Goal: Task Accomplishment & Management: Manage account settings

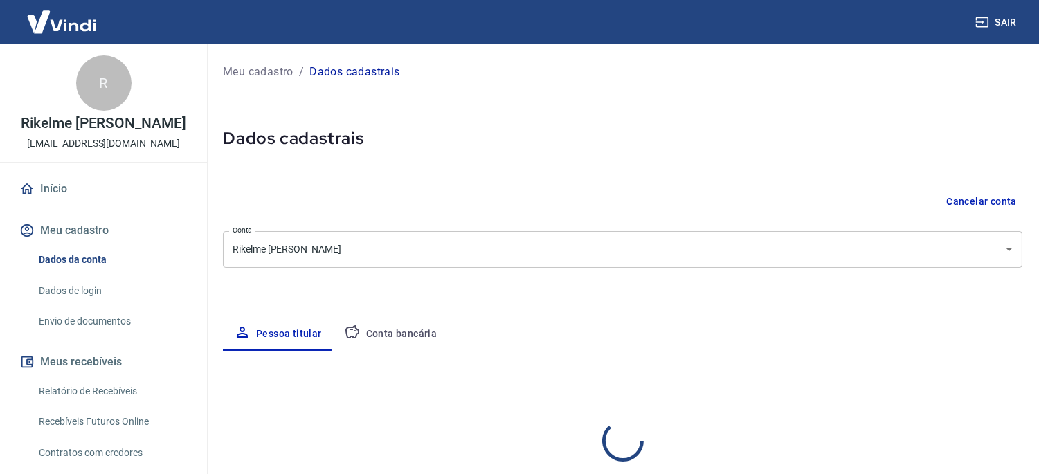
select select "MG"
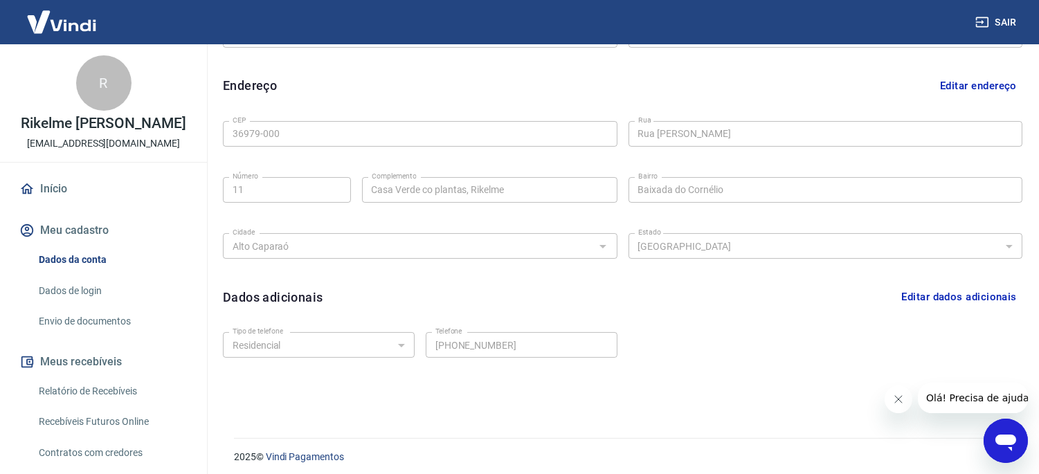
scroll to position [411, 0]
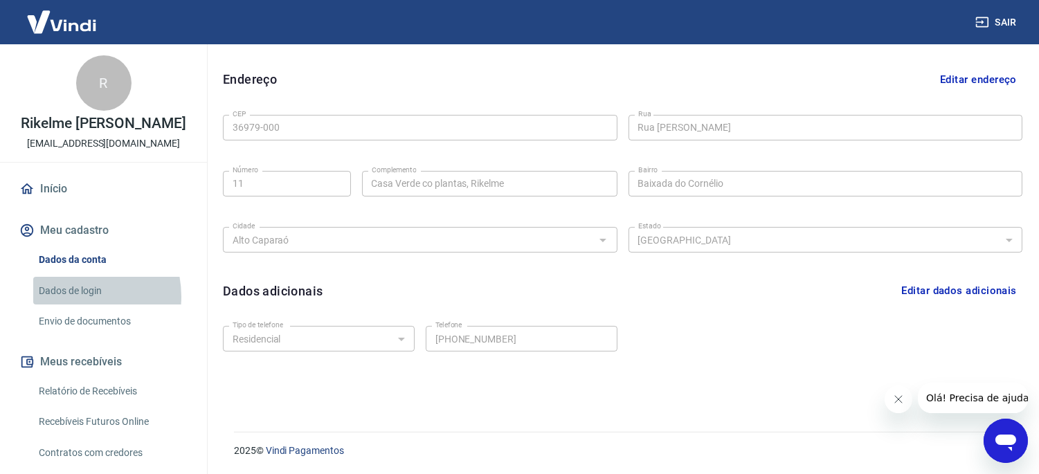
click at [71, 296] on link "Dados de login" at bounding box center [111, 291] width 157 height 28
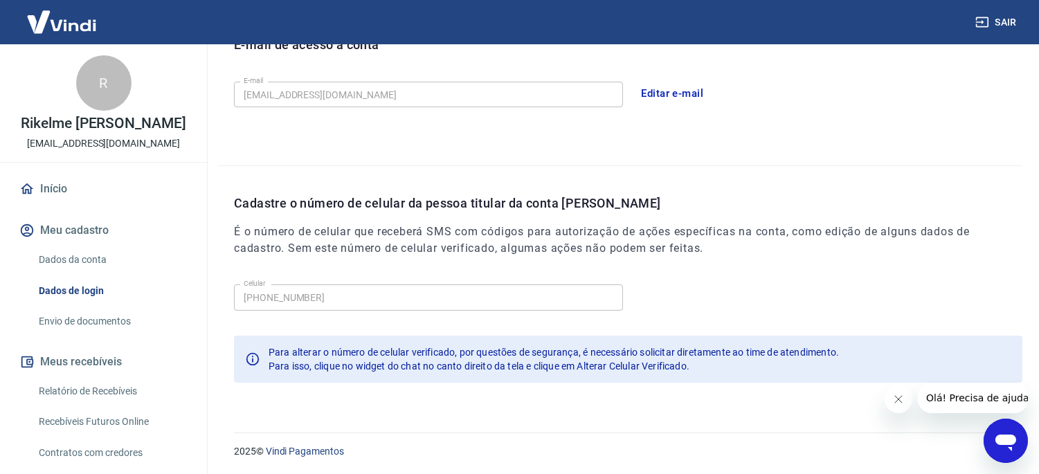
click at [118, 320] on link "Envio de documentos" at bounding box center [111, 321] width 157 height 28
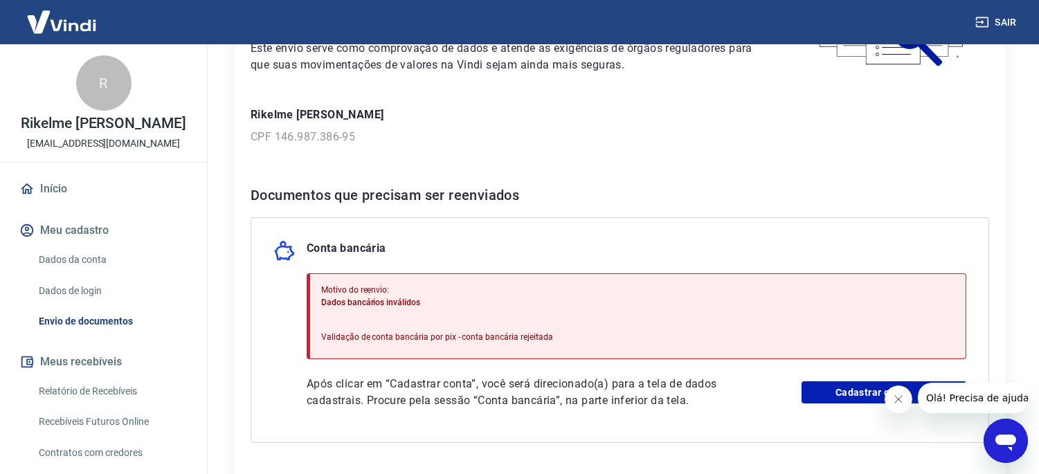
scroll to position [231, 0]
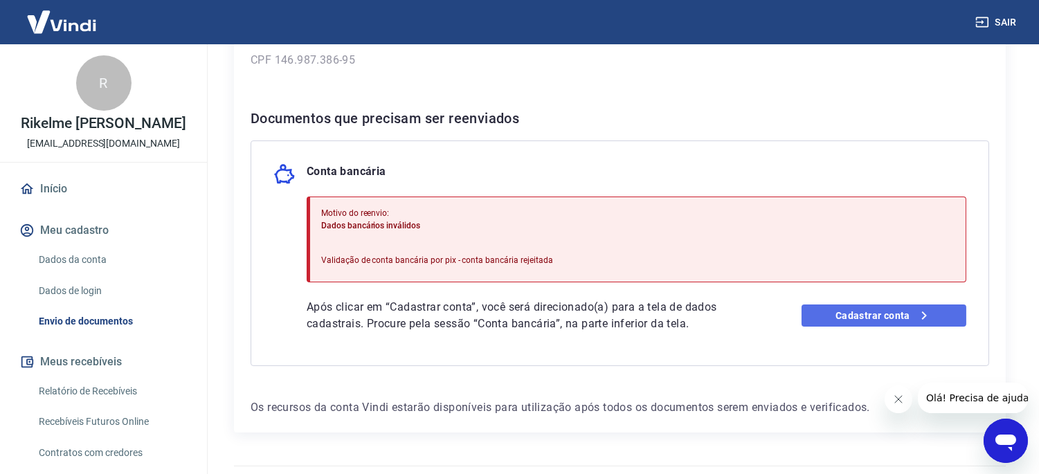
click at [831, 316] on link "Cadastrar conta" at bounding box center [884, 316] width 165 height 22
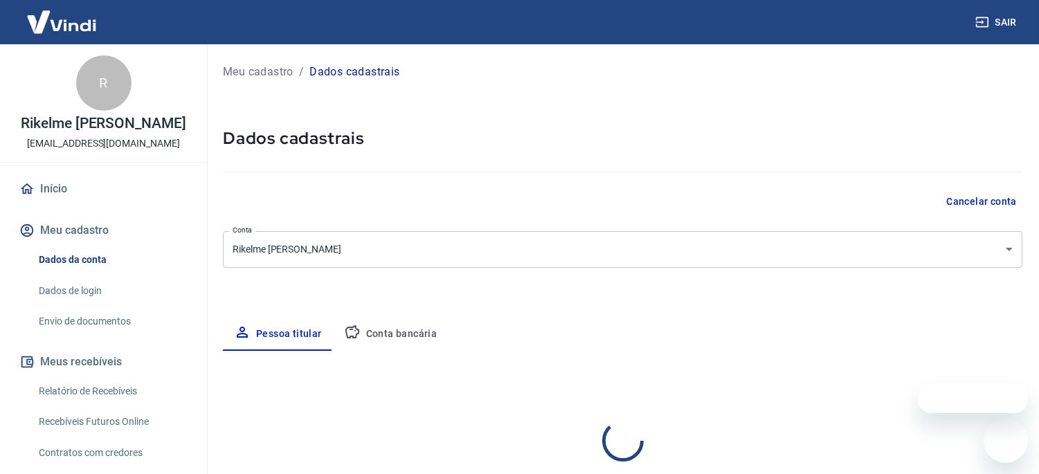
select select "MG"
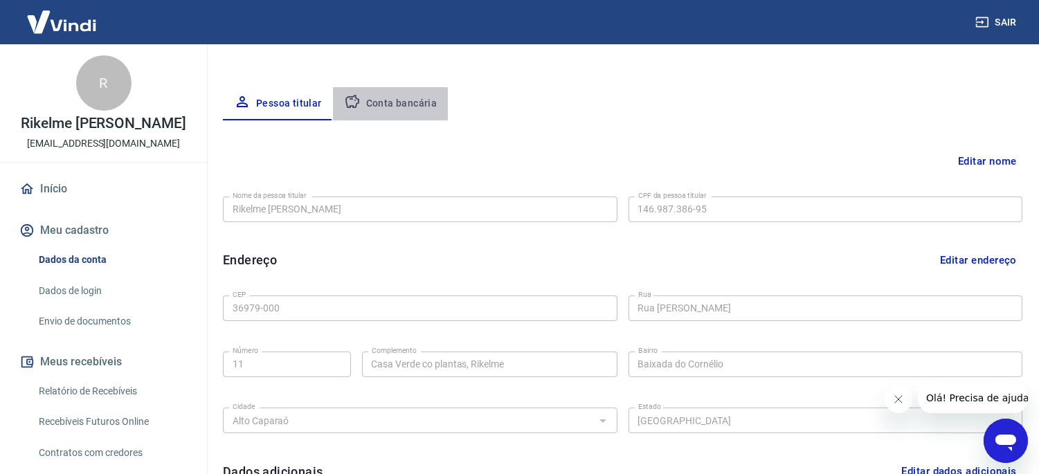
click at [358, 105] on icon "button" at bounding box center [352, 101] width 17 height 17
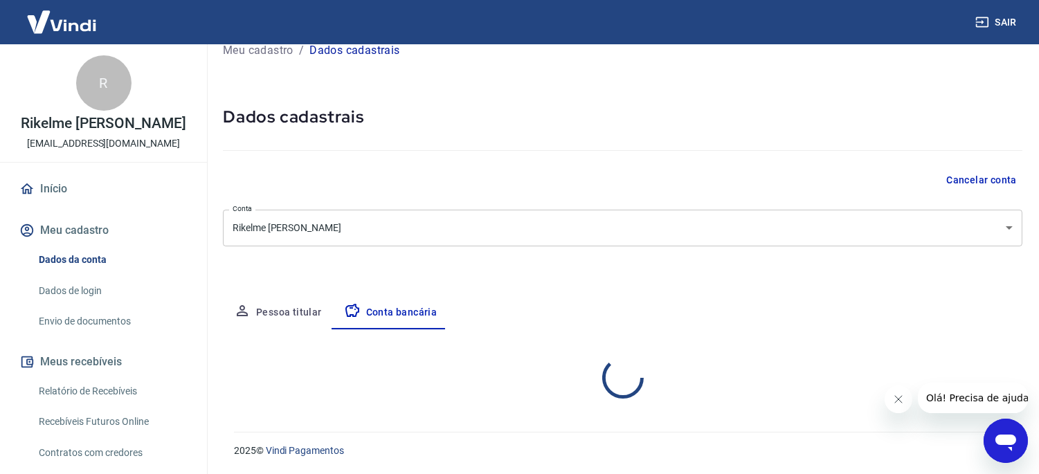
select select "1"
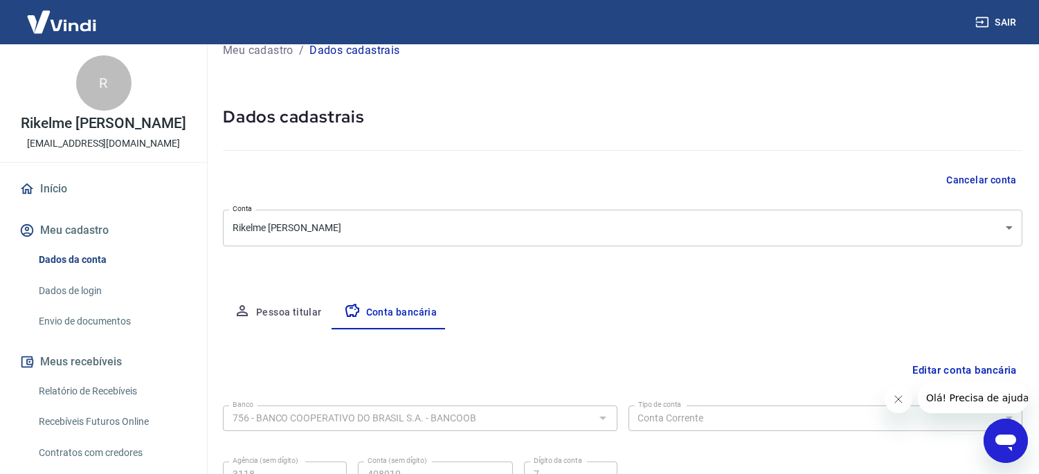
scroll to position [156, 0]
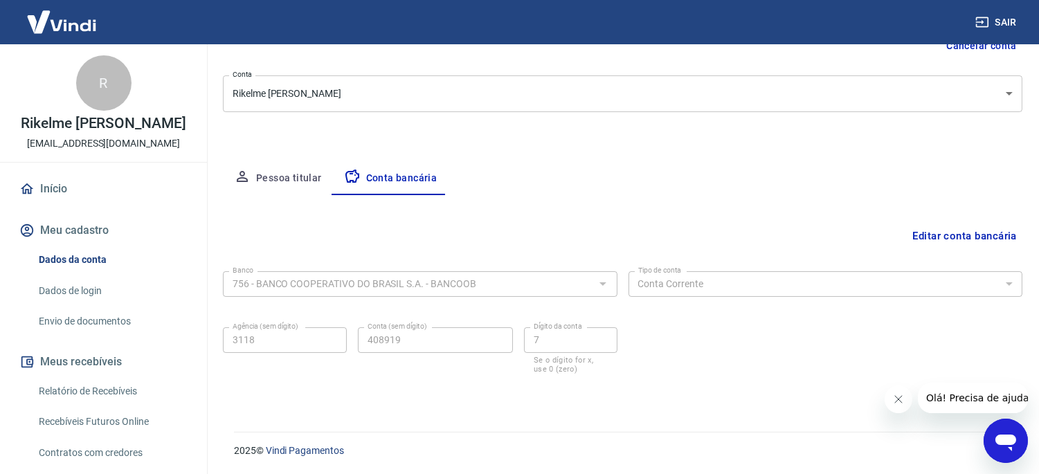
click at [271, 177] on button "Pessoa titular" at bounding box center [278, 178] width 110 height 33
select select "MG"
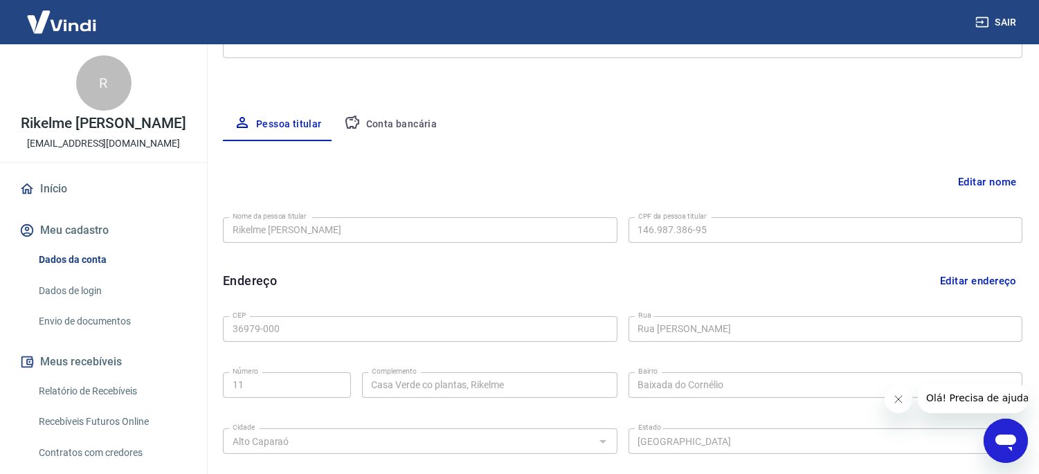
scroll to position [233, 0]
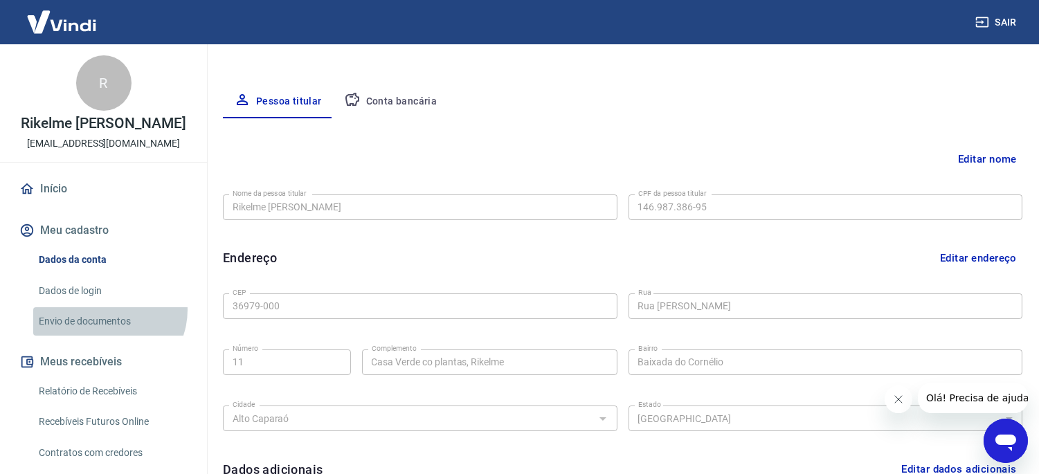
click at [108, 310] on link "Envio de documentos" at bounding box center [111, 321] width 157 height 28
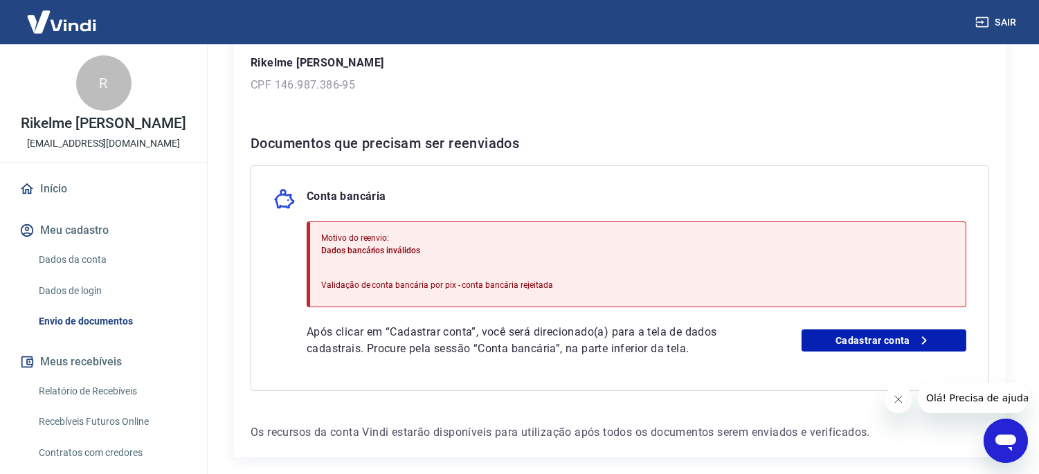
scroll to position [231, 0]
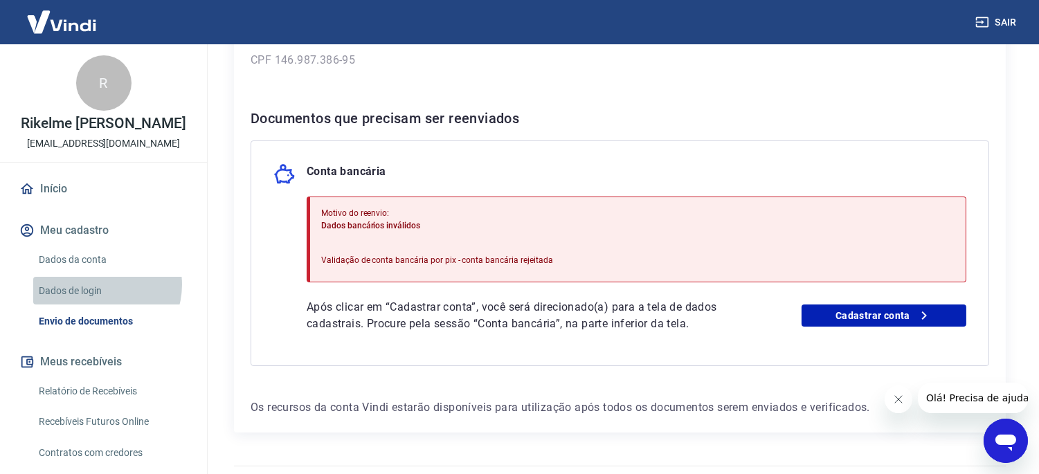
click at [100, 285] on link "Dados de login" at bounding box center [111, 291] width 157 height 28
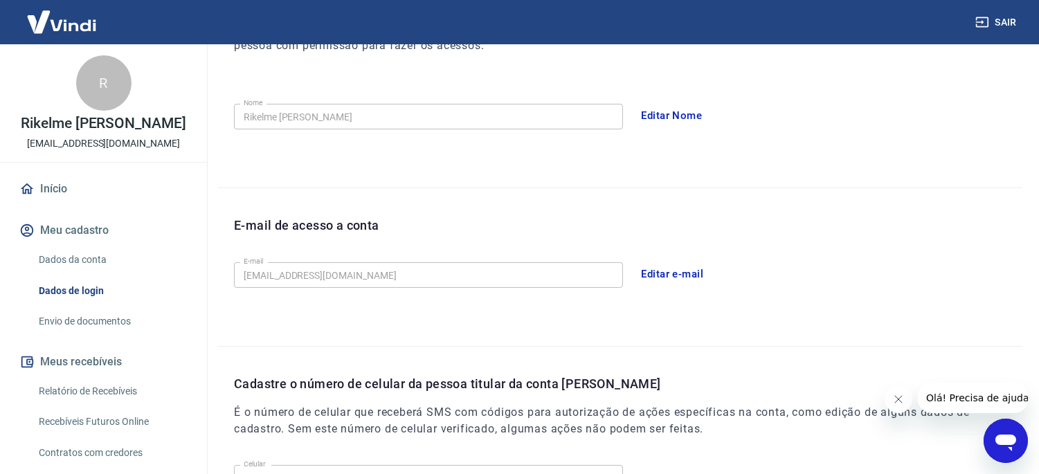
scroll to position [379, 0]
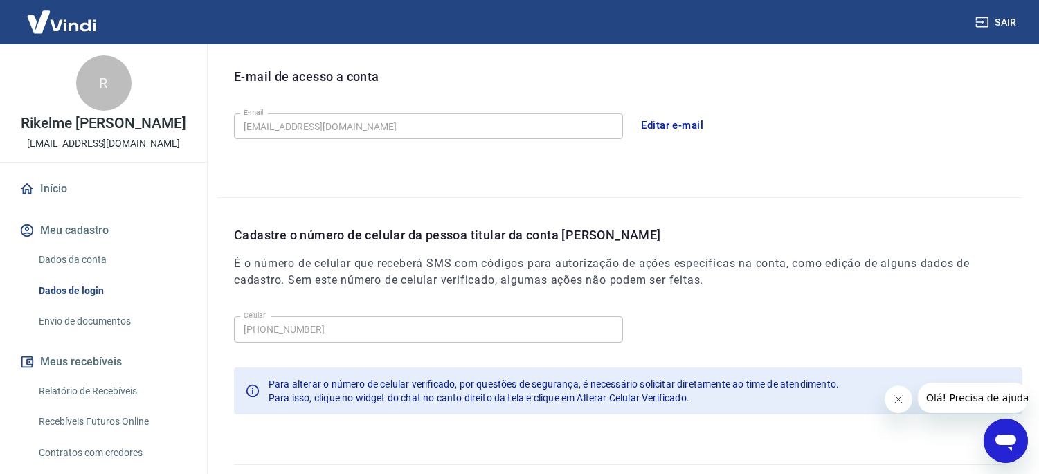
click at [81, 263] on link "Dados da conta" at bounding box center [111, 260] width 157 height 28
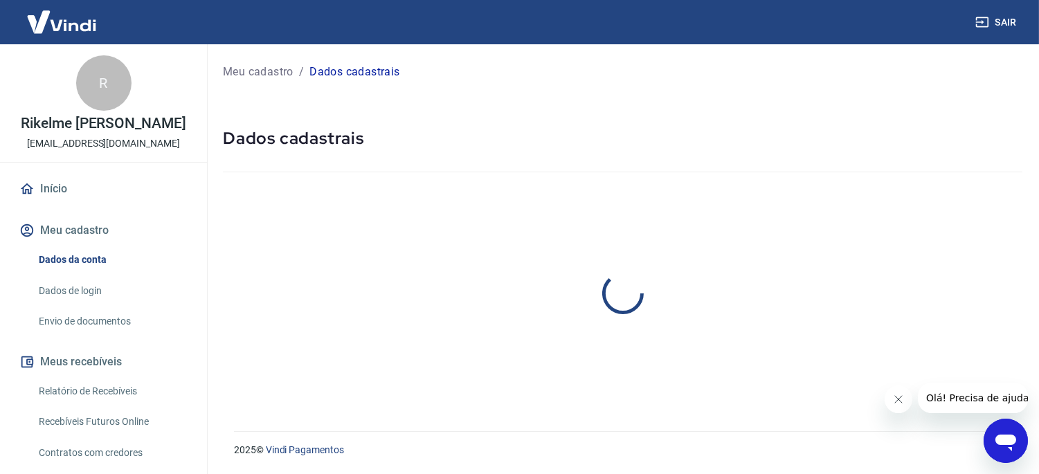
select select "MG"
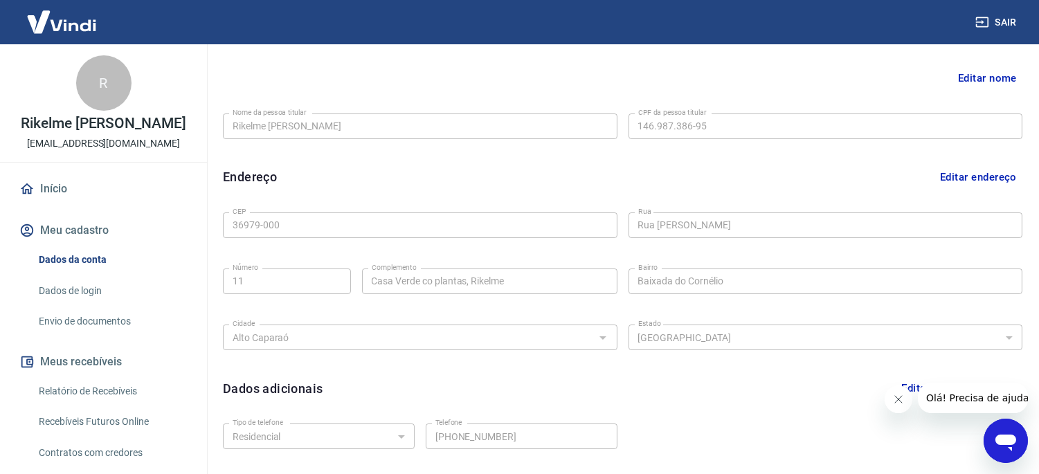
scroll to position [258, 0]
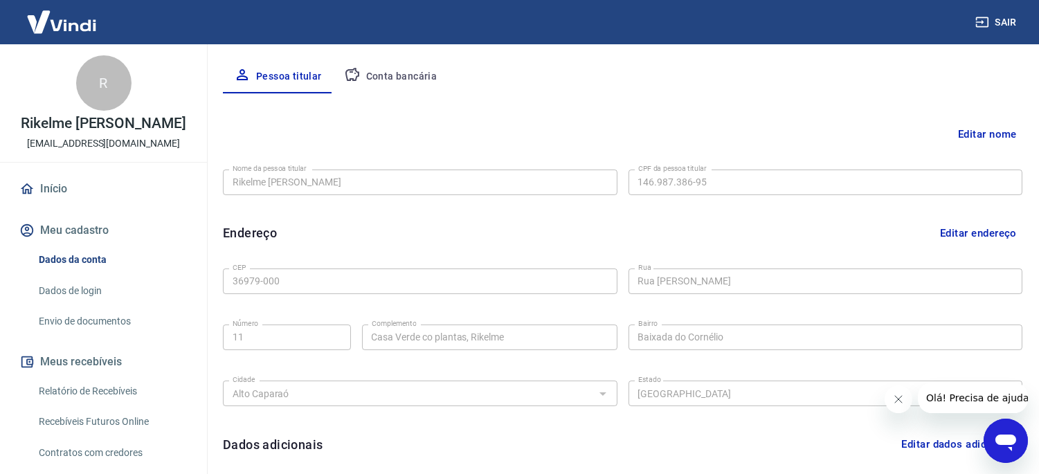
click at [379, 76] on button "Conta bancária" at bounding box center [391, 76] width 116 height 33
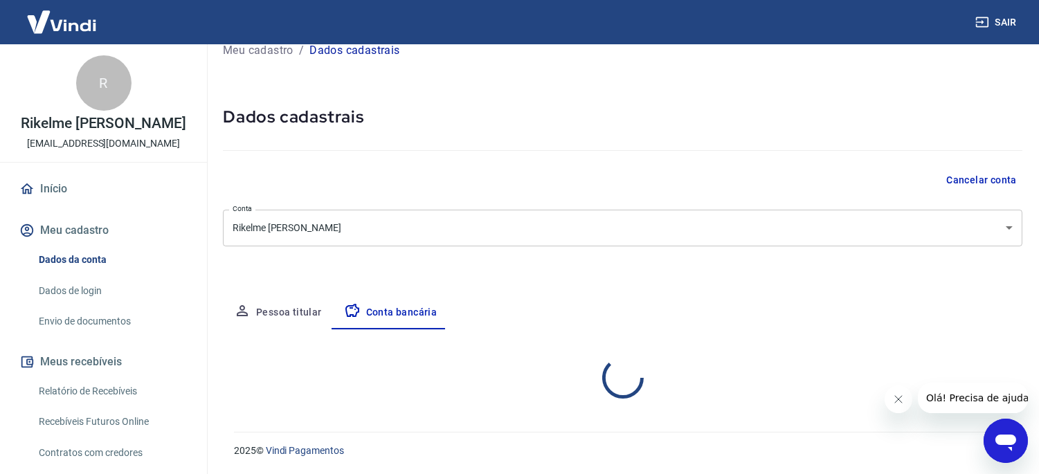
scroll to position [156, 0]
select select "1"
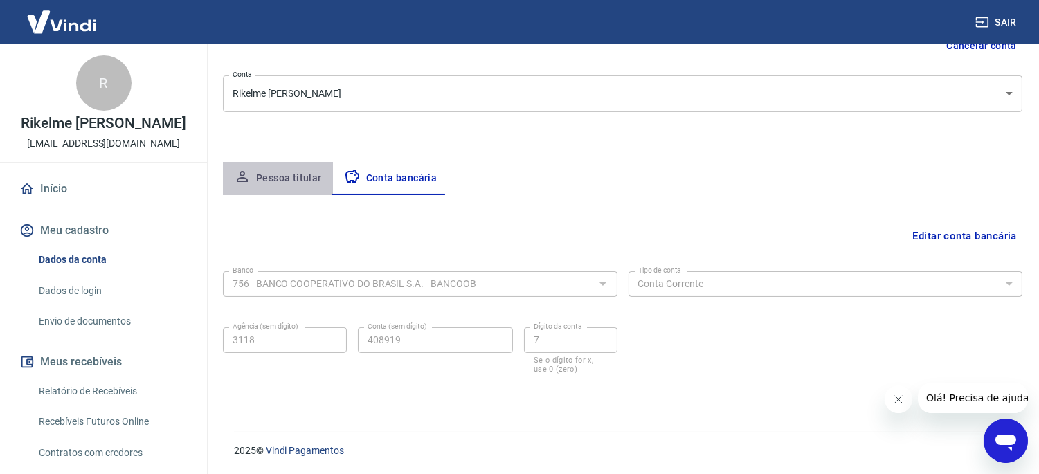
click at [287, 182] on button "Pessoa titular" at bounding box center [278, 178] width 110 height 33
select select "MG"
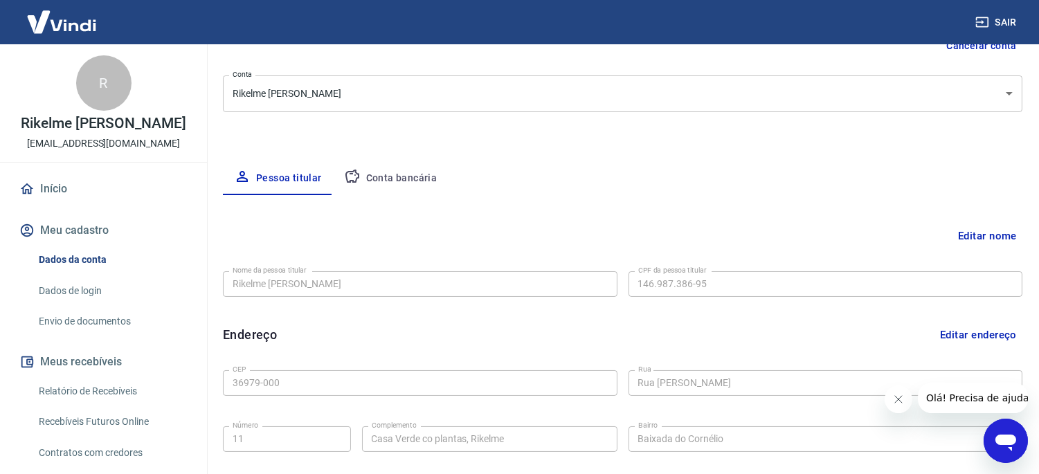
click at [119, 323] on link "Envio de documentos" at bounding box center [111, 321] width 157 height 28
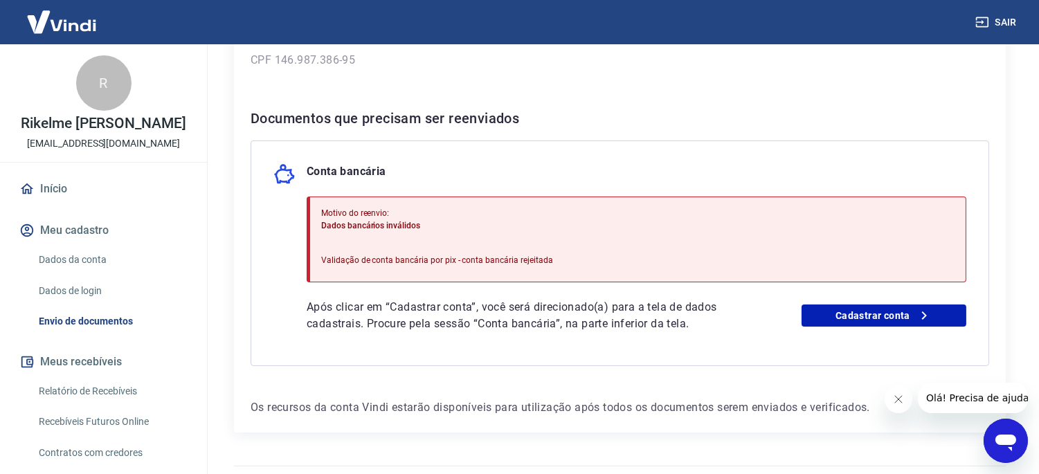
scroll to position [263, 0]
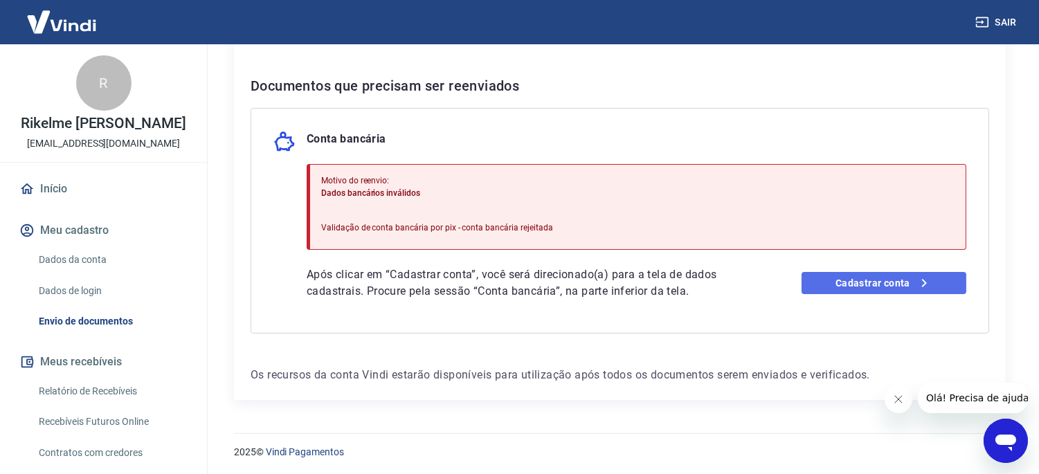
click at [884, 274] on link "Cadastrar conta" at bounding box center [884, 283] width 165 height 22
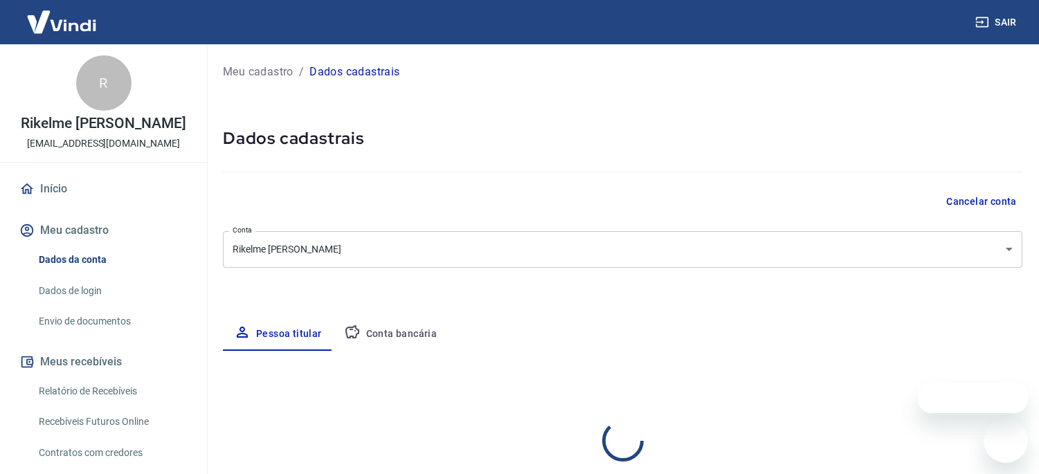
select select "MG"
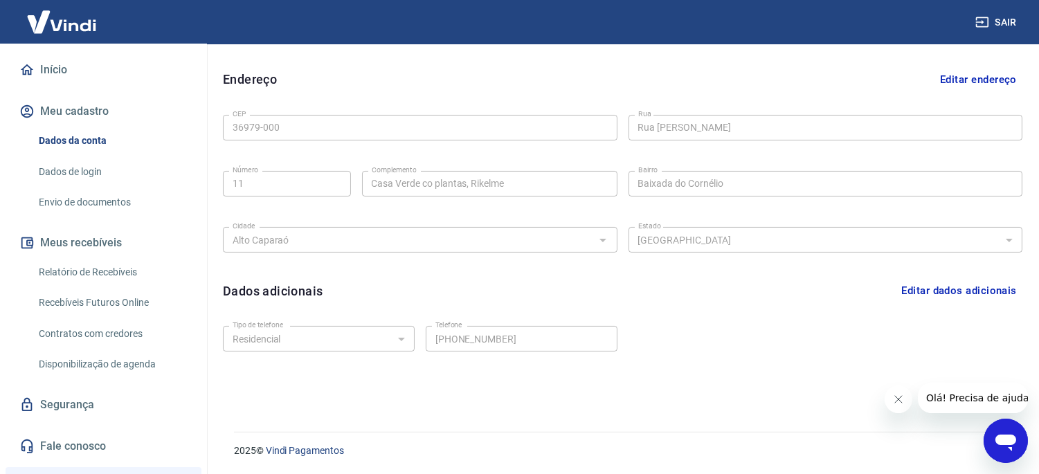
scroll to position [118, 0]
click at [105, 197] on link "Envio de documentos" at bounding box center [111, 203] width 157 height 28
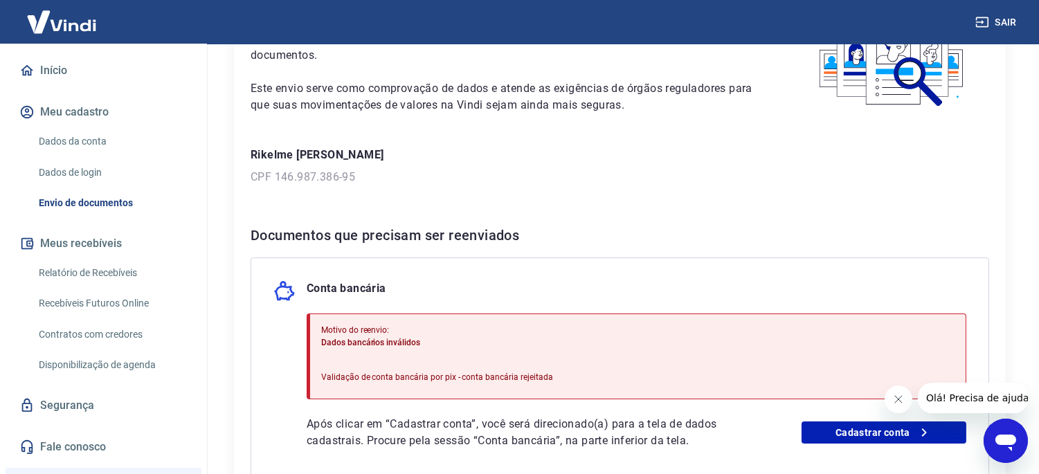
scroll to position [154, 0]
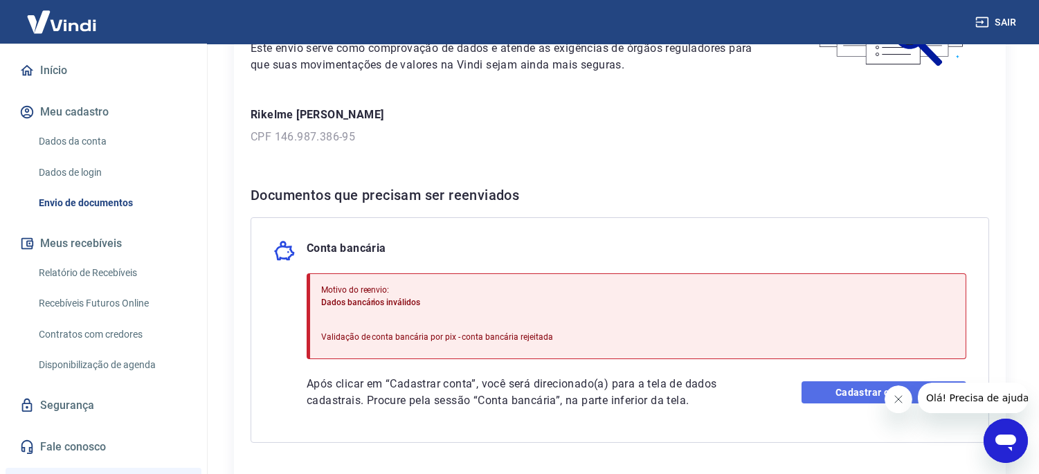
click at [826, 393] on link "Cadastrar conta" at bounding box center [884, 393] width 165 height 22
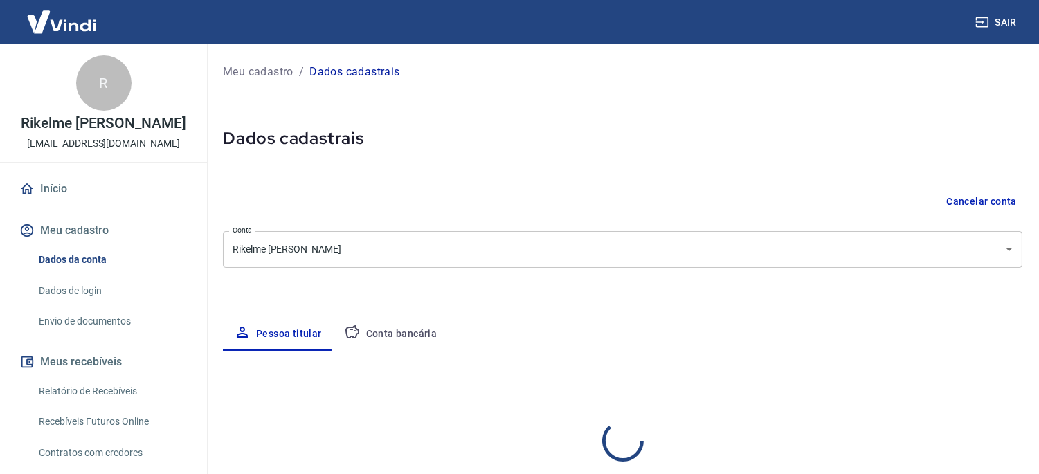
select select "MG"
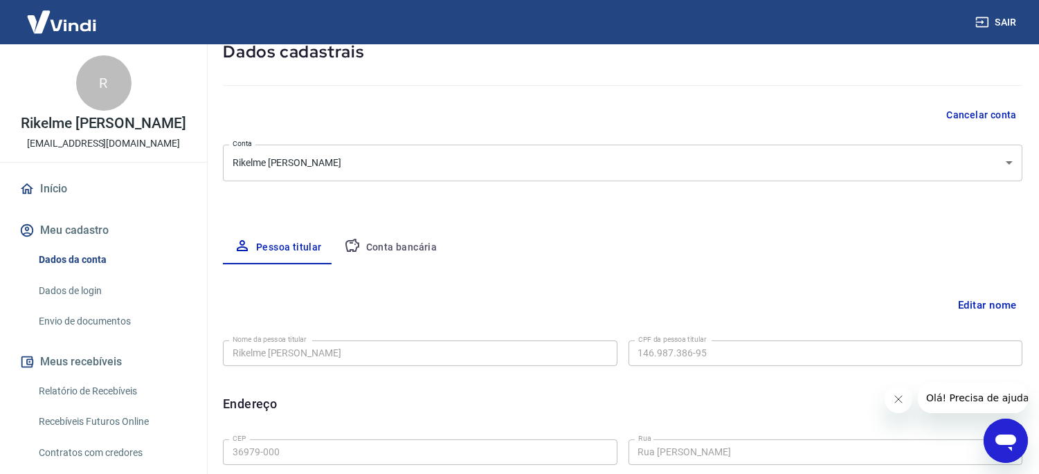
scroll to position [154, 0]
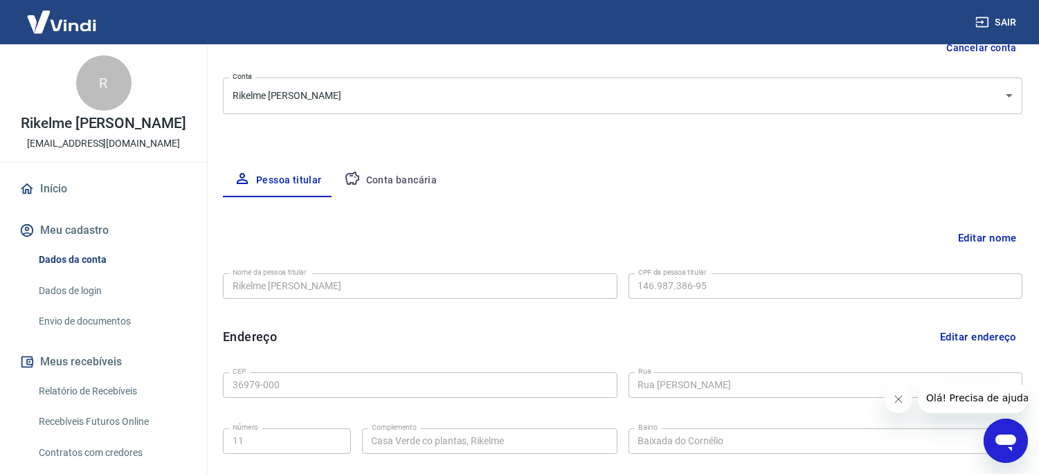
click at [391, 186] on button "Conta bancária" at bounding box center [391, 180] width 116 height 33
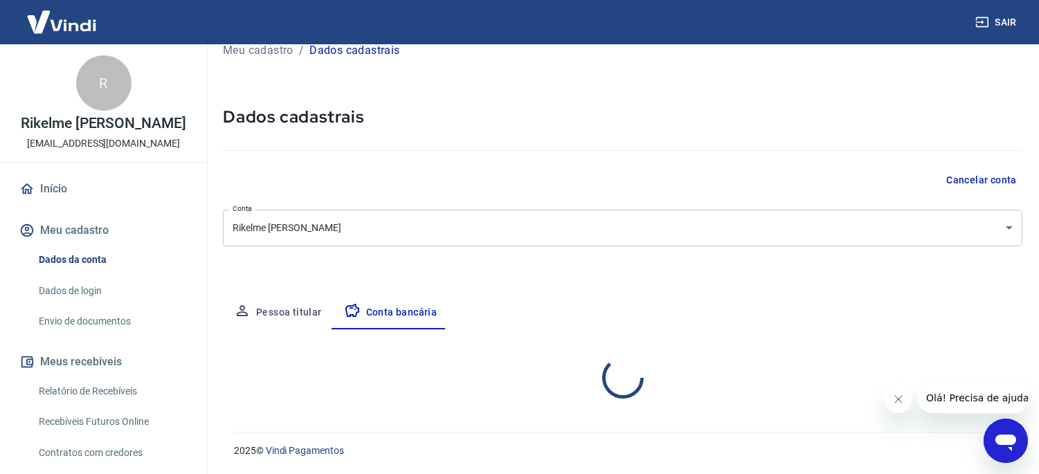
select select "1"
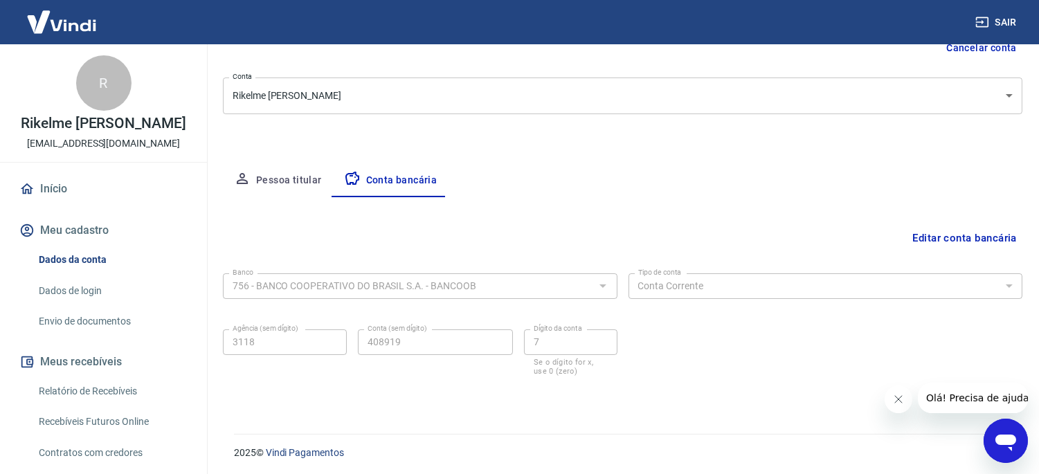
scroll to position [156, 0]
click at [950, 231] on button "Editar conta bancária" at bounding box center [965, 236] width 116 height 26
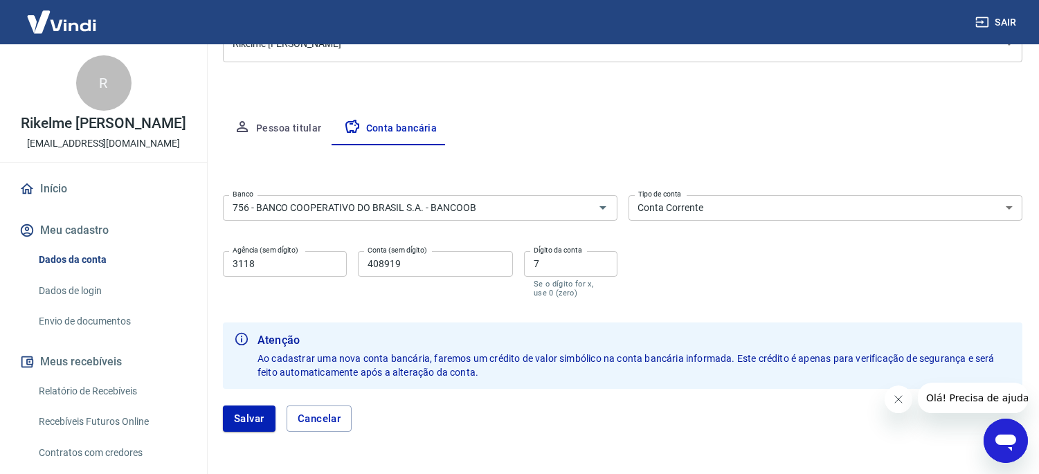
scroll to position [233, 0]
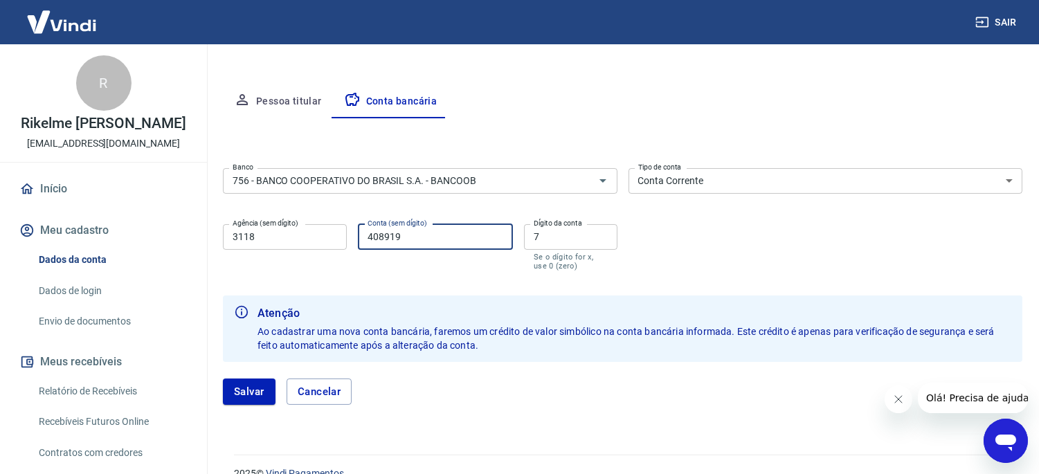
click at [384, 236] on input "408919" at bounding box center [435, 237] width 155 height 26
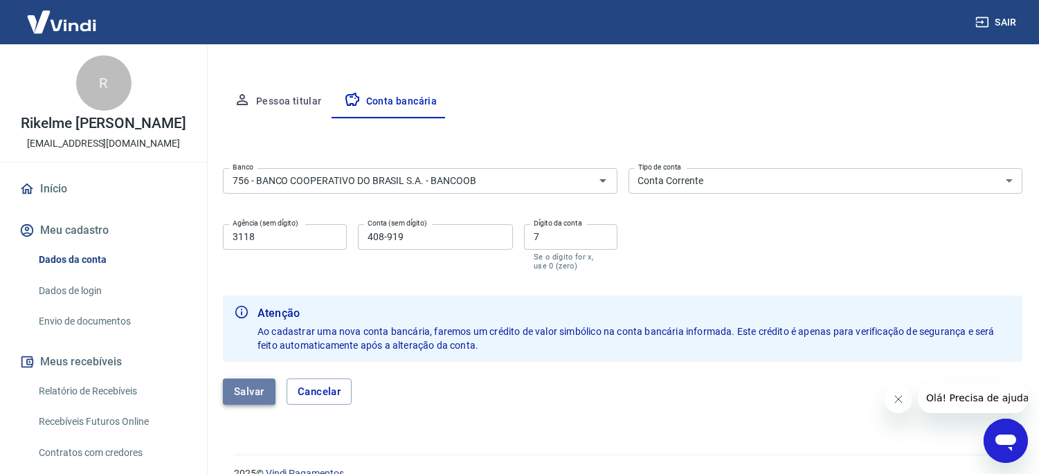
click at [244, 402] on button "Salvar" at bounding box center [249, 392] width 53 height 26
click at [342, 400] on button "Cancelar" at bounding box center [320, 392] width 66 height 26
type input "408919"
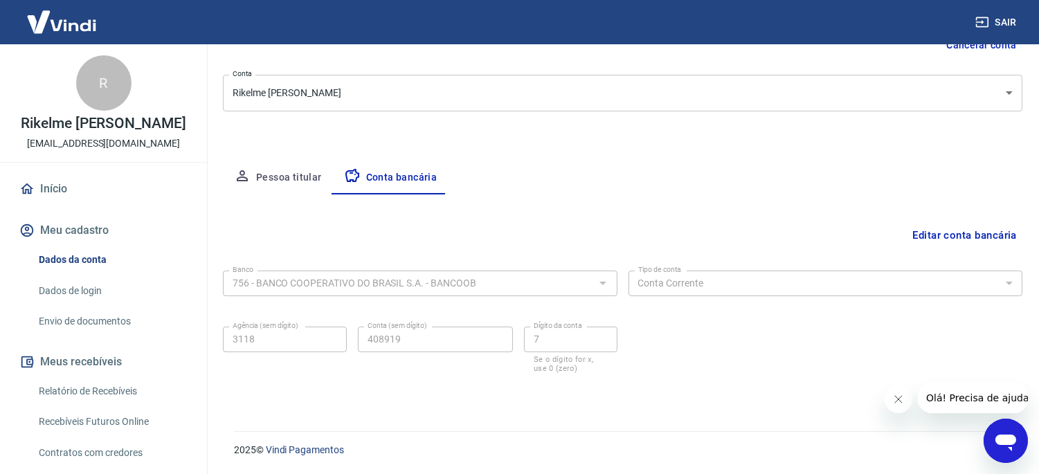
scroll to position [156, 0]
click at [305, 178] on button "Pessoa titular" at bounding box center [278, 178] width 110 height 33
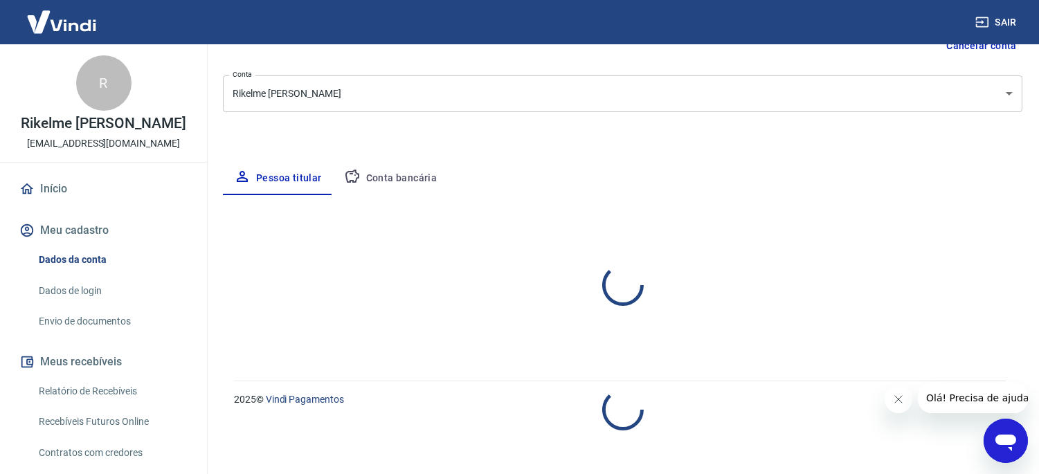
select select "MG"
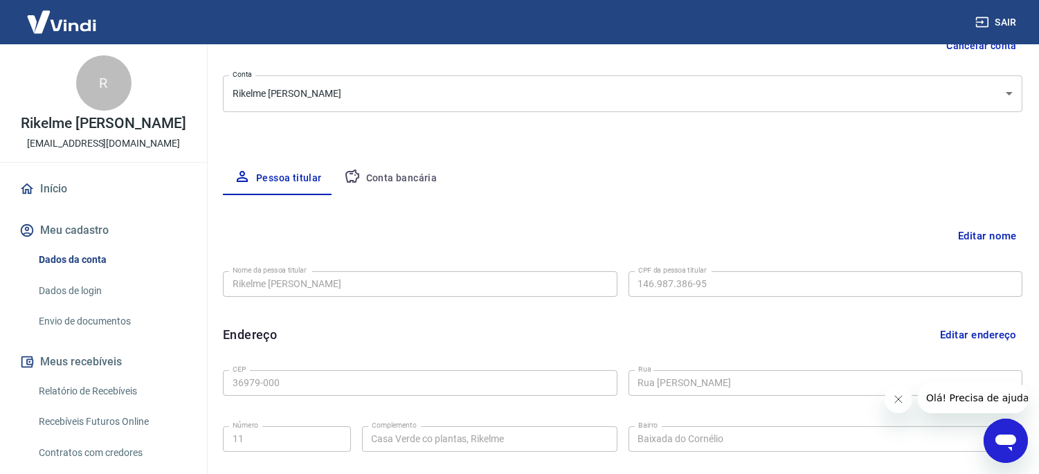
click at [400, 186] on button "Conta bancária" at bounding box center [391, 178] width 116 height 33
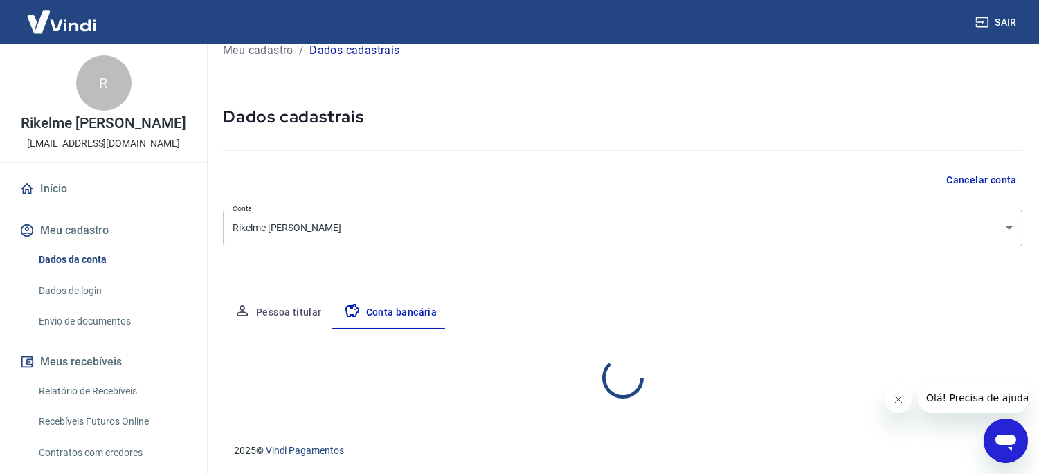
select select "1"
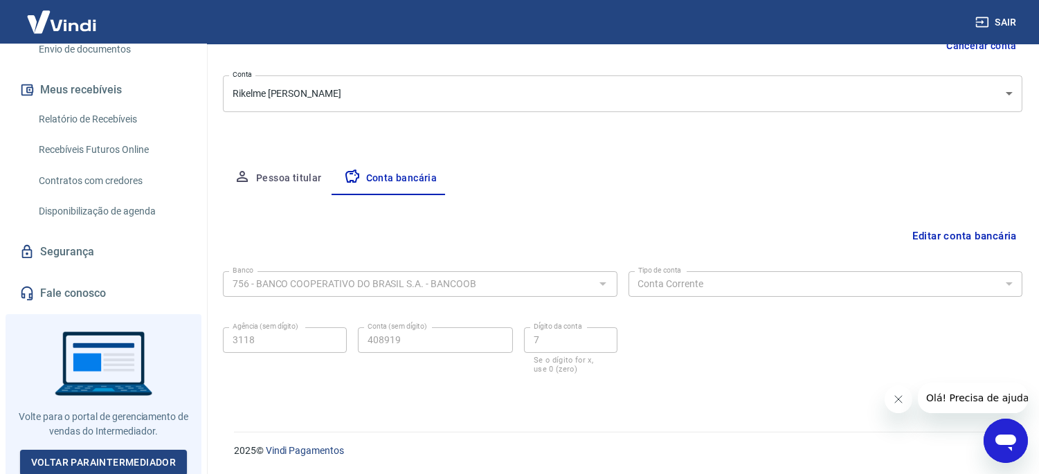
scroll to position [195, 0]
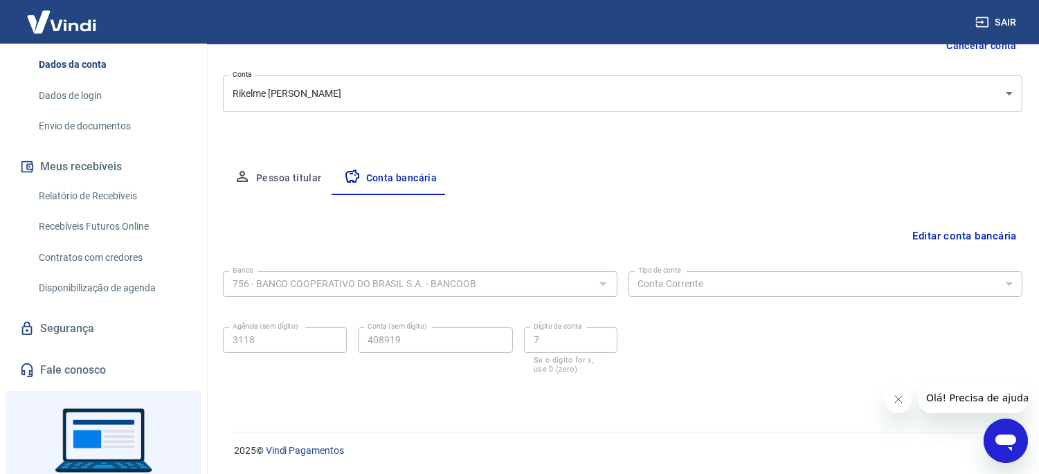
click at [127, 114] on link "Envio de documentos" at bounding box center [111, 126] width 157 height 28
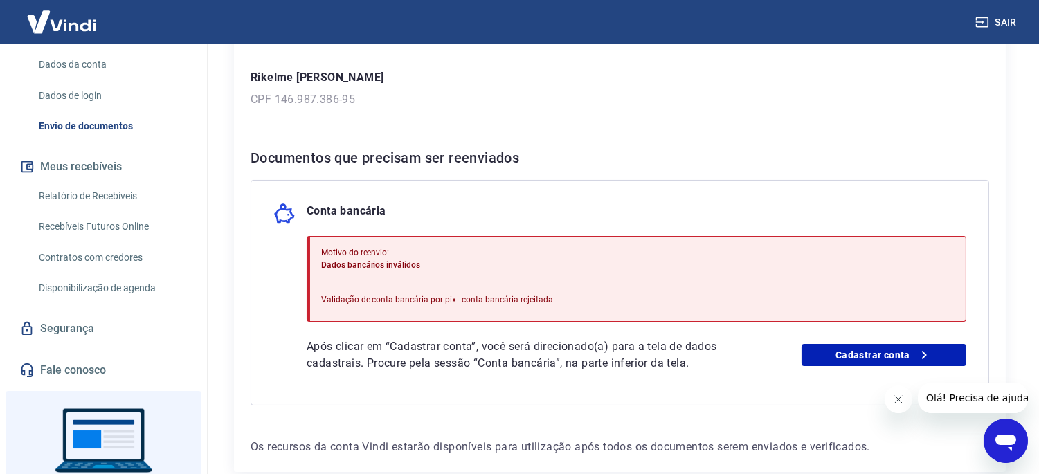
scroll to position [231, 0]
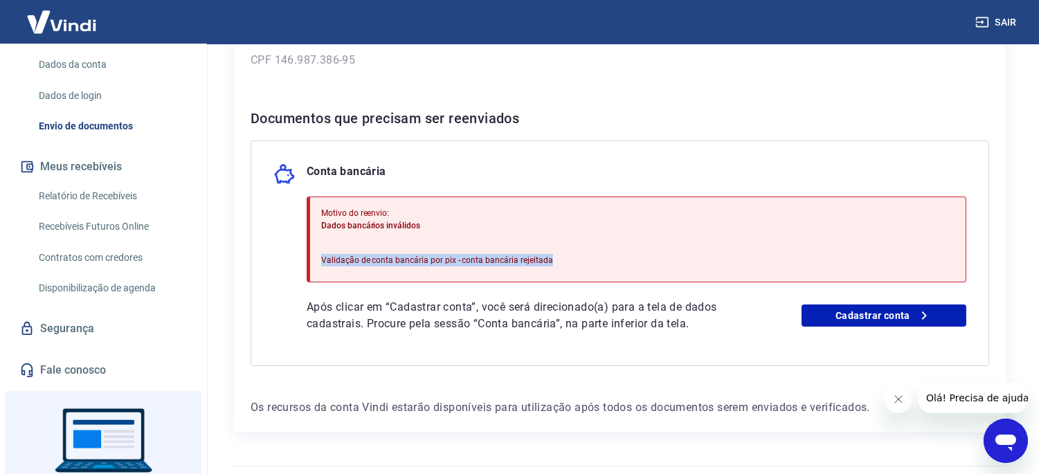
drag, startPoint x: 319, startPoint y: 252, endPoint x: 557, endPoint y: 251, distance: 238.2
click at [557, 251] on div "Motivo do reenvio: Dados bancários inválidos Validação de conta bancária por pi…" at bounding box center [637, 240] width 660 height 86
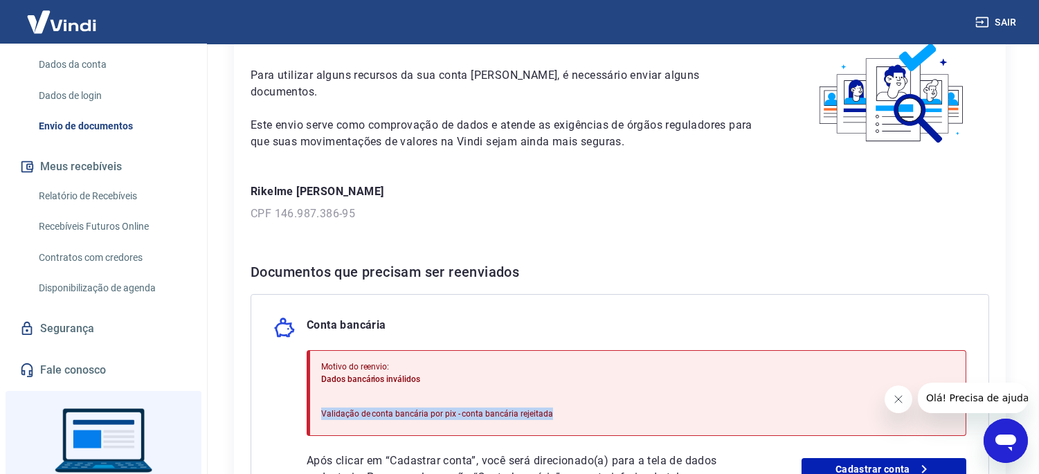
scroll to position [118, 0]
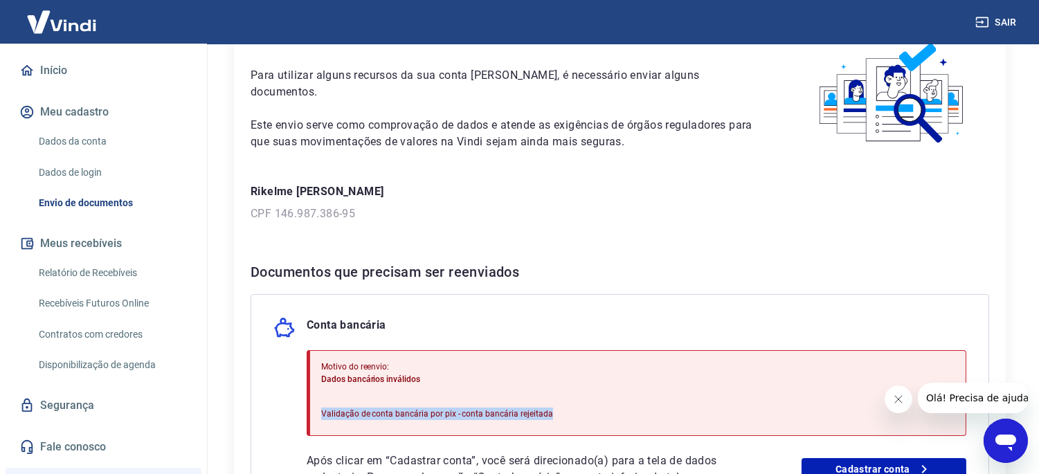
click at [105, 184] on link "Dados de login" at bounding box center [111, 173] width 157 height 28
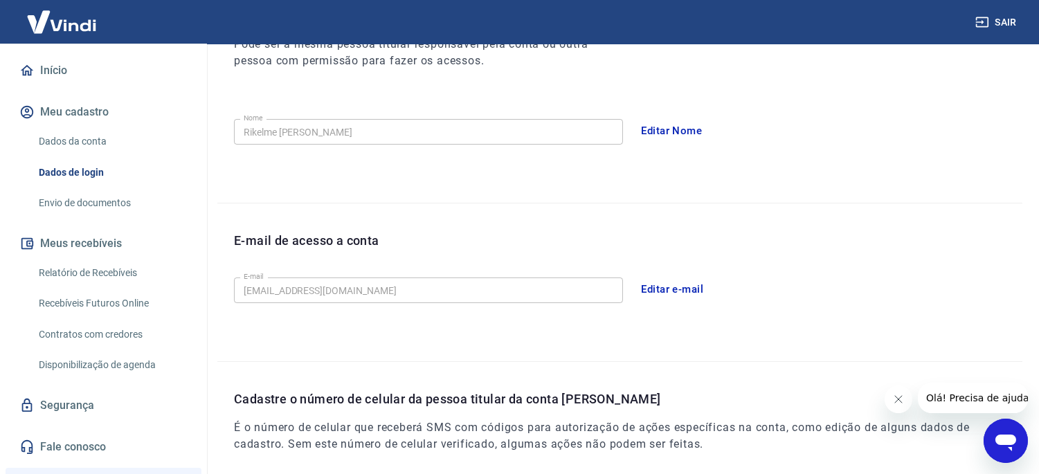
scroll to position [384, 0]
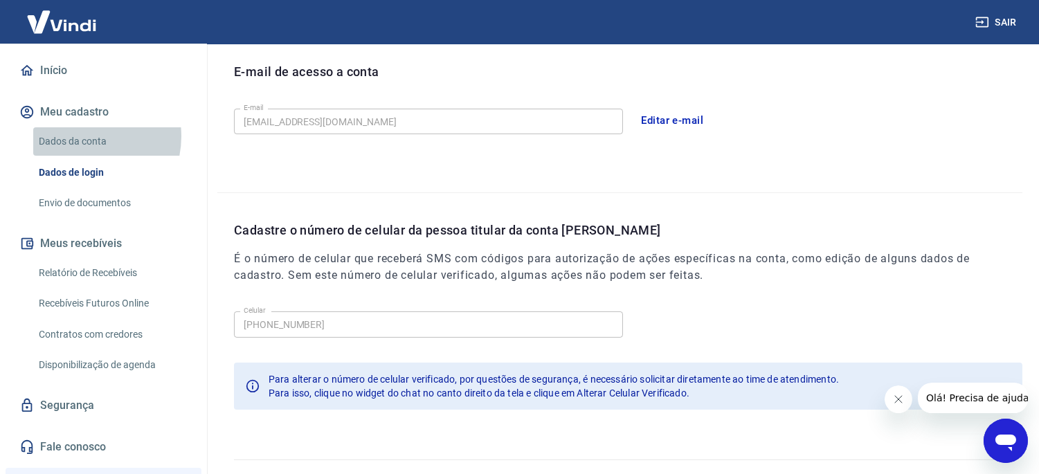
click at [82, 136] on link "Dados da conta" at bounding box center [111, 141] width 157 height 28
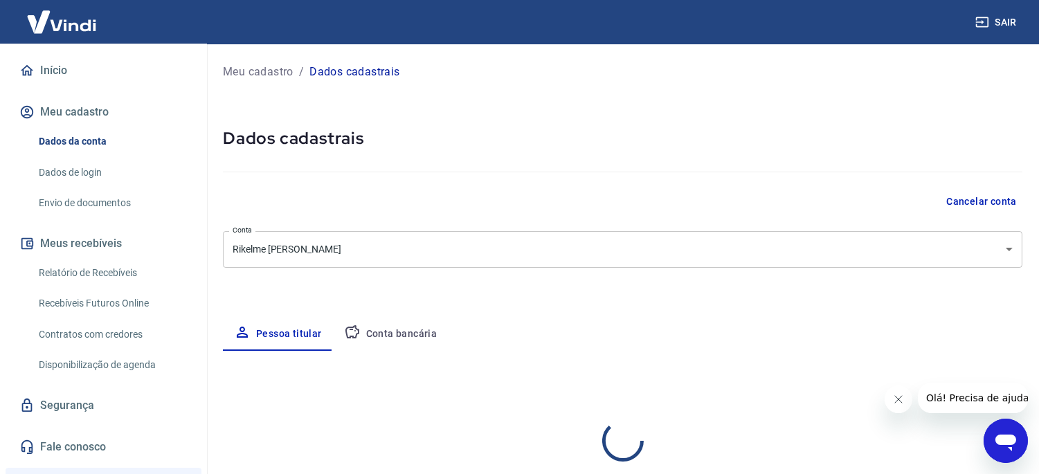
select select "MG"
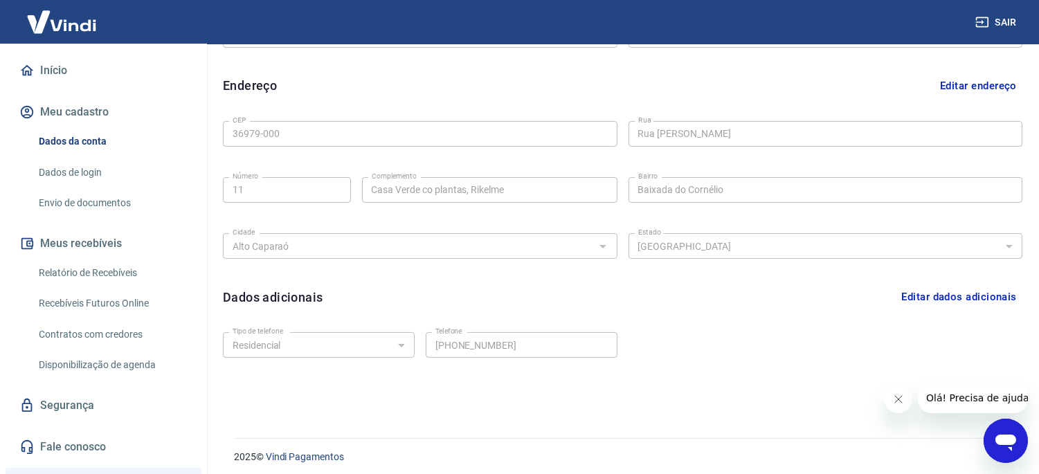
scroll to position [411, 0]
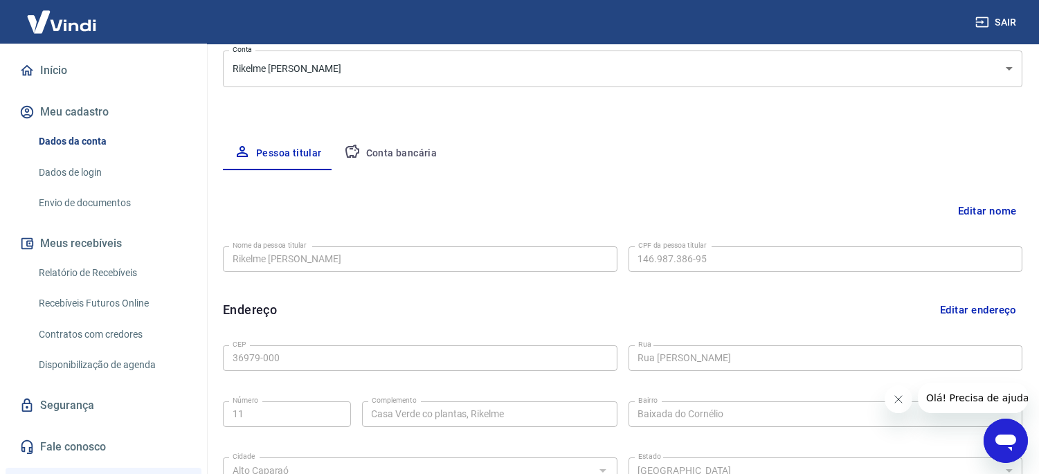
drag, startPoint x: 392, startPoint y: 126, endPoint x: 388, endPoint y: 143, distance: 17.0
click at [390, 136] on div "Meu cadastro / Dados cadastrais Dados cadastrais Cancelar conta Conta Rikelme J…" at bounding box center [622, 255] width 833 height 783
click at [389, 154] on button "Conta bancária" at bounding box center [391, 153] width 116 height 33
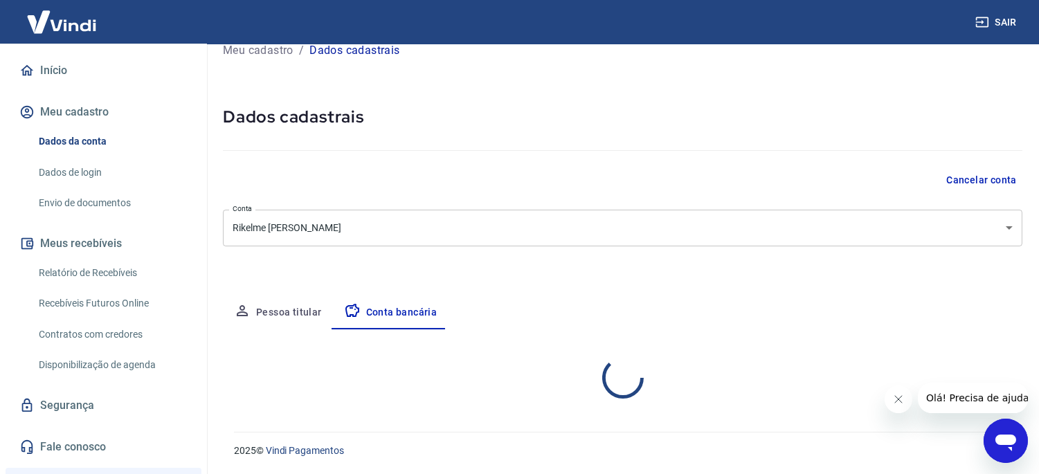
select select "1"
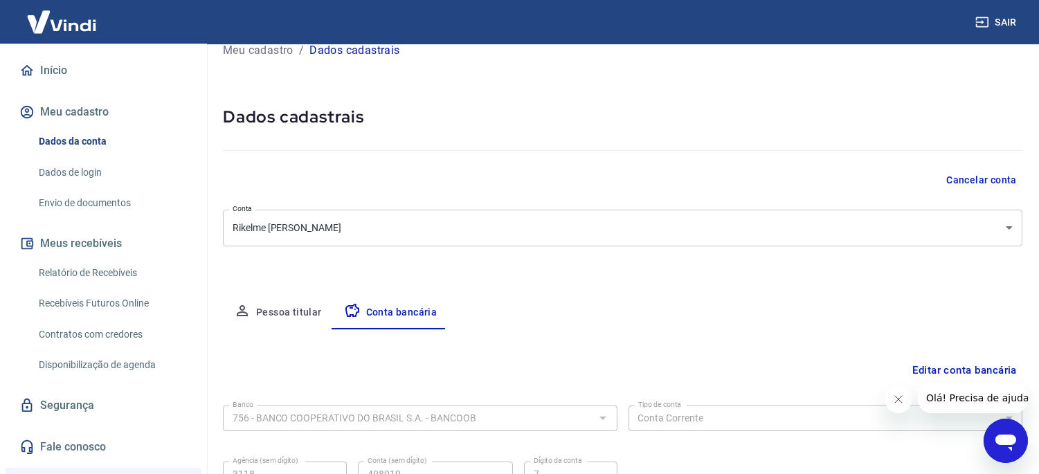
scroll to position [156, 0]
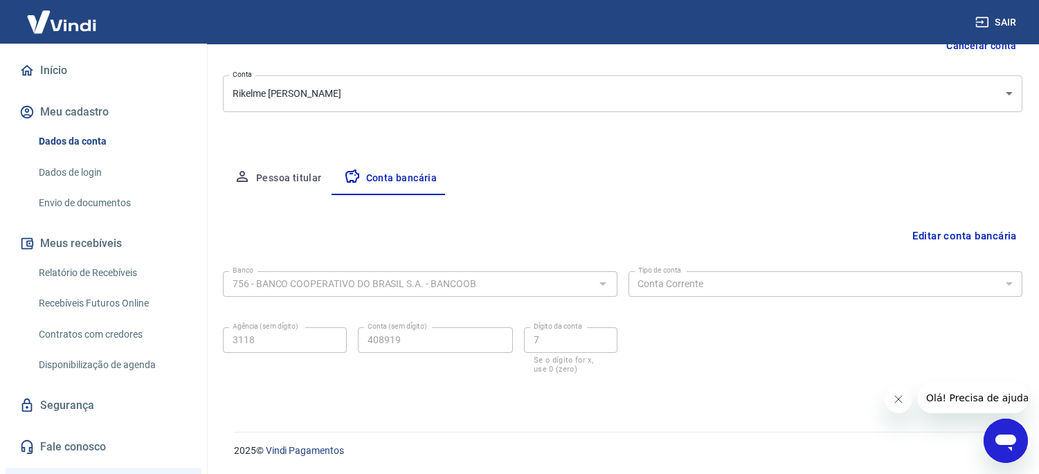
click at [301, 175] on button "Pessoa titular" at bounding box center [278, 178] width 110 height 33
select select "MG"
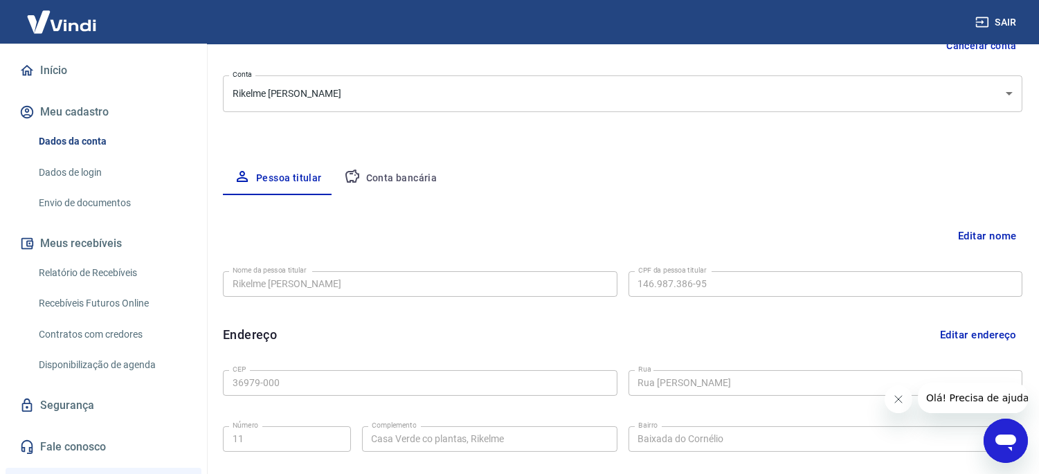
click at [430, 172] on button "Conta bancária" at bounding box center [391, 178] width 116 height 33
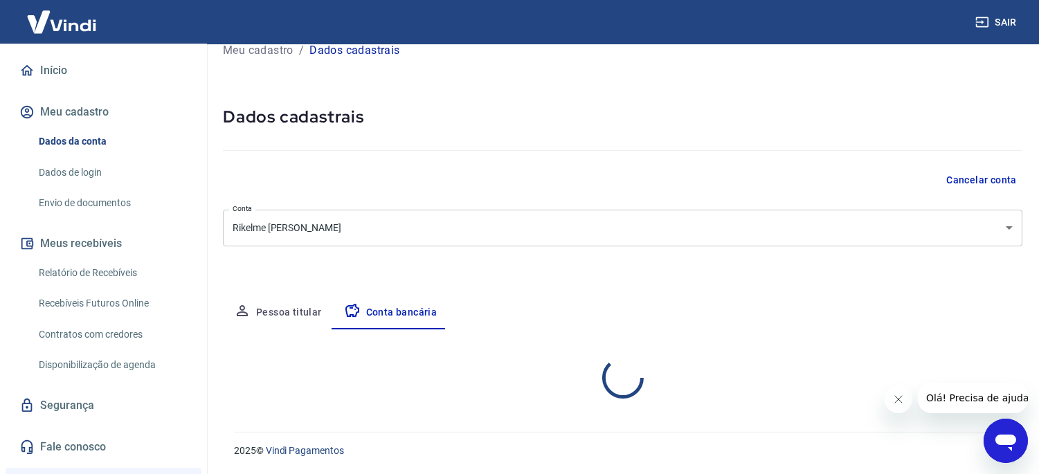
select select "1"
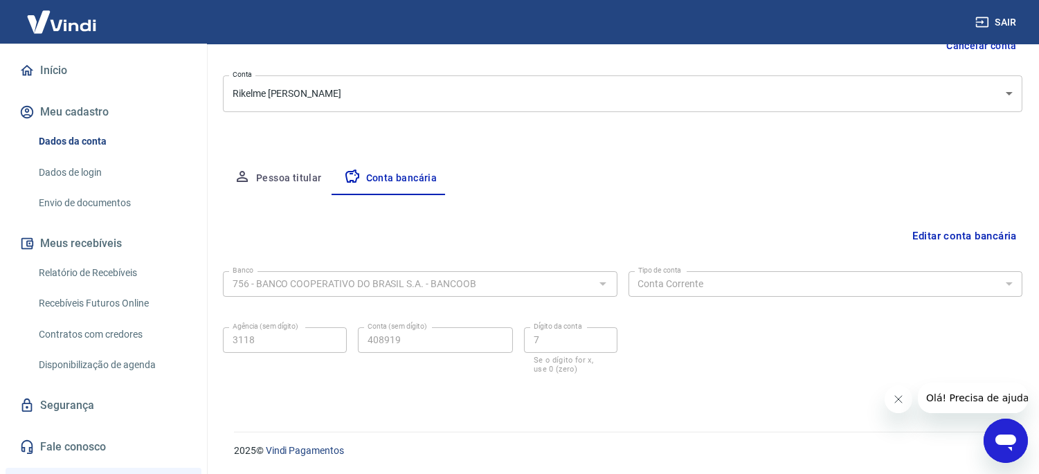
click at [86, 202] on link "Envio de documentos" at bounding box center [111, 203] width 157 height 28
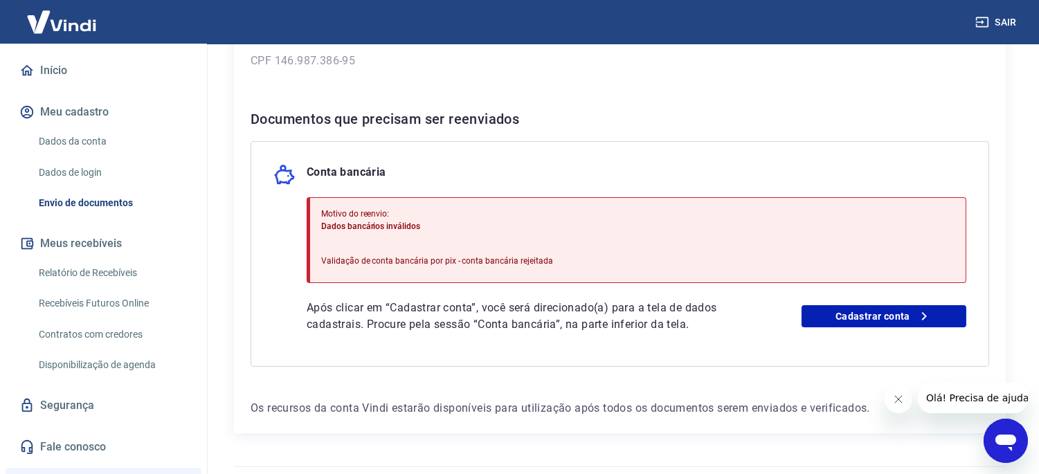
scroll to position [231, 0]
click at [90, 142] on link "Dados da conta" at bounding box center [111, 141] width 157 height 28
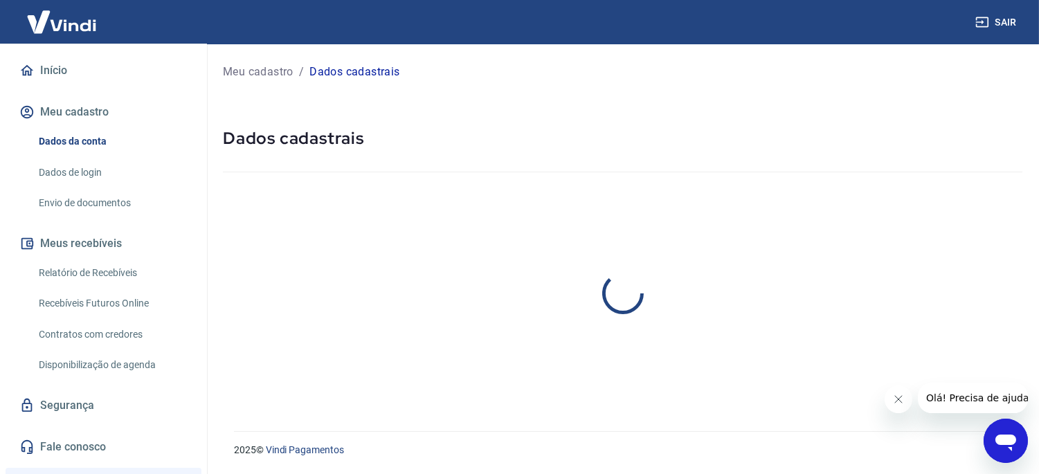
select select "MG"
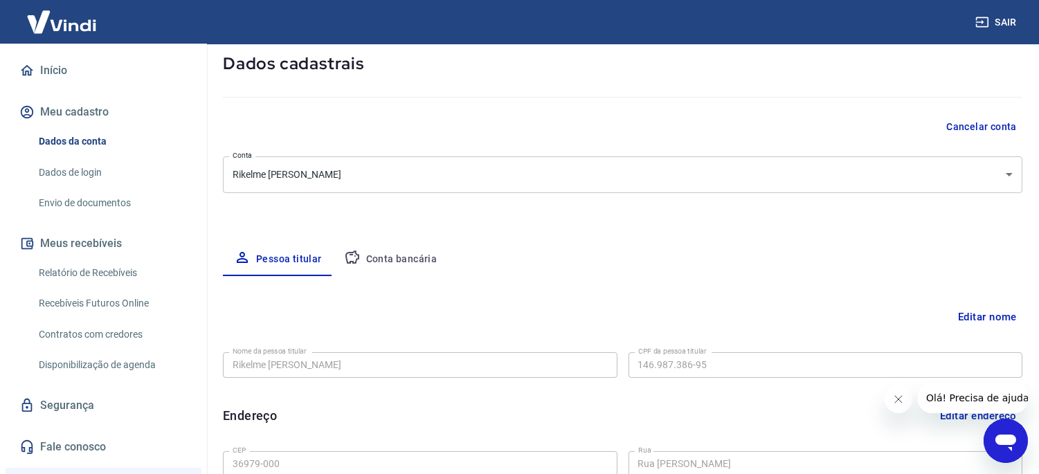
scroll to position [307, 0]
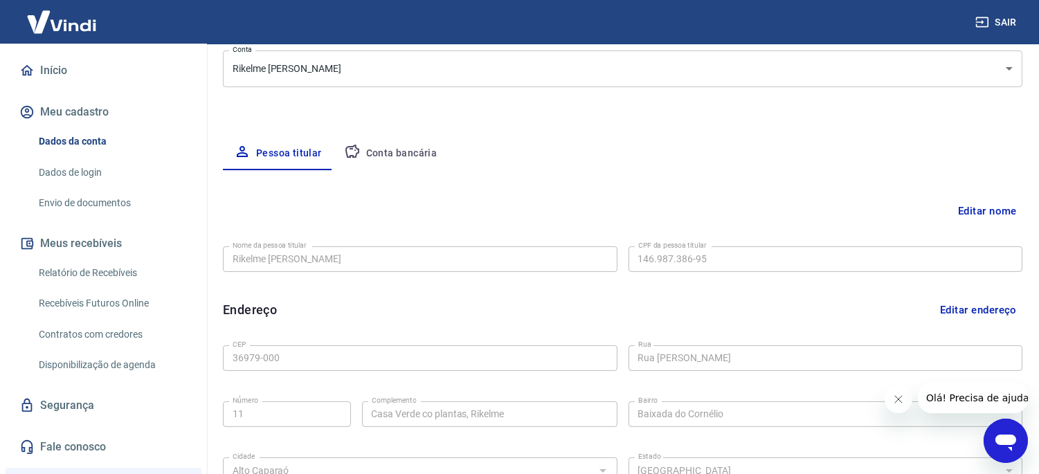
click at [388, 143] on button "Conta bancária" at bounding box center [391, 153] width 116 height 33
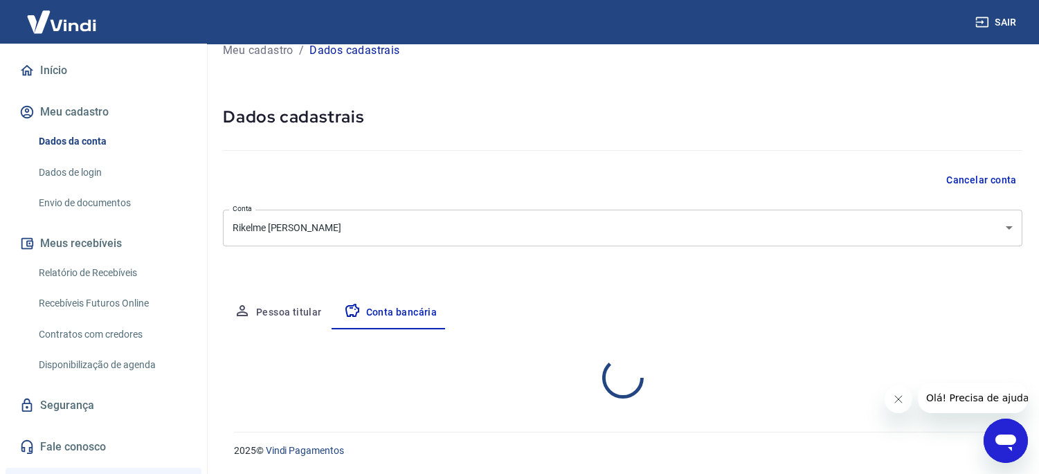
select select "1"
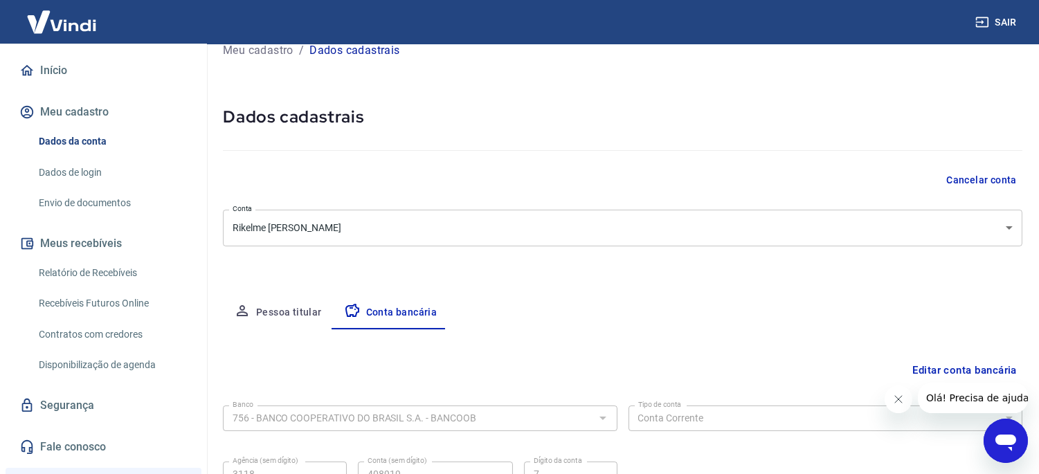
scroll to position [156, 0]
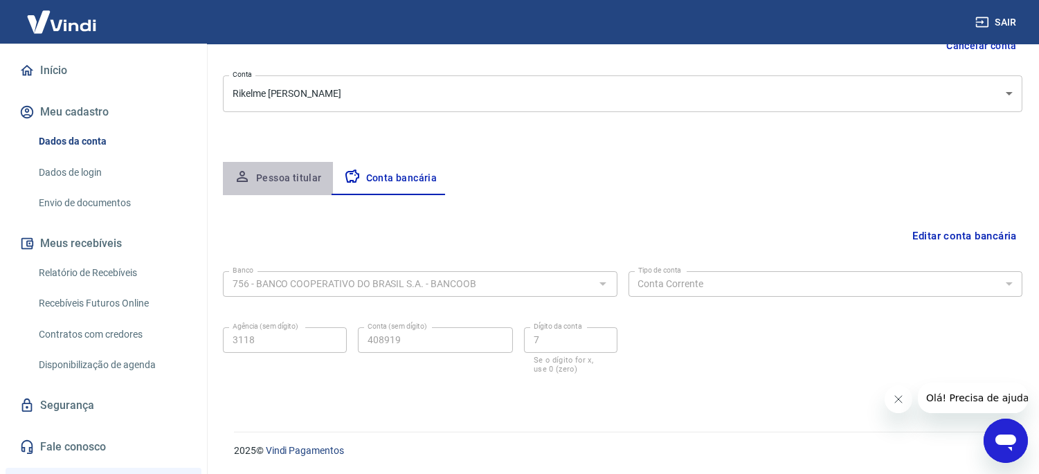
click at [302, 178] on button "Pessoa titular" at bounding box center [278, 178] width 110 height 33
select select "MG"
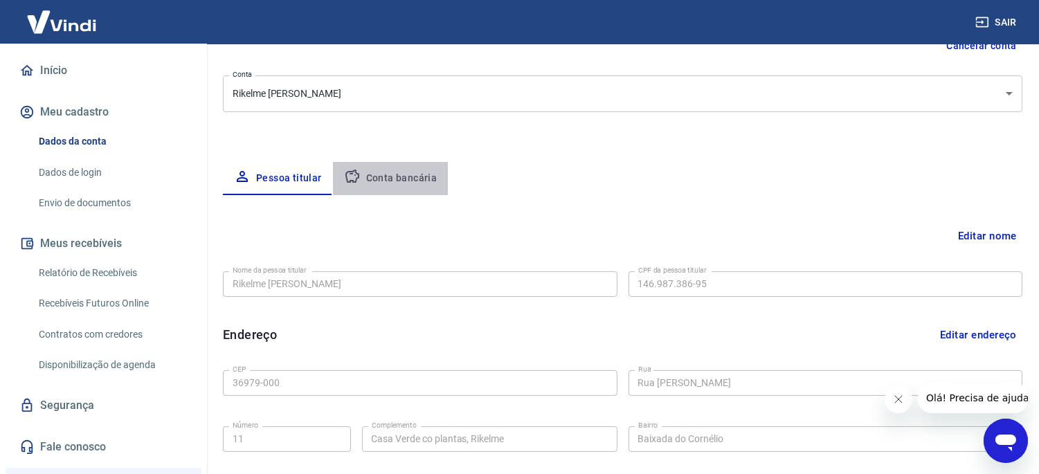
click at [376, 188] on button "Conta bancária" at bounding box center [391, 178] width 116 height 33
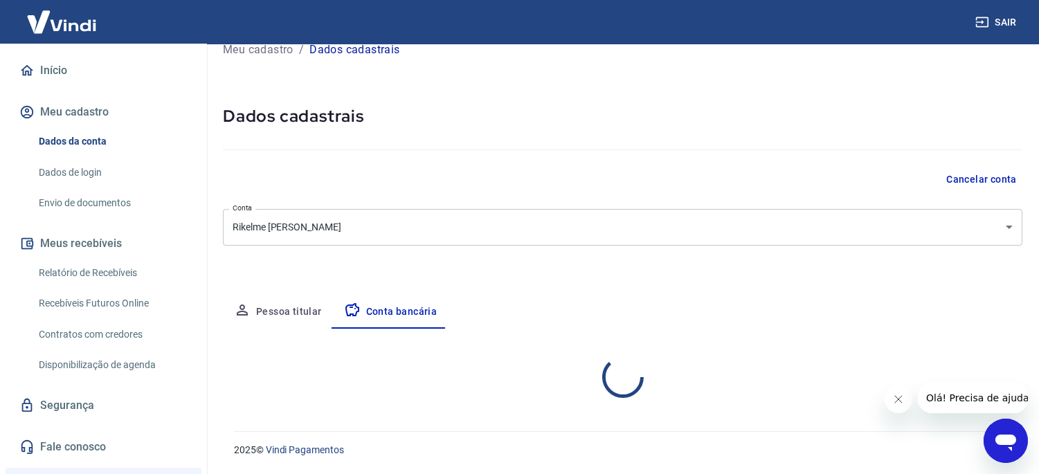
select select "1"
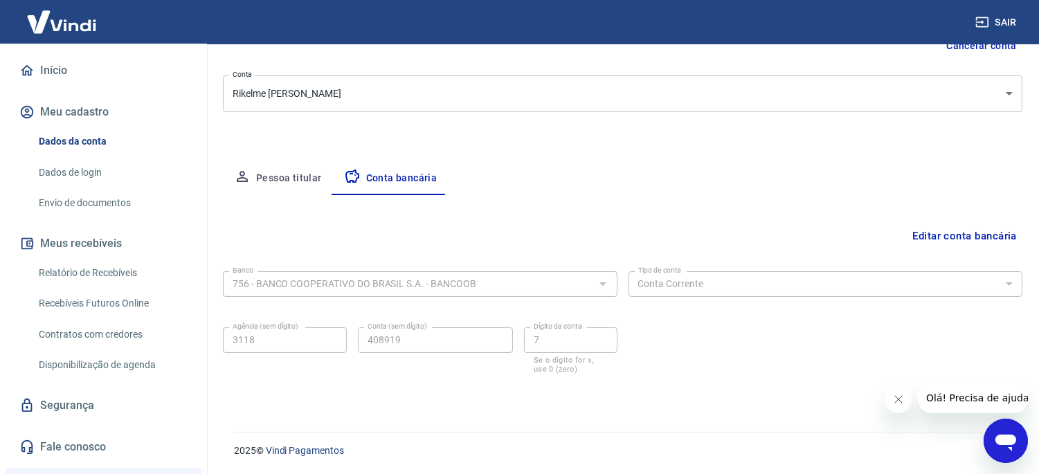
click at [1001, 449] on icon "Abrir janela de mensagens" at bounding box center [1005, 440] width 25 height 25
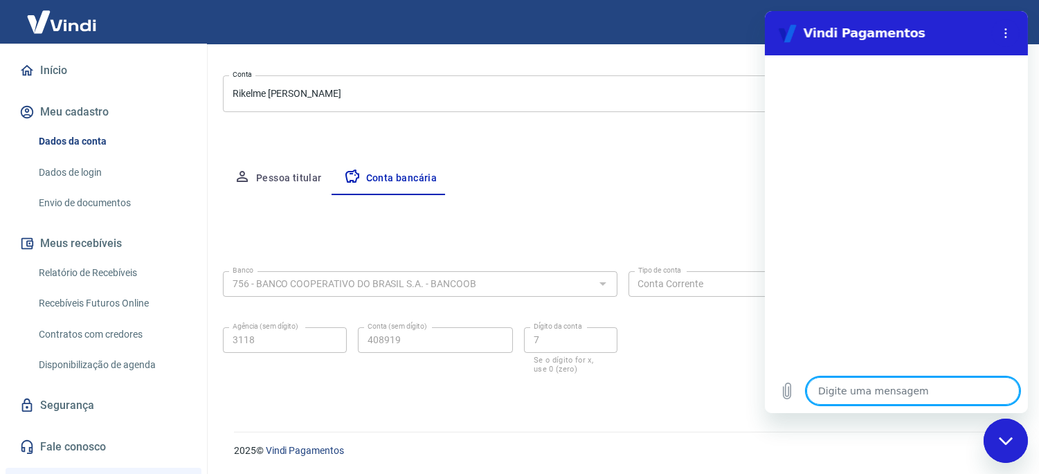
type textarea "."
type textarea "x"
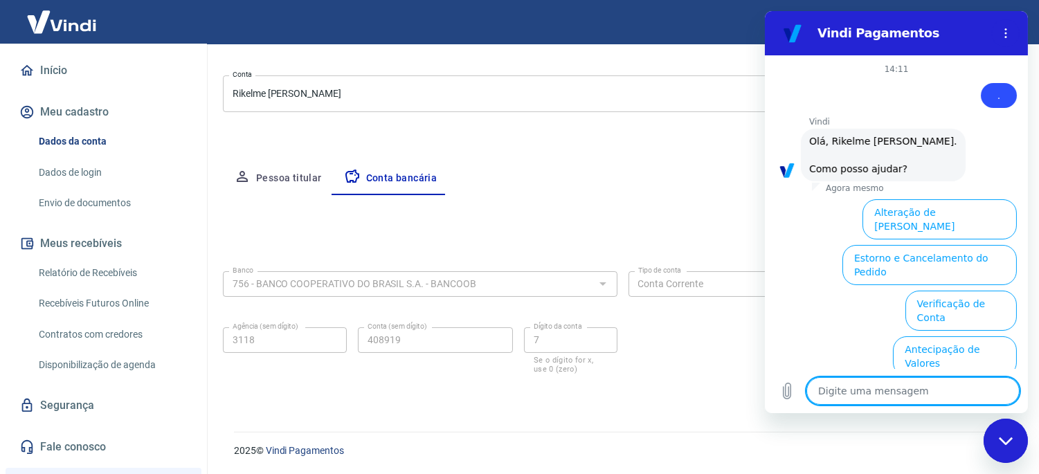
scroll to position [115, 0]
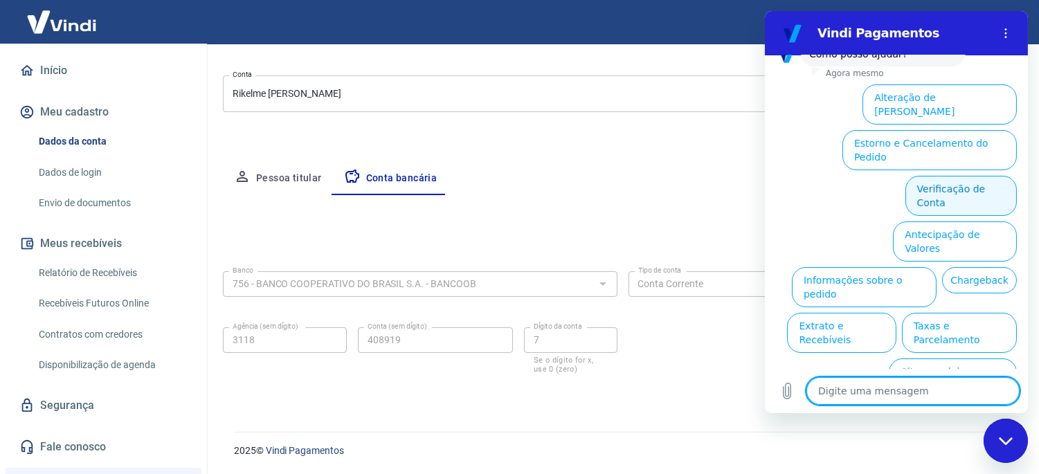
click at [996, 176] on button "Verificação de Conta" at bounding box center [960, 196] width 111 height 40
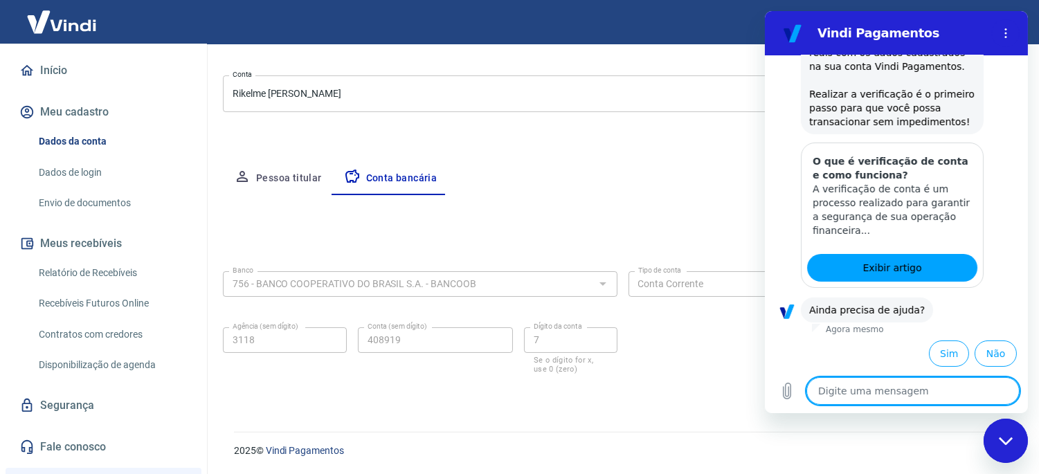
scroll to position [251, 0]
click at [924, 265] on link "Exibir artigo" at bounding box center [892, 267] width 170 height 28
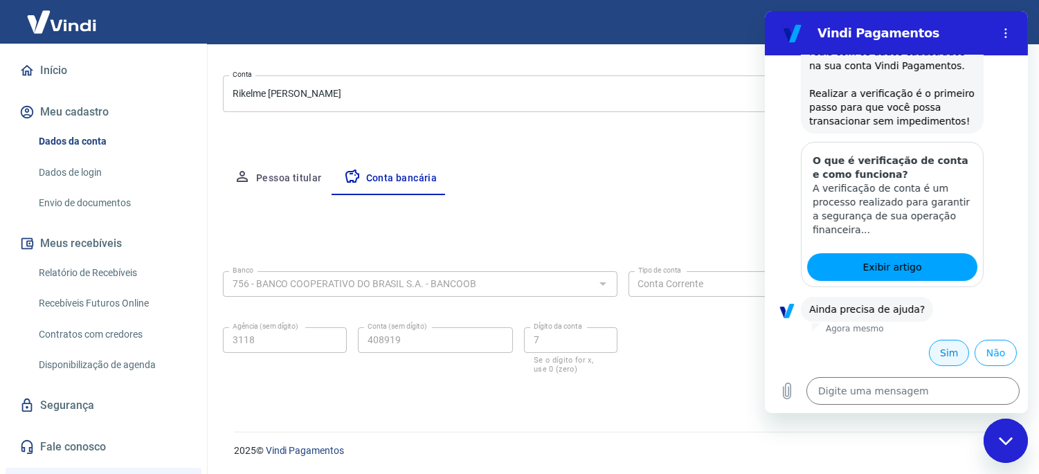
click at [929, 348] on button "Sim" at bounding box center [949, 353] width 40 height 26
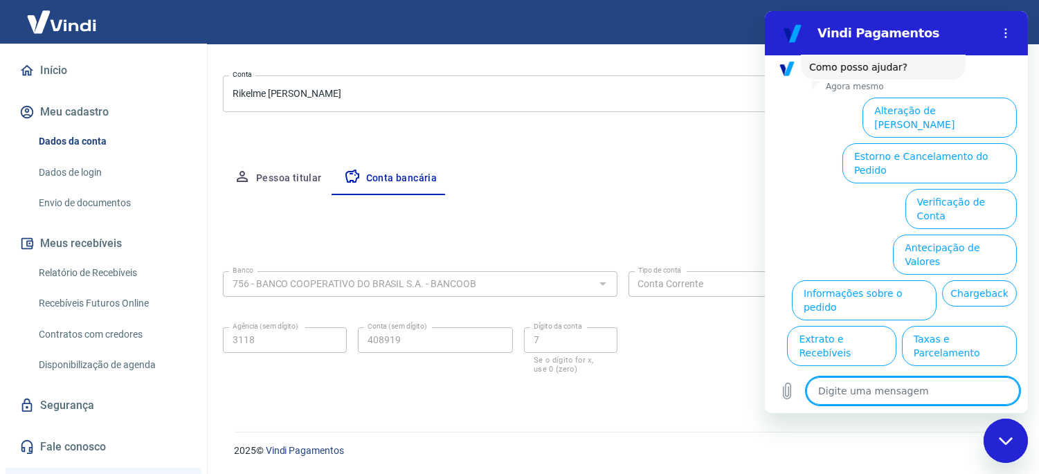
scroll to position [614, 0]
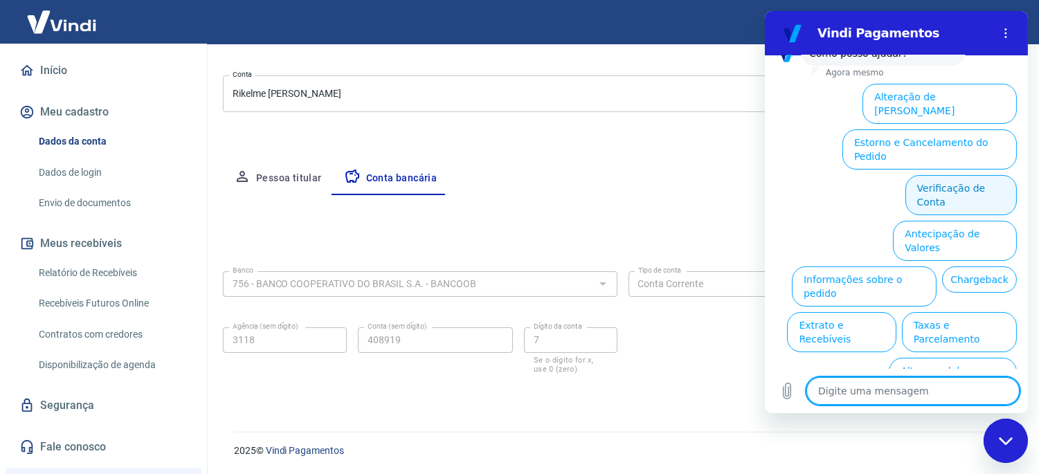
click at [969, 175] on button "Verificação de Conta" at bounding box center [960, 195] width 111 height 40
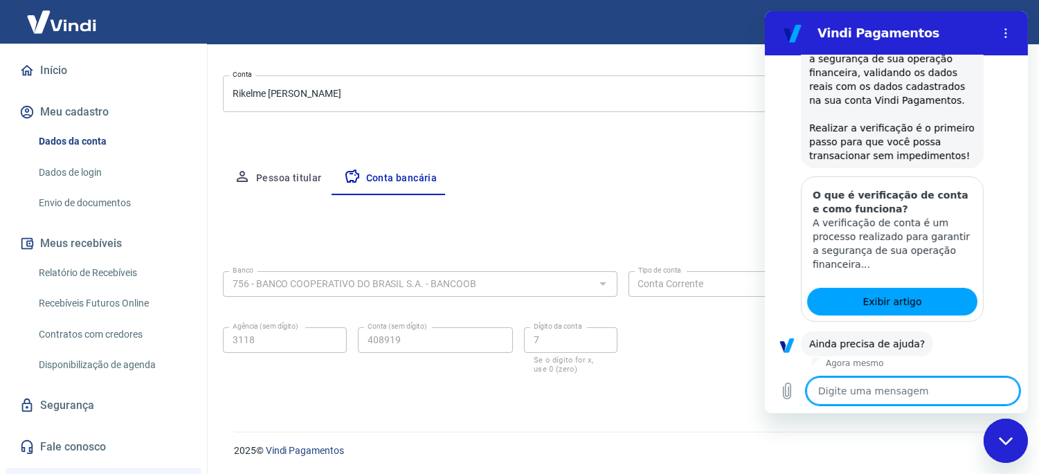
scroll to position [750, 0]
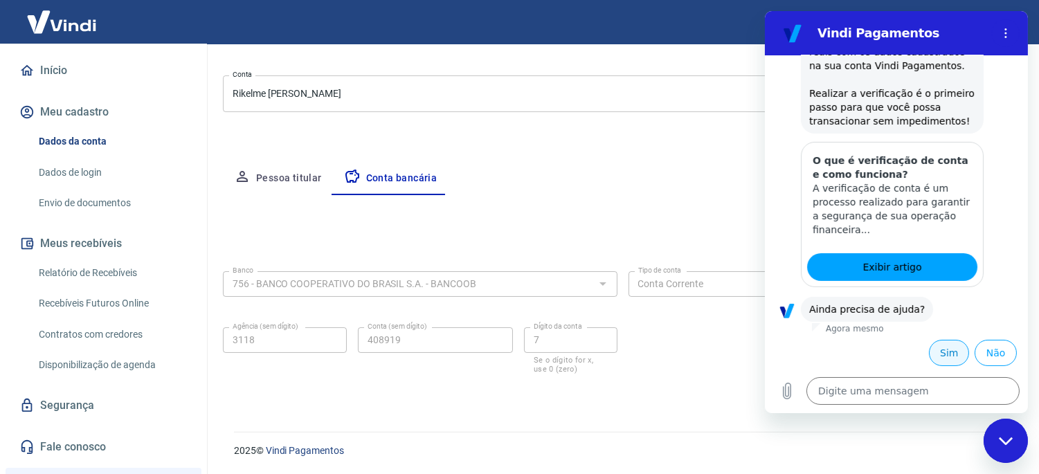
click at [929, 352] on button "Sim" at bounding box center [949, 353] width 40 height 26
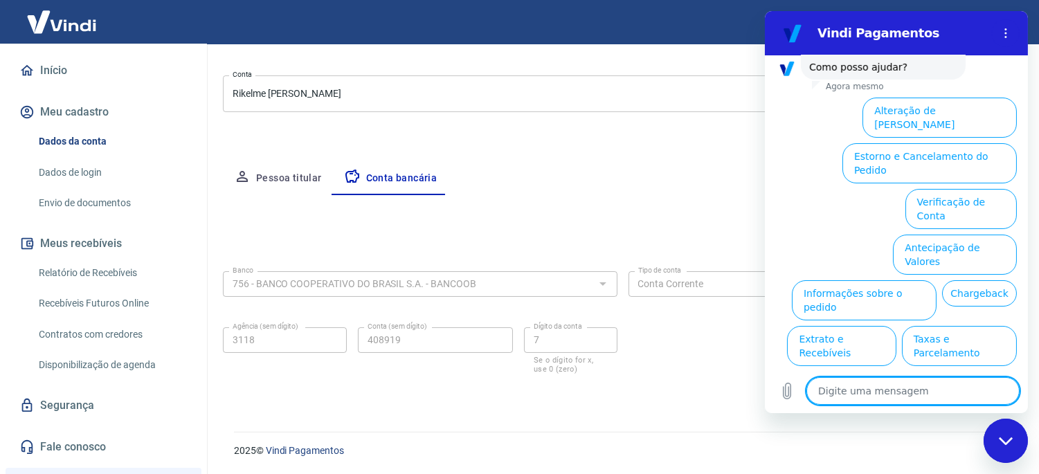
scroll to position [1113, 0]
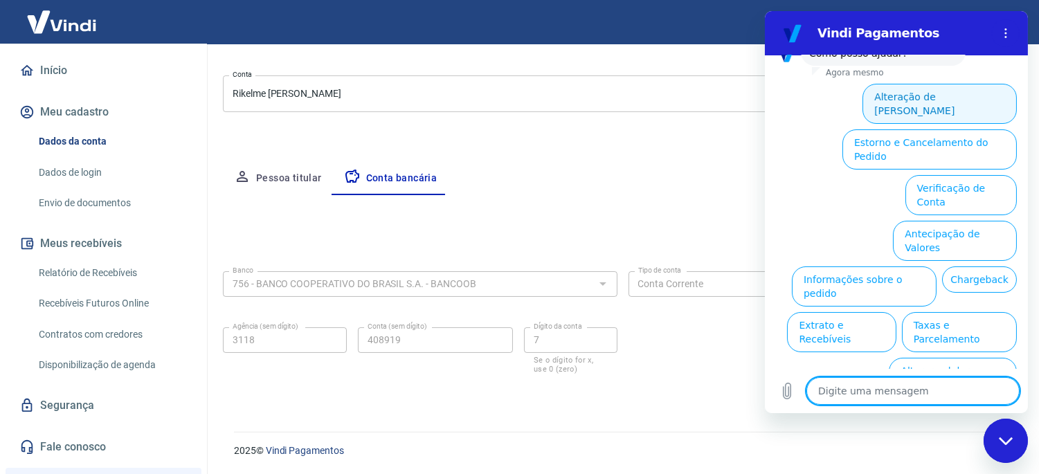
click at [960, 105] on button "Alteração de Dados Cadastrais" at bounding box center [939, 104] width 154 height 40
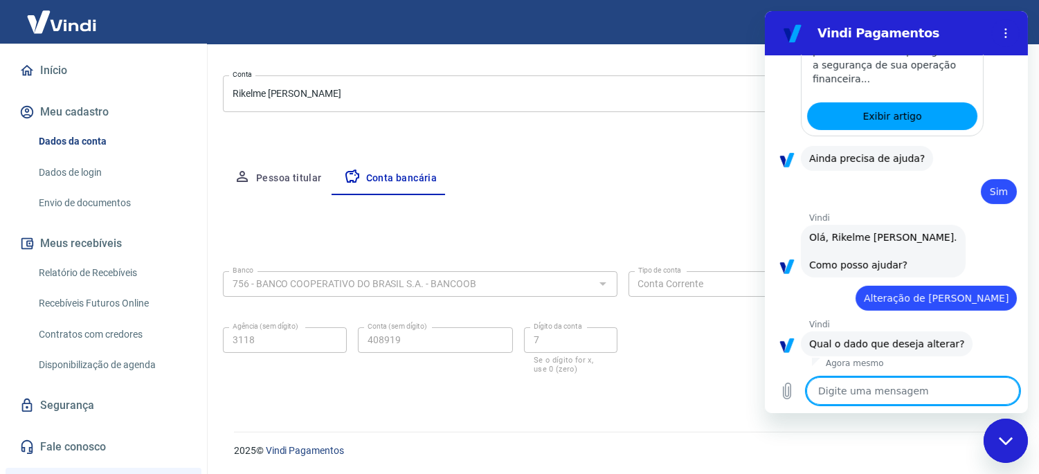
scroll to position [1064, 0]
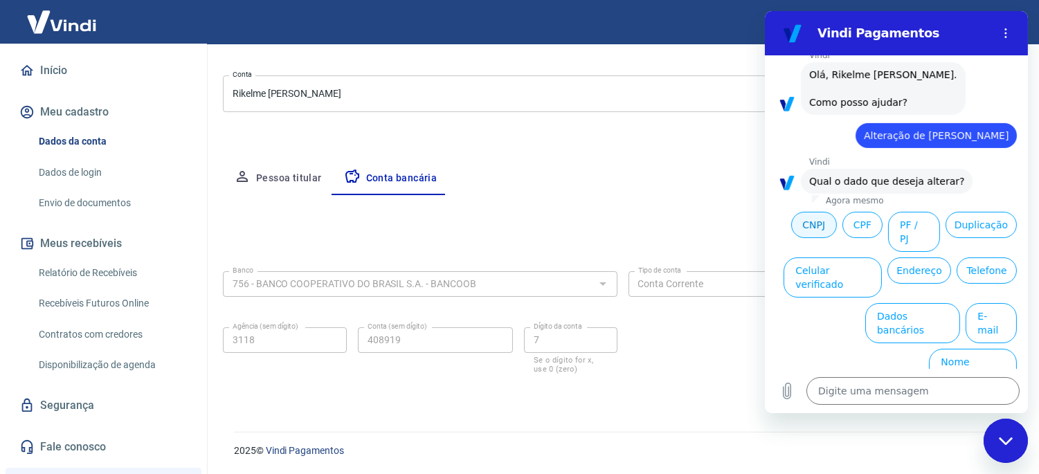
click at [837, 231] on button "CNPJ" at bounding box center [814, 225] width 46 height 26
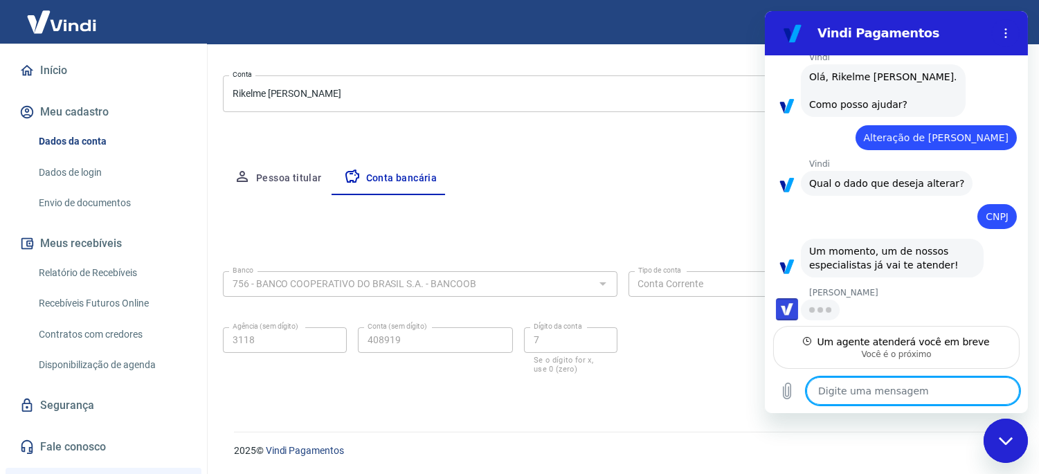
scroll to position [1060, 0]
type textarea "x"
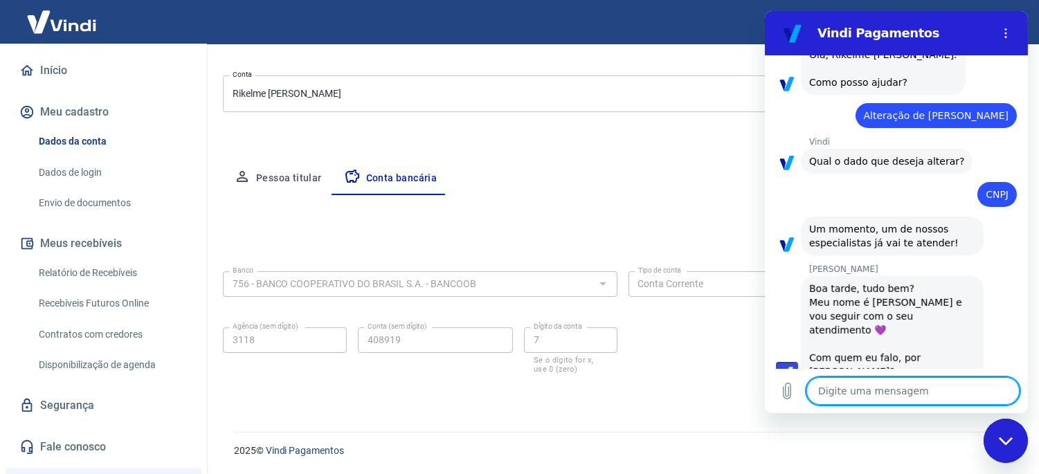
scroll to position [1087, 0]
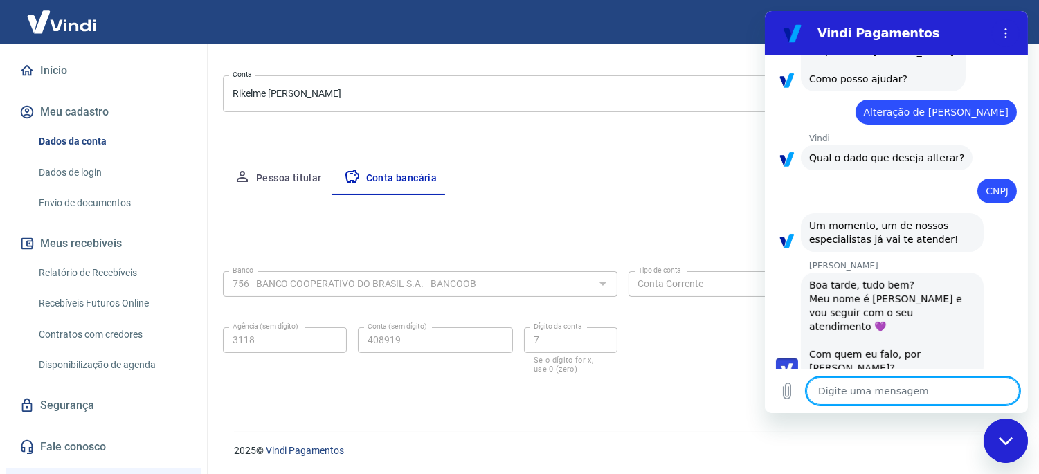
type textarea "O"
type textarea "x"
type textarea "Ol"
type textarea "x"
type textarea "Ola"
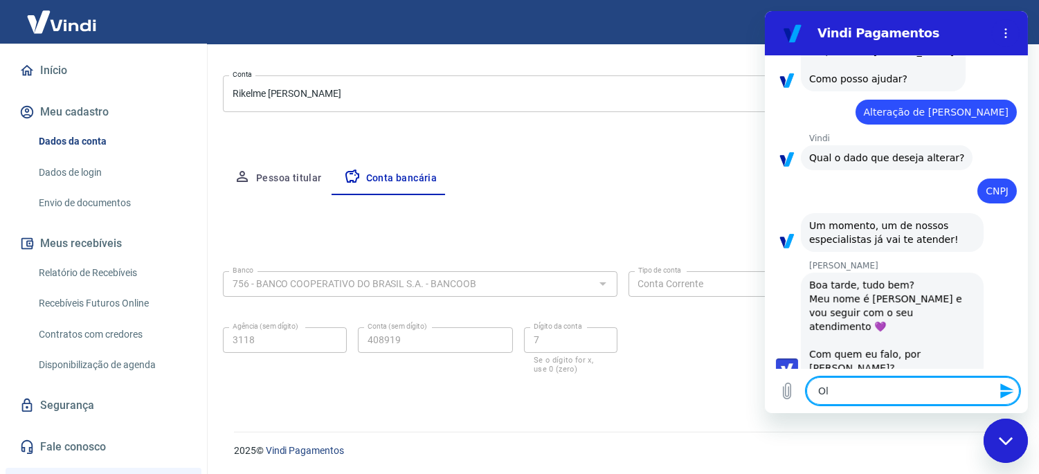
type textarea "x"
type textarea "Ola"
type textarea "x"
type textarea "Ola"
type textarea "x"
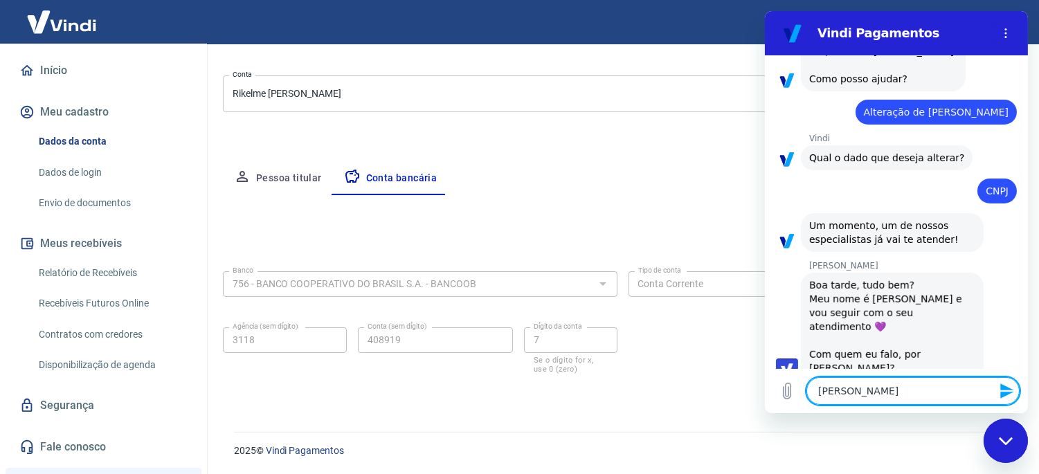
type textarea "Ol"
type textarea "x"
type textarea "Olá"
type textarea "x"
type textarea "Olá"
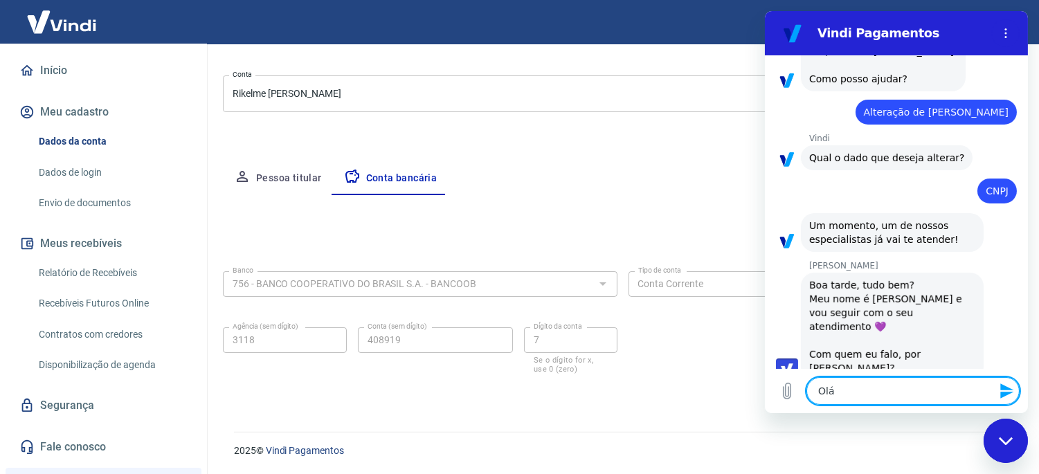
type textarea "x"
type textarea "Olá V"
type textarea "x"
type textarea "Olá Vi"
type textarea "x"
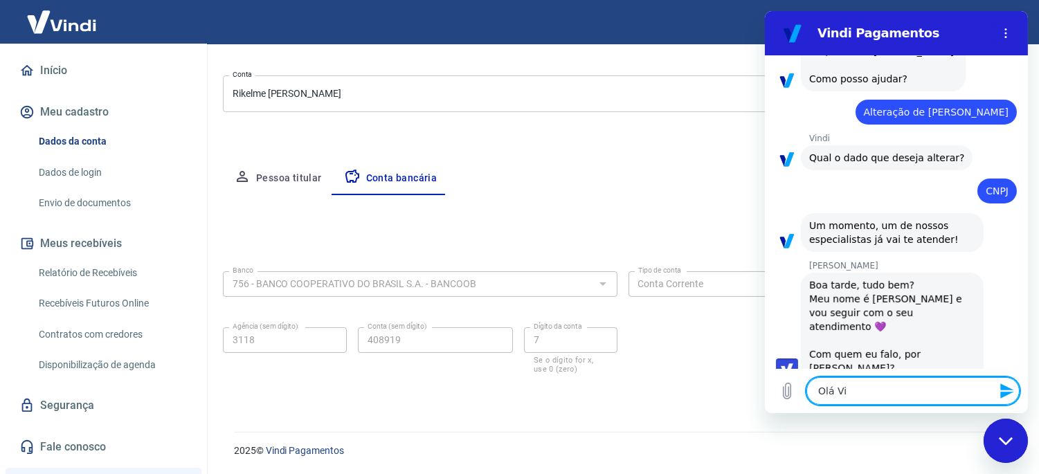
type textarea "Olá Viv"
type textarea "x"
type textarea "Olá Vivi"
type textarea "x"
type textarea "Olá Vivia"
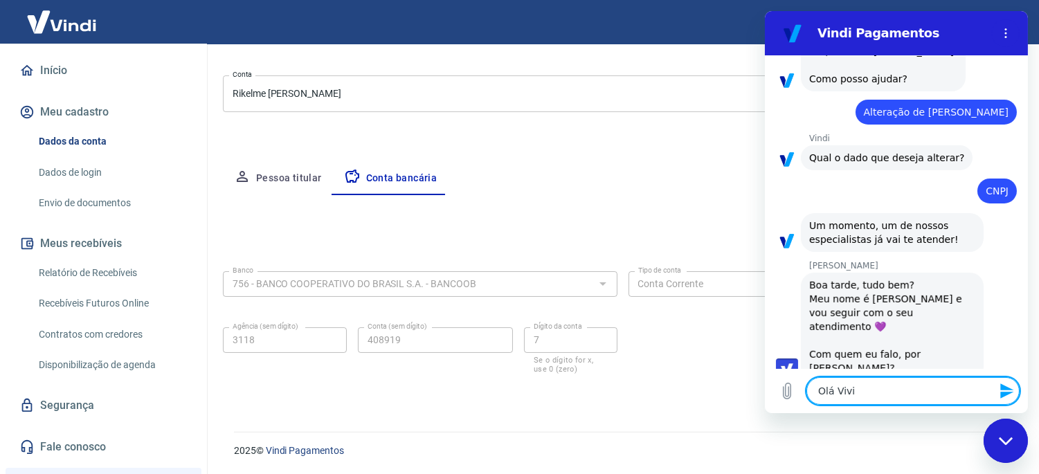
type textarea "x"
type textarea "Olá Vivian"
type textarea "x"
type textarea "Olá Viviane"
type textarea "x"
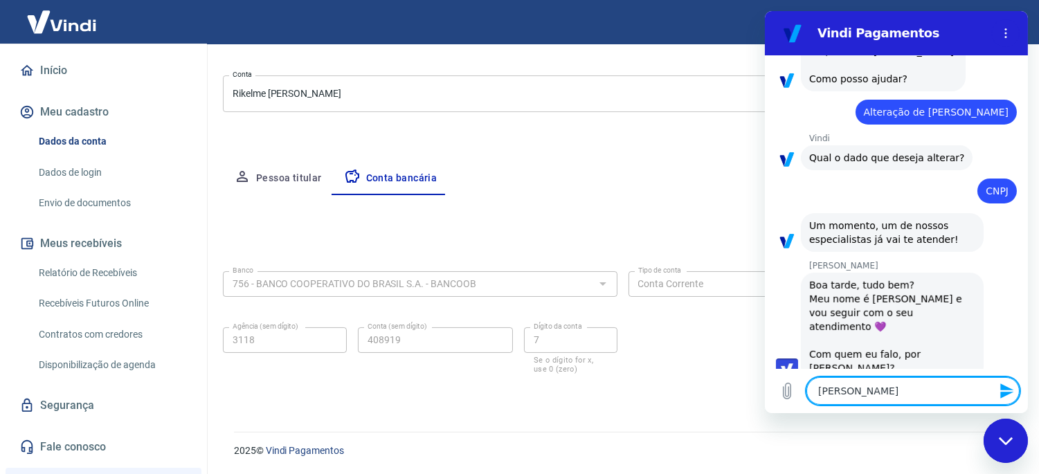
type textarea "Olá Viviane,"
type textarea "x"
type textarea "Olá Viviane,"
type textarea "x"
type textarea "Olá Viviane, t"
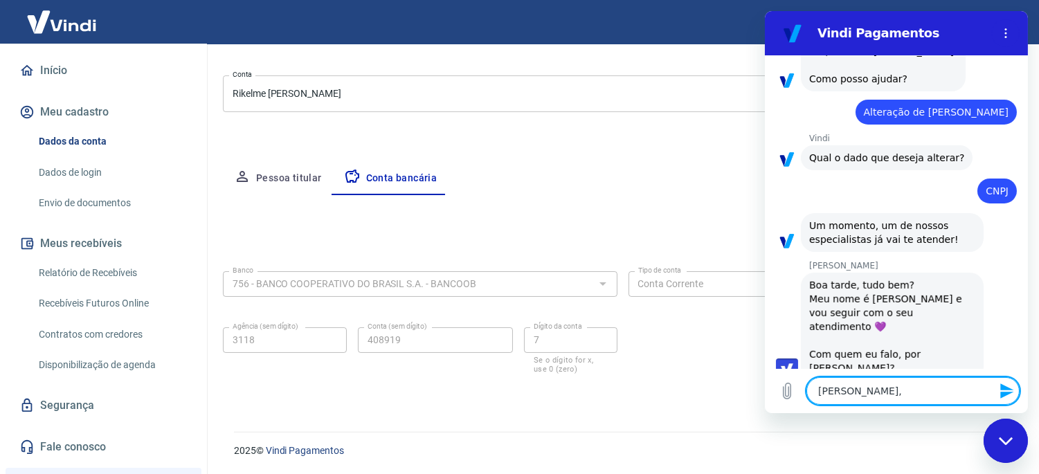
type textarea "x"
type textarea "Olá Viviane, tu"
type textarea "x"
type textarea "Olá Viviane, tud"
type textarea "x"
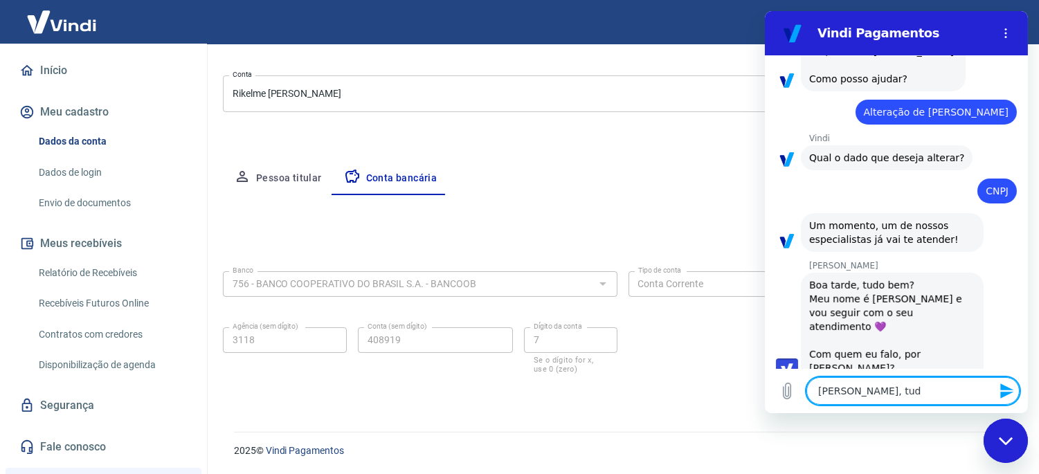
type textarea "Olá Viviane, tudo"
type textarea "x"
type textarea "Olá Viviane, tudo"
type textarea "x"
type textarea "Olá Viviane, tudo b"
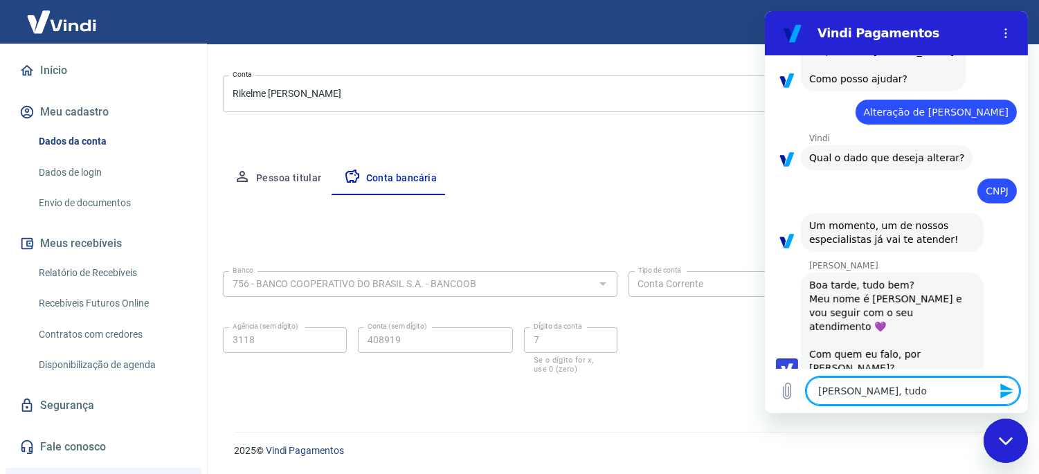
type textarea "x"
type textarea "Olá Viviane, tudo be"
type textarea "x"
type textarea "Olá Viviane, tudo bem"
type textarea "x"
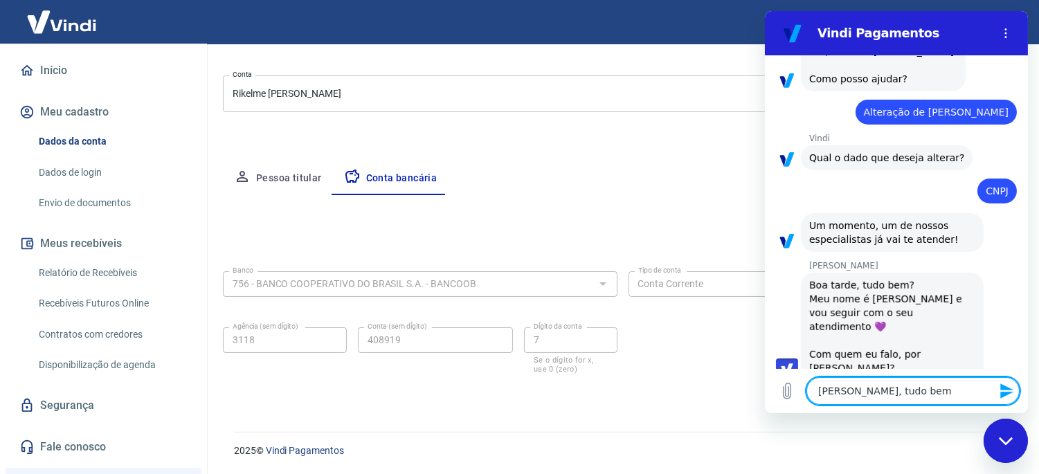
type textarea "Olá Viviane, tudo bem?"
type textarea "x"
type textarea "Olá Viviane, tudo bem?"
type textarea "x"
type textarea "Olá Viviane, tudo bem? N"
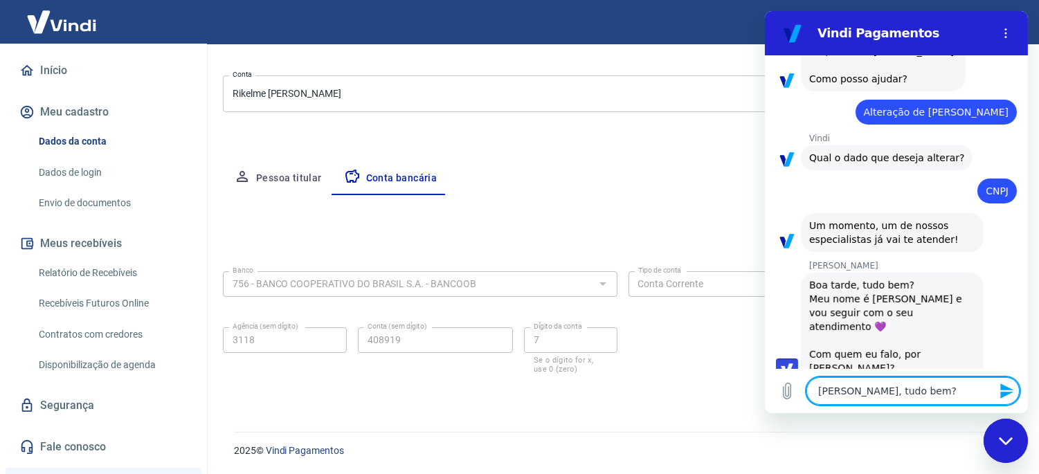
type textarea "x"
type textarea "Olá Viviane, tudo bem? Nã"
type textarea "x"
type textarea "Olá Viviane, tudo bem? Não"
type textarea "x"
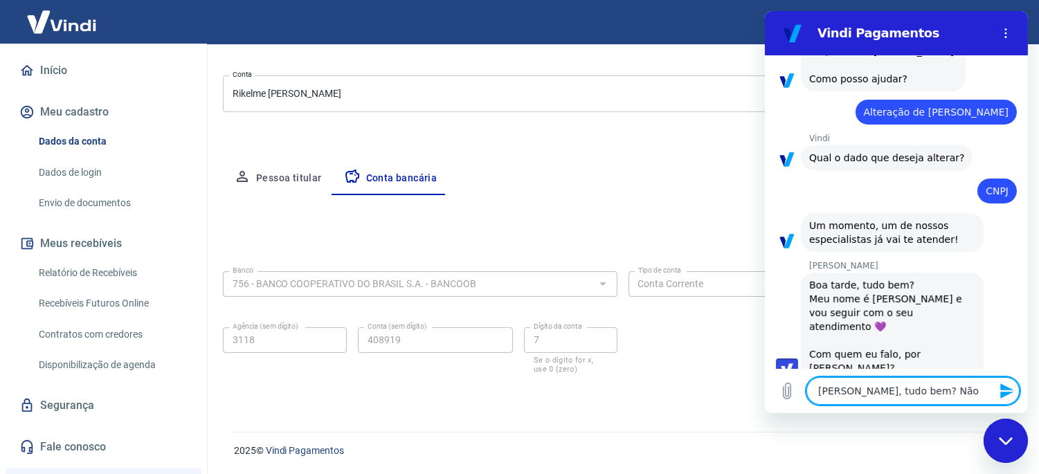
type textarea "Olá Viviane, tudo bem? Não"
type textarea "x"
type textarea "Olá Viviane, tudo bem? Não s"
type textarea "x"
type textarea "Olá Viviane, tudo bem? Não se"
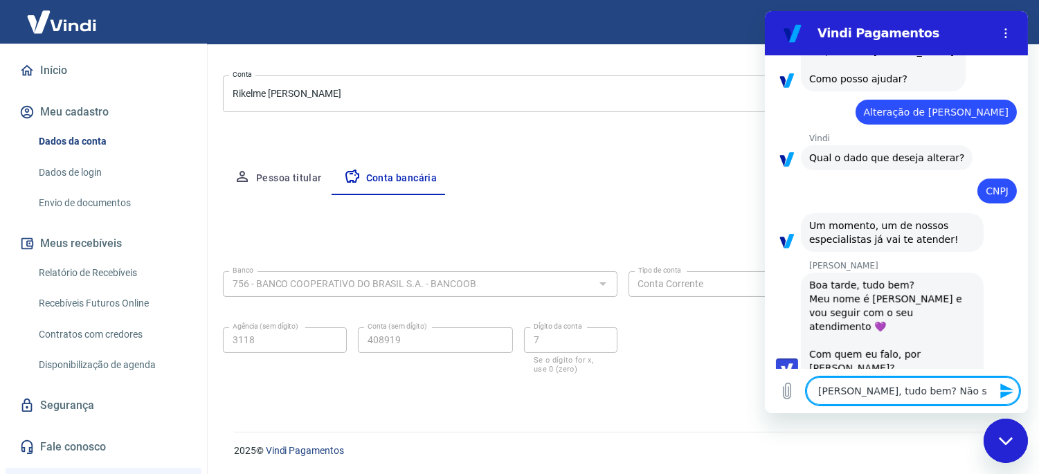
type textarea "x"
type textarea "Olá Viviane, tudo bem? Não sei"
type textarea "x"
type textarea "Olá Viviane, tudo bem? Não sei"
type textarea "x"
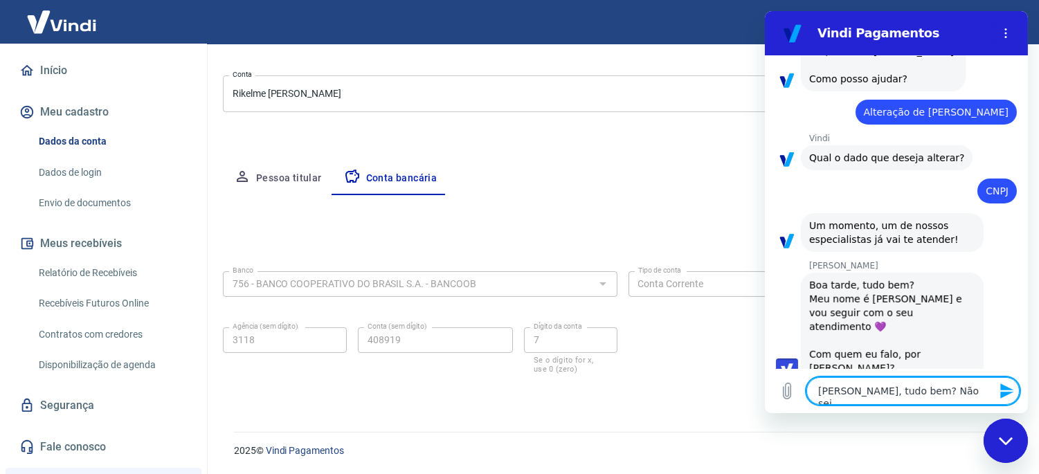
type textarea "Olá Viviane, tudo bem? Não sei s"
type textarea "x"
type textarea "Olá Viviane, tudo bem? Não sei se"
type textarea "x"
type textarea "Olá Viviane, tudo bem? Não sei se"
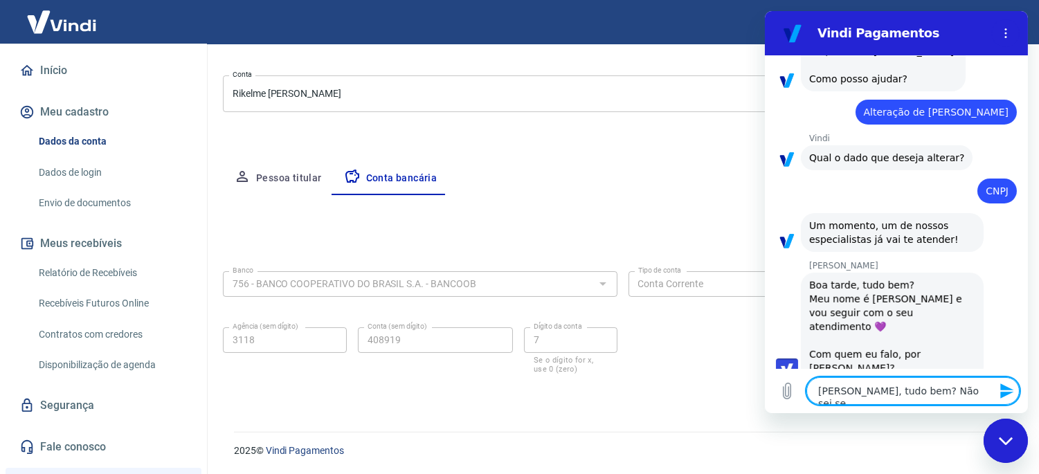
type textarea "x"
type textarea "Olá Viviane, tudo bem? Não sei se v"
type textarea "x"
type textarea "Olá Viviane, tudo bem? Não sei se va"
type textarea "x"
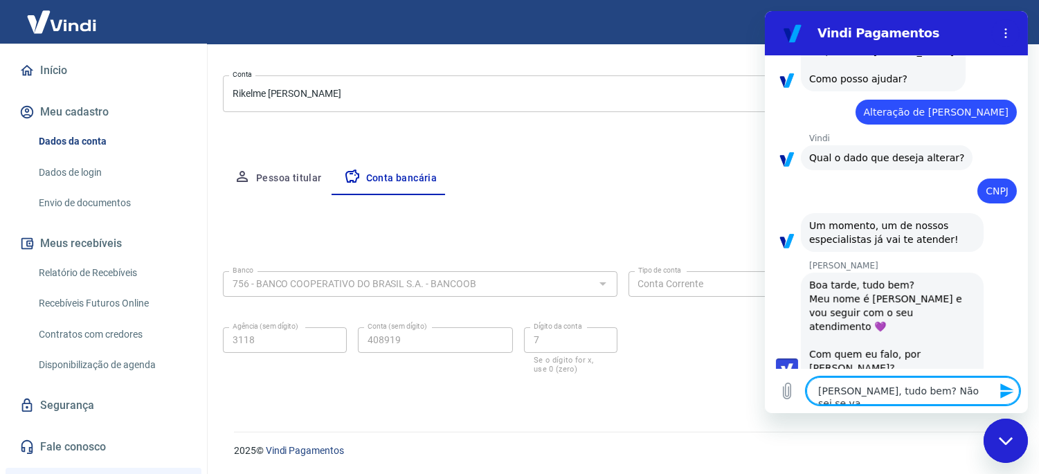
type textarea "Olá Viviane, tudo bem? Não sei se vai"
type textarea "x"
type textarea "Olá Viviane, tudo bem? Não sei se vai"
type textarea "x"
type textarea "Olá Viviane, tudo bem? Não sei se vai l"
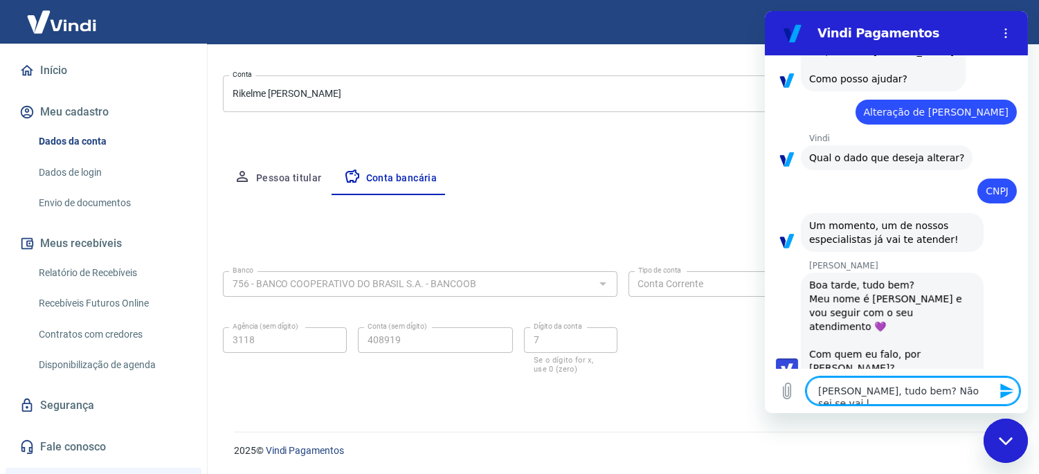
type textarea "x"
type textarea "Olá Viviane, tudo bem? Não sei se vai le"
type textarea "x"
type textarea "Olá Viviane, tudo bem? Não sei se vai lem"
type textarea "x"
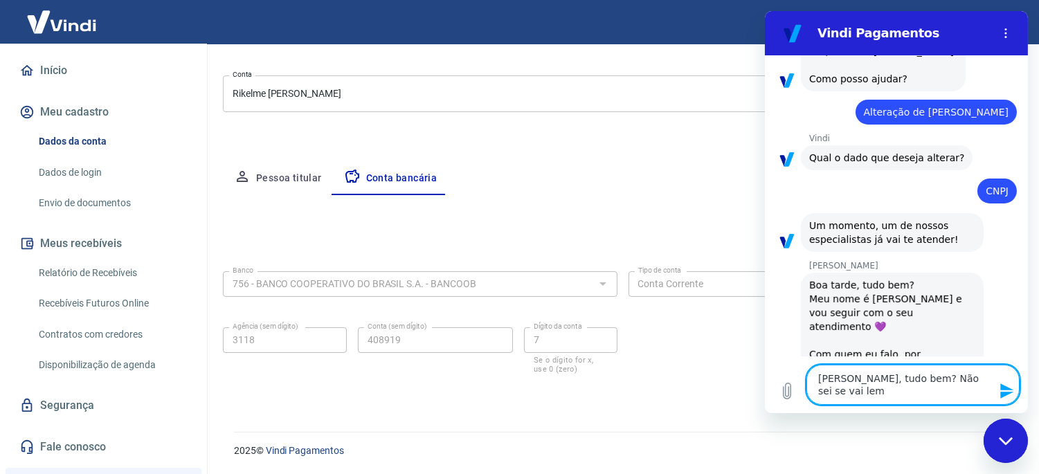
type textarea "Olá Viviane, tudo bem? Não sei se vai lemb"
type textarea "x"
type textarea "Olá Viviane, tudo bem? Não sei se vai lembr"
type textarea "x"
type textarea "Olá Viviane, tudo bem? Não sei se vai lembra"
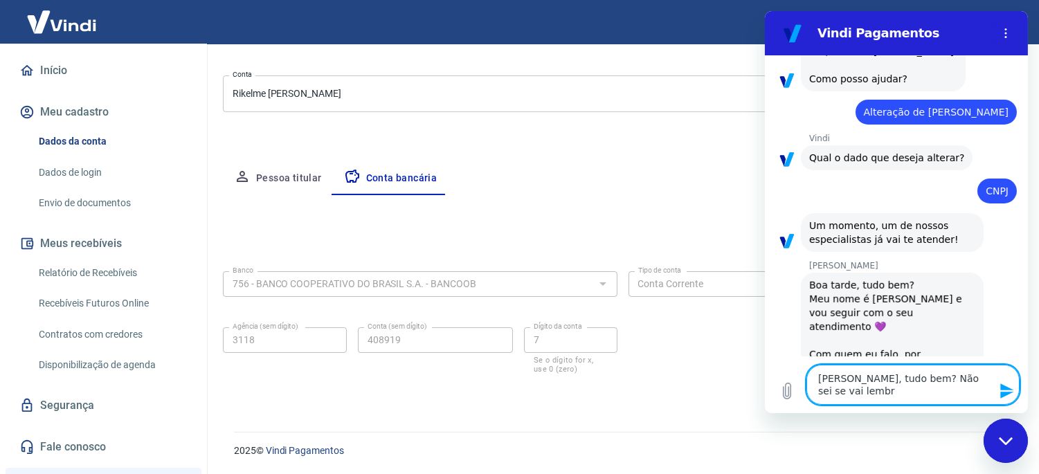
type textarea "x"
type textarea "Olá Viviane, tudo bem? Não sei se vai lembrar"
type textarea "x"
type textarea "Olá Viviane, tudo bem? Não sei se vai lembrar"
type textarea "x"
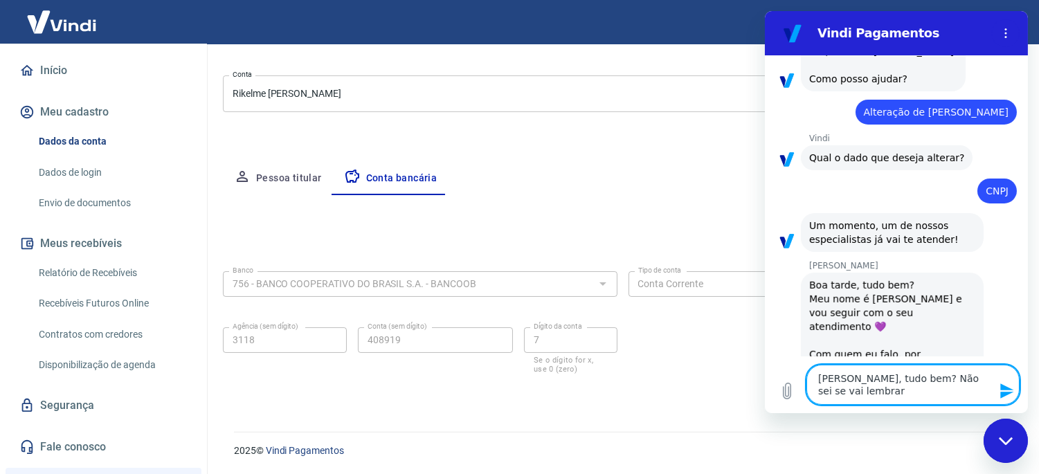
type textarea "Olá Viviane, tudo bem? Não sei se vai lembrar d"
type textarea "x"
type textarea "Olá Viviane, tudo bem? Não sei se vai lembrar de"
type textarea "x"
type textarea "Olá Viviane, tudo bem? Não sei se vai lembrar de"
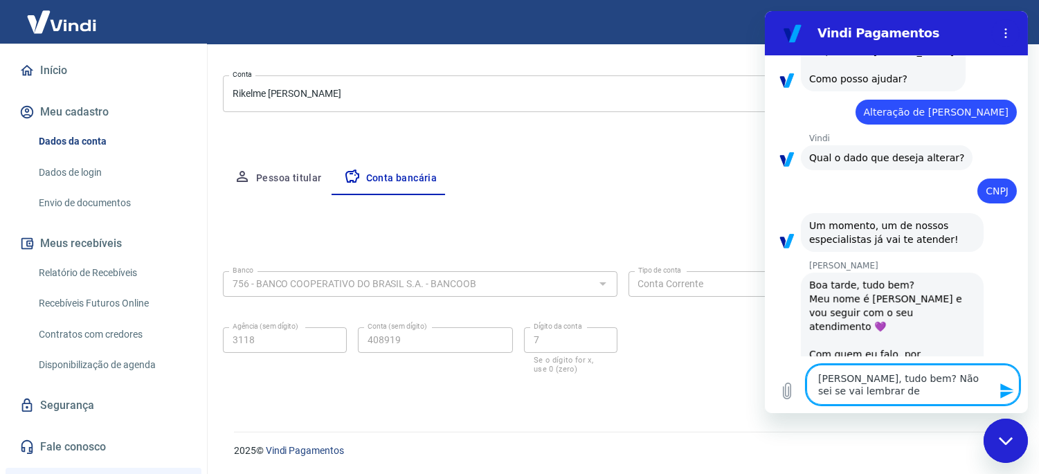
type textarea "x"
type textarea "Olá Viviane, tudo bem? Não sei se vai lembrar de m"
type textarea "x"
type textarea "Olá Viviane, tudo bem? Não sei se vai lembrar de mi"
type textarea "x"
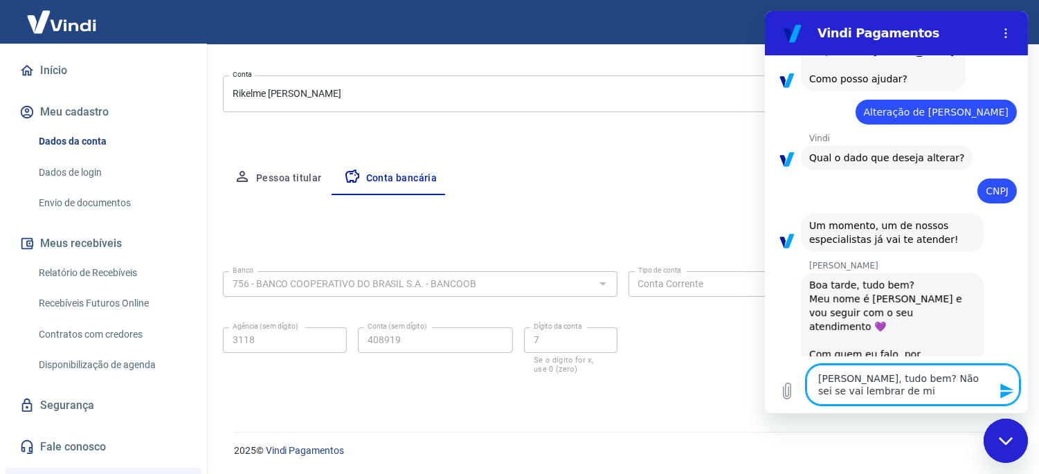
type textarea "Olá Viviane, tudo bem? Não sei se vai lembrar de mim"
type textarea "x"
type textarea "Olá Viviane, tudo bem? Não sei se vai lembrar de mim,"
type textarea "x"
type textarea "Olá Viviane, tudo bem? Não sei se vai lembrar de mim,"
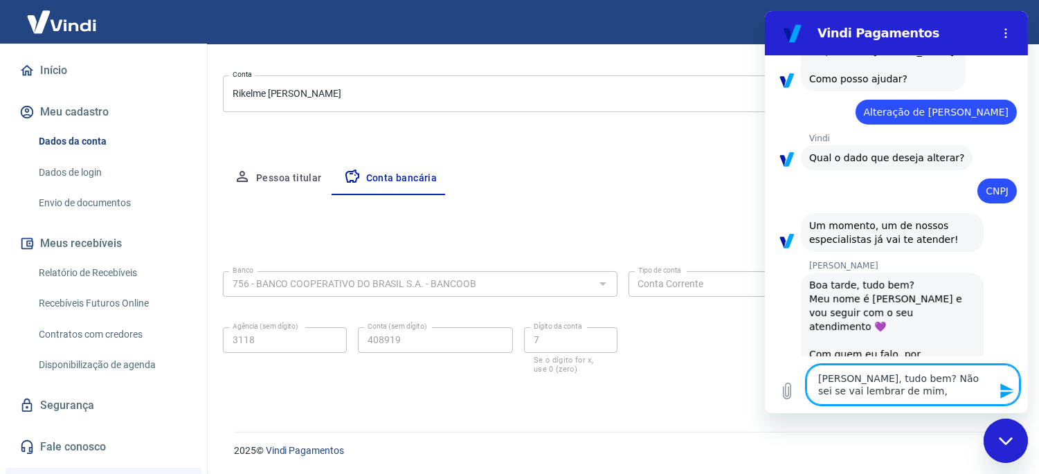
type textarea "x"
type textarea "Olá Viviane, tudo bem? Não sei se vai lembrar de mim, m"
type textarea "x"
type textarea "Olá Viviane, tudo bem? Não sei se vai lembrar de mim, ma"
type textarea "x"
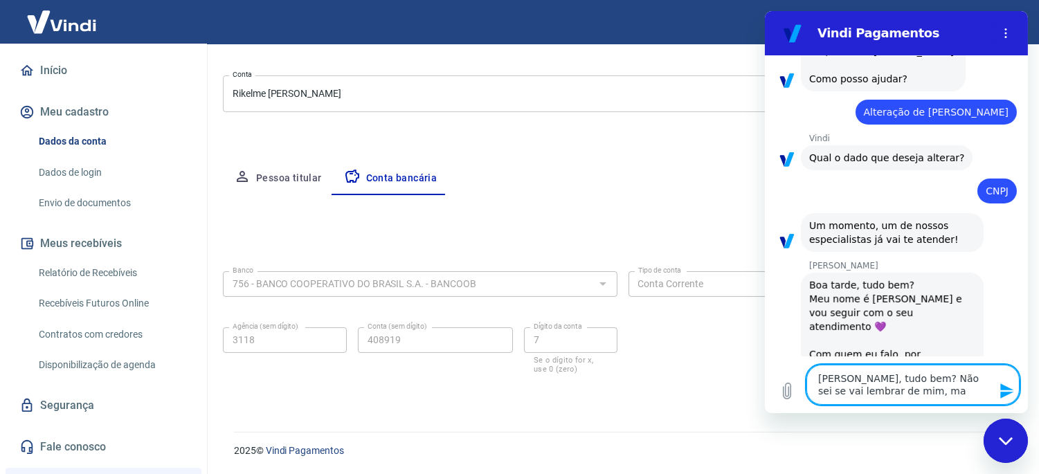
type textarea "Olá Viviane, tudo bem? Não sei se vai lembrar de mim, mas"
type textarea "x"
type textarea "Olá Viviane, tudo bem? Não sei se vai lembrar de mim, mas"
type textarea "x"
type textarea "Olá Viviane, tudo bem? Não sei se vai lembrar de mim, mas a"
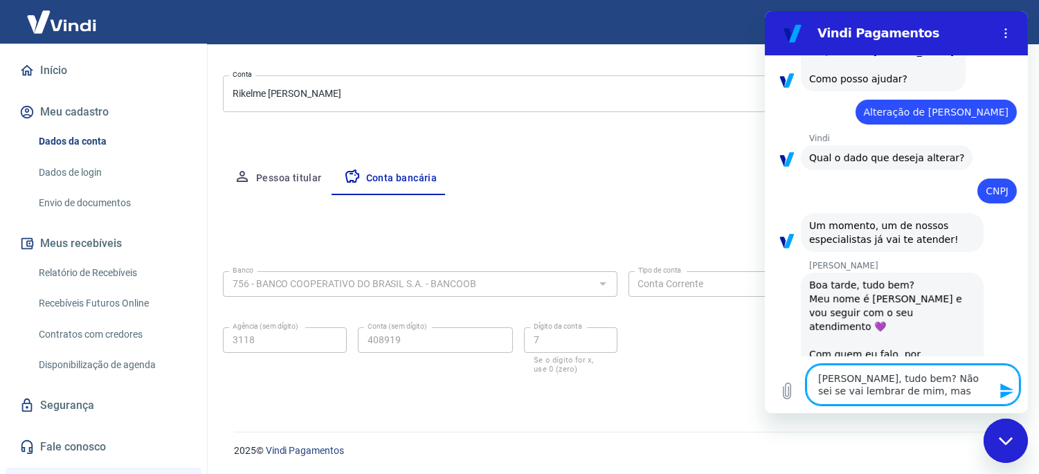
type textarea "x"
type textarea "Olá Viviane, tudo bem? Não sei se vai lembrar de mim, mas aq"
type textarea "x"
type textarea "Olá Viviane, tudo bem? Não sei se vai lembrar de mim, mas aqu"
type textarea "x"
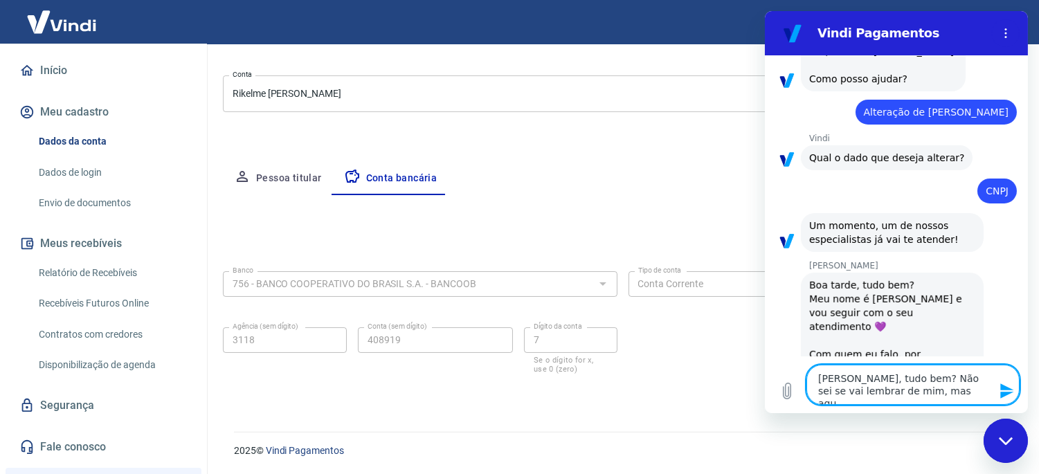
type textarea "Olá Viviane, tudo bem? Não sei se vai lembrar de mim, mas aqui"
type textarea "x"
type textarea "Olá Viviane, tudo bem? Não sei se vai lembrar de mim, mas aqui"
type textarea "x"
type textarea "Olá Viviane, tudo bem? Não sei se vai lembrar de mim, mas aqui é"
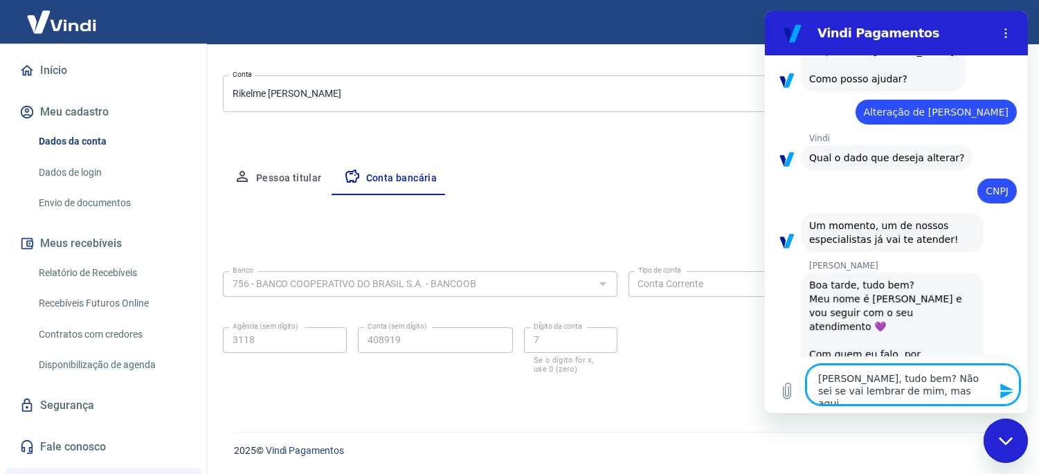
type textarea "x"
type textarea "Olá Viviane, tudo bem? Não sei se vai lembrar de mim, mas aqui é"
type textarea "x"
type textarea "Olá Viviane, tudo bem? Não sei se vai lembrar de mim, mas aqui é o"
type textarea "x"
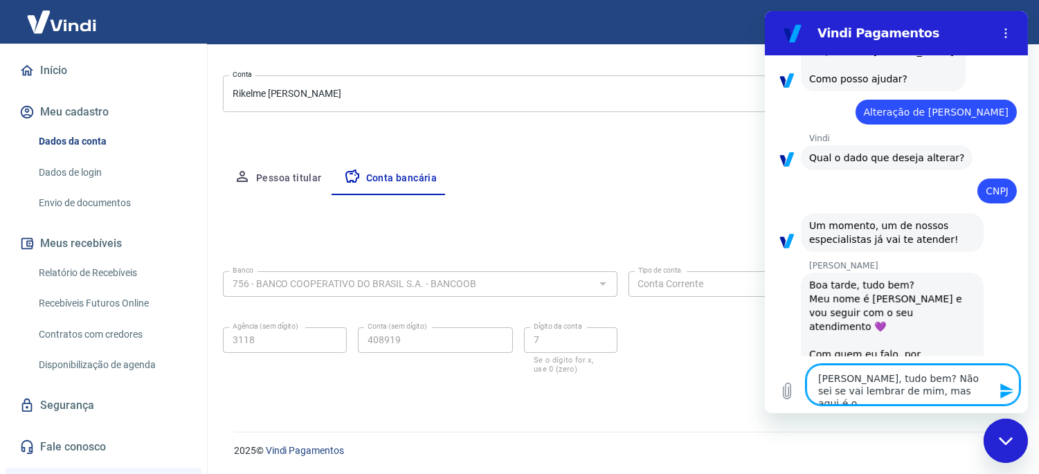
type textarea "Olá Viviane, tudo bem? Não sei se vai lembrar de mim, mas aqui é o"
type textarea "x"
type textarea "Olá Viviane, tudo bem? Não sei se vai lembrar de mim, mas aqui é o K"
type textarea "x"
type textarea "Olá Viviane, tudo bem? Não sei se vai lembrar de mim, mas aqui é o Ka"
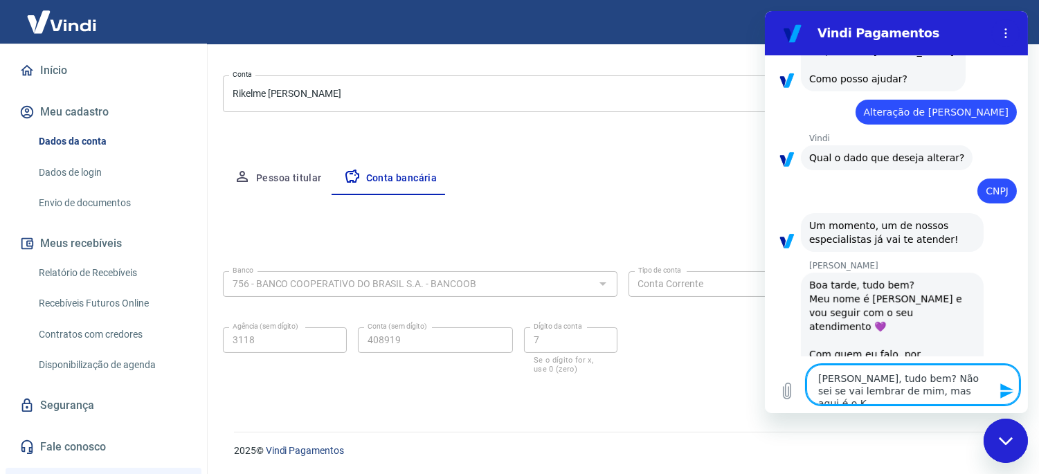
type textarea "x"
type textarea "Olá Viviane, tudo bem? Não sei se vai lembrar de mim, mas aqui é o Kai"
type textarea "x"
type textarea "Olá Viviane, tudo bem? Não sei se vai lembrar de mim, mas aqui é o Kaiq"
type textarea "x"
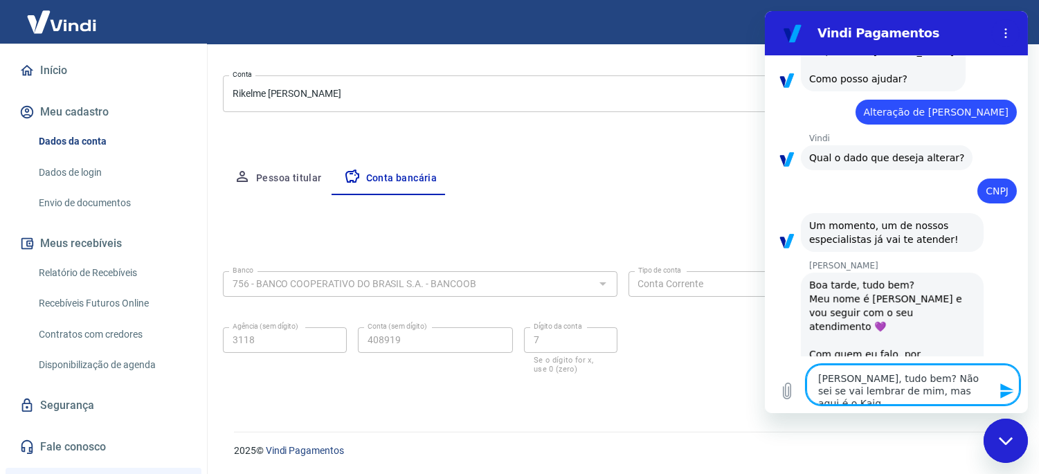
type textarea "Olá Viviane, tudo bem? Não sei se vai lembrar de mim, mas aqui é o Kaiqu"
type textarea "x"
type textarea "Olá Viviane, tudo bem? Não sei se vai lembrar de mim, mas aqui é o Kaique"
type textarea "x"
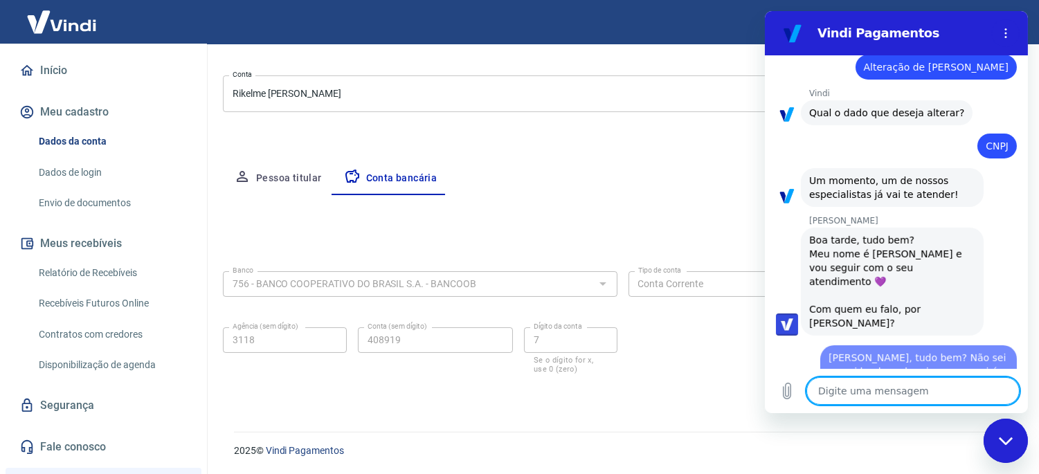
type textarea "x"
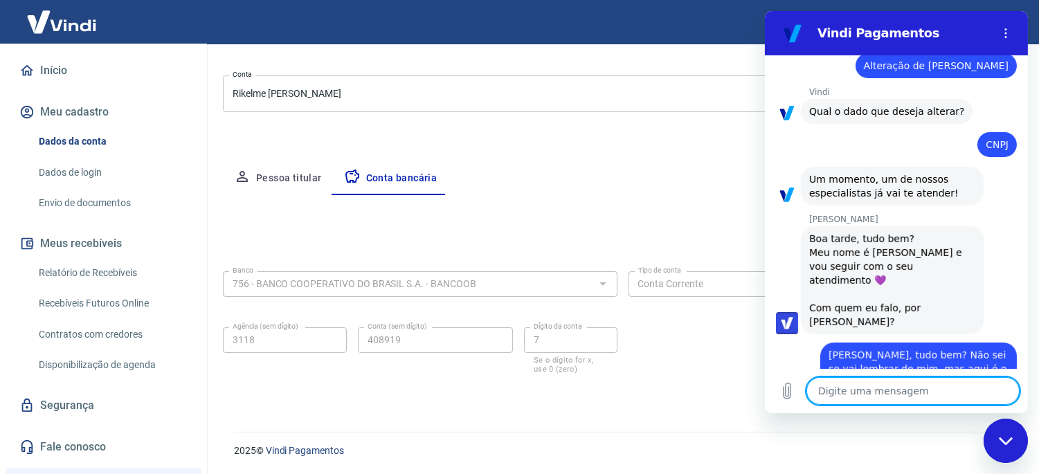
scroll to position [272, 0]
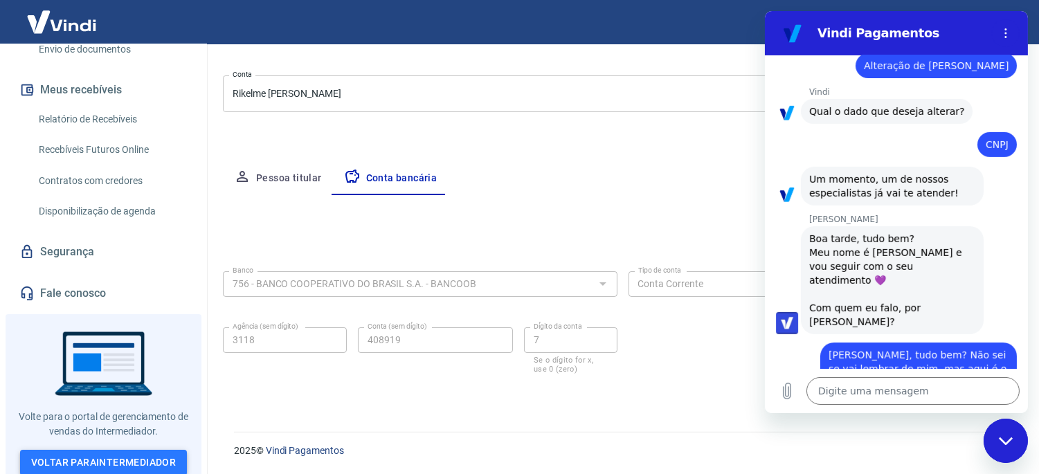
click at [114, 462] on link "Voltar para Intermediador" at bounding box center [104, 463] width 168 height 26
click at [857, 384] on textarea at bounding box center [912, 391] width 213 height 28
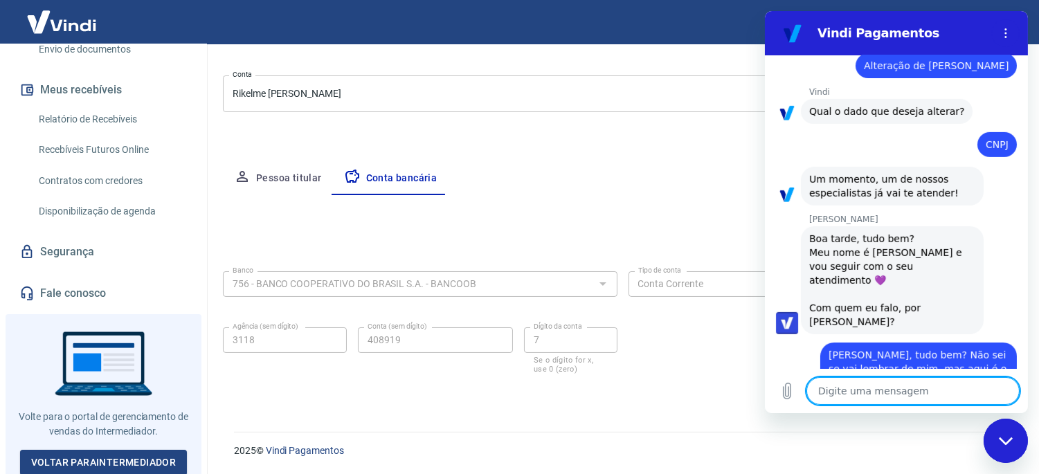
type textarea "E"
type textarea "x"
type textarea "Es"
type textarea "x"
type textarea "Est"
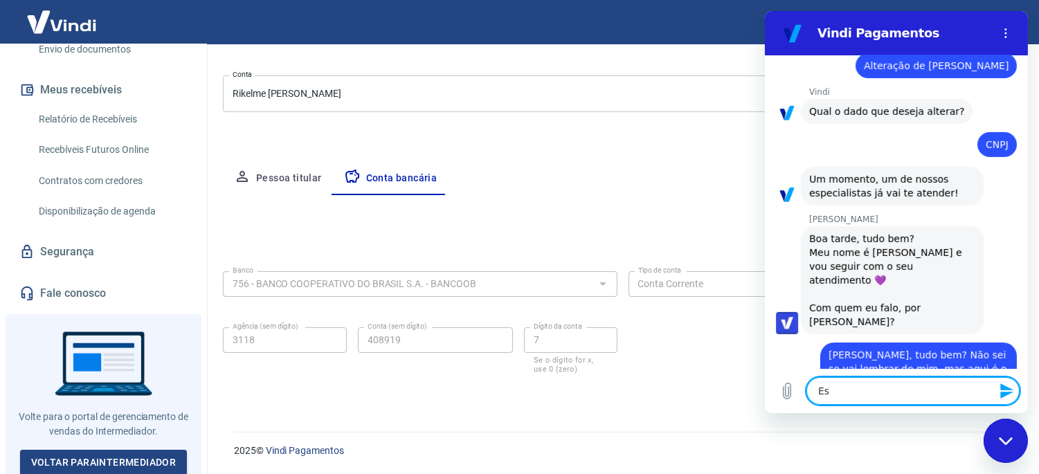
type textarea "x"
type textarea "Esto"
type textarea "x"
type textarea "Estou"
type textarea "x"
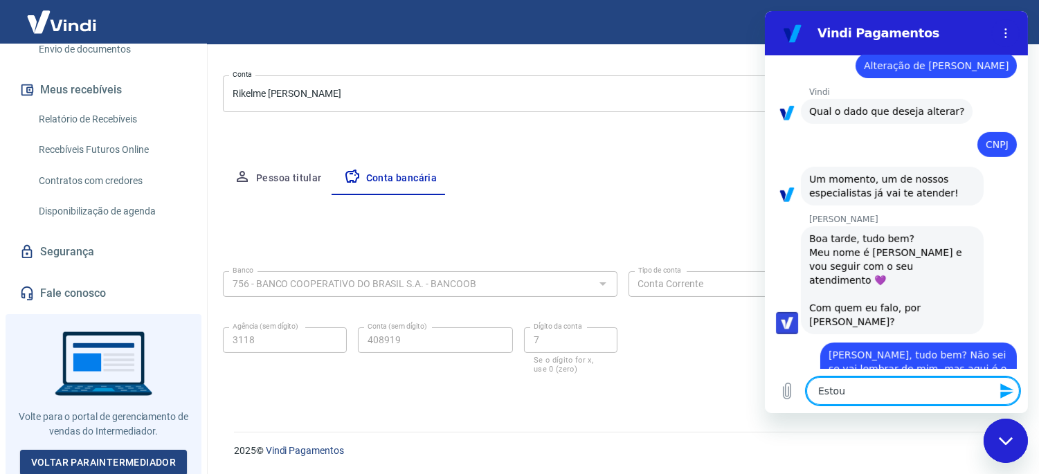
type textarea "Estou"
type textarea "x"
type textarea "Estou c"
type textarea "x"
type textarea "Estou co"
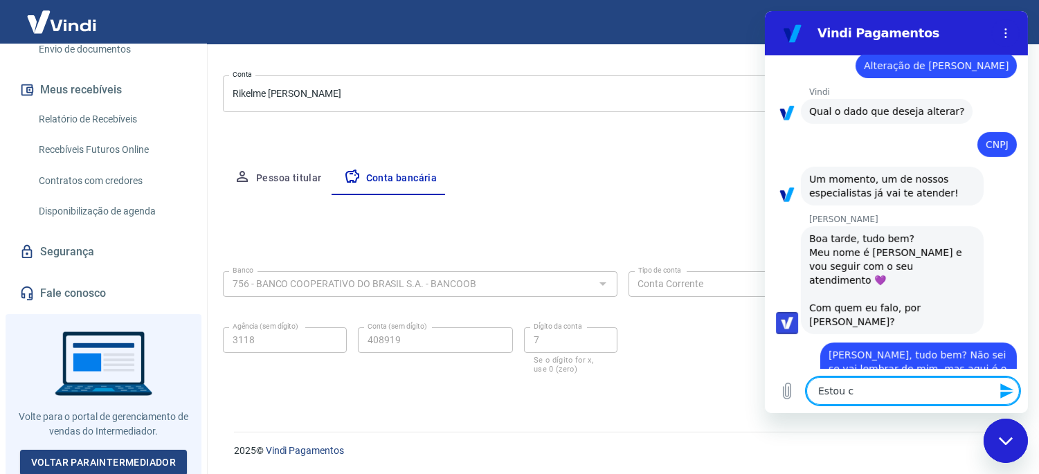
type textarea "x"
type textarea "Estou com"
type textarea "x"
type textarea "Estou com"
type textarea "x"
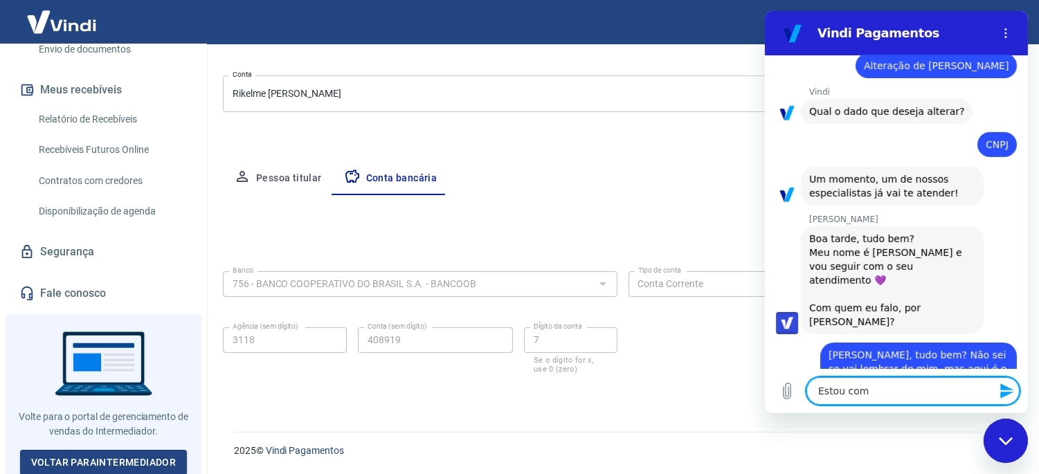
type textarea "Estou com p"
type textarea "x"
type textarea "Estou com pr"
type textarea "x"
type textarea "Estou com pro"
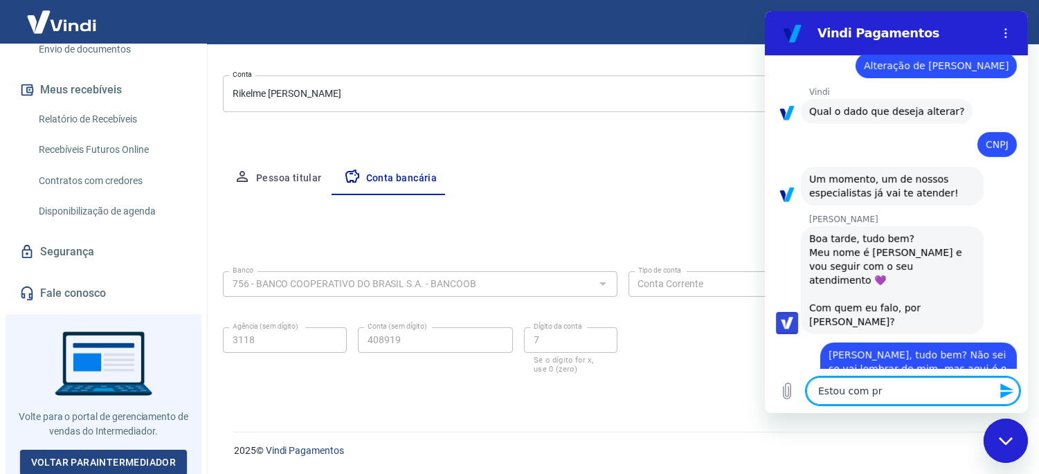
type textarea "x"
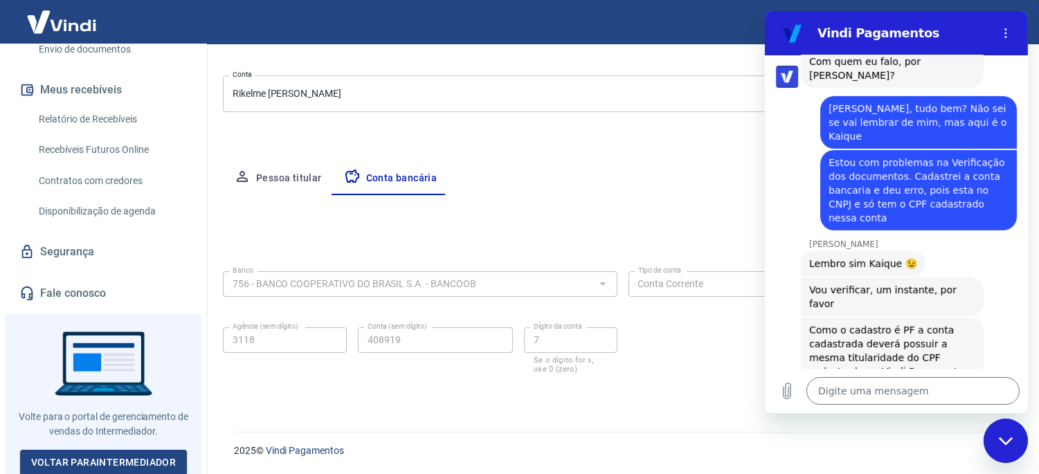
scroll to position [1383, 0]
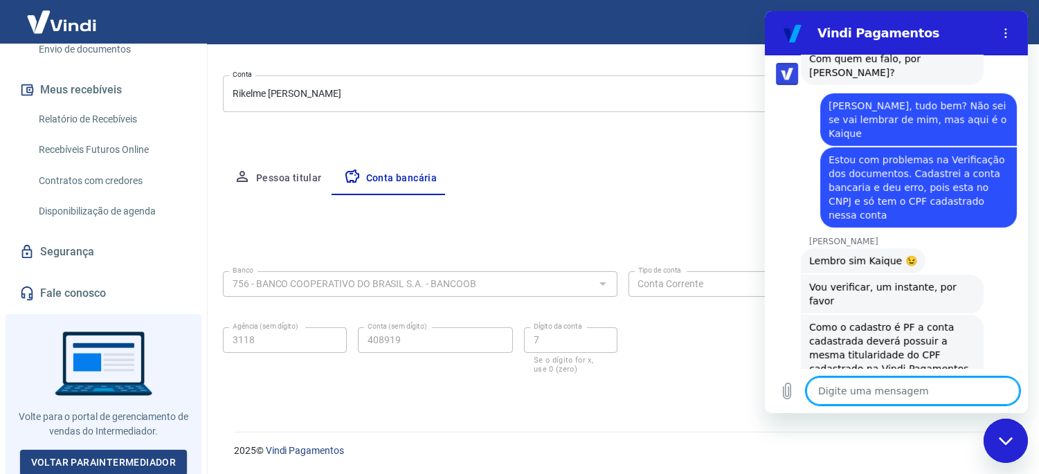
click at [850, 393] on textarea at bounding box center [912, 391] width 213 height 28
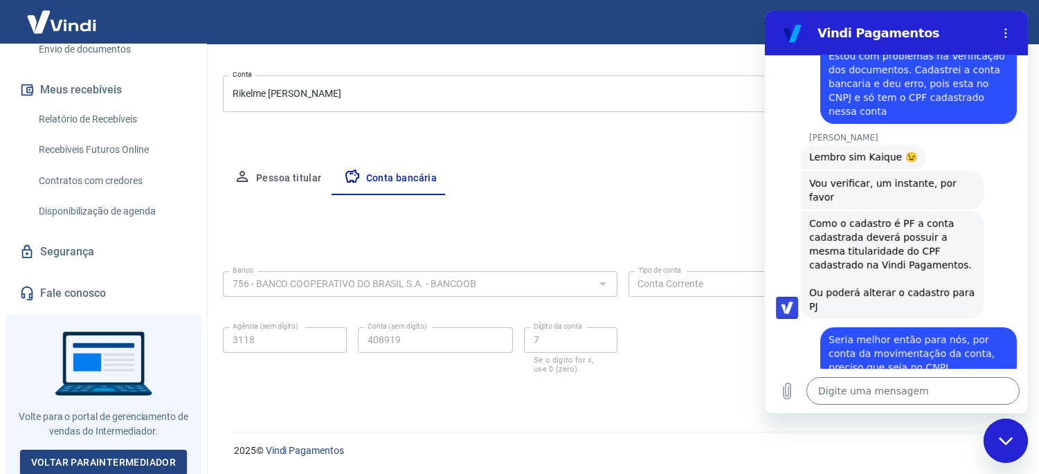
scroll to position [1490, 0]
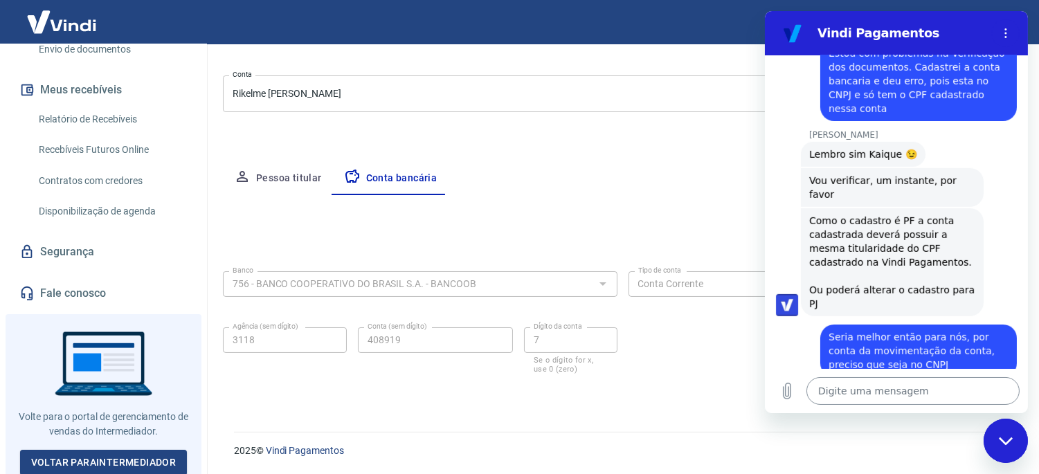
click at [931, 393] on textarea at bounding box center [912, 391] width 213 height 28
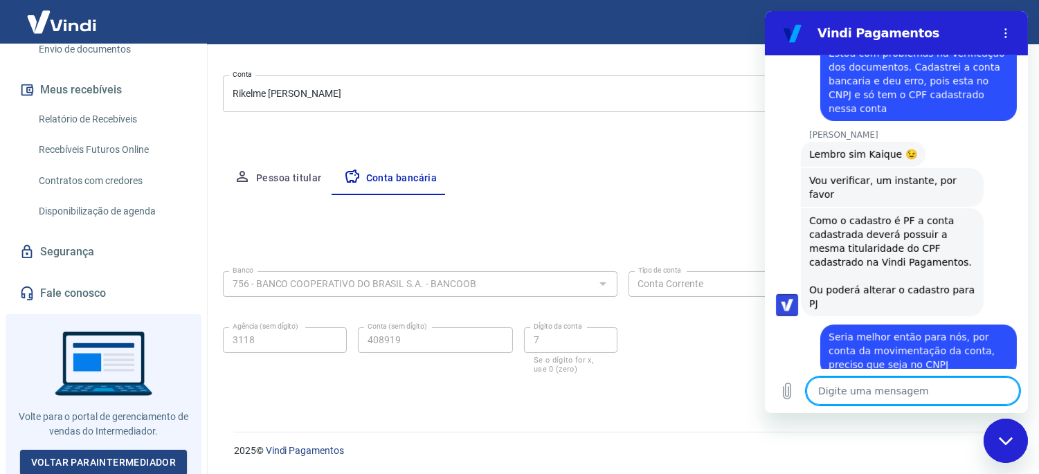
paste textarea "55.419.668/0001-60"
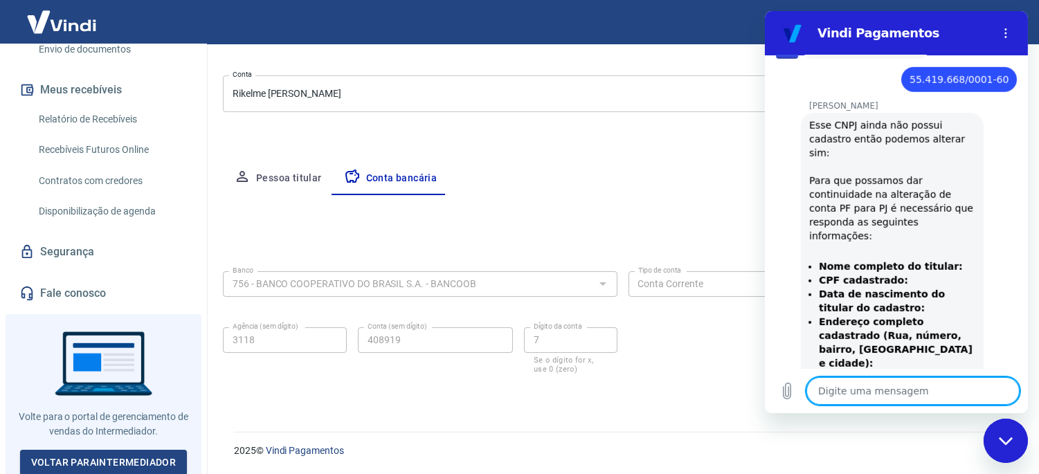
scroll to position [1881, 0]
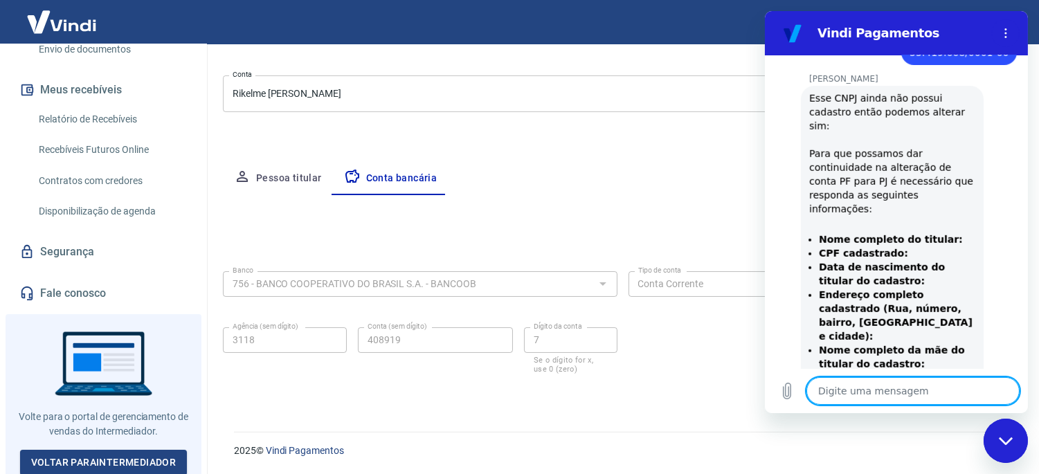
click at [890, 383] on textarea at bounding box center [912, 391] width 213 height 28
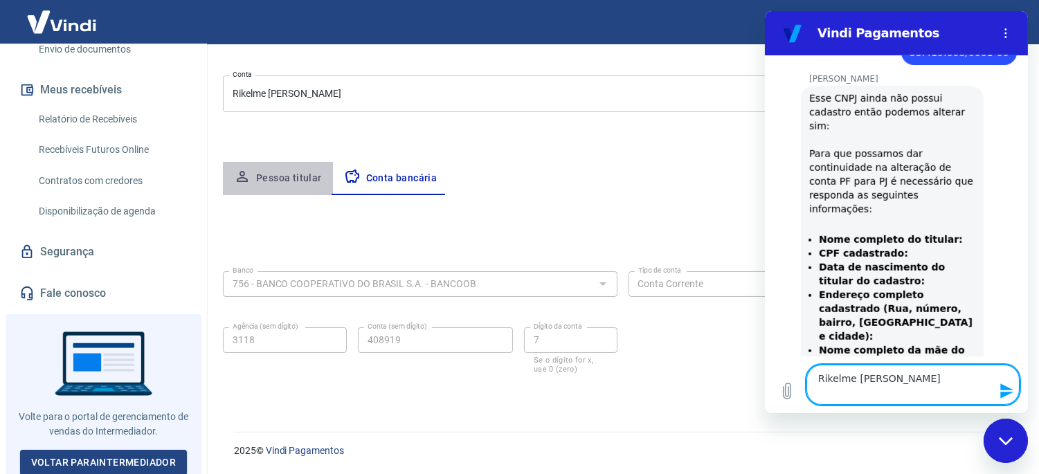
click at [285, 184] on button "Pessoa titular" at bounding box center [278, 178] width 110 height 33
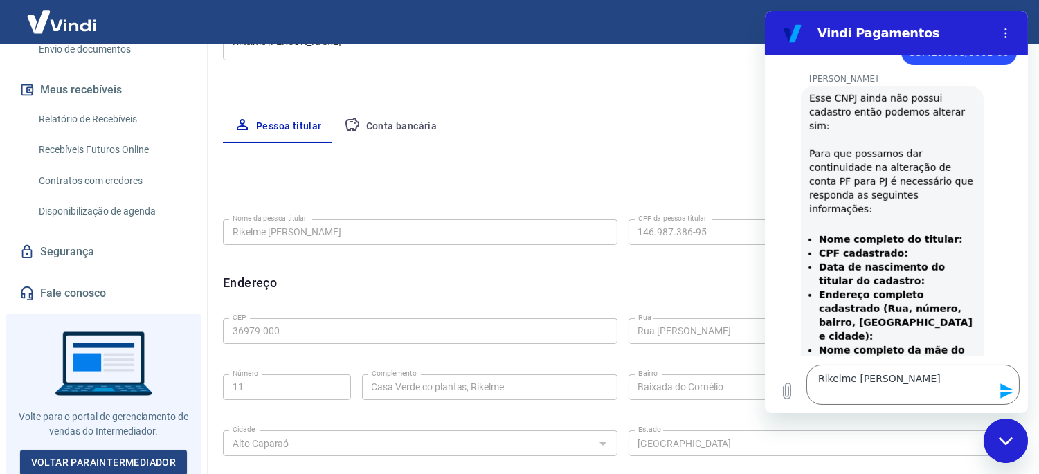
scroll to position [233, 0]
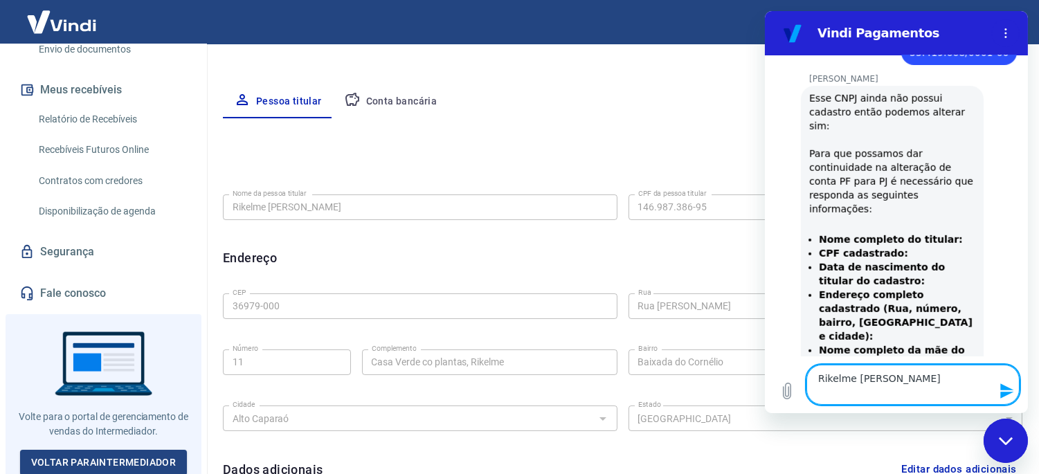
click at [855, 395] on textarea "Rikelme José da Silva" at bounding box center [912, 385] width 213 height 40
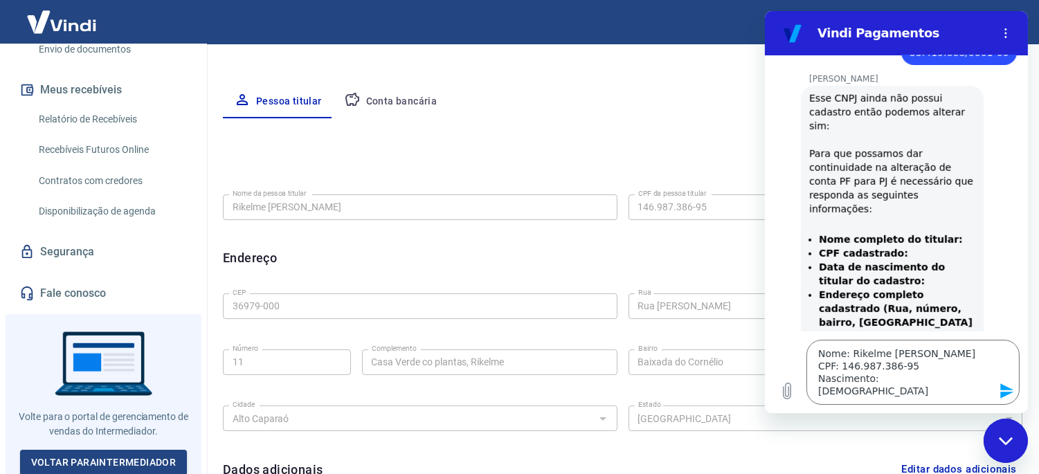
scroll to position [1919, 0]
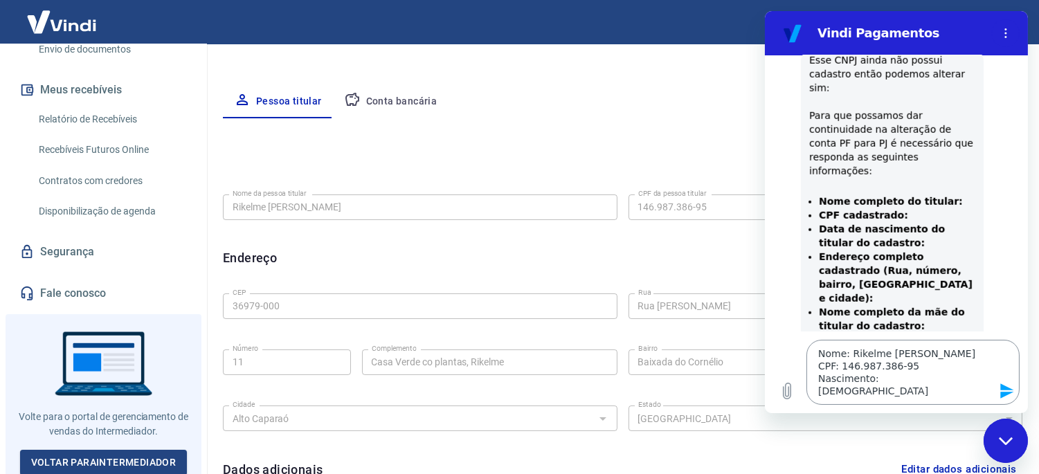
click at [936, 375] on textarea "Nome: Rikelme José da Silva CPF: 146.987.386-95 Nascimento: 13/07/2007" at bounding box center [912, 372] width 213 height 65
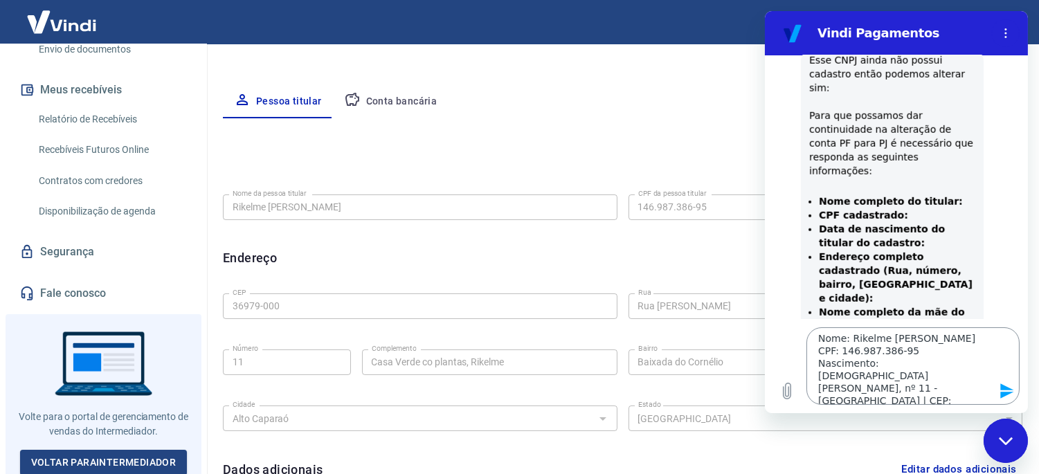
scroll to position [0, 0]
drag, startPoint x: 846, startPoint y: 340, endPoint x: 816, endPoint y: 340, distance: 29.8
click at [816, 340] on textarea "Nome: Rikelme José da Silva CPF: 146.987.386-95 Nascimento: 13/07/2007 Ru Geral…" at bounding box center [912, 367] width 213 height 78
click at [828, 375] on textarea "Nome: Rikelme José da Silva CPF: 146.987.386-95 Nascimento: 13/07/2007 Ru Geral…" at bounding box center [912, 367] width 213 height 78
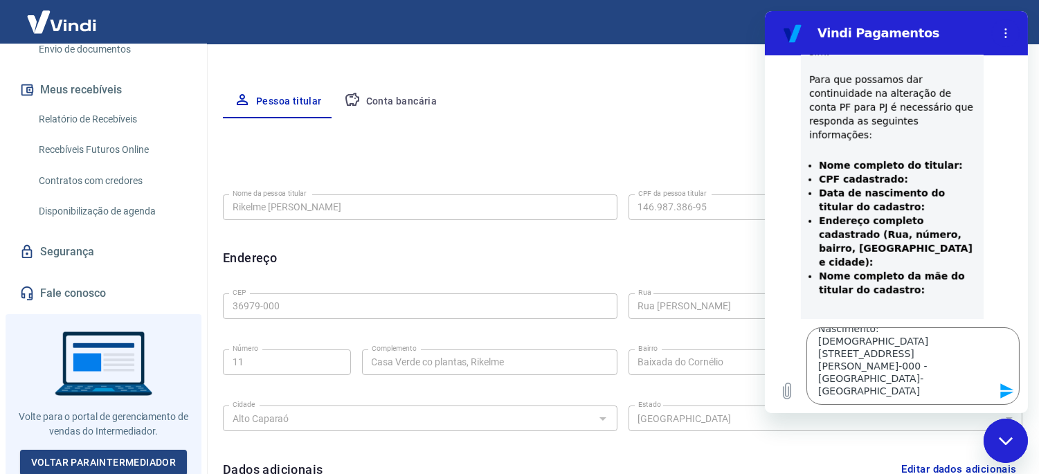
scroll to position [1957, 0]
click at [839, 380] on textarea "Nome: Rikelme José da Silva CPF: 146.987.386-95 Nascimento: 13/07/2007 Rua Gera…" at bounding box center [912, 367] width 213 height 78
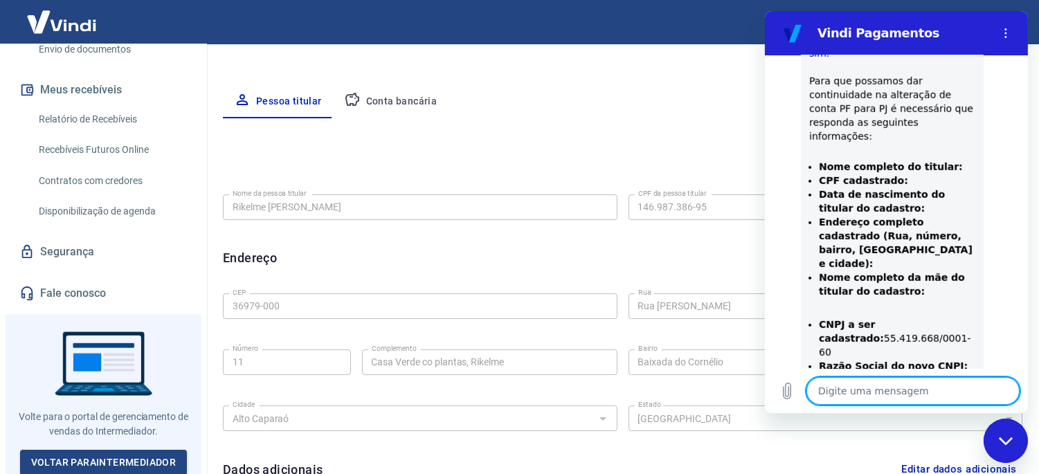
scroll to position [1951, 0]
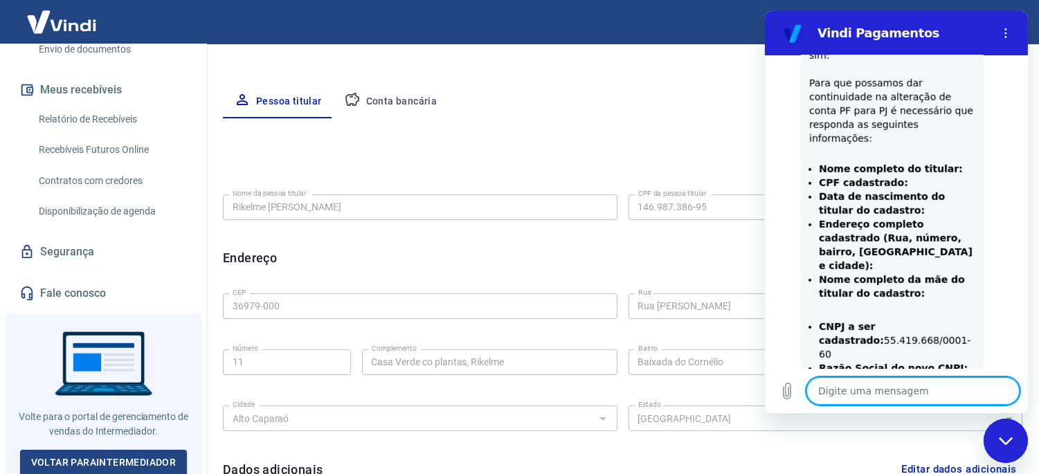
paste textarea "Nome: Rikelme José da Silva CPF: 146.987.386-95 Nascimento: 13/07/2007 Rua Gera…"
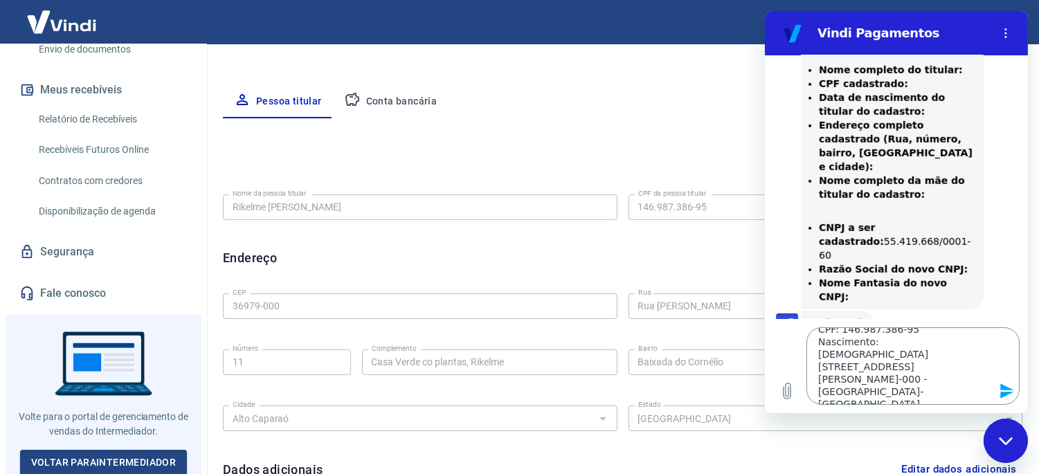
scroll to position [37, 0]
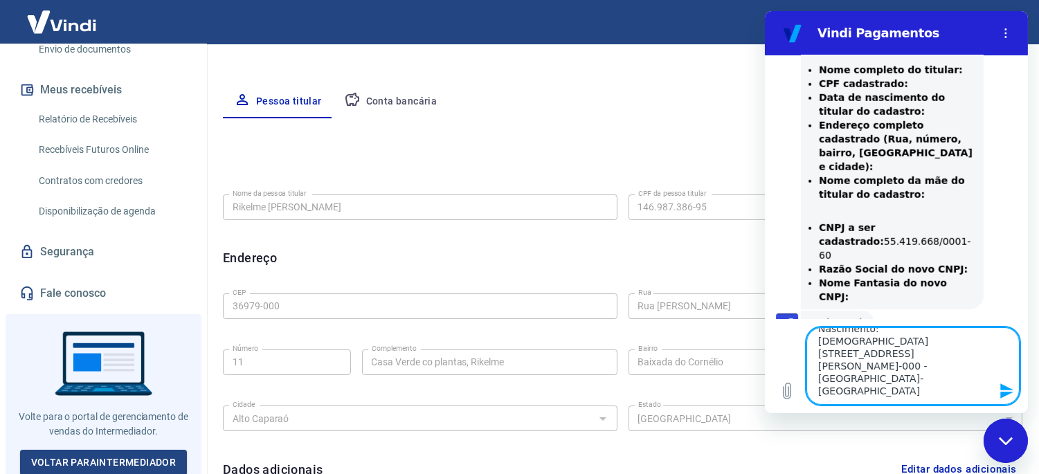
click at [816, 343] on textarea "Nome: Rikelme José da Silva CPF: 146.987.386-95 Nascimento: 13/07/2007 Rua Gera…" at bounding box center [912, 367] width 213 height 78
click at [881, 368] on textarea "Nome: Rikelme José da Silva CPF: 146.987.386-95 Nascimento: 13/07/2007 Rua Gera…" at bounding box center [912, 367] width 213 height 78
paste textarea "Geovana Geralda da Silva"
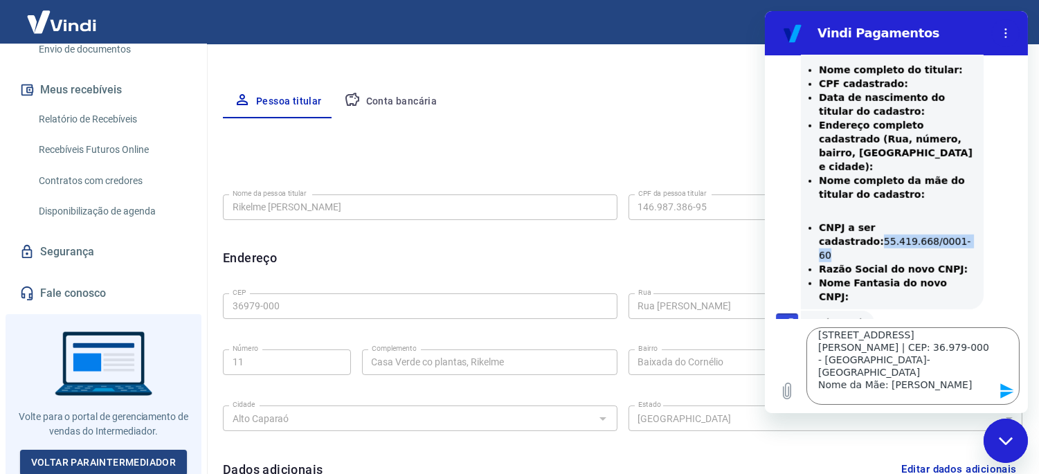
drag, startPoint x: 905, startPoint y: 144, endPoint x: 820, endPoint y: 147, distance: 85.2
click at [820, 221] on li "CNPJ a ser cadastrado: 55.419.668/0001-60" at bounding box center [897, 242] width 157 height 42
copy li "55.419.668/0001-60"
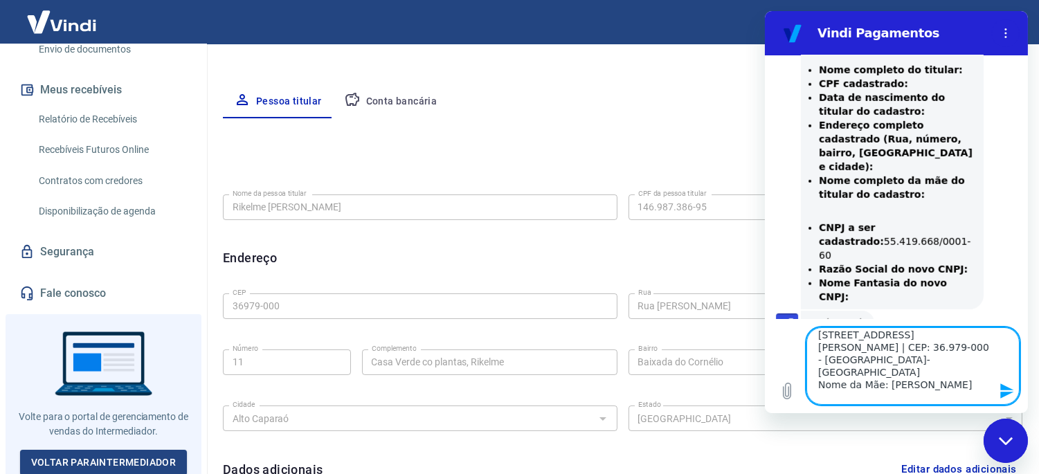
click at [850, 396] on textarea "Nome: Rikelme José da Silva CPF: 146.987.386-95 Nascimento: 13/07/2007 Rua Gera…" at bounding box center [912, 367] width 213 height 78
paste textarea "55.419.668/0001-60"
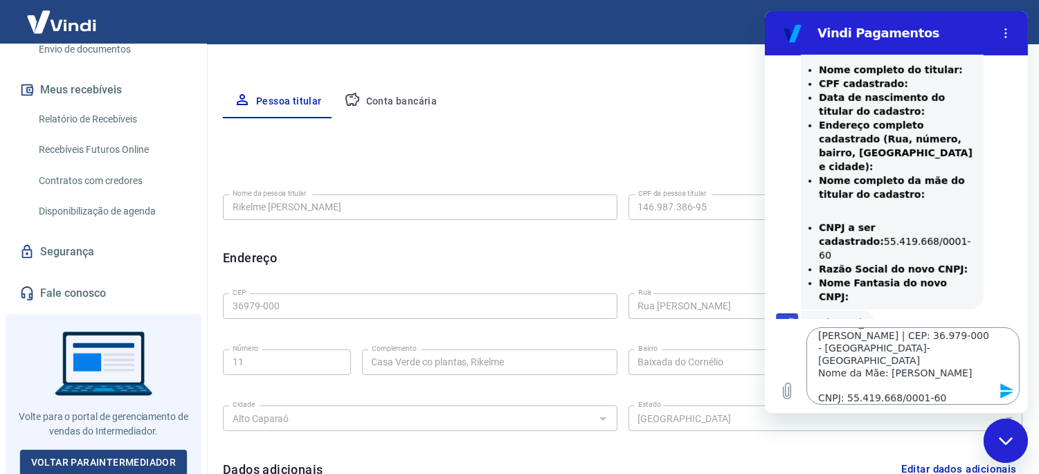
click at [864, 396] on textarea "Nome: Rikelme José da Silva CPF: 146.987.386-95 Nascimento: 13/07/2007 Rua Gera…" at bounding box center [912, 367] width 213 height 78
paste textarea "55.419.668 RIKELME [PERSON_NAME]"
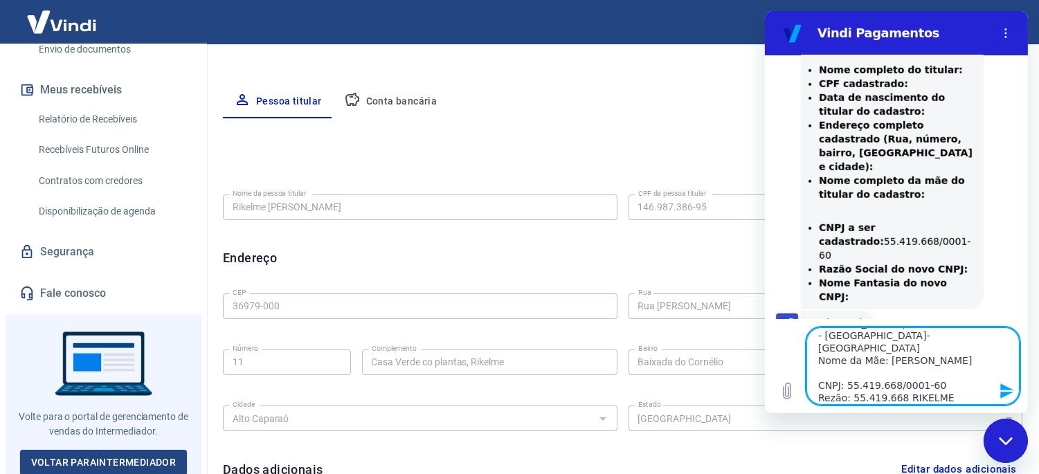
click at [999, 393] on icon "Enviar mensagem" at bounding box center [1007, 391] width 17 height 17
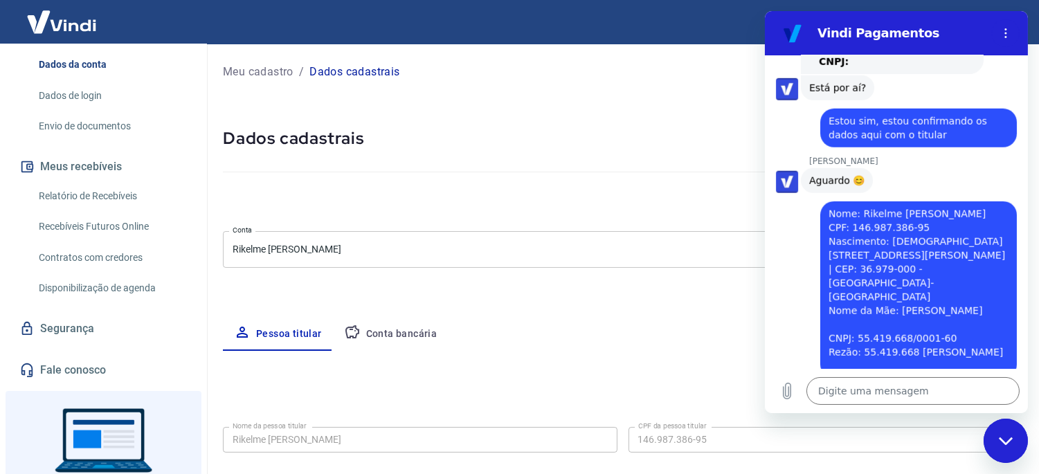
scroll to position [118, 0]
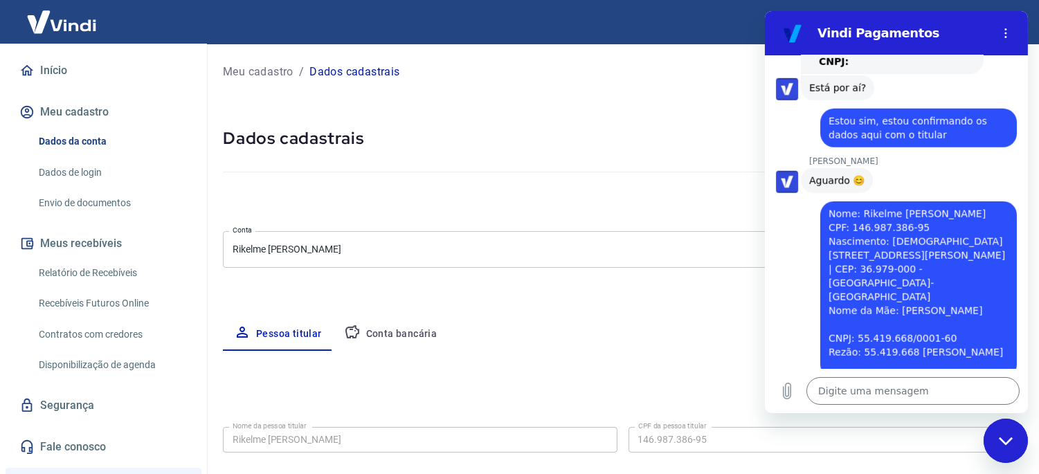
click at [106, 196] on link "Envio de documentos" at bounding box center [111, 203] width 157 height 28
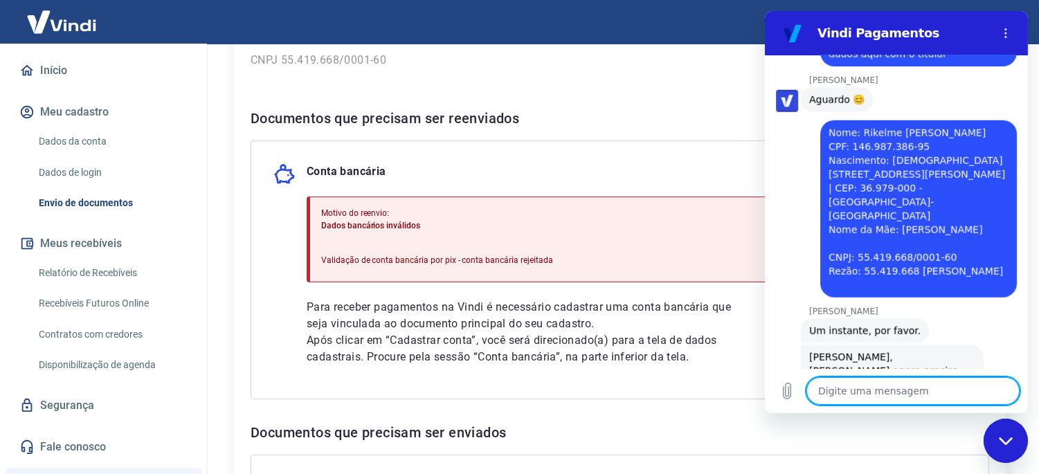
scroll to position [2370, 0]
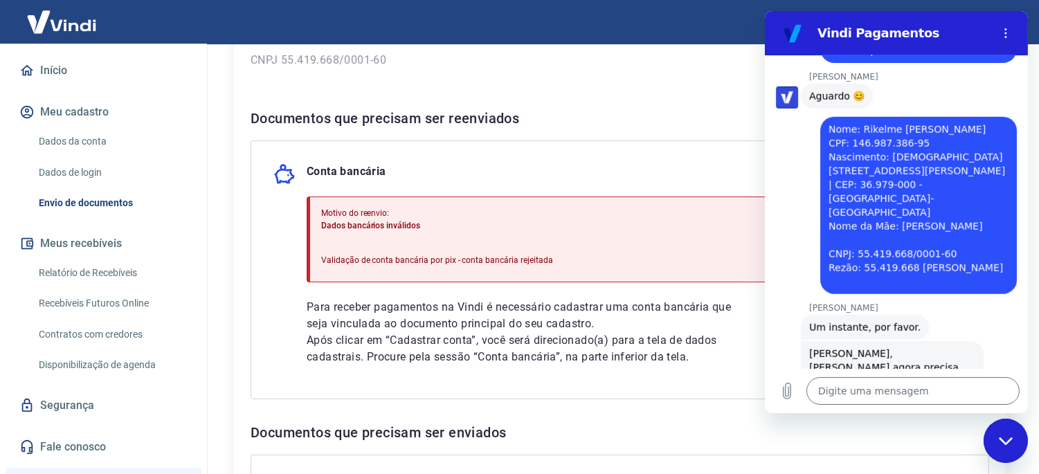
click at [900, 419] on link "Painel Vindi Pagamentos" at bounding box center [878, 431] width 119 height 25
click at [843, 395] on textarea at bounding box center [912, 391] width 213 height 28
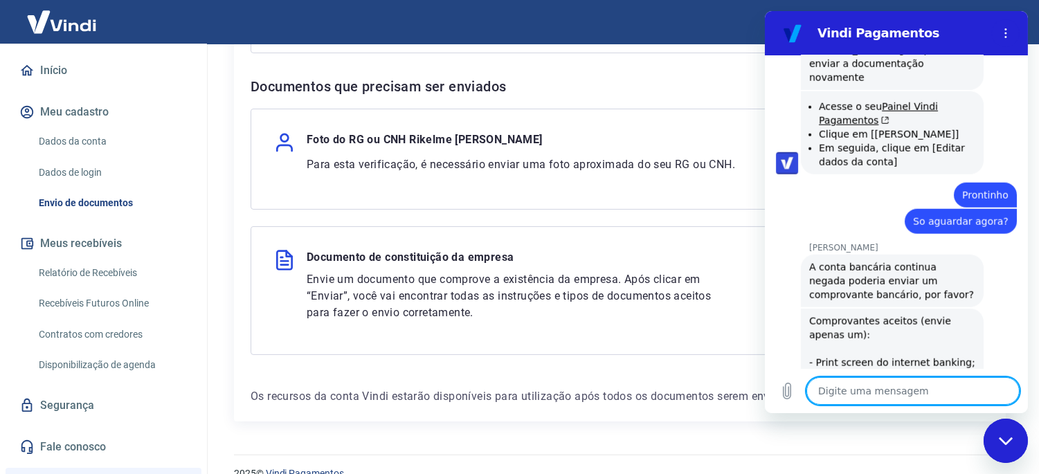
scroll to position [609, 0]
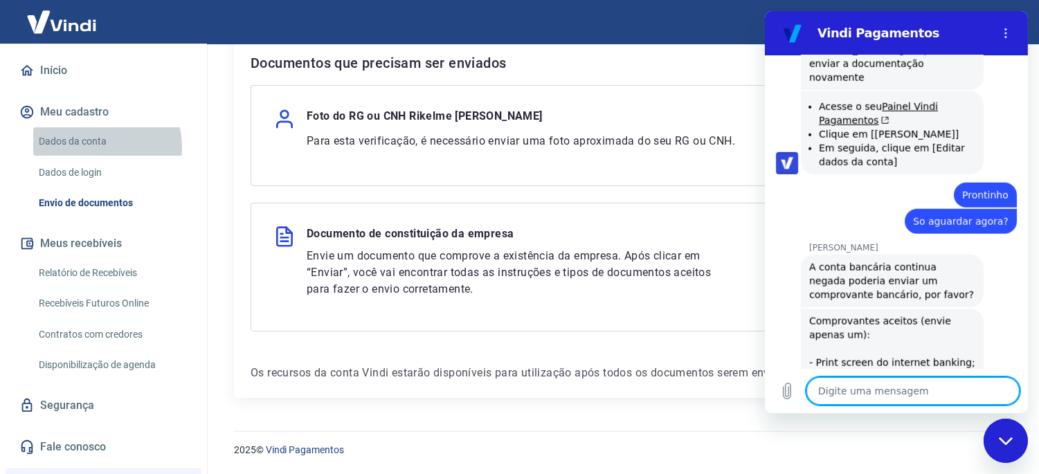
click at [94, 147] on link "Dados da conta" at bounding box center [111, 141] width 157 height 28
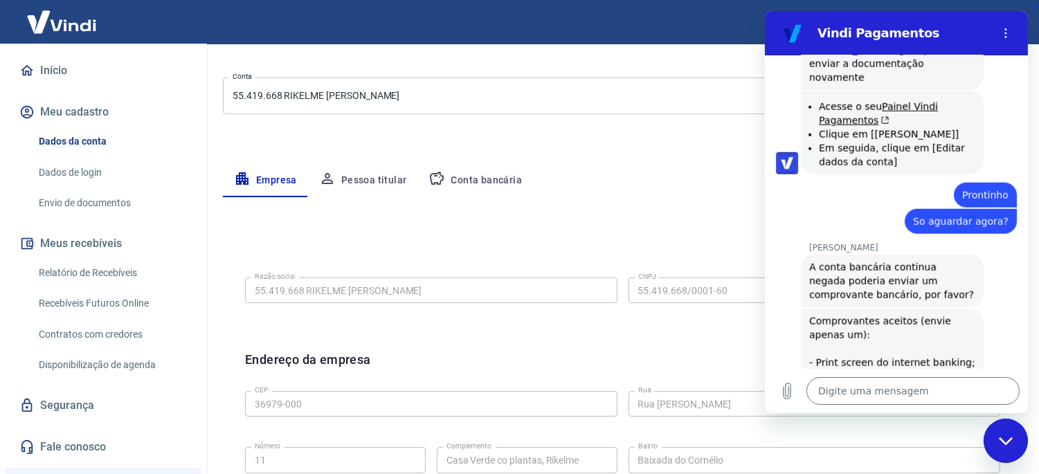
click at [458, 182] on button "Conta bancária" at bounding box center [476, 180] width 116 height 33
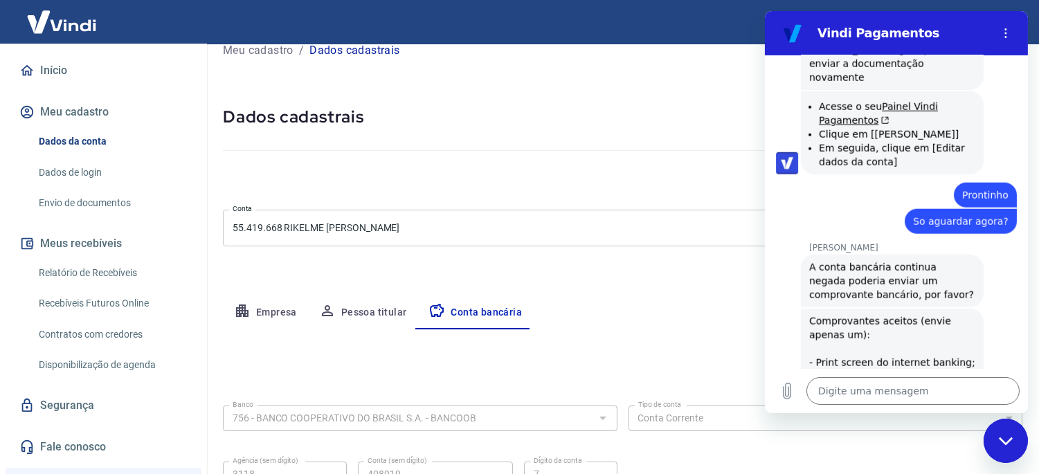
scroll to position [154, 0]
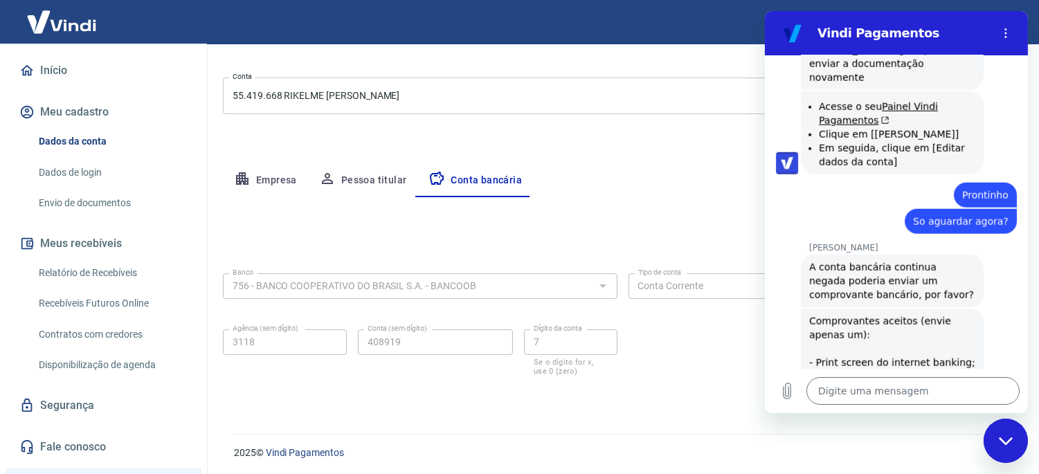
click at [688, 204] on div "Editar conta bancária Banco 756 - BANCO COOPERATIVO DO BRASIL S.A. - BANCOOB Ba…" at bounding box center [623, 299] width 800 height 204
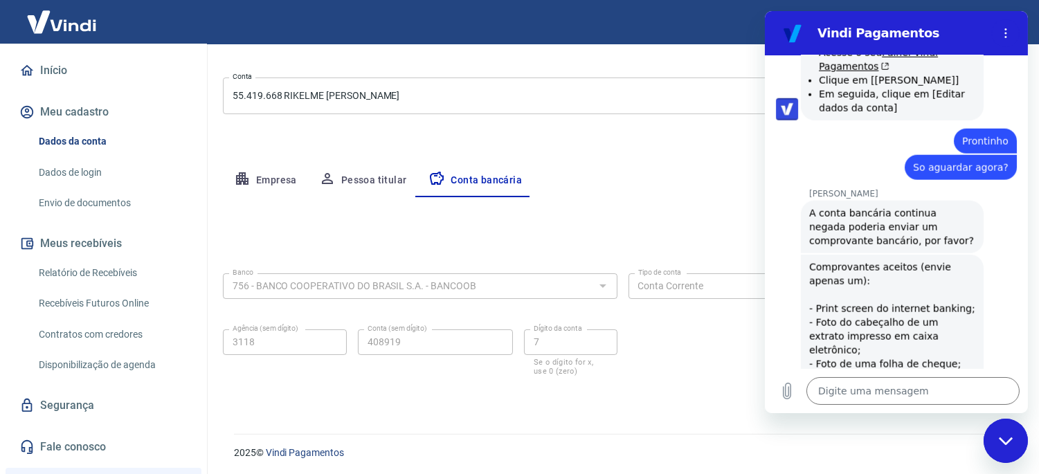
scroll to position [2765, 0]
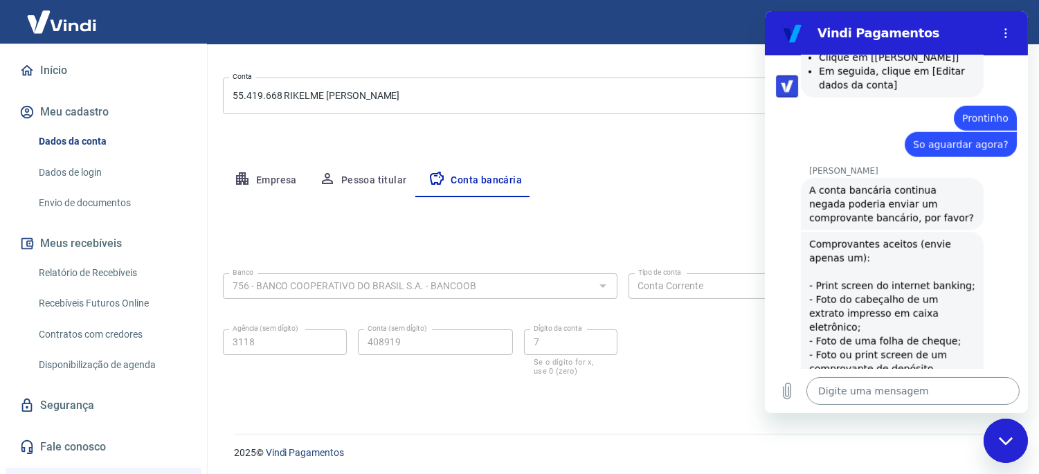
click at [860, 392] on textarea at bounding box center [912, 391] width 213 height 28
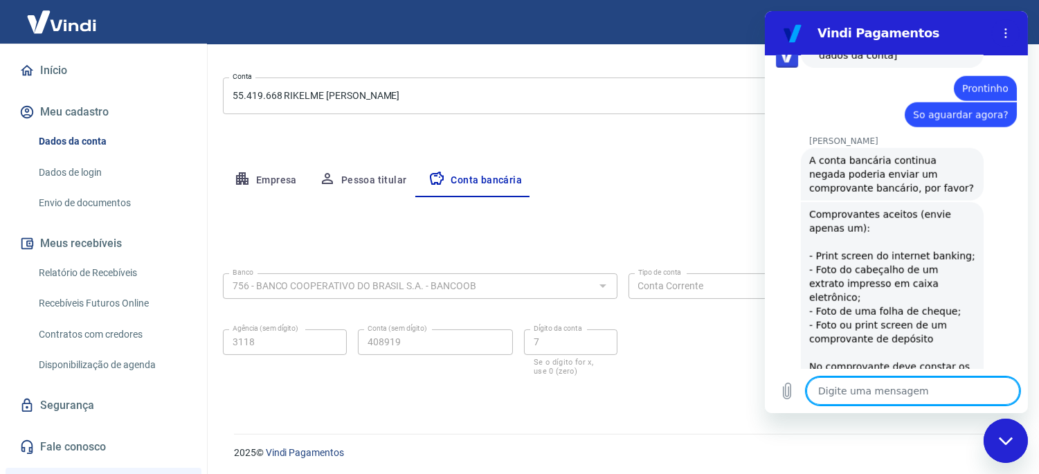
scroll to position [2798, 0]
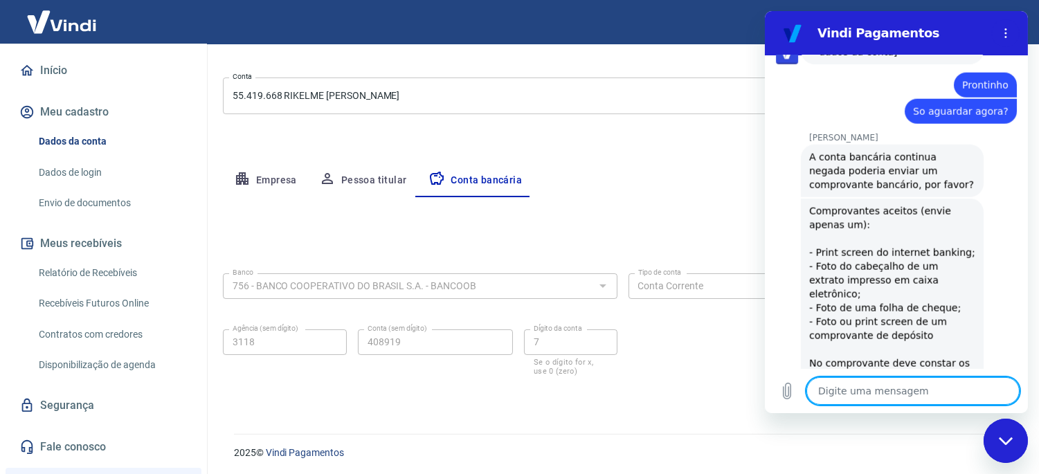
click at [954, 30] on h2 "Vindi Pagamentos" at bounding box center [901, 33] width 169 height 17
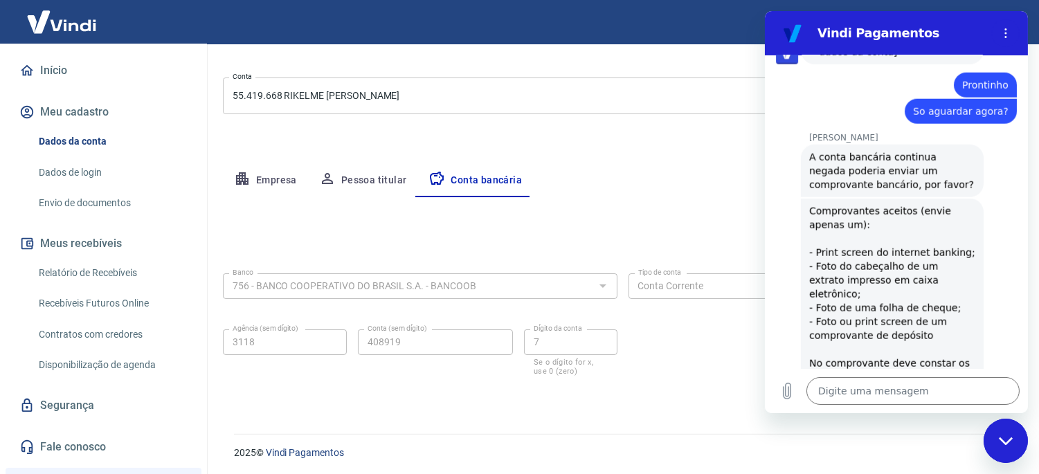
click at [996, 429] on div "Fechar janela de mensagens" at bounding box center [1006, 441] width 42 height 42
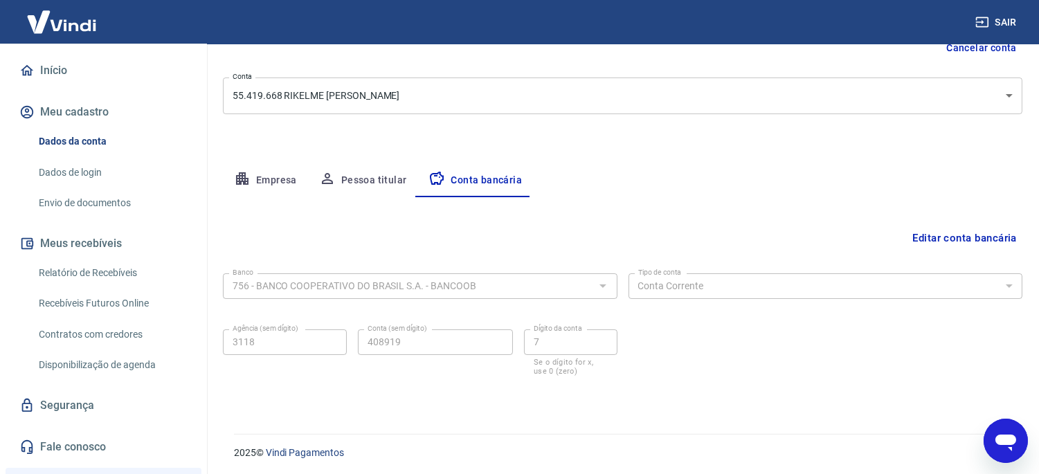
click at [993, 433] on icon "Abrir janela de mensagens" at bounding box center [1005, 440] width 25 height 25
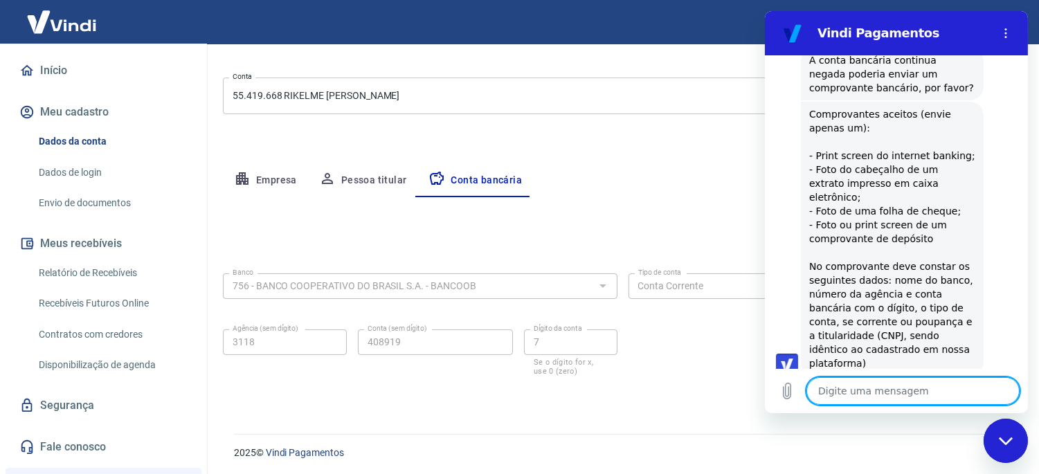
scroll to position [2897, 0]
click at [896, 387] on textarea at bounding box center [912, 391] width 213 height 28
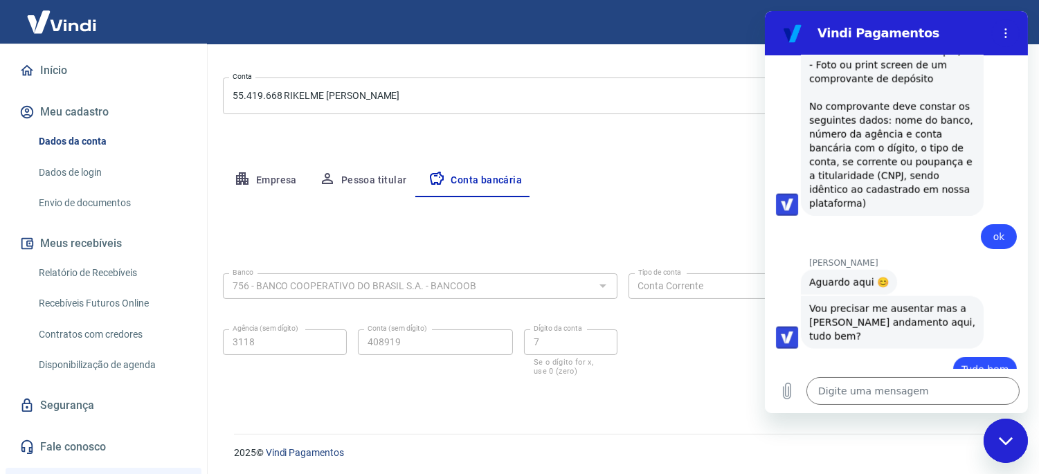
scroll to position [3058, 0]
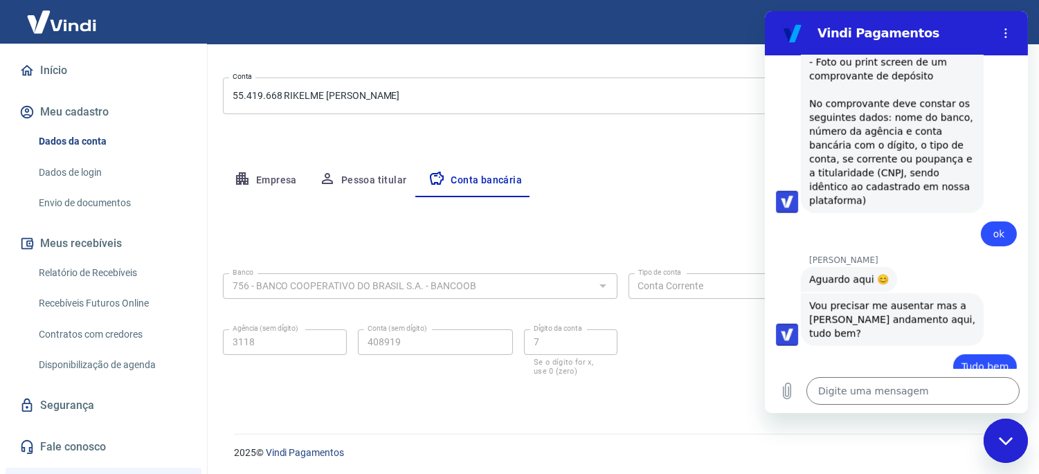
click at [276, 168] on button "Empresa" at bounding box center [265, 180] width 85 height 33
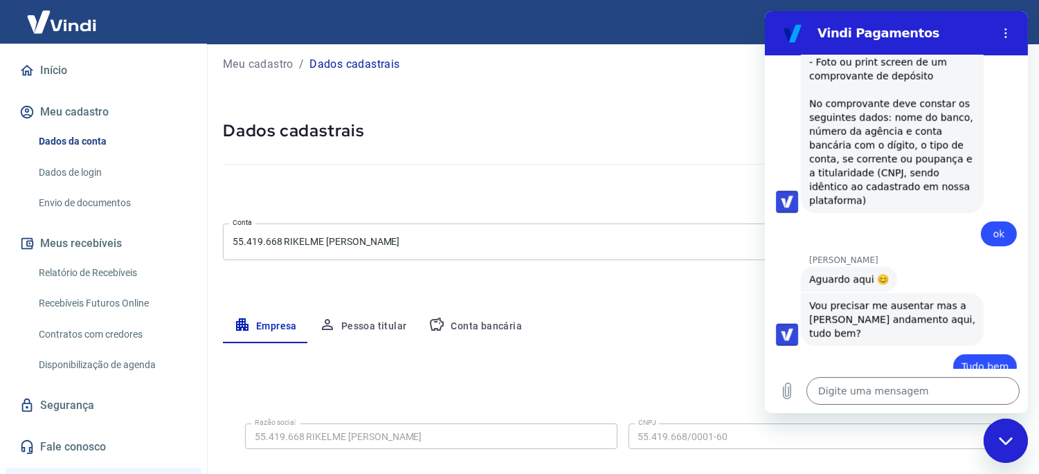
scroll to position [154, 0]
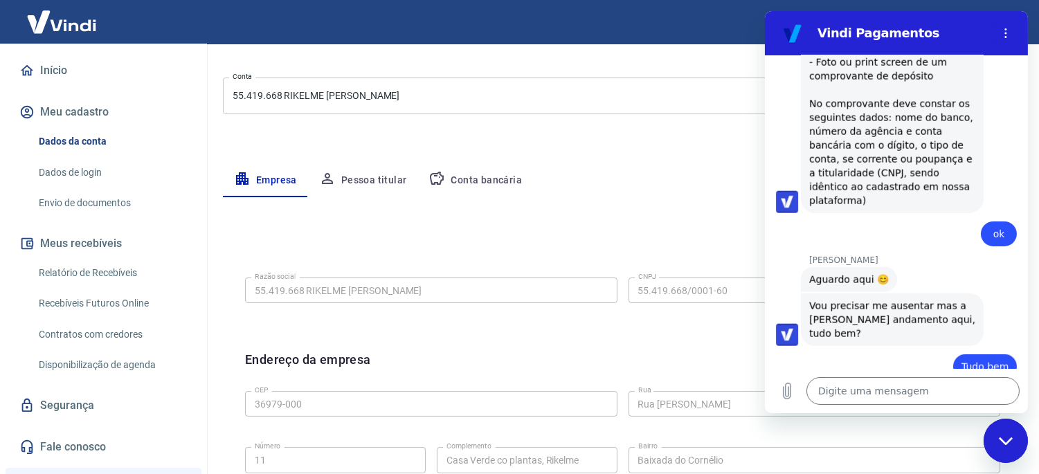
click at [361, 181] on button "Pessoa titular" at bounding box center [363, 180] width 110 height 33
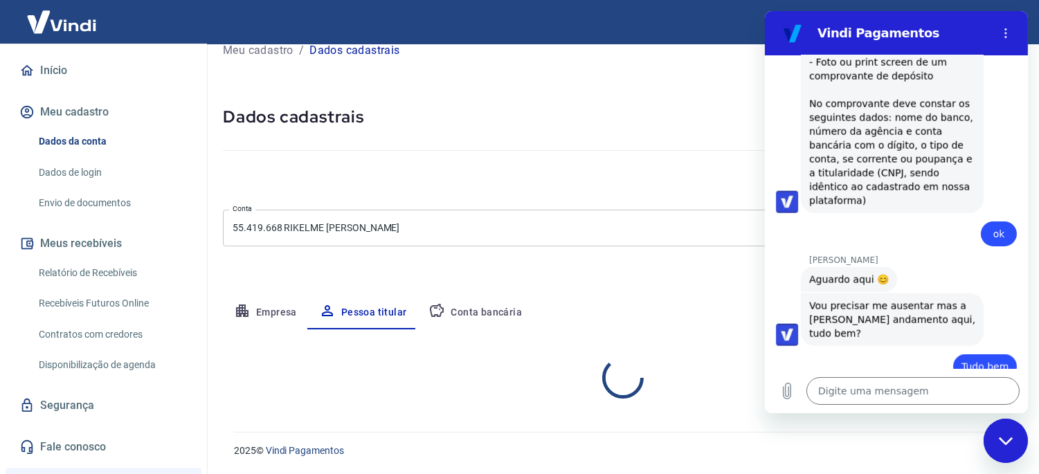
scroll to position [79, 0]
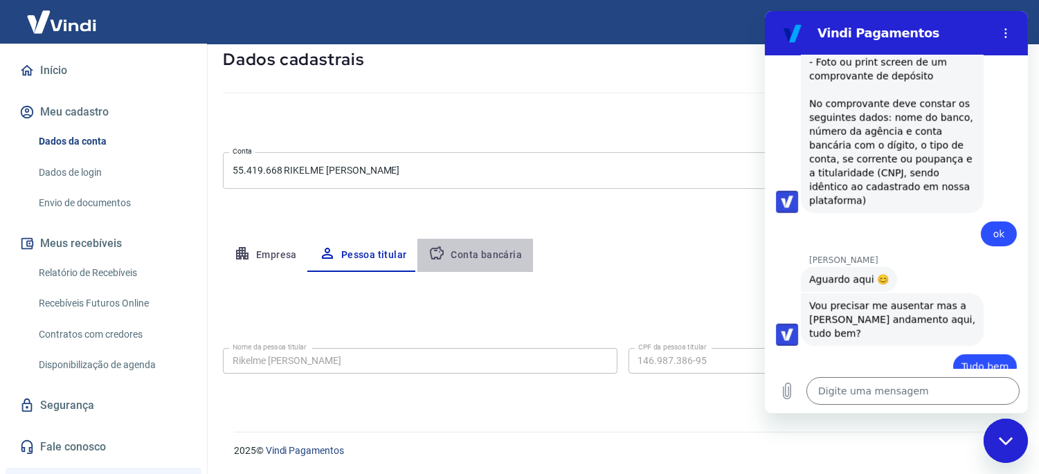
click at [496, 255] on button "Conta bancária" at bounding box center [476, 255] width 116 height 33
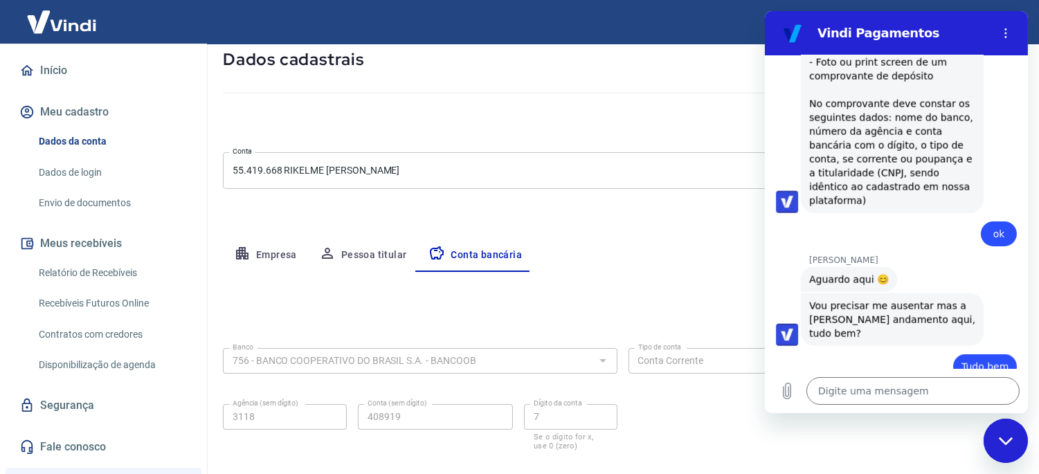
scroll to position [156, 0]
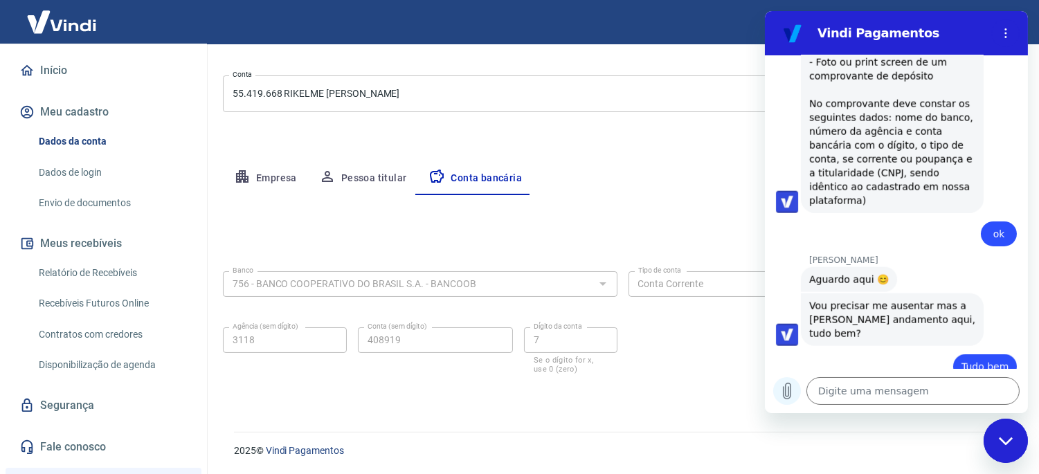
click at [783, 397] on icon "Carregar arquivo" at bounding box center [787, 392] width 8 height 16
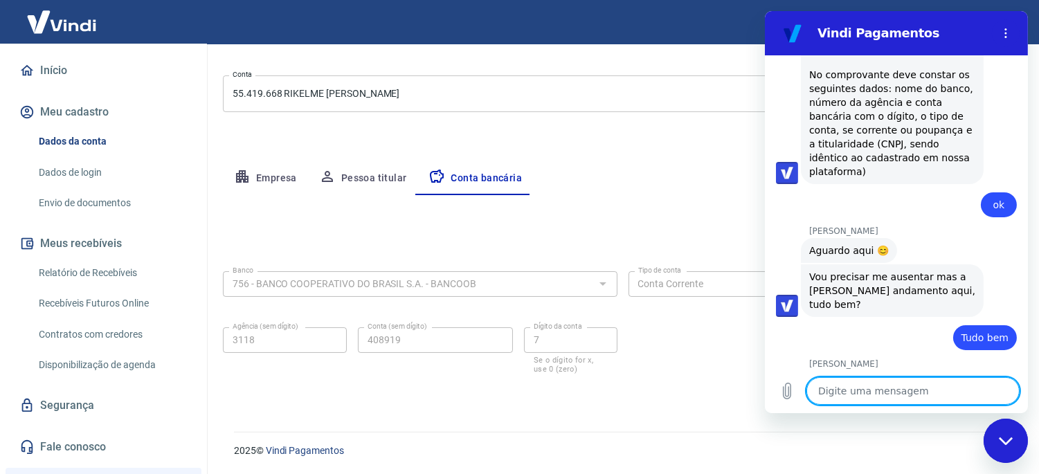
scroll to position [3097, 0]
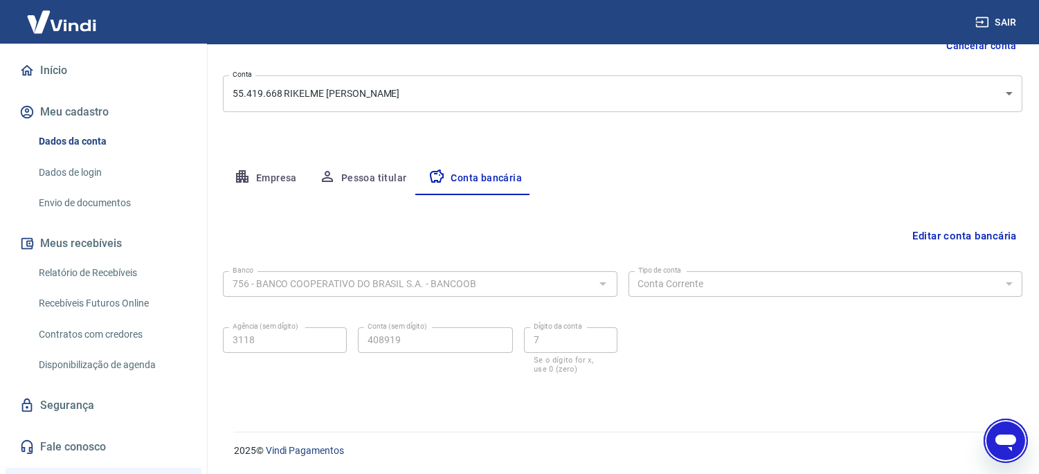
click at [1003, 440] on icon "Abrir janela de mensagens" at bounding box center [1005, 442] width 21 height 17
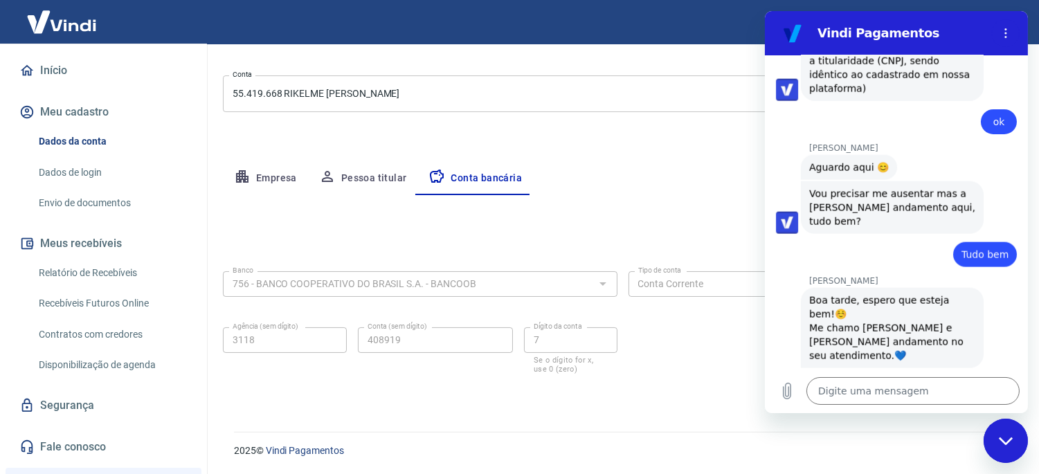
scroll to position [3173, 0]
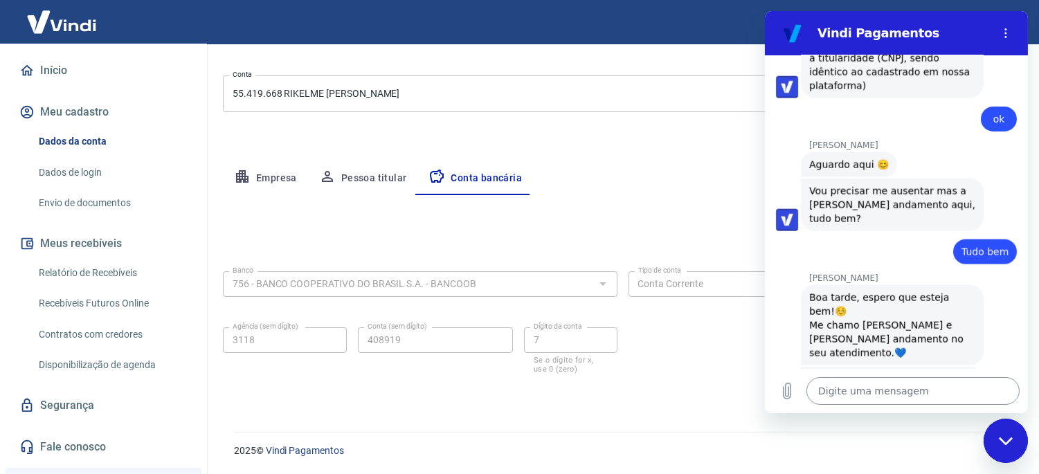
click at [849, 400] on textarea at bounding box center [912, 391] width 213 height 28
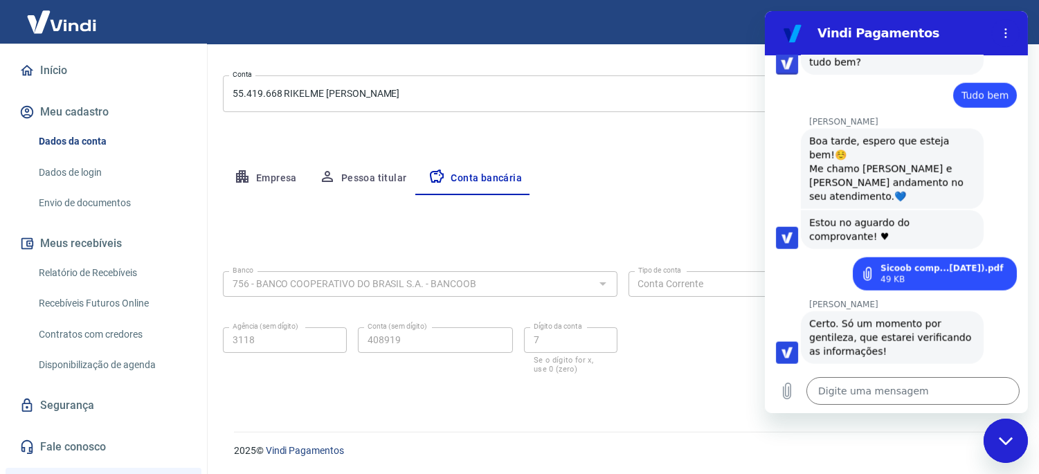
scroll to position [3332, 0]
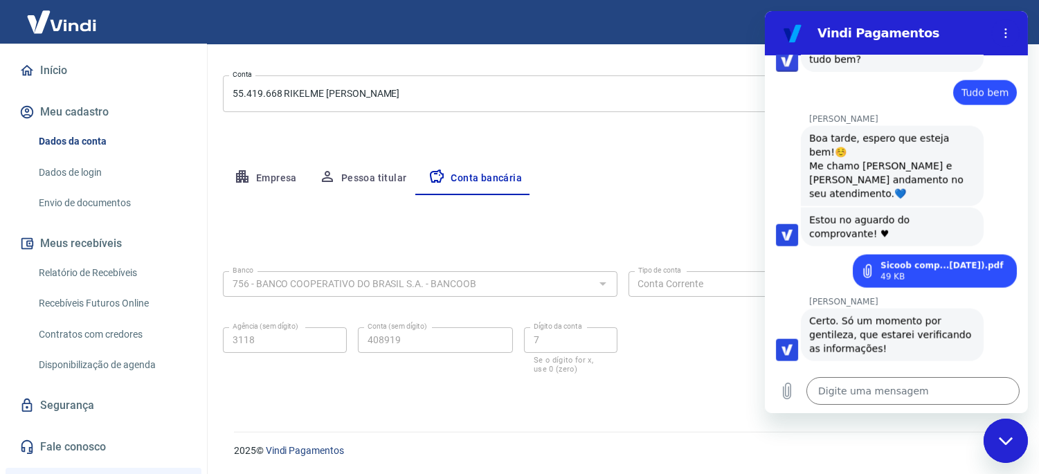
click at [356, 170] on button "Pessoa titular" at bounding box center [363, 178] width 110 height 33
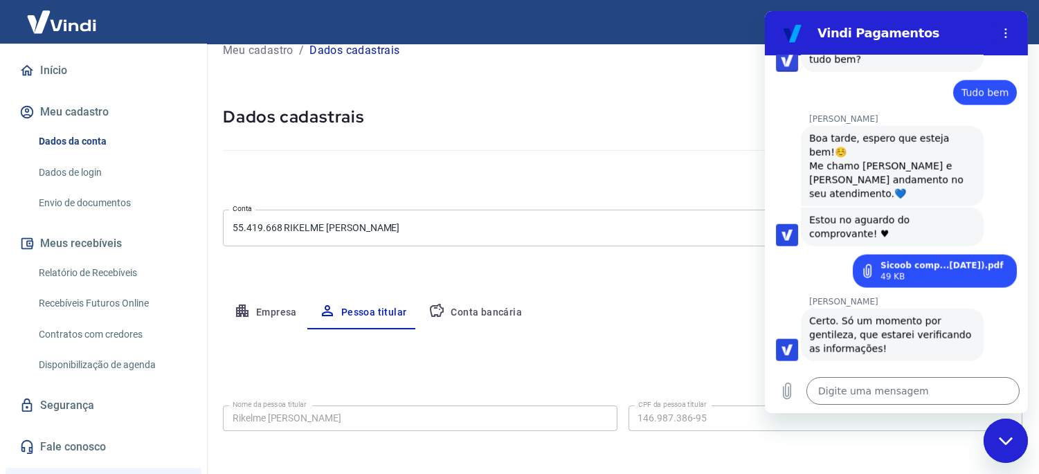
scroll to position [79, 0]
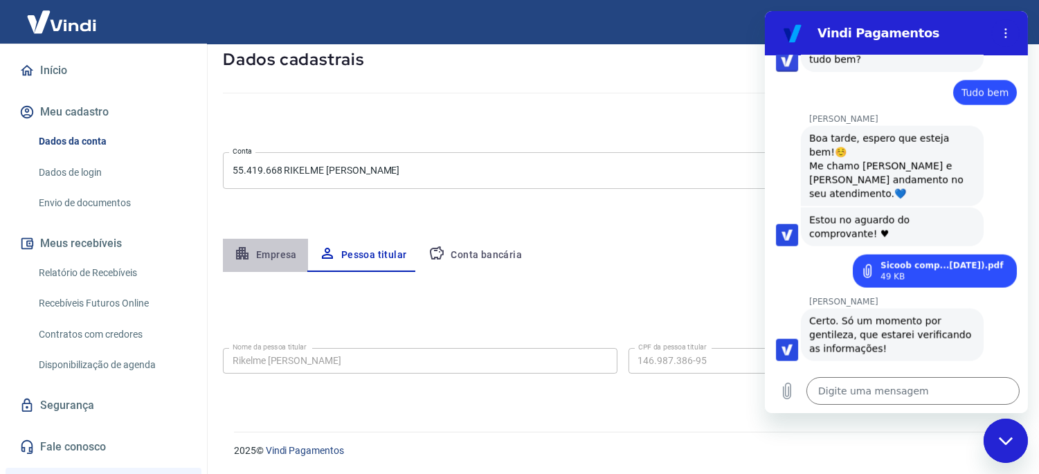
click at [286, 252] on button "Empresa" at bounding box center [265, 255] width 85 height 33
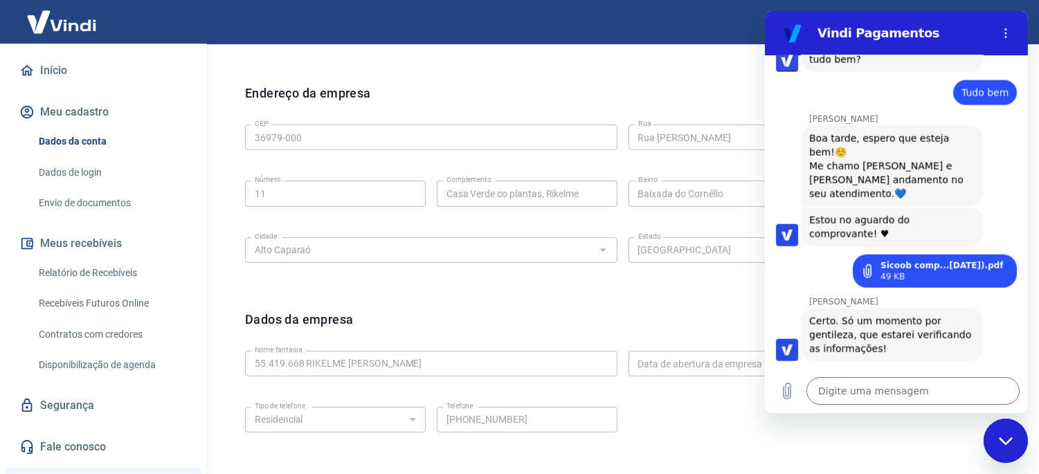
scroll to position [386, 0]
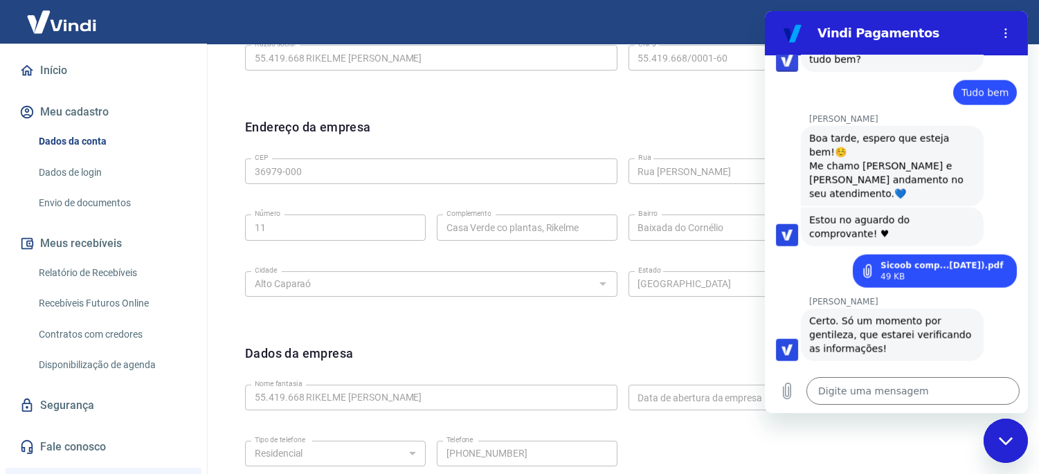
click at [632, 123] on div "Endereço da empresa Editar endereço" at bounding box center [622, 135] width 755 height 35
click at [864, 391] on textarea at bounding box center [912, 391] width 213 height 28
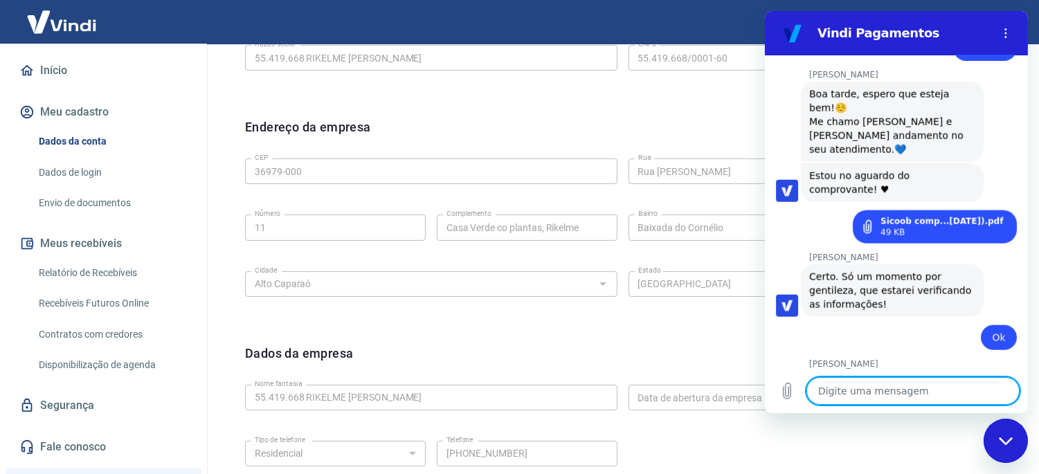
scroll to position [3379, 0]
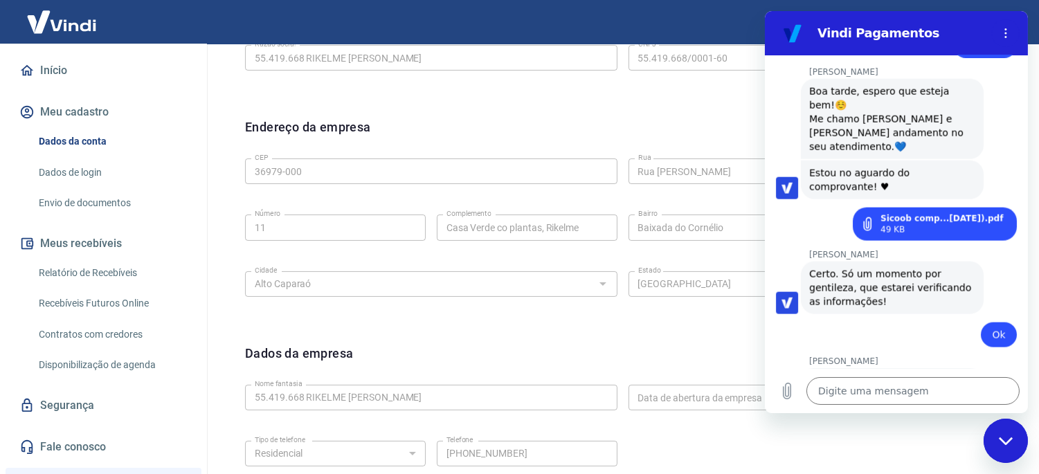
click at [614, 120] on div "Endereço da empresa Editar endereço" at bounding box center [622, 135] width 755 height 35
click at [1005, 424] on div "Fechar janela de mensagens" at bounding box center [1006, 441] width 42 height 42
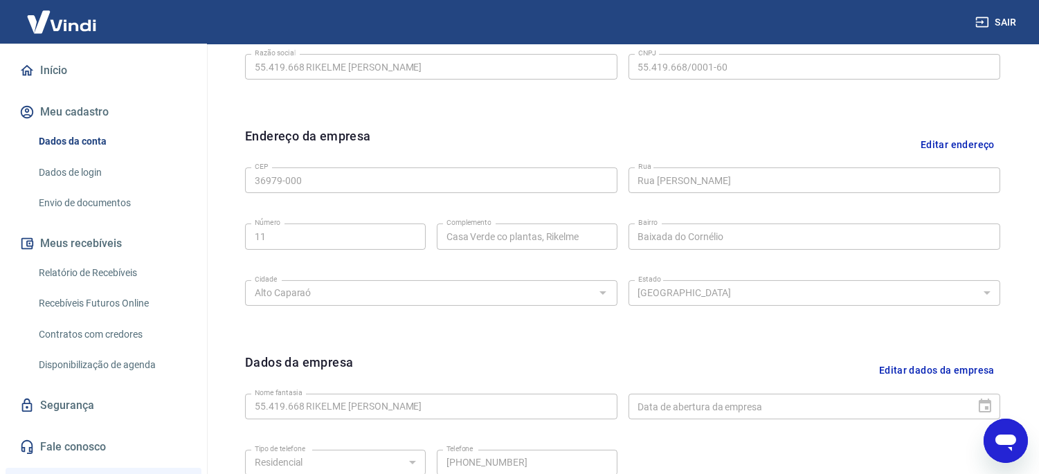
scroll to position [369, 0]
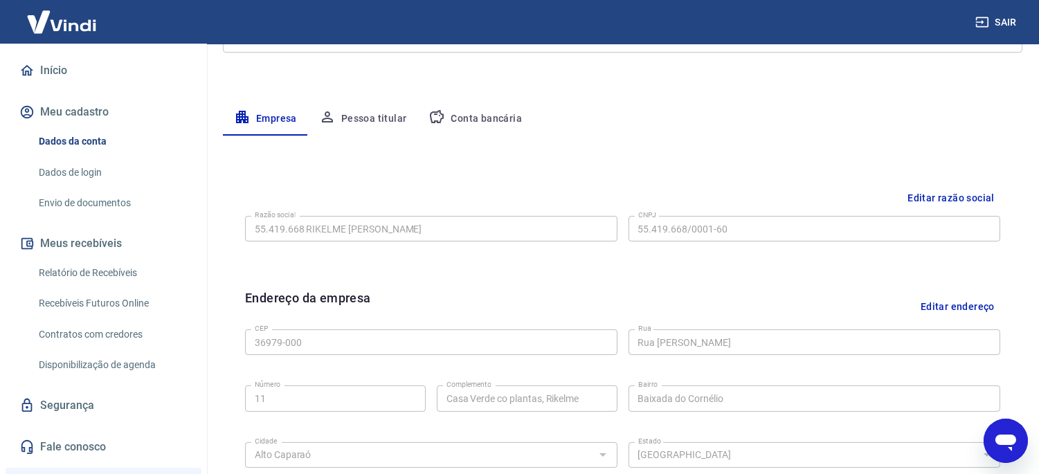
click at [381, 125] on button "Pessoa titular" at bounding box center [363, 118] width 110 height 33
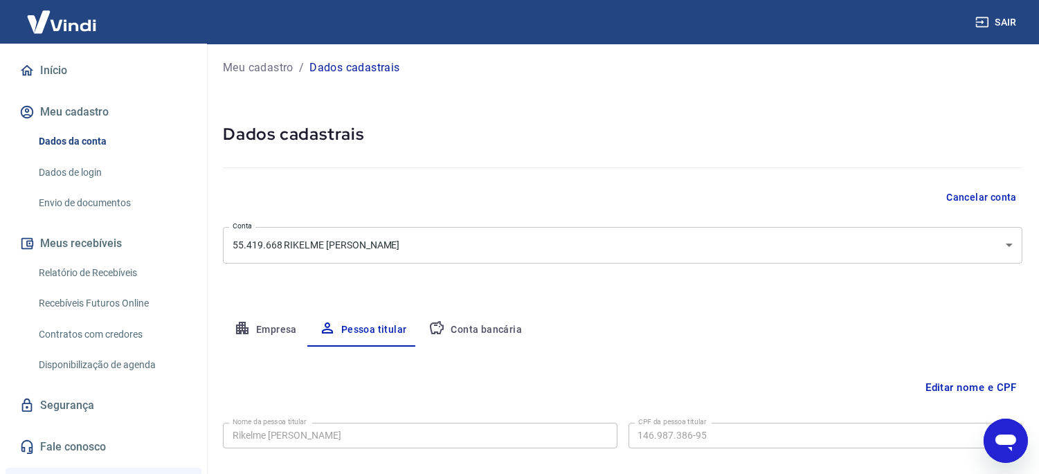
scroll to position [0, 0]
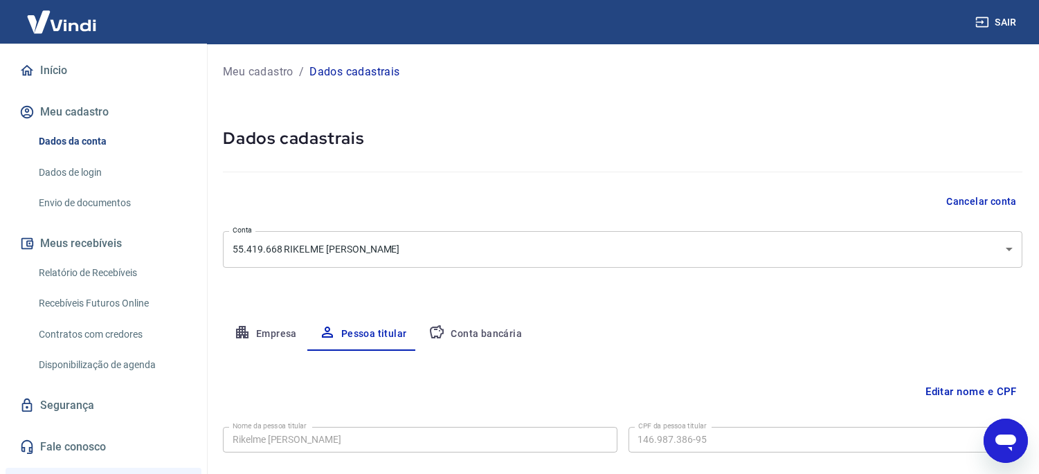
click at [279, 328] on button "Empresa" at bounding box center [265, 334] width 85 height 33
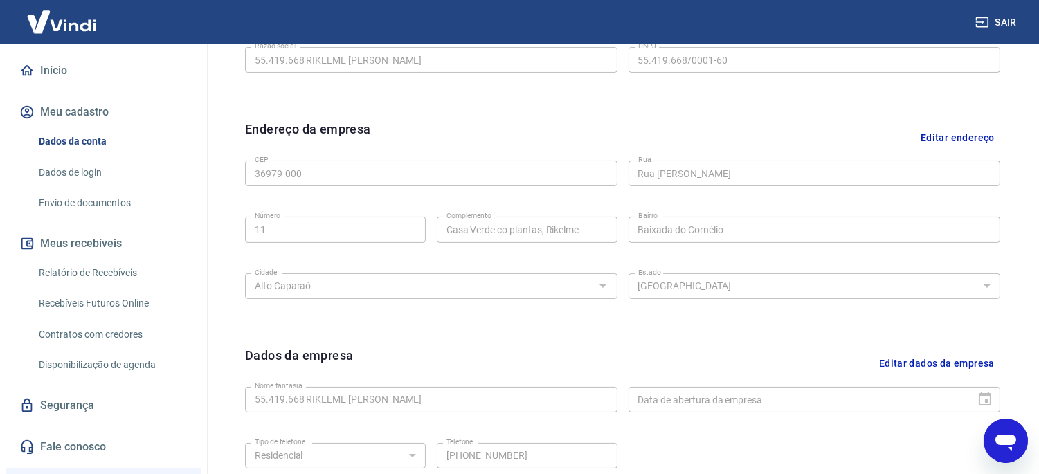
scroll to position [461, 0]
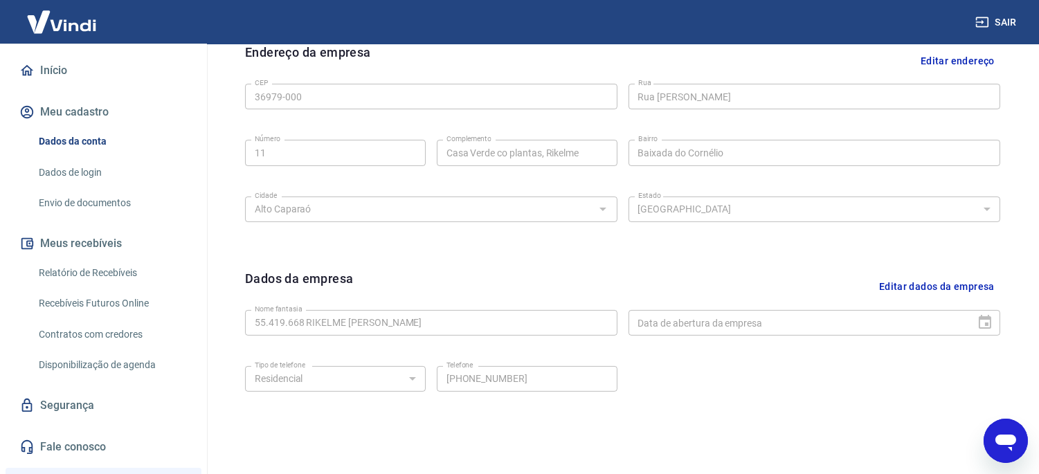
click at [996, 435] on icon "Abrir janela de mensagens" at bounding box center [1005, 440] width 25 height 25
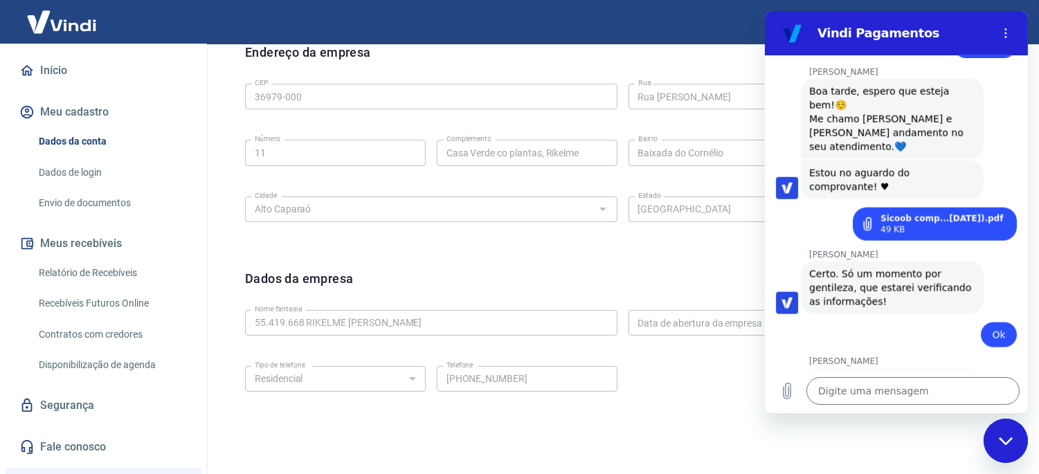
click at [659, 267] on div "Dados da empresa Editar dados da empresa Nome fantasia 55.419.668 RIKELME JOSÉ …" at bounding box center [623, 354] width 778 height 192
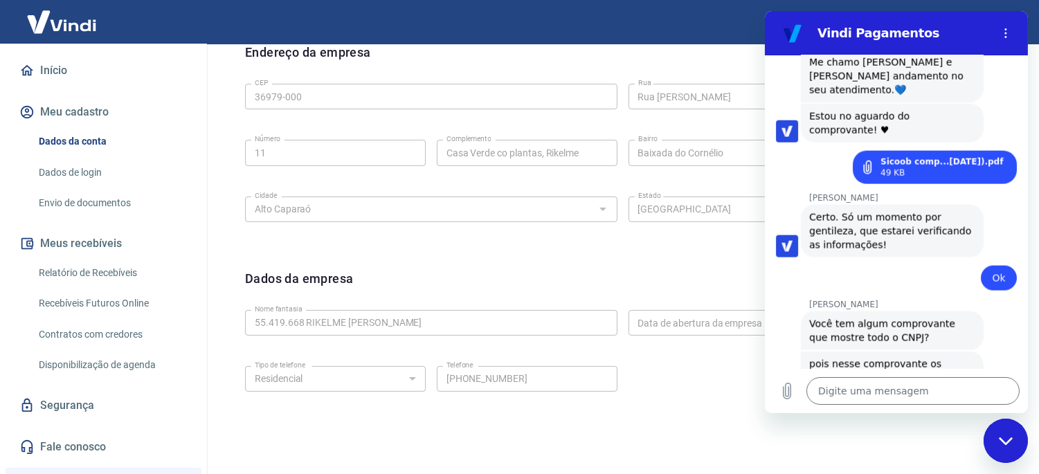
scroll to position [3439, 0]
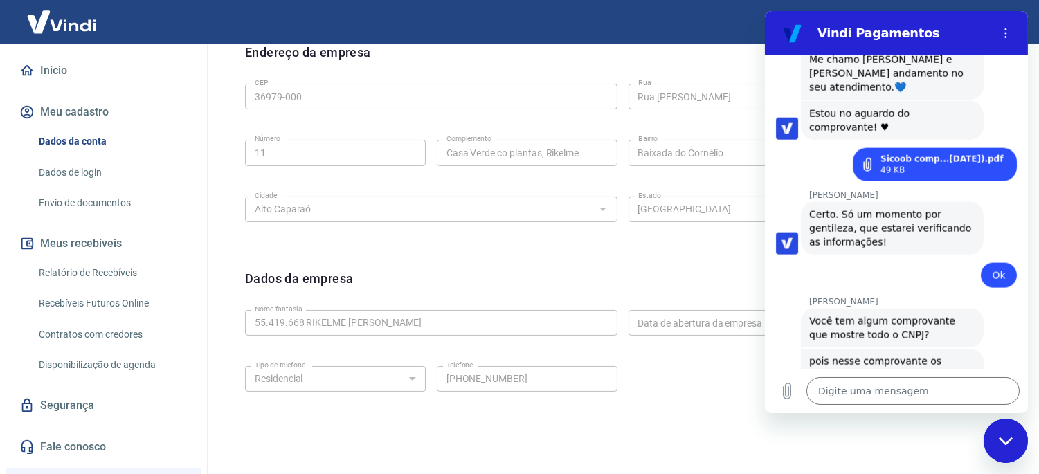
click at [993, 435] on div "Fechar janela de mensagens" at bounding box center [1006, 441] width 42 height 42
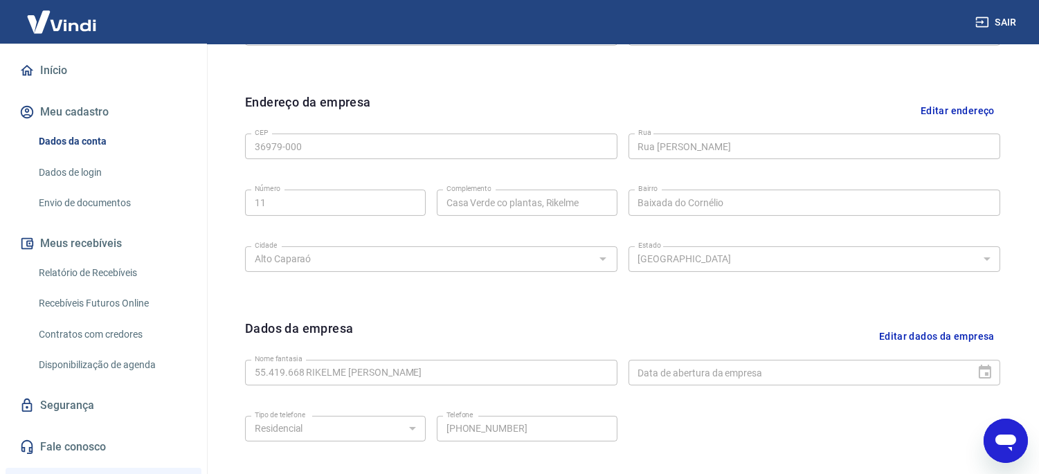
scroll to position [384, 0]
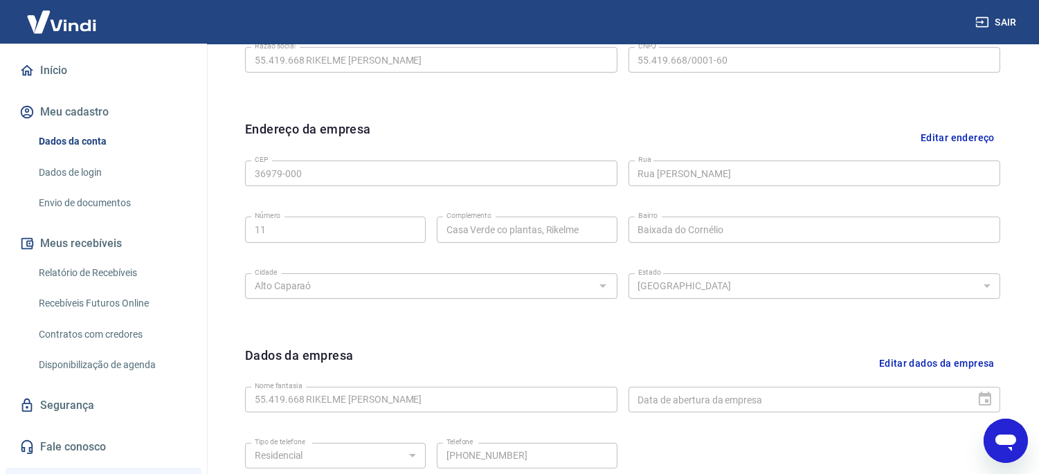
click at [932, 140] on button "Editar endereço" at bounding box center [957, 137] width 85 height 35
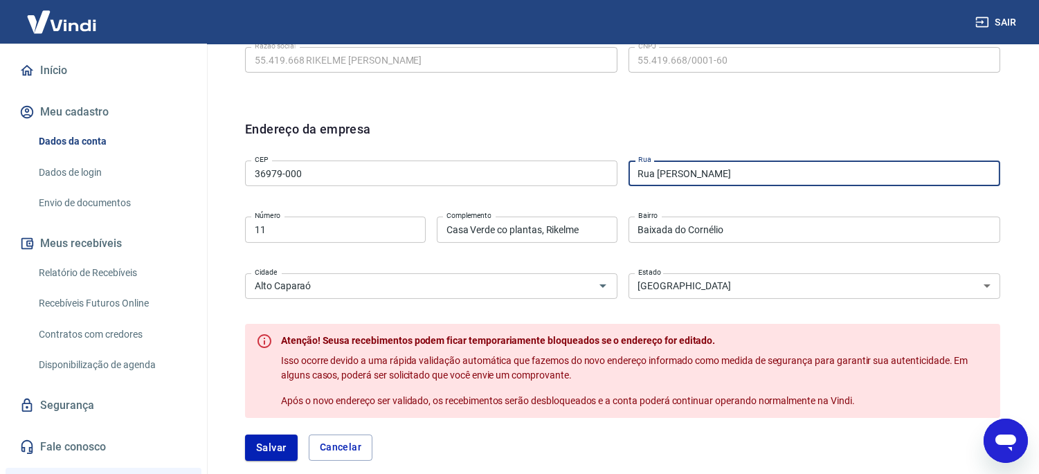
drag, startPoint x: 777, startPoint y: 170, endPoint x: 582, endPoint y: 177, distance: 194.7
click at [598, 173] on div "CEP 36979-000 CEP Rua Rua Geraldino Breder Rua Número 11 Número Complemento Cas…" at bounding box center [622, 228] width 755 height 146
drag, startPoint x: 289, startPoint y: 219, endPoint x: 170, endPoint y: 243, distance: 121.5
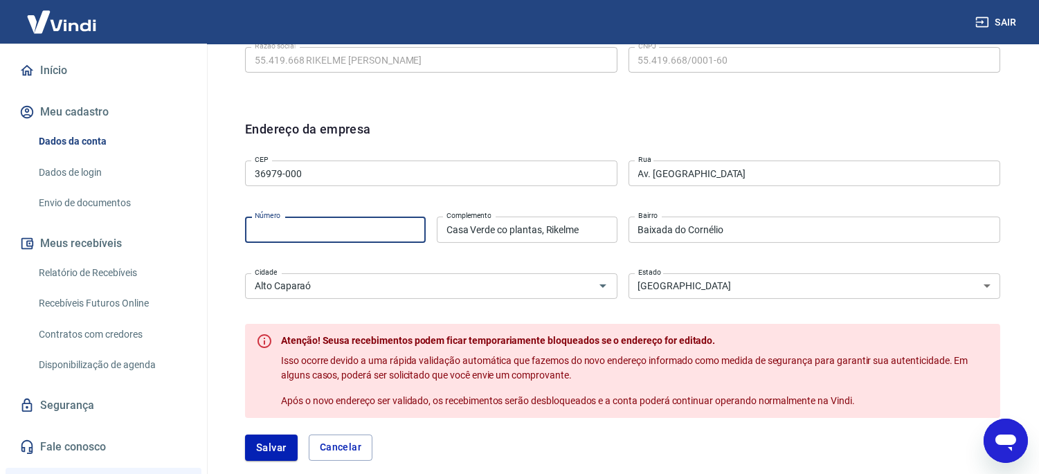
click at [316, 229] on input "Número" at bounding box center [335, 230] width 181 height 26
click at [504, 236] on input "Casa Verde co plantas, Rikelme" at bounding box center [527, 230] width 181 height 26
click at [746, 211] on div "CEP 36979-000 CEP Rua Av. Pico da Bandeira Rua Número 456 Número Complemento Ca…" at bounding box center [622, 228] width 755 height 146
drag, startPoint x: 751, startPoint y: 215, endPoint x: 735, endPoint y: 225, distance: 18.6
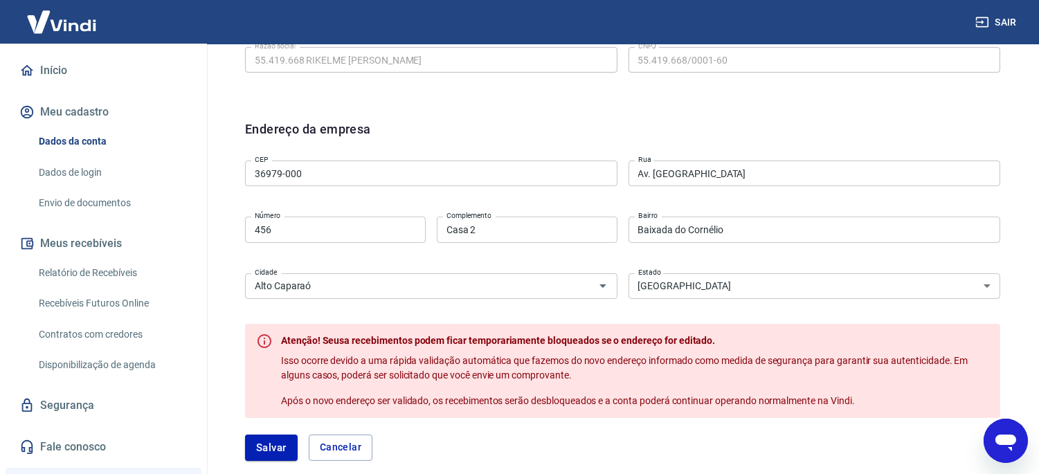
click at [735, 225] on div "CEP 36979-000 CEP Rua Av. Pico da Bandeira Rua Número 456 Número Complemento Ca…" at bounding box center [622, 228] width 755 height 146
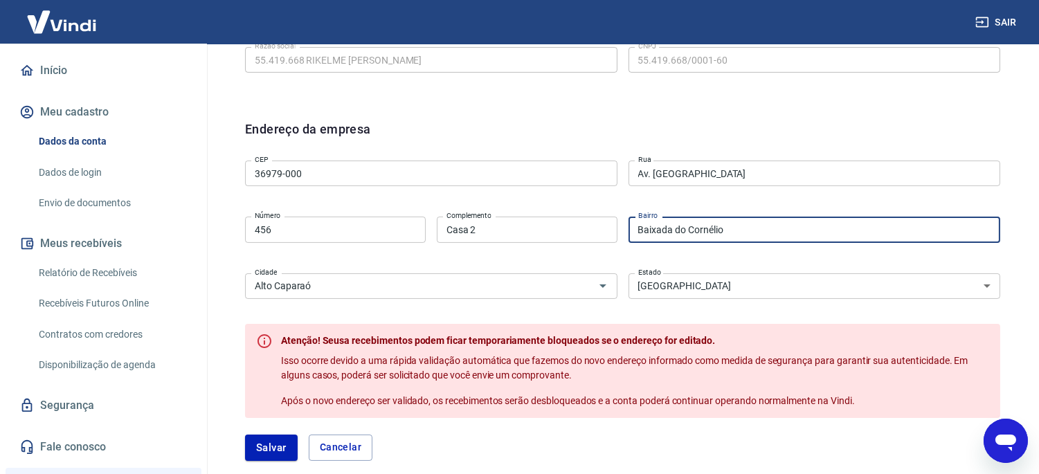
drag, startPoint x: 748, startPoint y: 225, endPoint x: 515, endPoint y: 247, distance: 234.4
click at [542, 245] on div "CEP 36979-000 CEP Rua Av. Pico da Bandeira Rua Número 456 Número Complemento Ca…" at bounding box center [622, 228] width 755 height 146
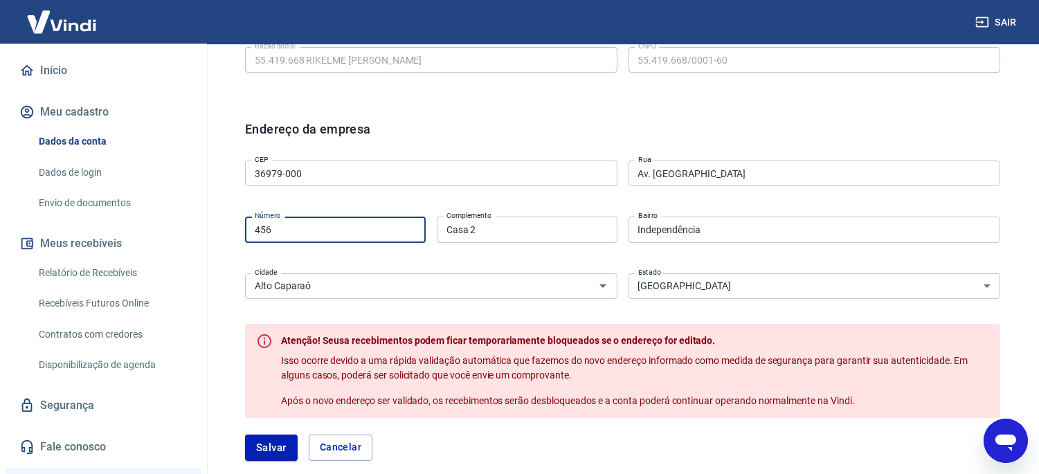
click at [317, 226] on input "456" at bounding box center [335, 230] width 181 height 26
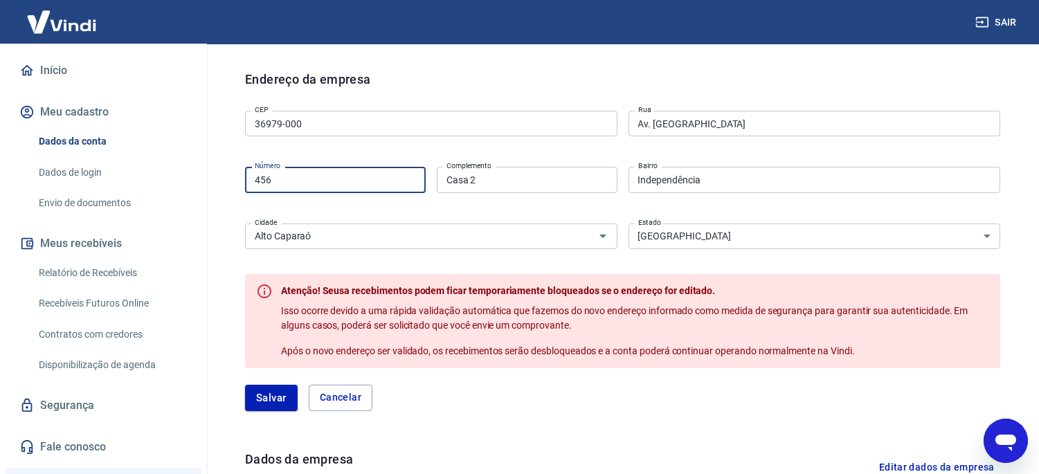
scroll to position [461, 0]
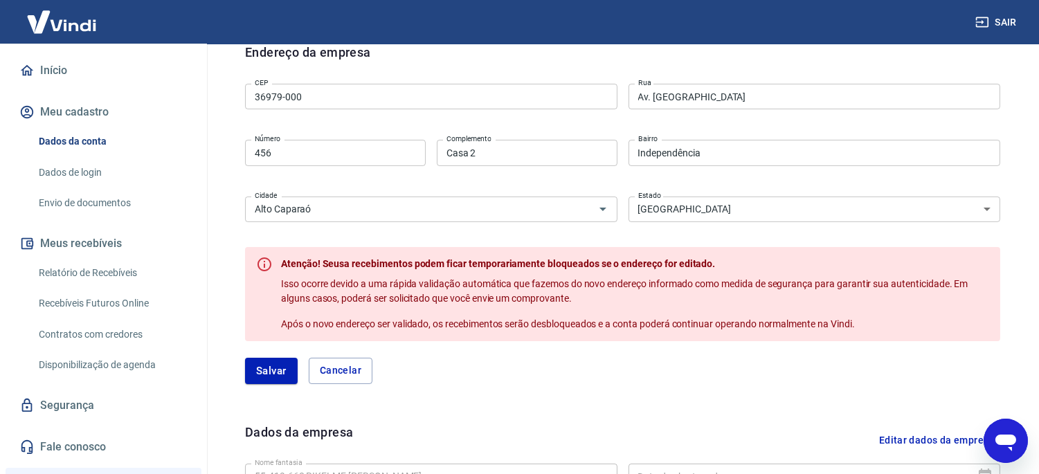
click at [1008, 438] on icon "Abrir janela de mensagens" at bounding box center [1005, 442] width 21 height 17
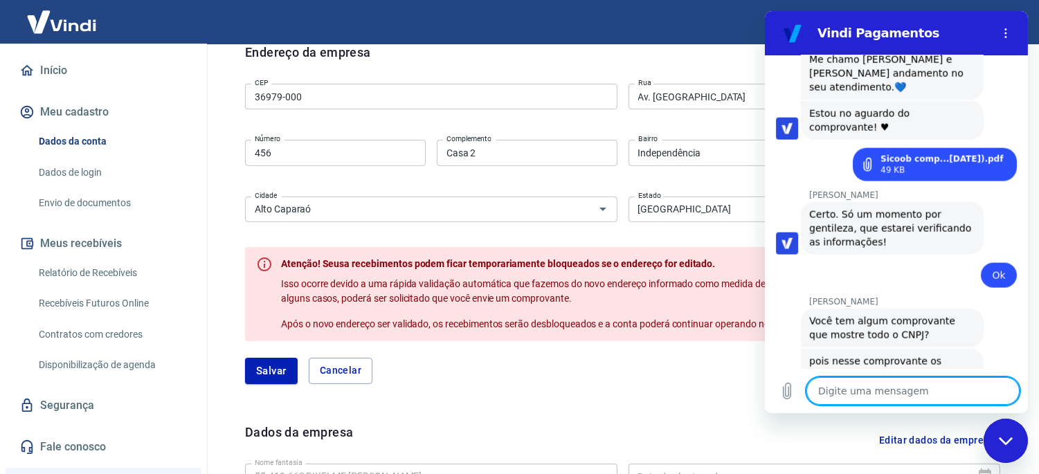
scroll to position [0, 0]
click at [785, 390] on icon "Carregar arquivo" at bounding box center [787, 392] width 8 height 16
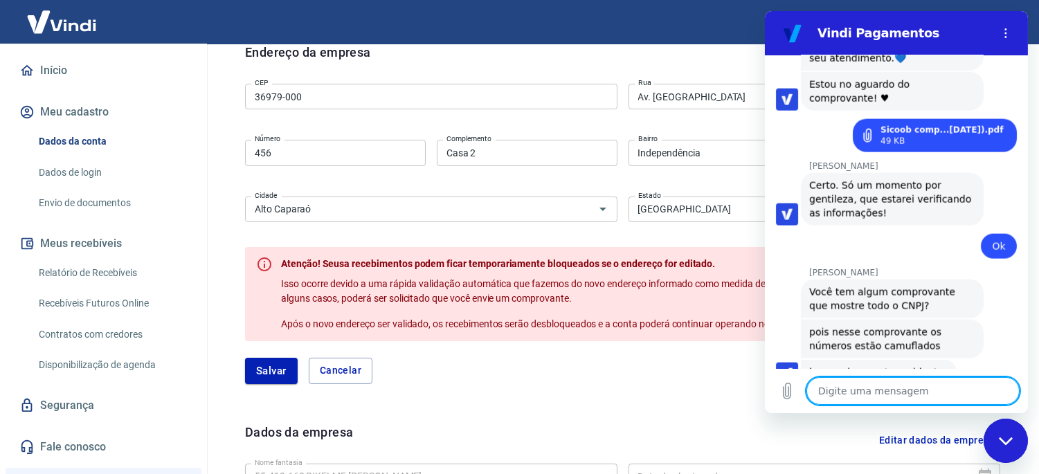
scroll to position [3478, 0]
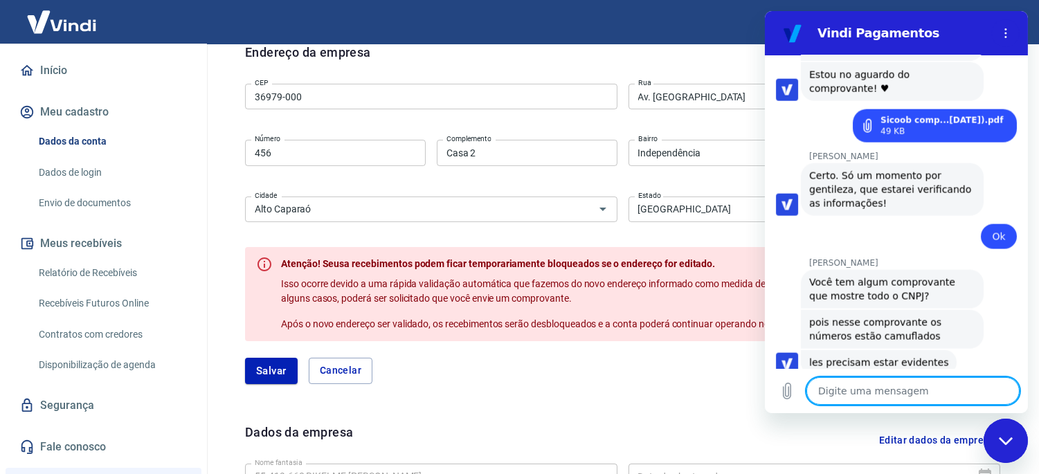
click at [849, 395] on textarea at bounding box center [912, 391] width 213 height 28
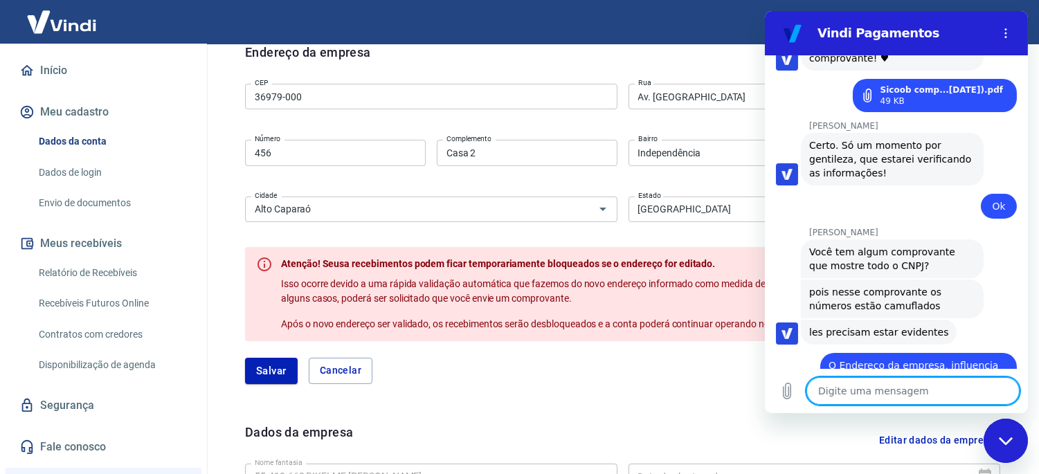
scroll to position [3507, 0]
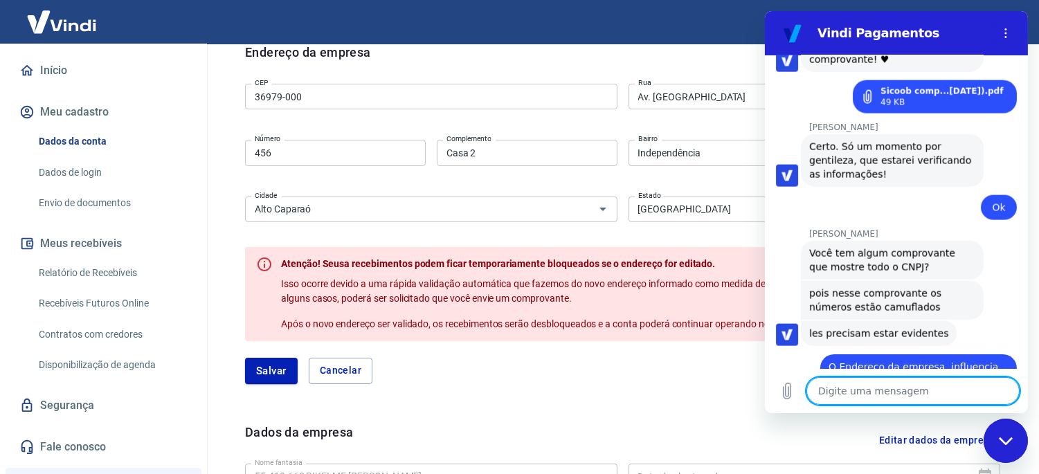
click at [611, 402] on div "Endereço da empresa CEP 36979-000 CEP Rua Av. Pico da Bandeira Rua Número 456 N…" at bounding box center [623, 221] width 778 height 379
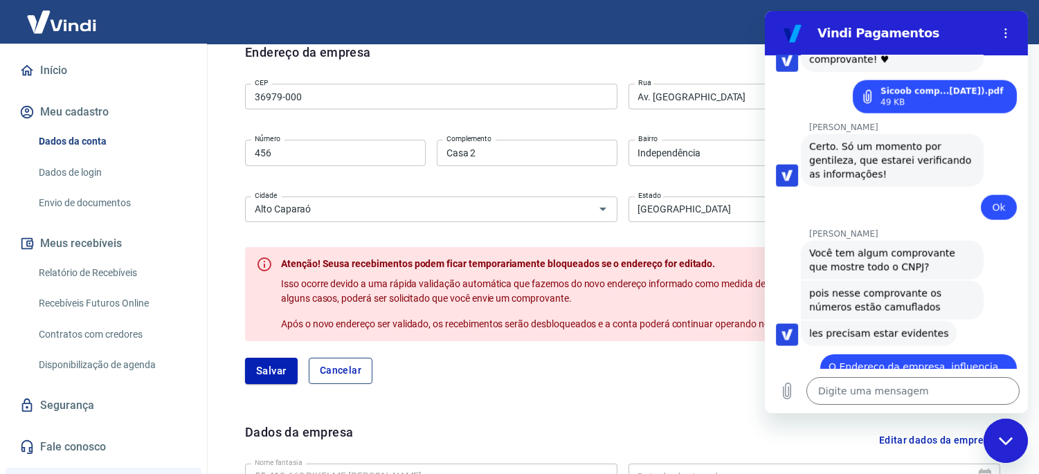
click at [341, 370] on button "Cancelar" at bounding box center [341, 371] width 64 height 26
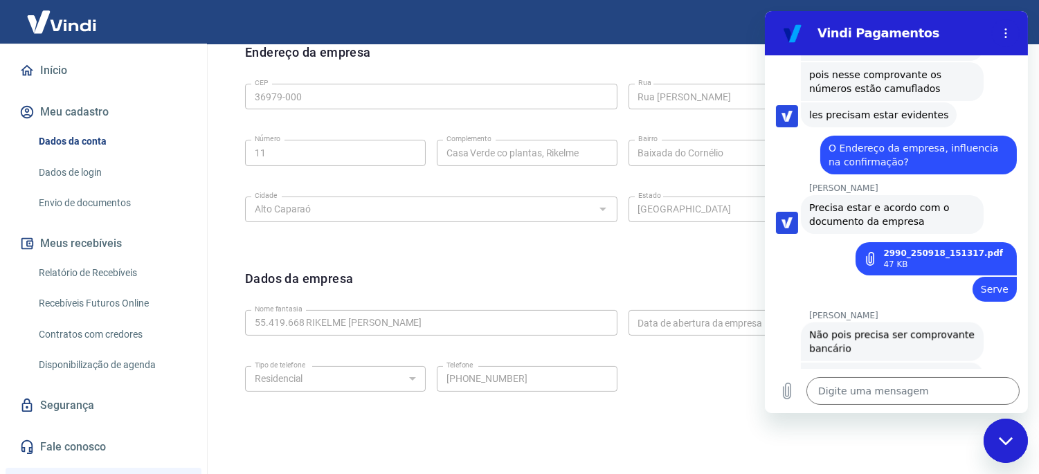
scroll to position [3728, 0]
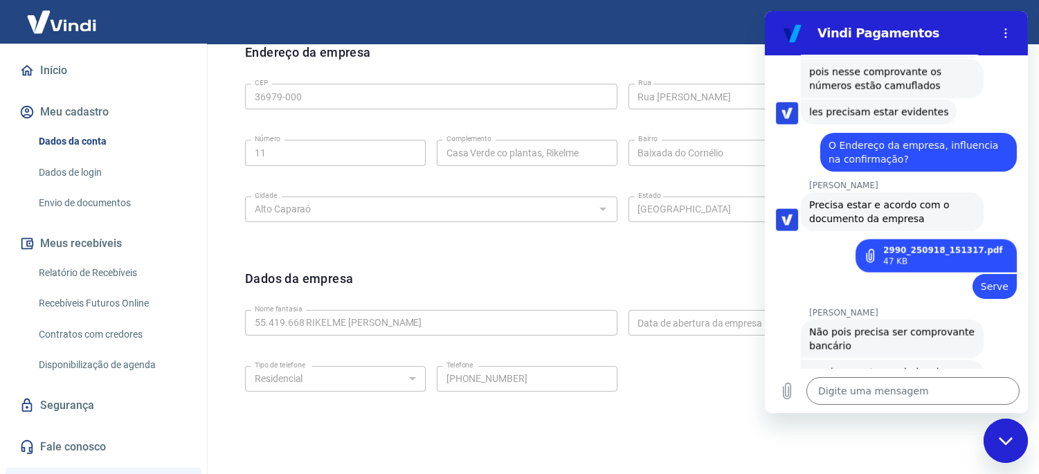
click at [473, 276] on div "Dados da empresa Editar dados da empresa" at bounding box center [622, 286] width 755 height 35
click at [688, 278] on div "Dados da empresa Editar dados da empresa" at bounding box center [622, 286] width 755 height 35
click at [1009, 438] on icon "Fechar janela de mensagens" at bounding box center [1005, 440] width 14 height 8
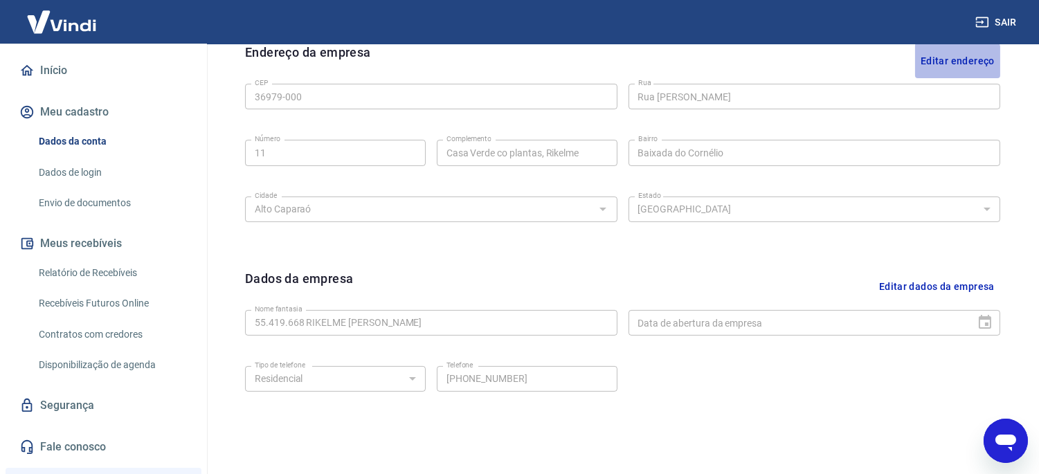
click at [939, 66] on button "Editar endereço" at bounding box center [957, 60] width 85 height 35
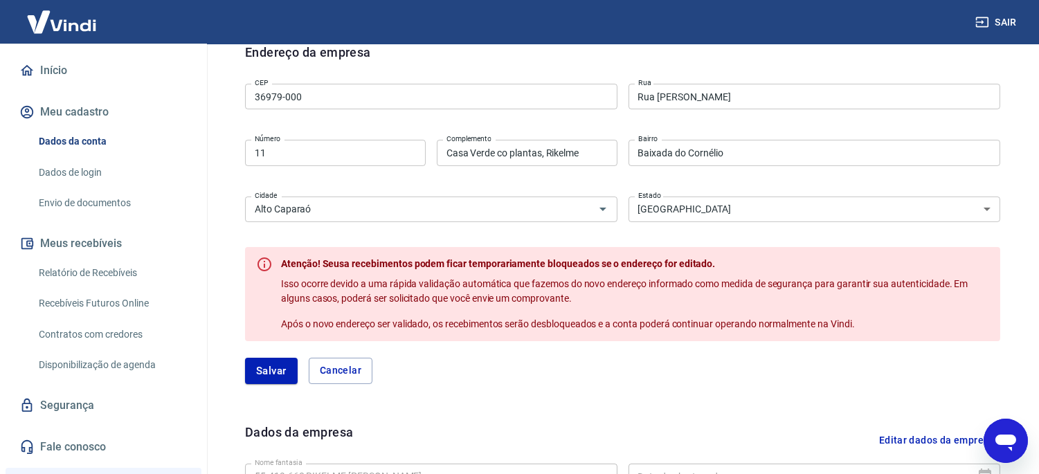
drag, startPoint x: 751, startPoint y: 154, endPoint x: 512, endPoint y: 189, distance: 241.4
click at [544, 181] on div "CEP 36979-000 CEP Rua Rua Geraldino Breder Rua Número 11 Número Complemento Cas…" at bounding box center [622, 151] width 755 height 146
click at [279, 359] on button "Salvar" at bounding box center [271, 371] width 53 height 26
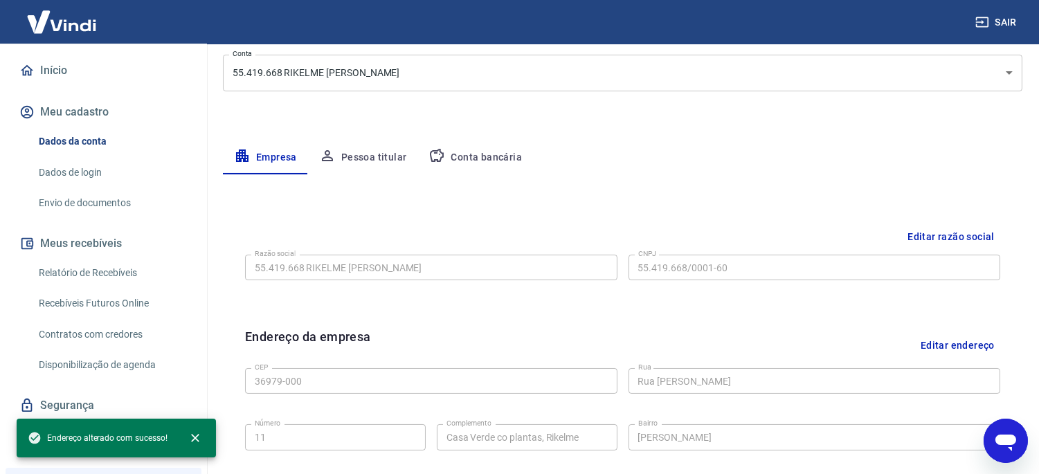
scroll to position [154, 0]
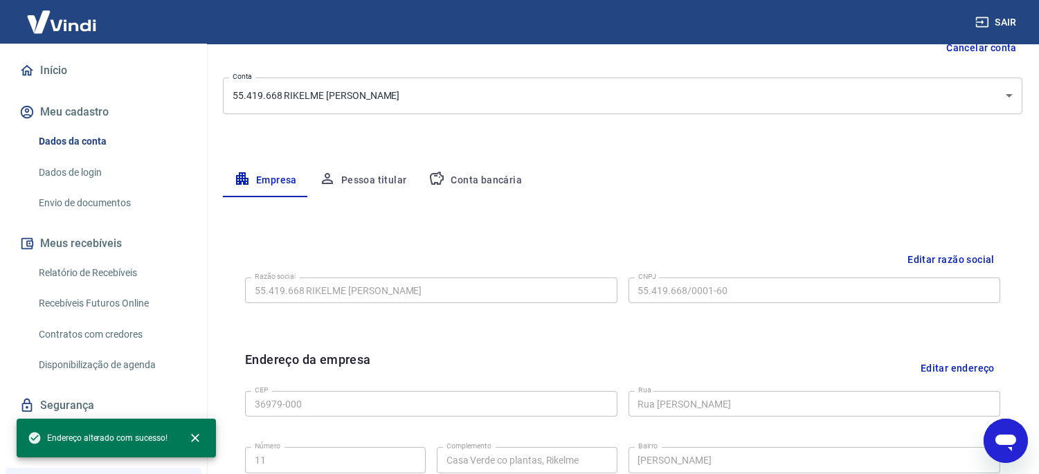
click at [125, 202] on link "Envio de documentos" at bounding box center [111, 203] width 157 height 28
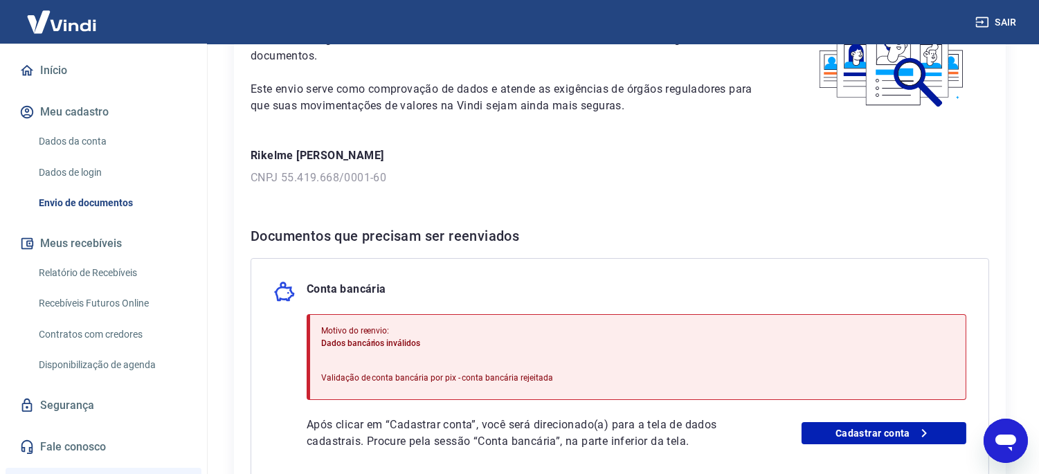
scroll to position [231, 0]
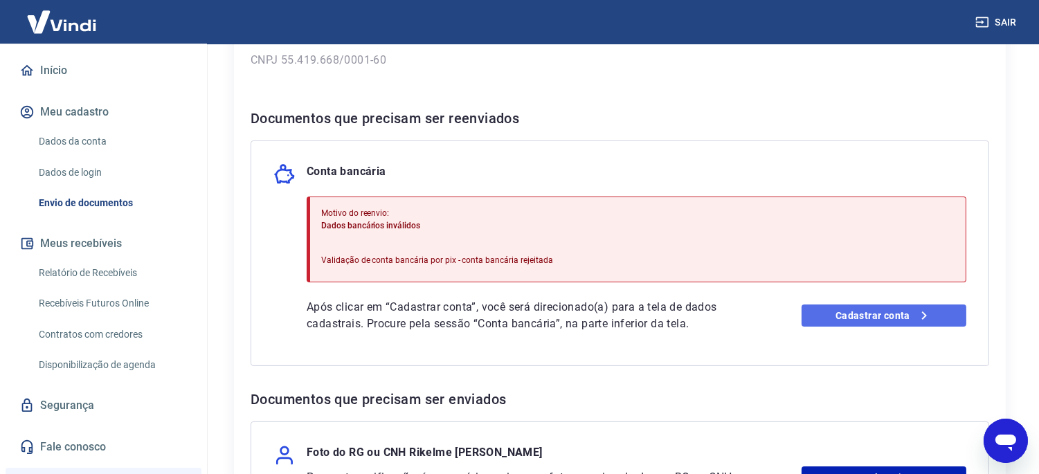
click at [889, 305] on link "Cadastrar conta" at bounding box center [884, 316] width 165 height 22
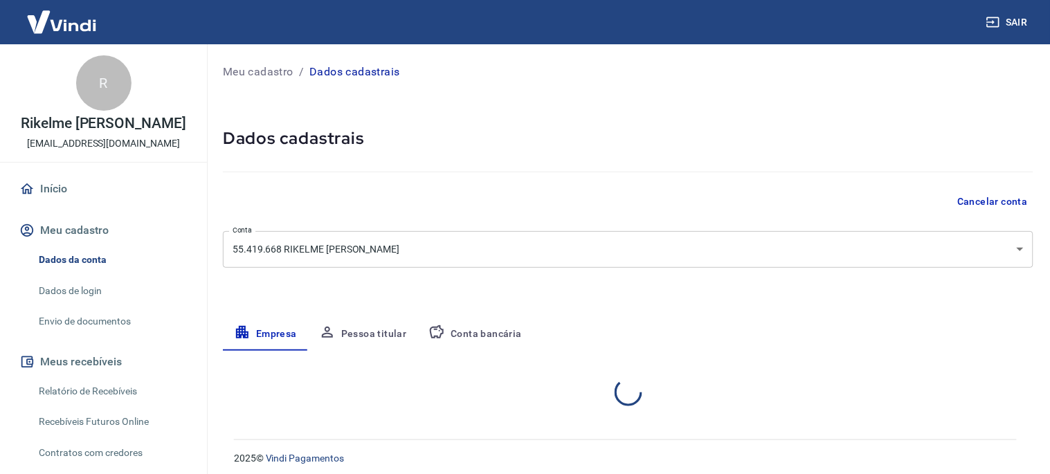
select select "MG"
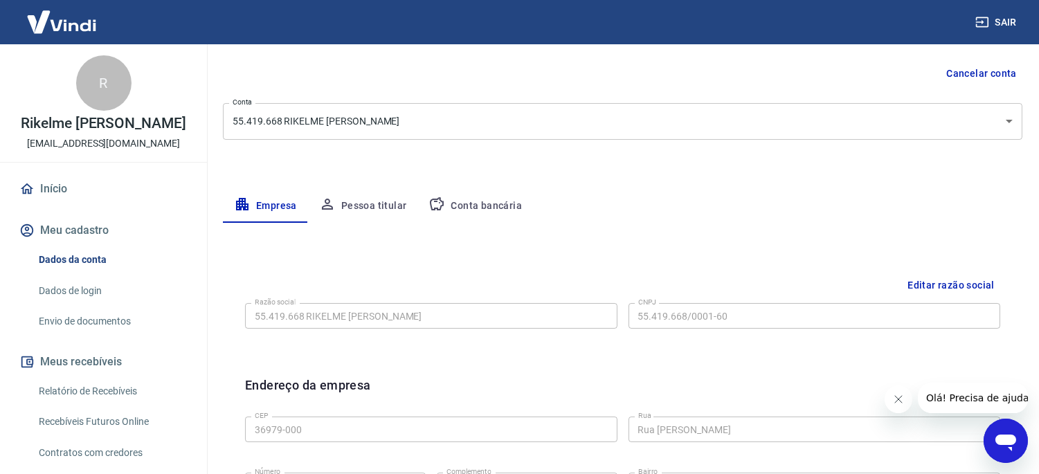
scroll to position [154, 0]
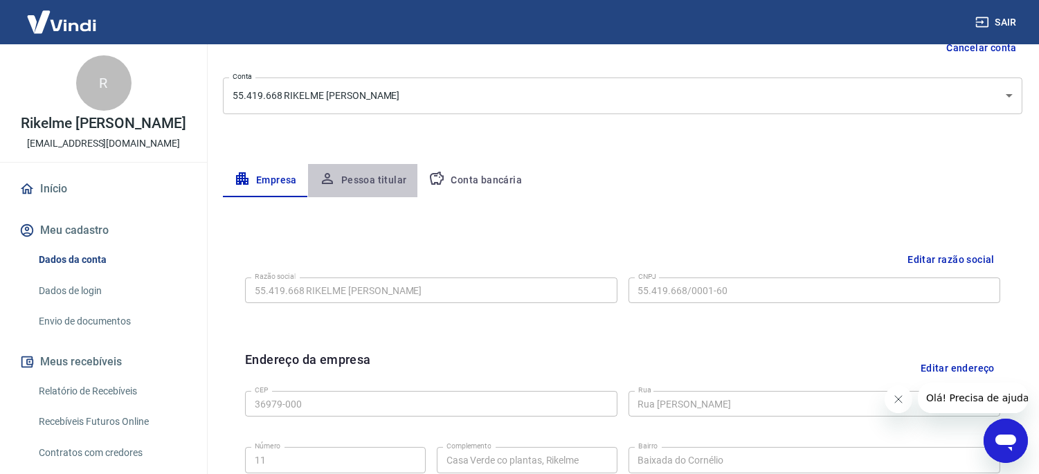
click at [364, 184] on button "Pessoa titular" at bounding box center [363, 180] width 110 height 33
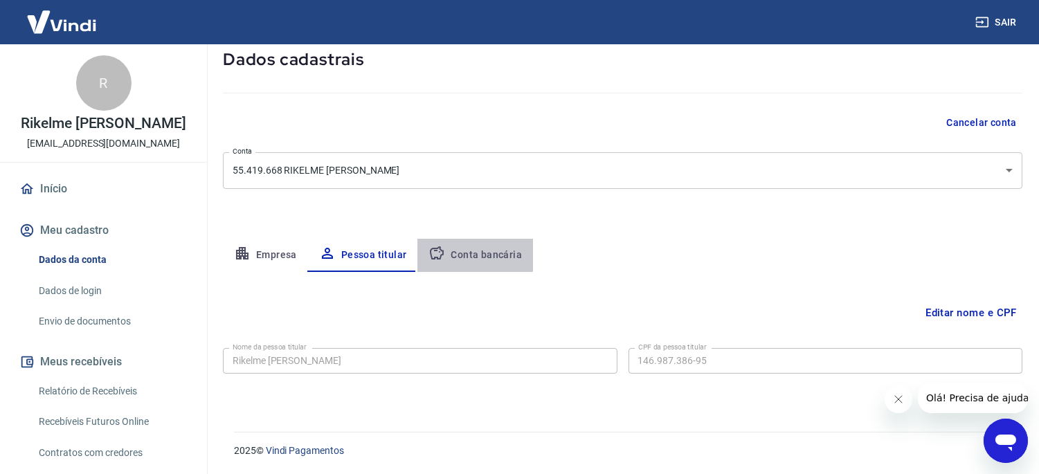
click at [456, 248] on button "Conta bancária" at bounding box center [476, 255] width 116 height 33
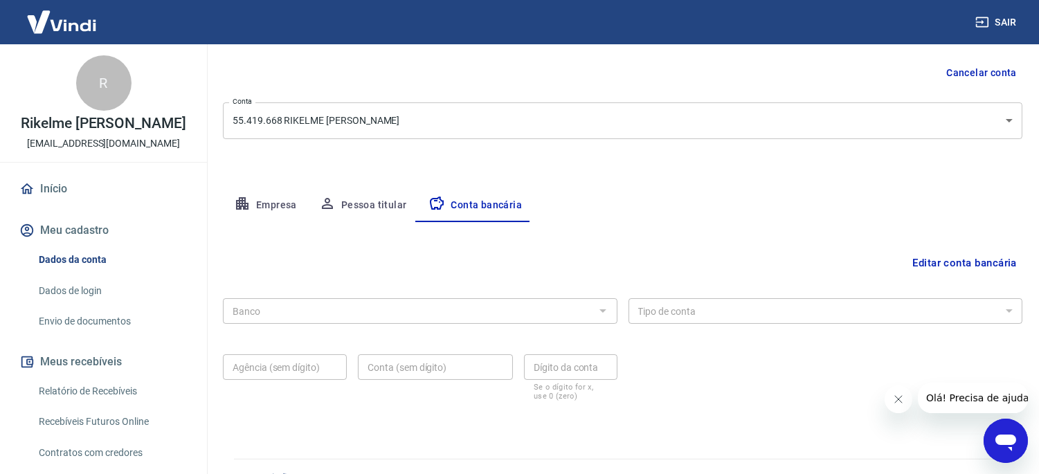
scroll to position [156, 0]
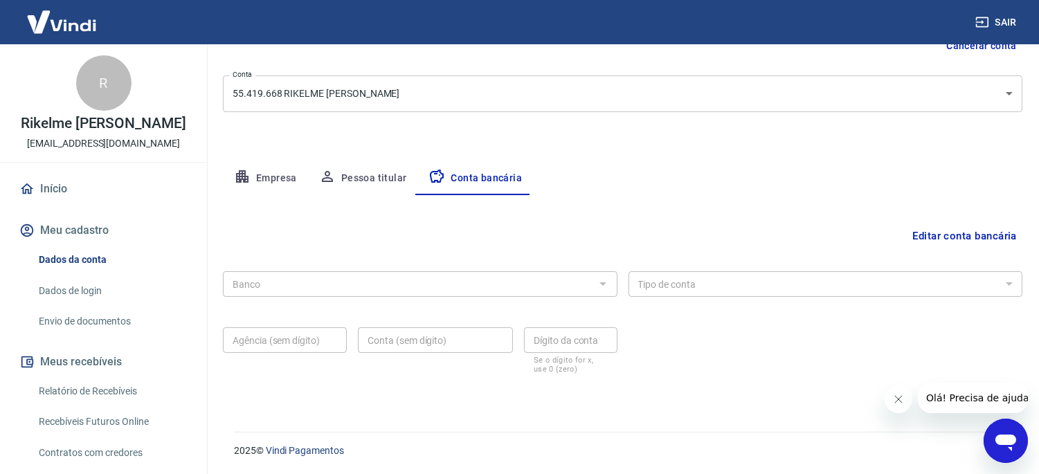
click at [598, 279] on div at bounding box center [602, 283] width 18 height 19
click at [940, 232] on button "Editar conta bancária" at bounding box center [965, 236] width 116 height 26
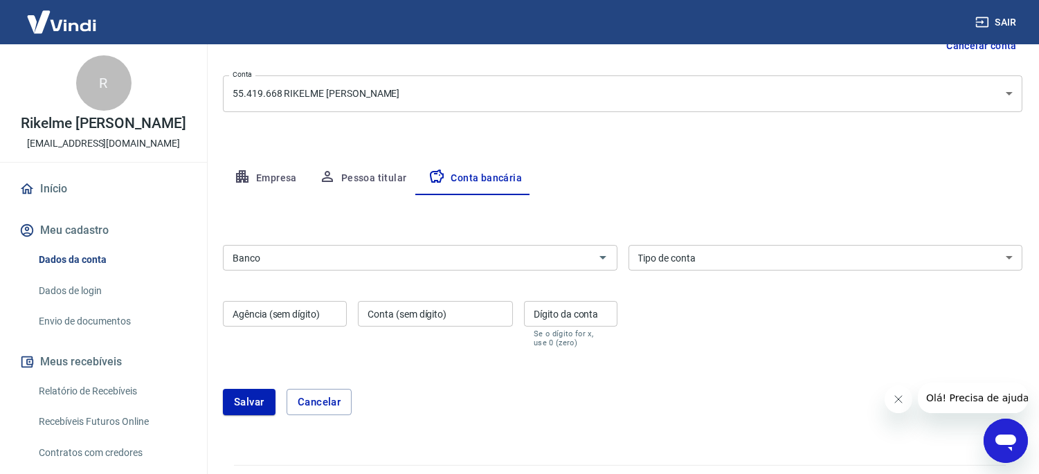
click at [354, 268] on div "Banco" at bounding box center [420, 258] width 395 height 26
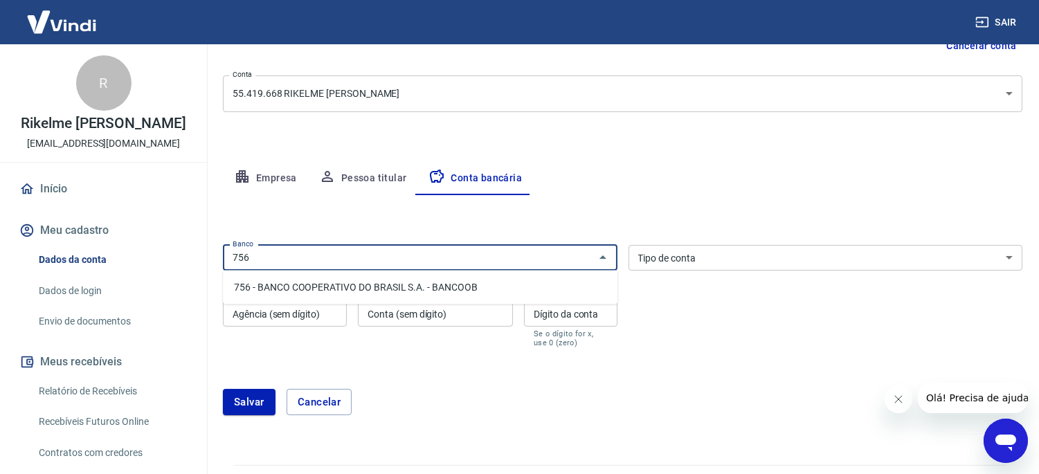
click at [357, 284] on li "756 - BANCO COOPERATIVO DO BRASIL S.A. - BANCOOB" at bounding box center [420, 287] width 395 height 23
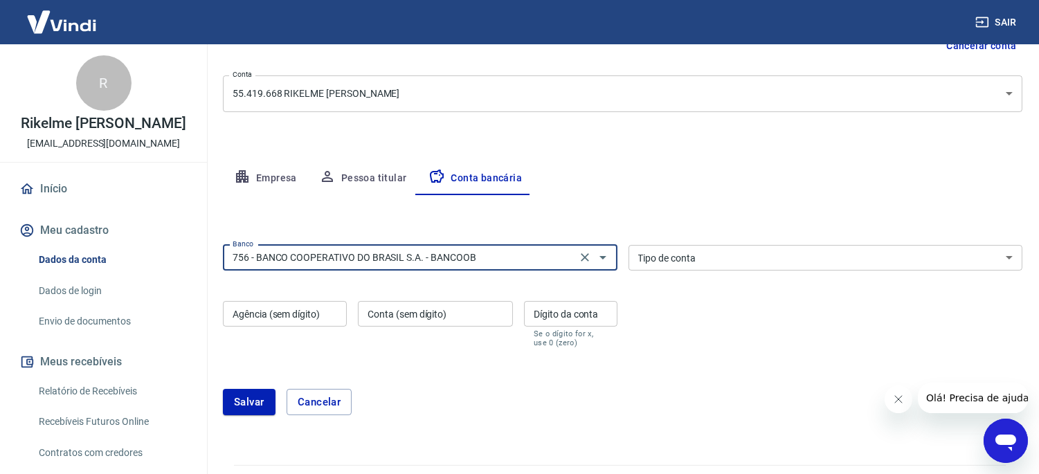
type input "756 - BANCO COOPERATIVO DO BRASIL S.A. - BANCOOB"
click at [727, 260] on select "Conta Corrente Conta Poupança" at bounding box center [826, 258] width 395 height 26
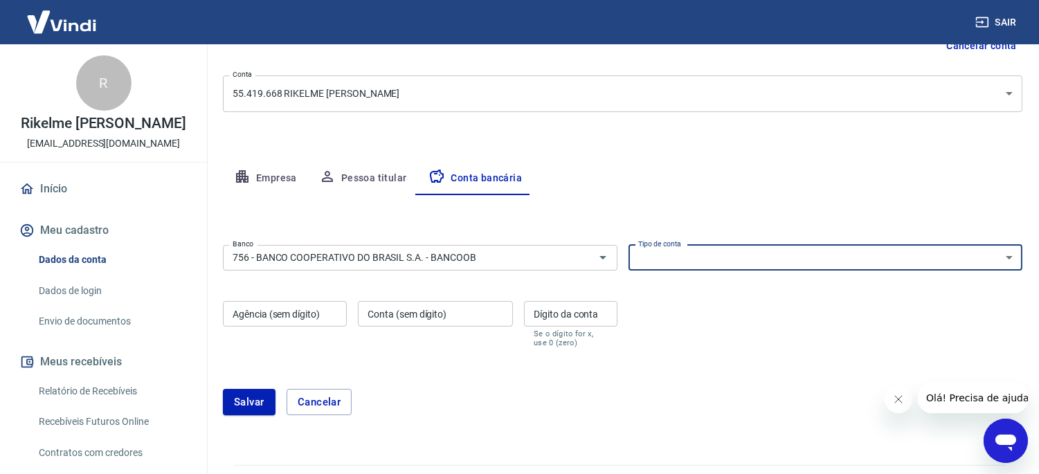
select select "1"
click at [629, 245] on select "Conta Corrente Conta Poupança" at bounding box center [826, 258] width 395 height 26
click at [282, 313] on input "Agência (sem dígito)" at bounding box center [285, 314] width 124 height 26
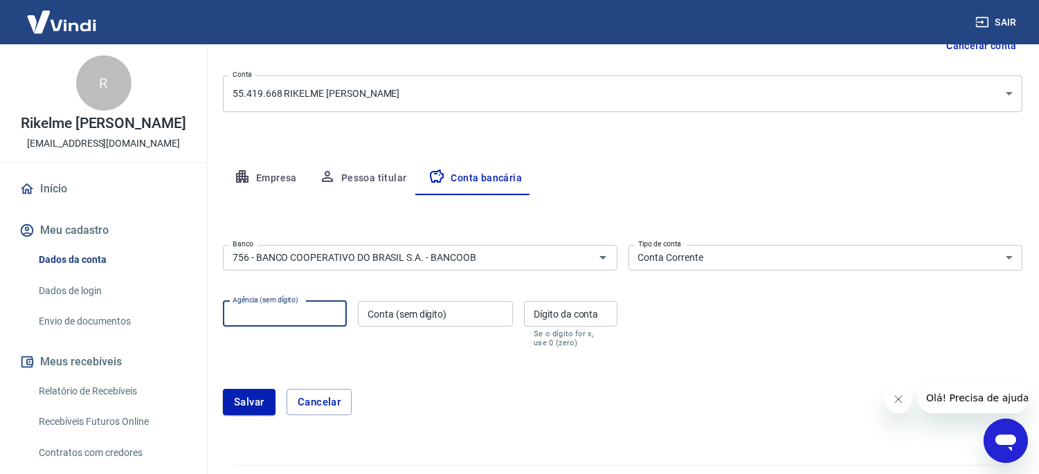
type input "3118"
click at [386, 323] on input "Conta (sem dígito)" at bounding box center [435, 314] width 155 height 26
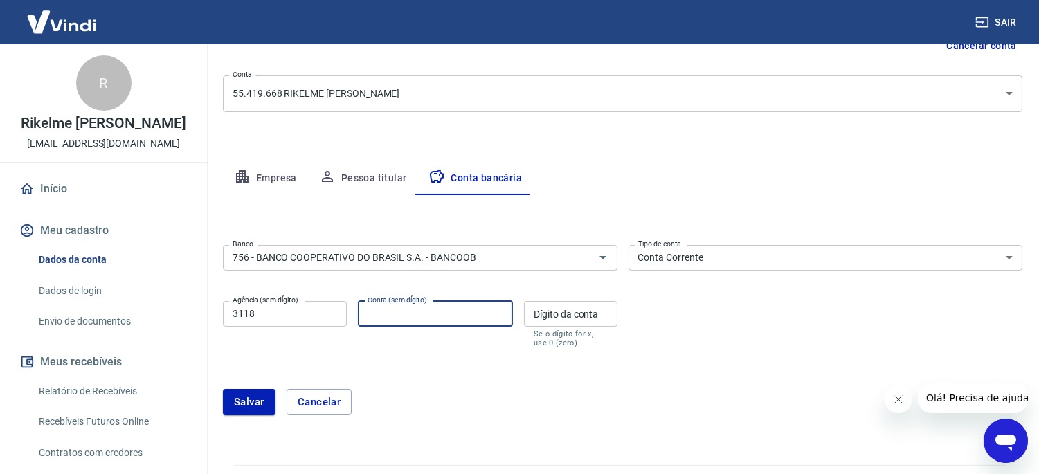
type input "408919"
click at [583, 316] on input "Dígito da conta" at bounding box center [570, 314] width 93 height 26
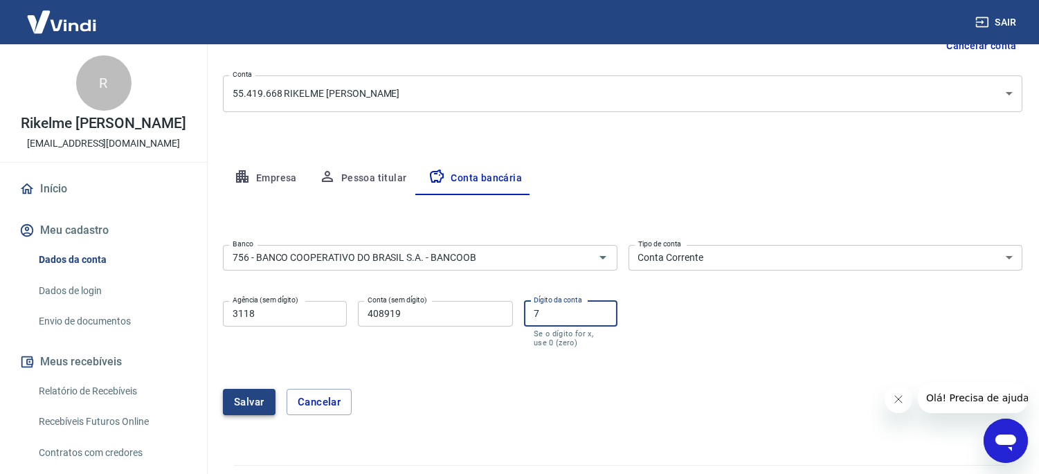
type input "7"
click at [231, 409] on button "Salvar" at bounding box center [249, 402] width 53 height 26
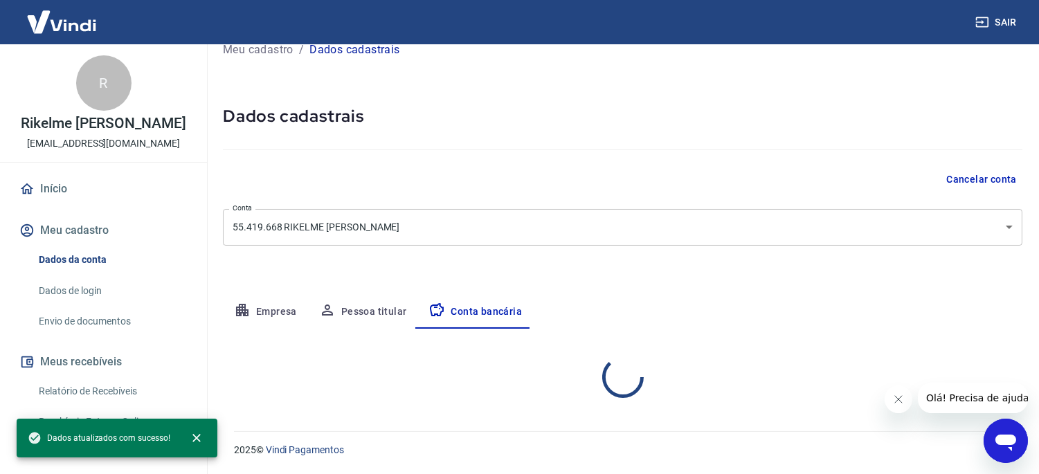
select select "1"
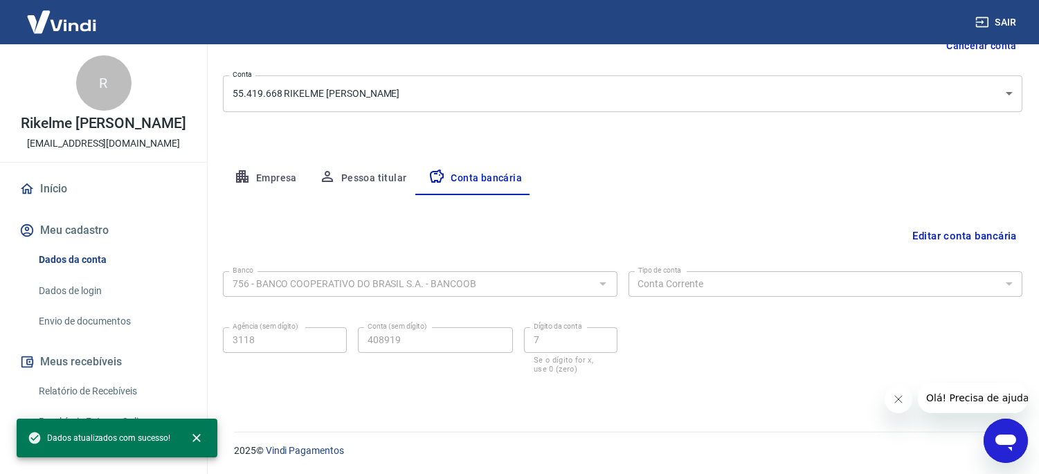
click at [361, 181] on button "Pessoa titular" at bounding box center [363, 178] width 110 height 33
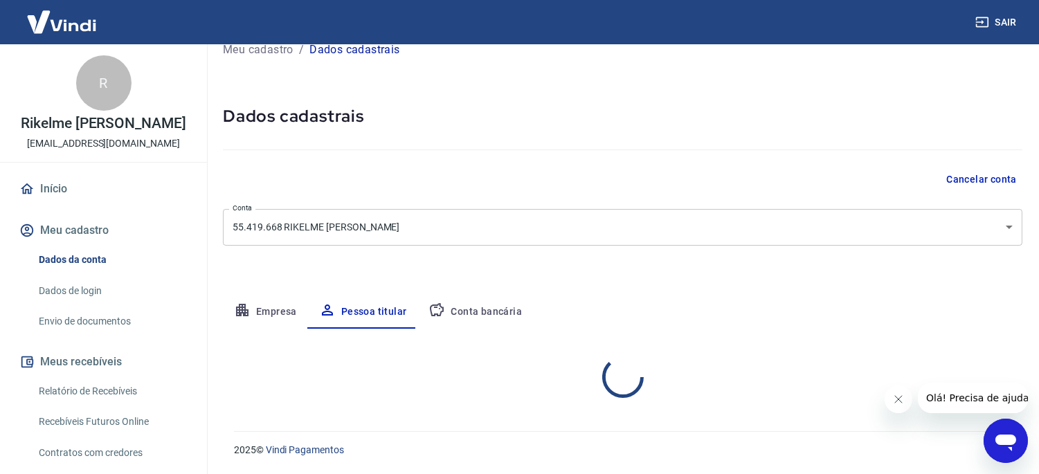
scroll to position [79, 0]
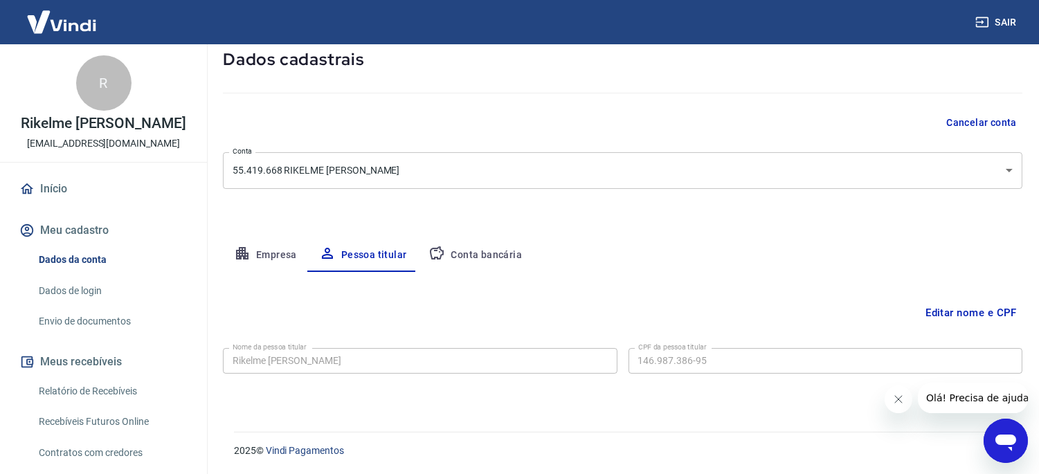
click at [270, 264] on button "Empresa" at bounding box center [265, 255] width 85 height 33
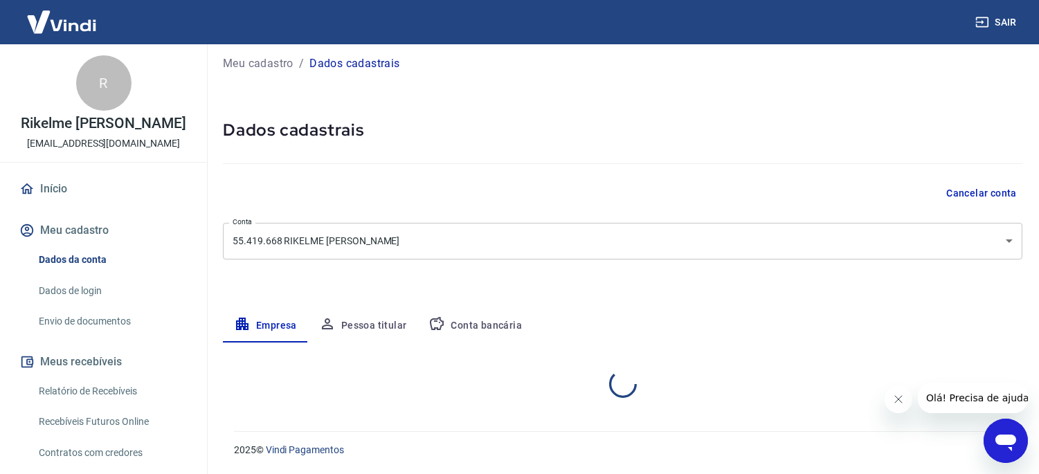
select select "MG"
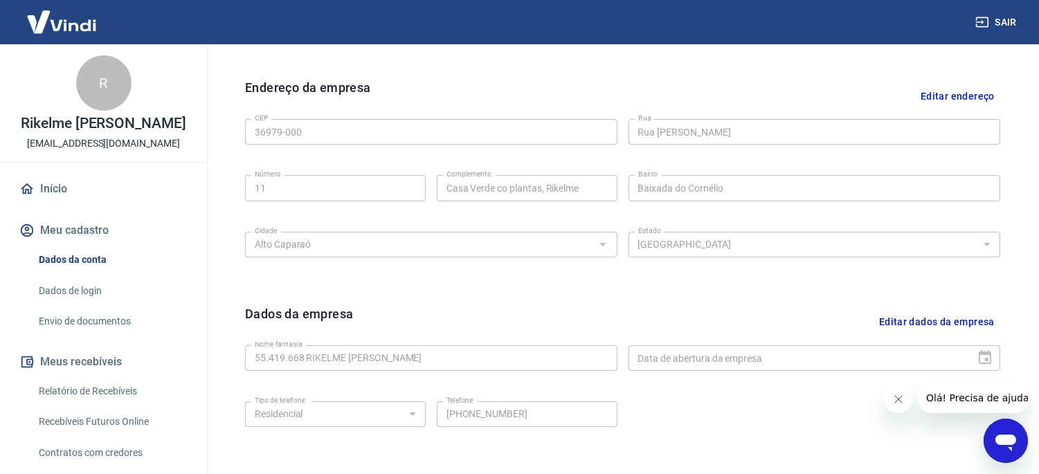
scroll to position [464, 0]
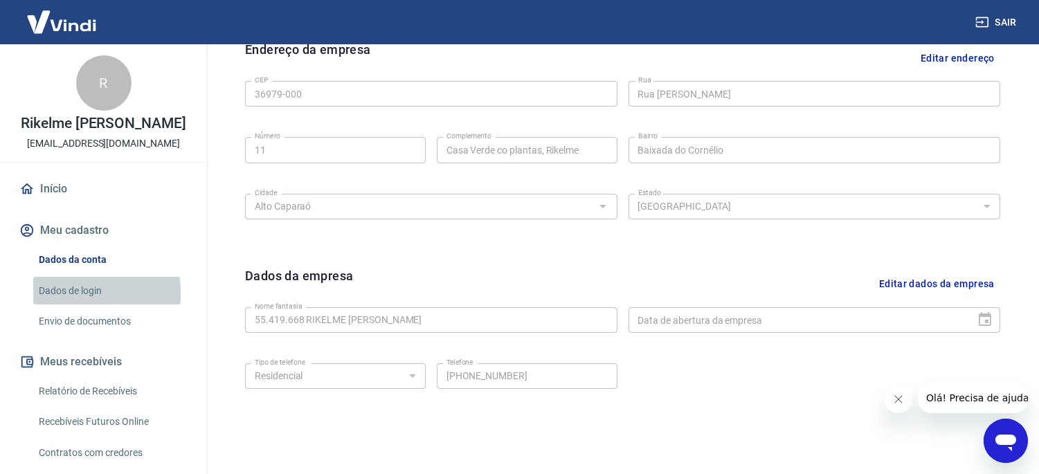
click at [59, 293] on link "Dados de login" at bounding box center [111, 291] width 157 height 28
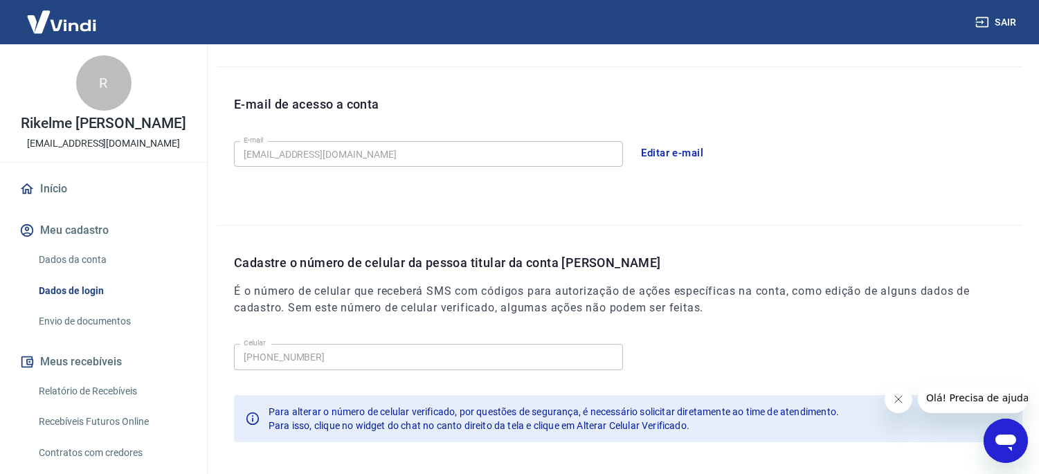
click at [68, 319] on link "Envio de documentos" at bounding box center [111, 321] width 157 height 28
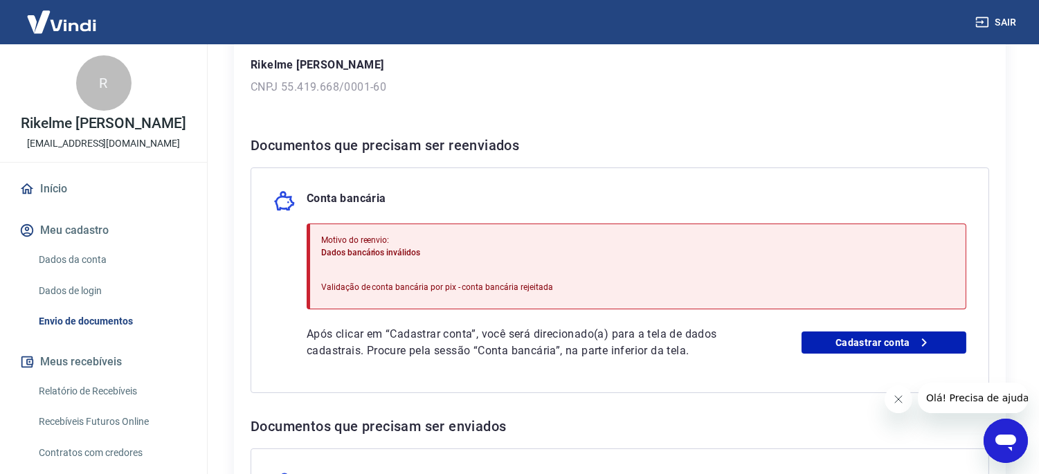
scroll to position [231, 0]
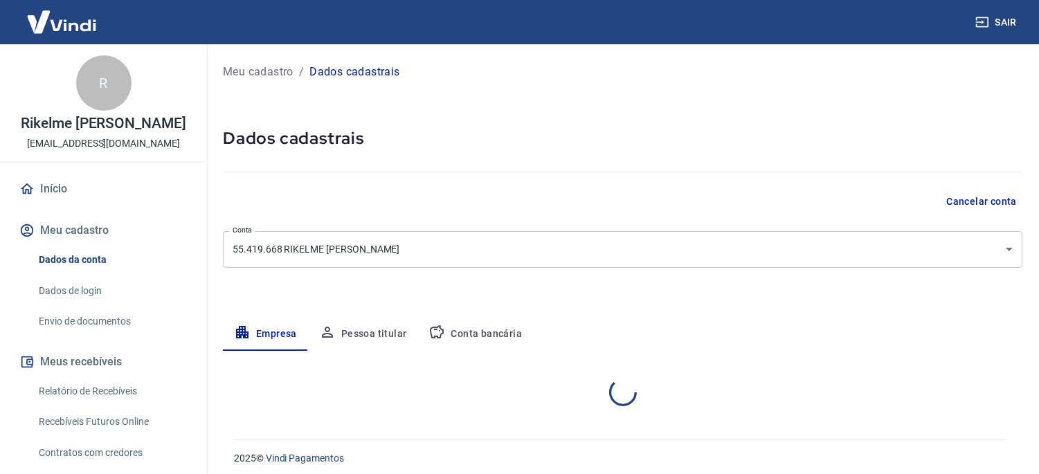
select select "MG"
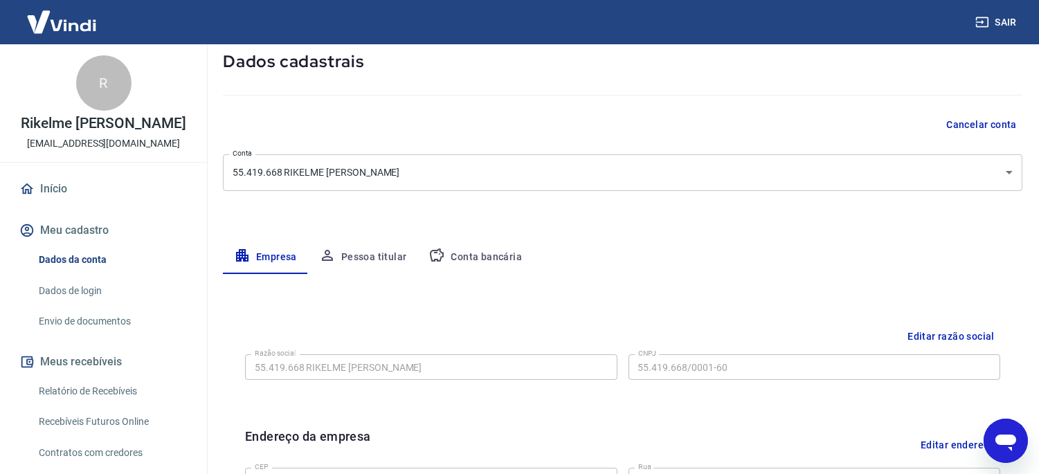
click at [465, 253] on button "Conta bancária" at bounding box center [476, 257] width 116 height 33
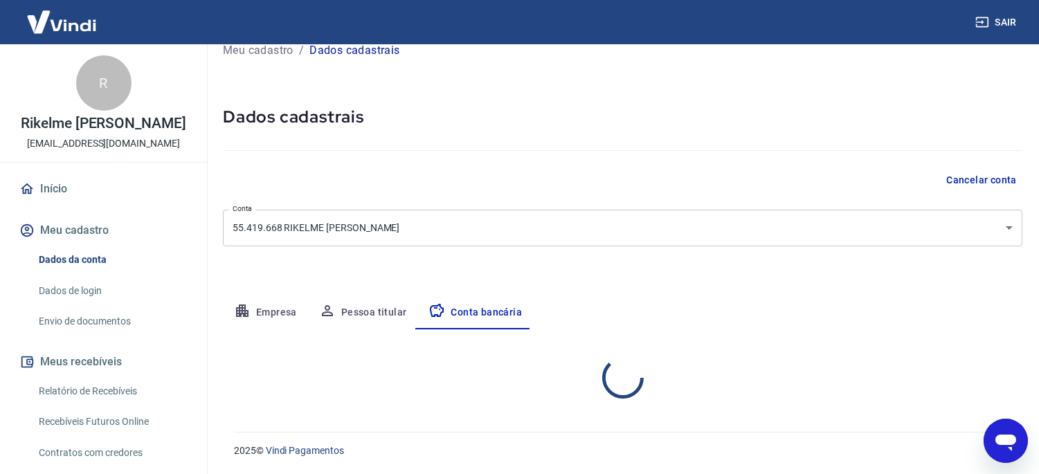
select select "1"
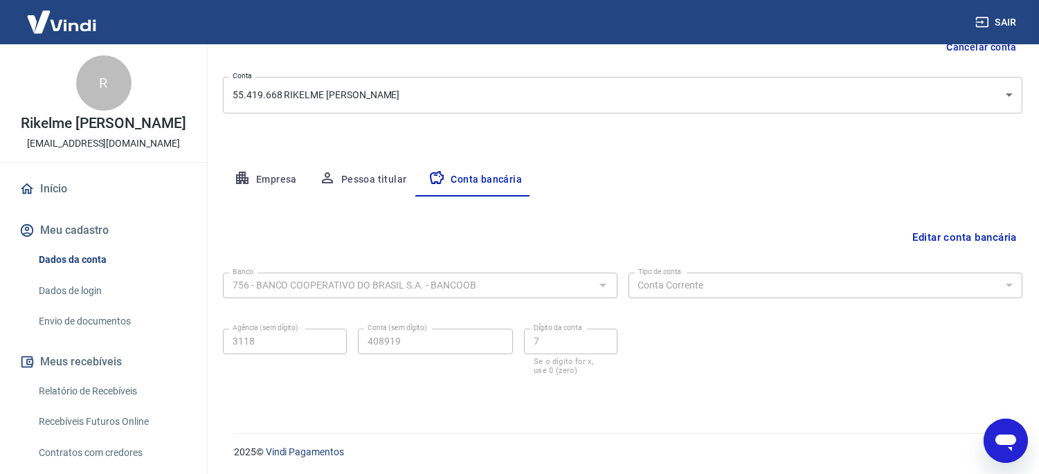
scroll to position [156, 0]
click at [922, 240] on button "Editar conta bancária" at bounding box center [965, 236] width 116 height 26
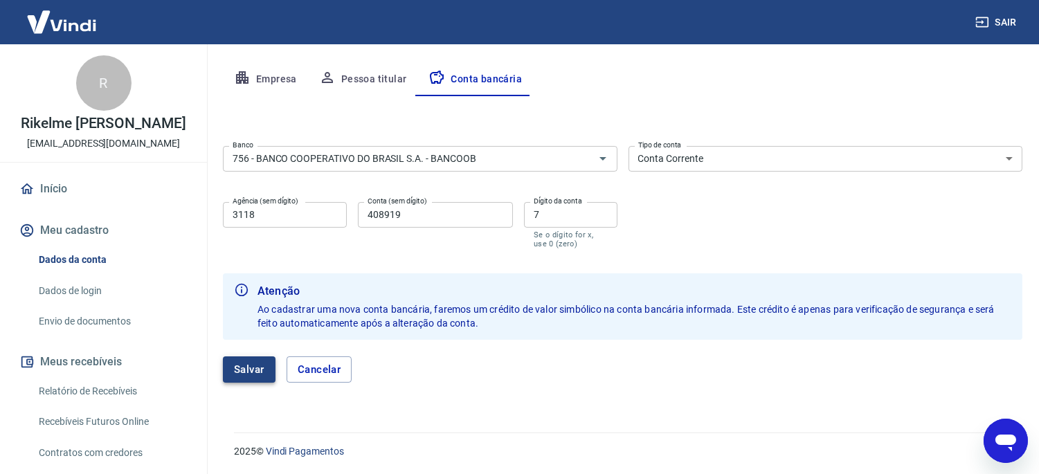
click at [256, 366] on button "Salvar" at bounding box center [249, 370] width 53 height 26
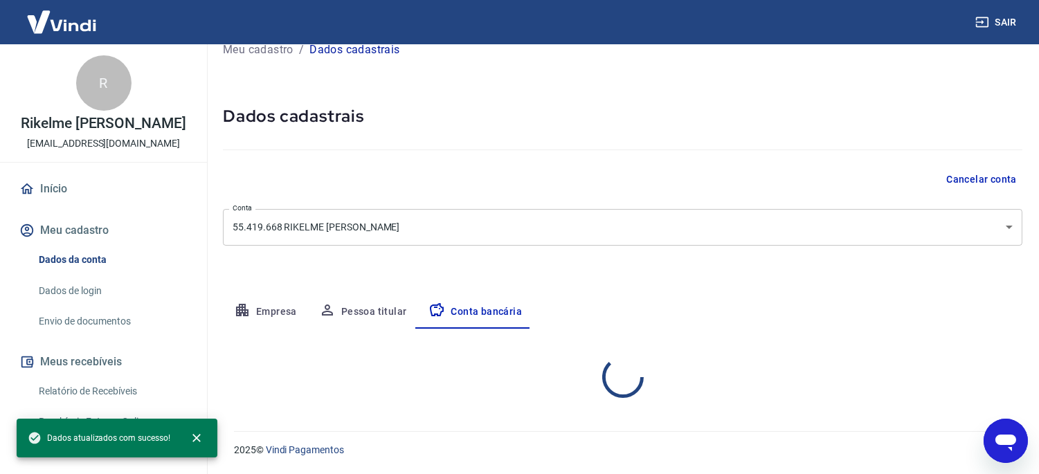
select select "1"
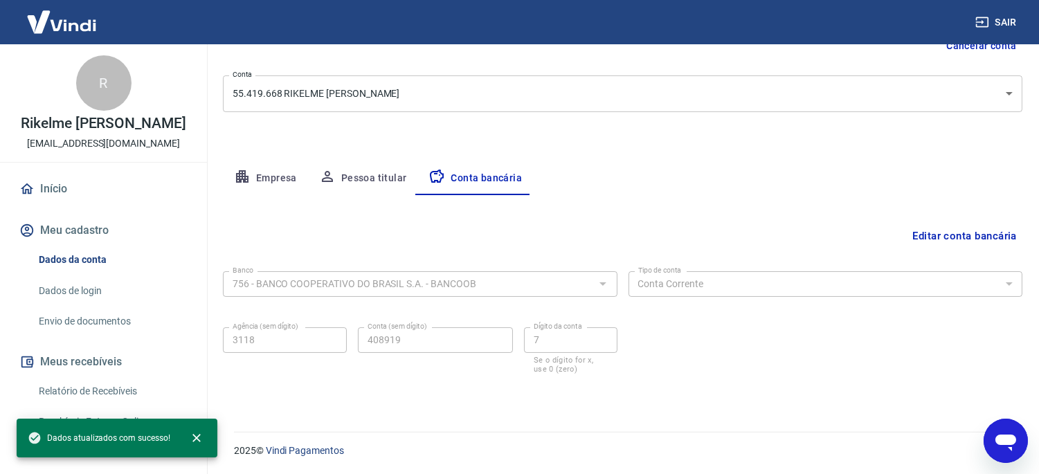
click at [271, 183] on button "Empresa" at bounding box center [265, 178] width 85 height 33
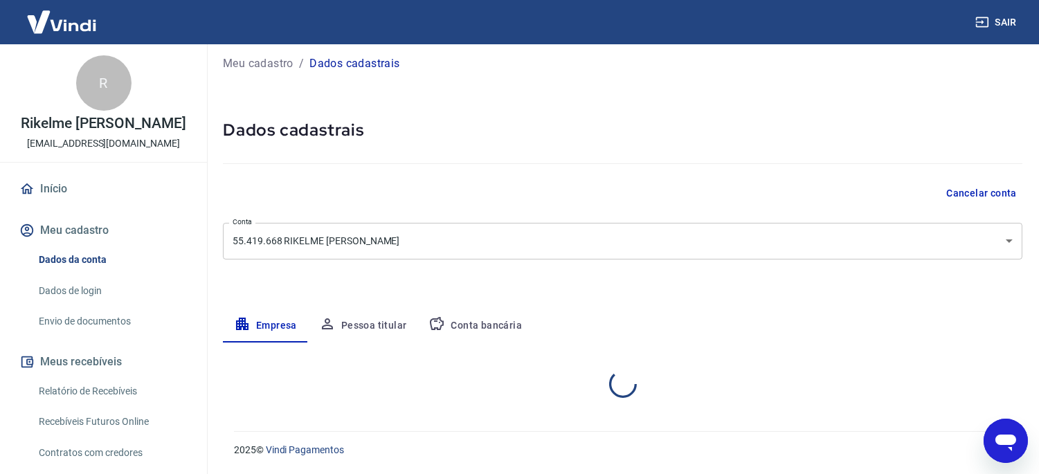
select select "MG"
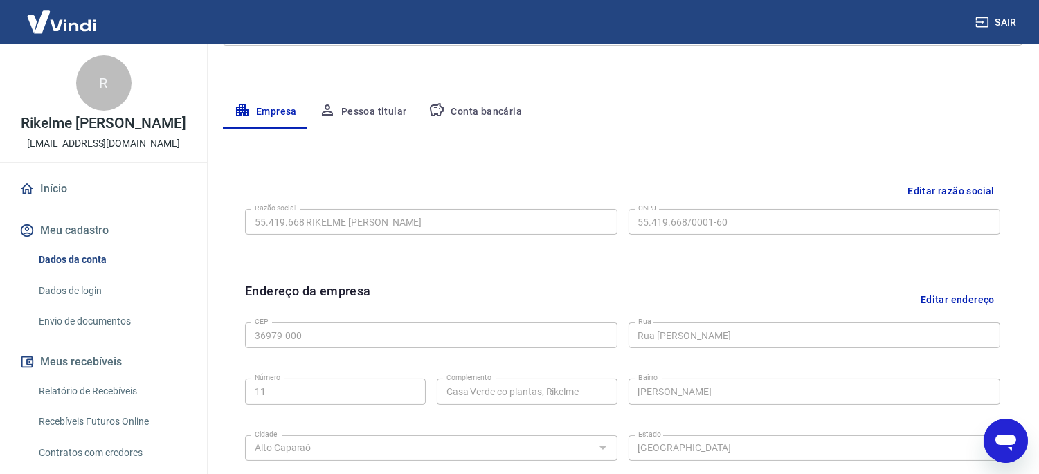
scroll to position [310, 0]
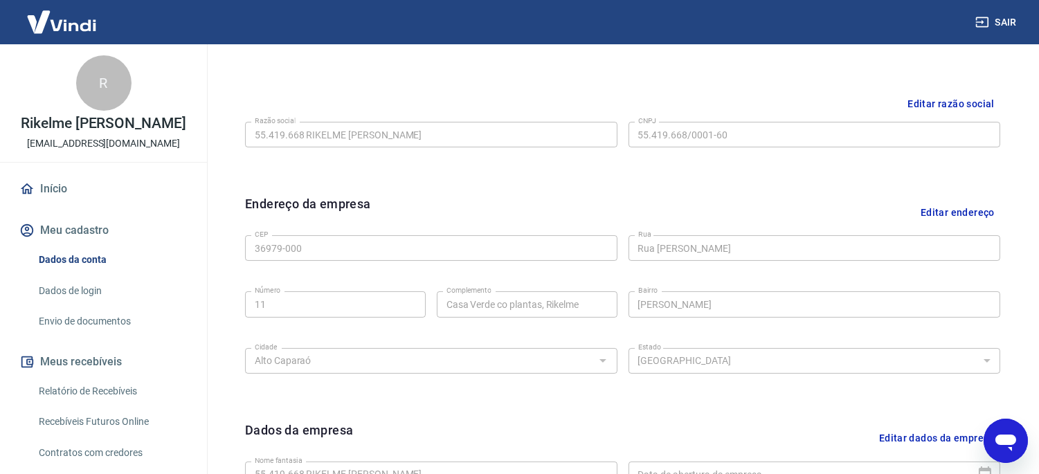
click at [996, 427] on div "Abrir janela de mensagens" at bounding box center [1006, 441] width 42 height 42
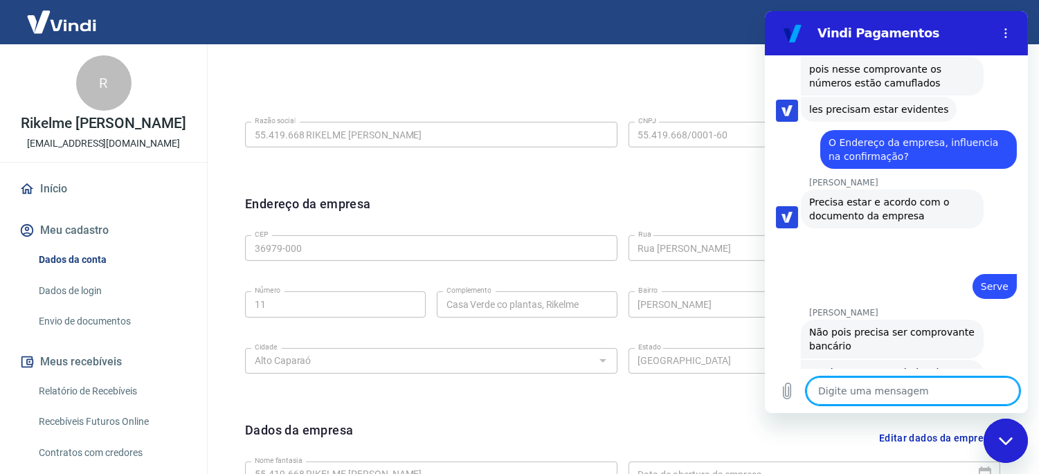
scroll to position [3728, 0]
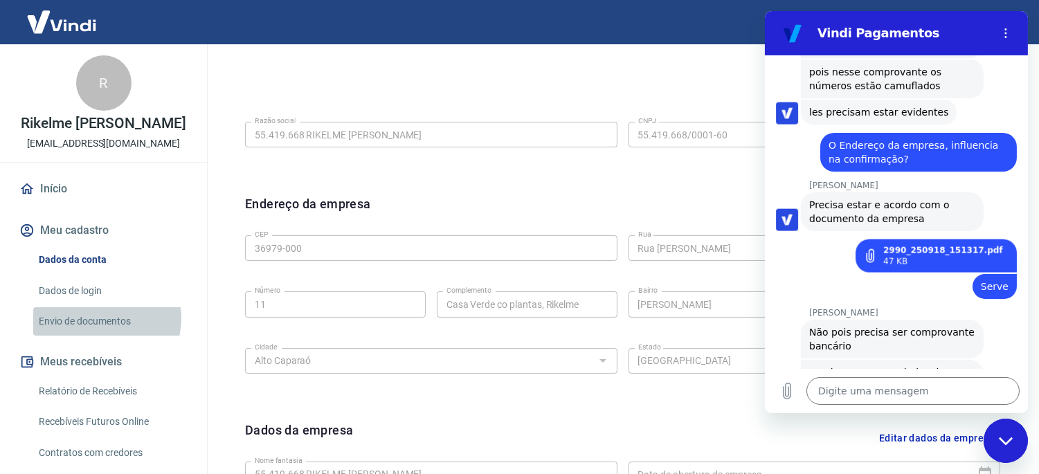
click at [102, 319] on link "Envio de documentos" at bounding box center [111, 321] width 157 height 28
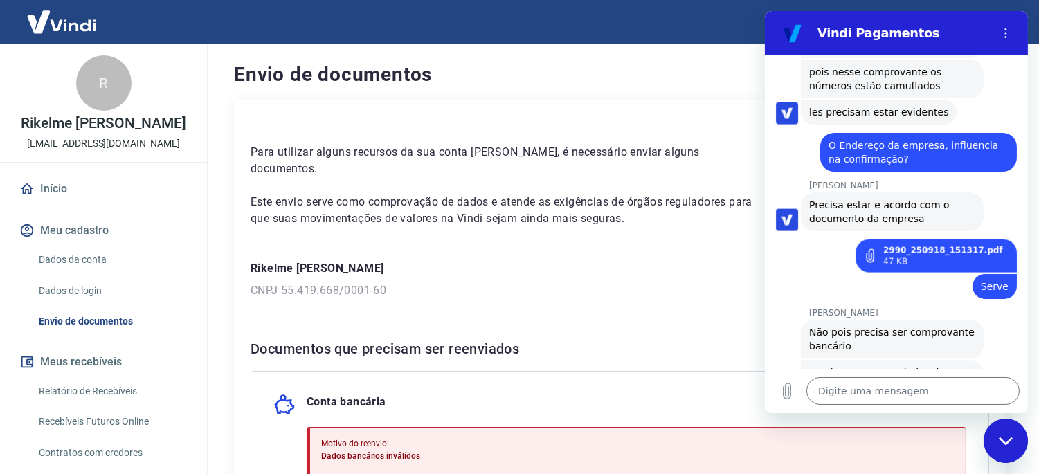
click at [86, 266] on link "Dados da conta" at bounding box center [111, 260] width 157 height 28
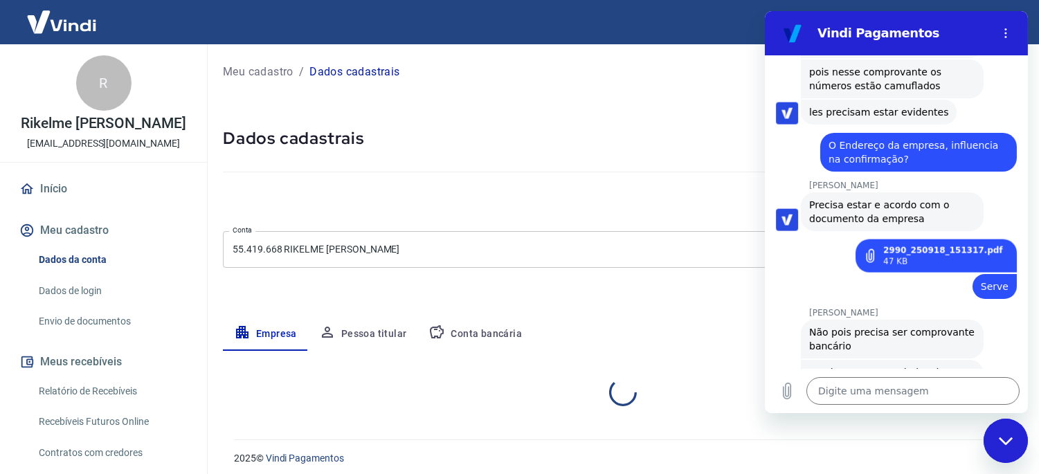
select select "MG"
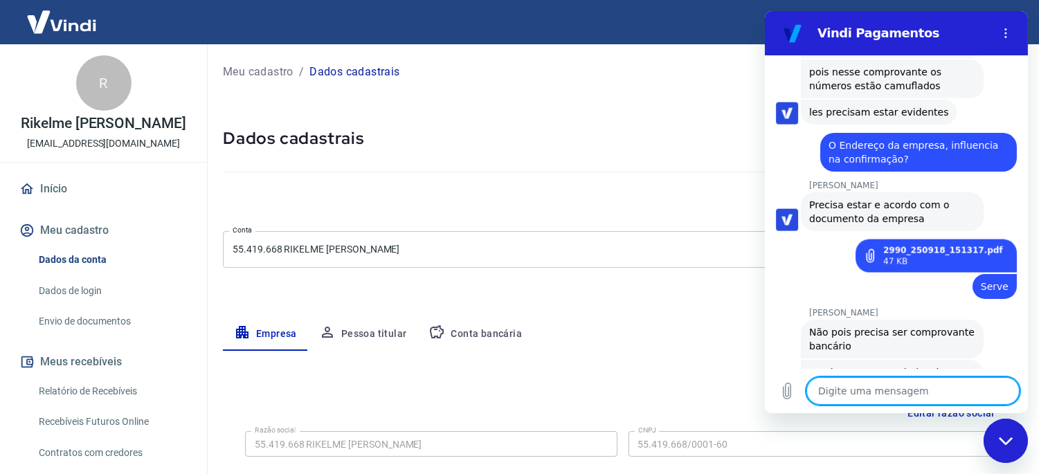
click at [965, 379] on textarea at bounding box center [912, 391] width 213 height 28
click at [784, 391] on icon "Carregar arquivo" at bounding box center [786, 391] width 17 height 17
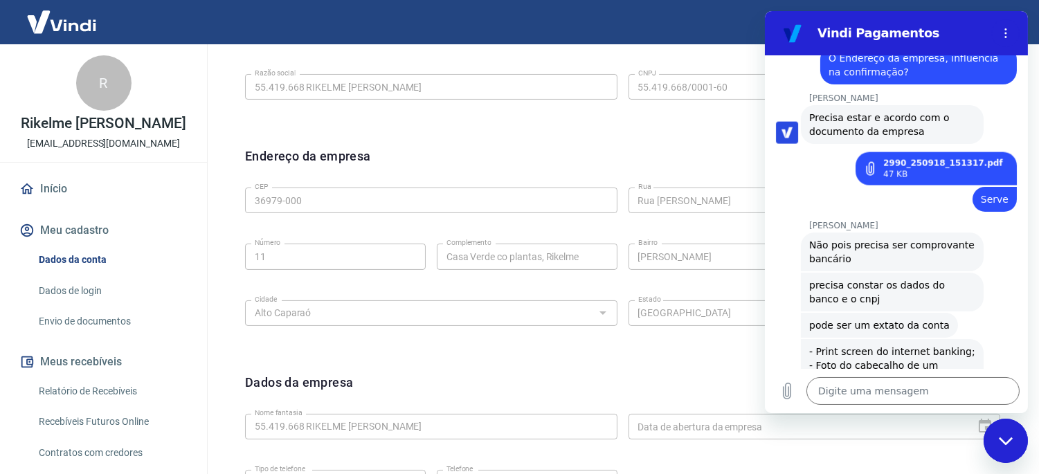
scroll to position [384, 0]
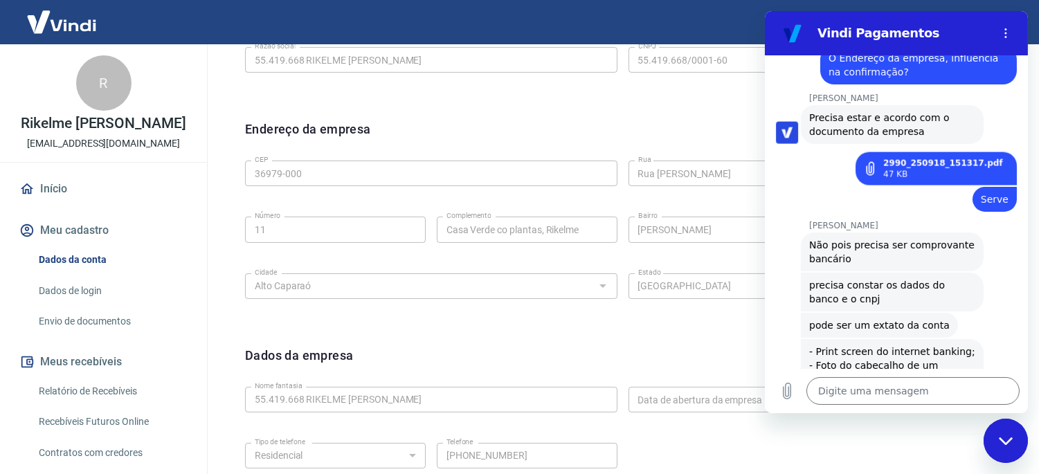
click at [482, 317] on div "Endereço da empresa Editar endereço CEP 36979-000 CEP Rua Rua Geraldino Breder …" at bounding box center [623, 222] width 778 height 226
click at [1000, 450] on div "Fechar janela de mensagens" at bounding box center [1006, 441] width 42 height 42
type textarea "x"
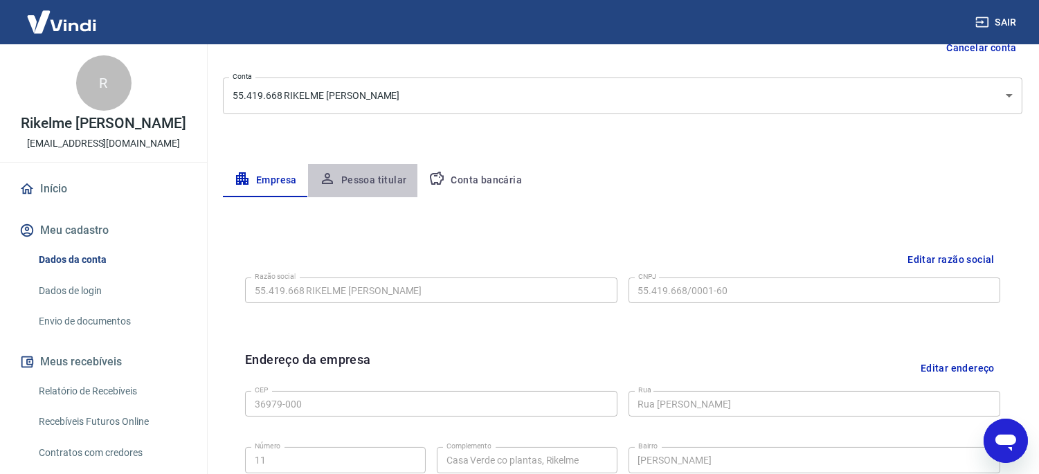
click at [360, 188] on button "Pessoa titular" at bounding box center [363, 180] width 110 height 33
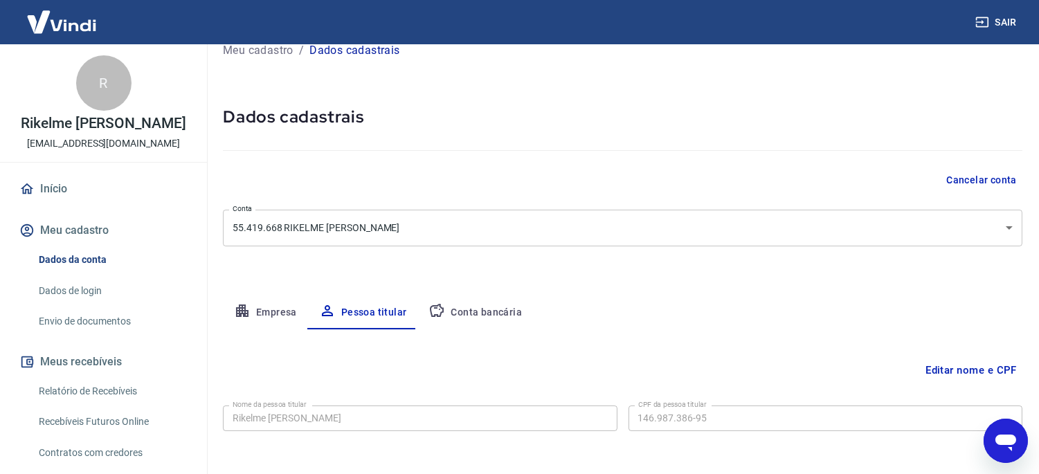
scroll to position [79, 0]
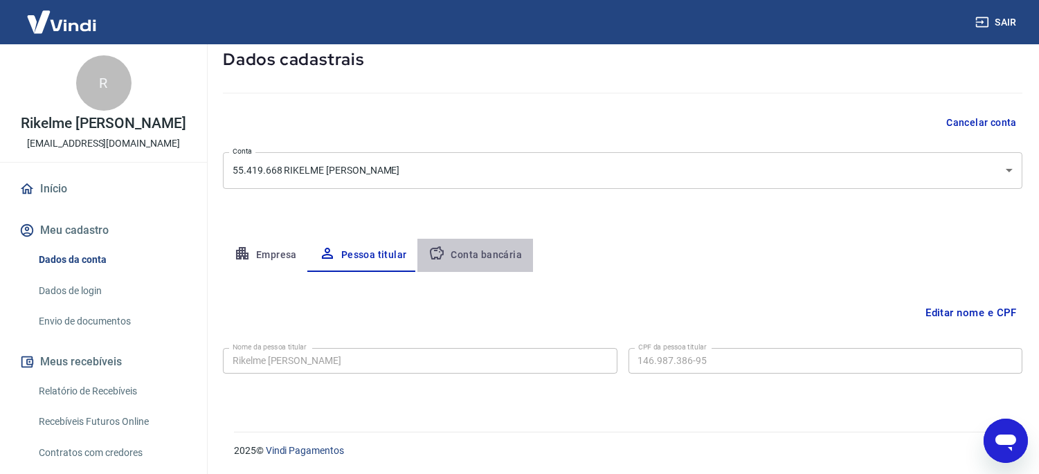
click at [489, 262] on button "Conta bancária" at bounding box center [476, 255] width 116 height 33
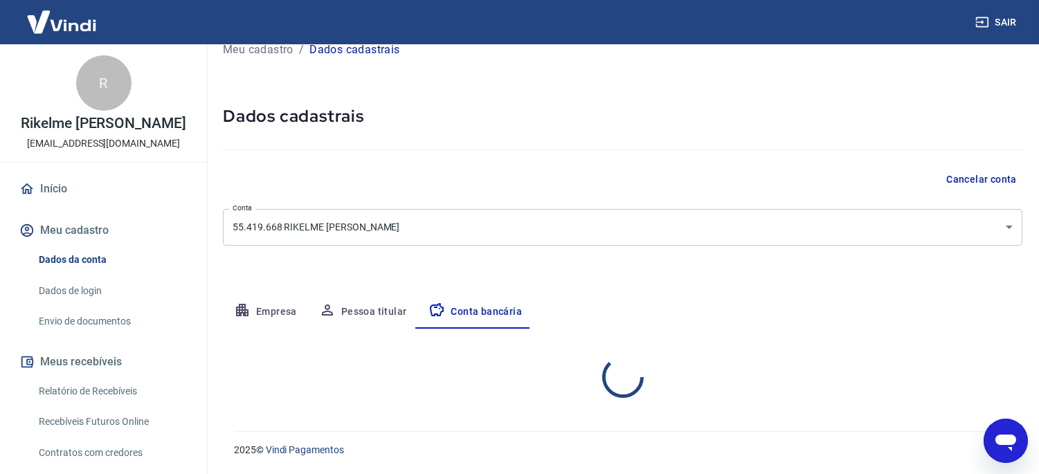
select select "1"
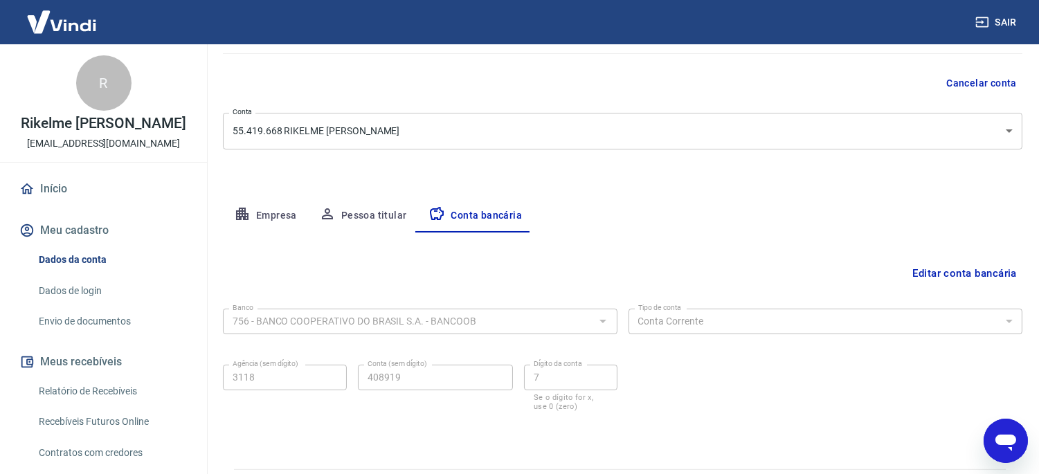
scroll to position [156, 0]
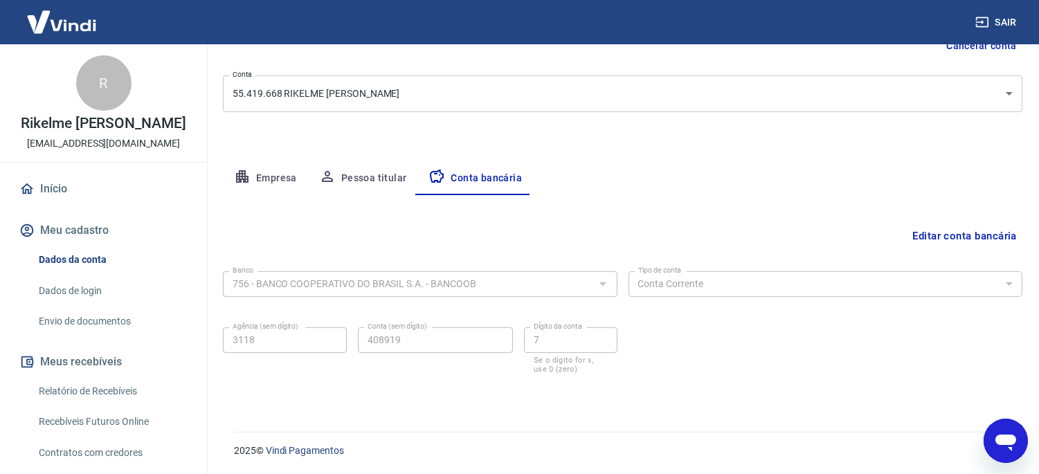
click at [1010, 426] on div "Abrir janela de mensagens" at bounding box center [1006, 441] width 42 height 42
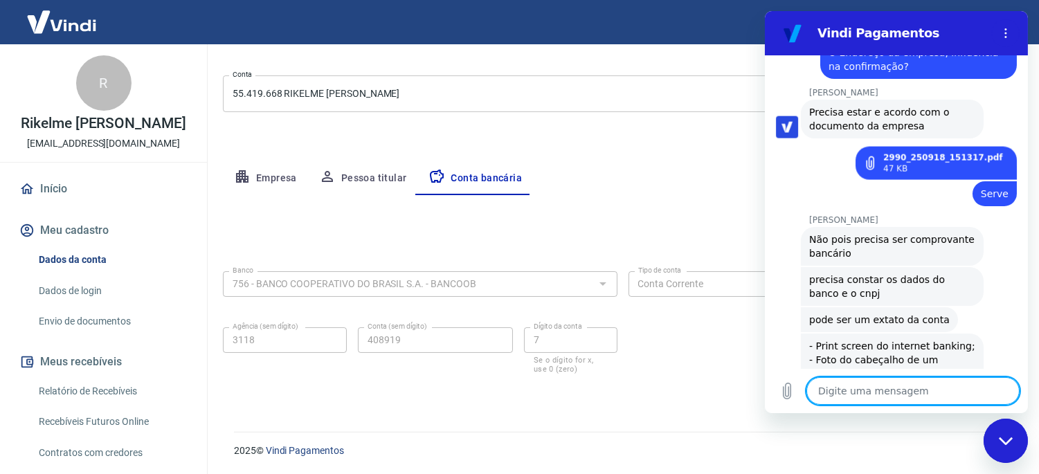
scroll to position [3822, 0]
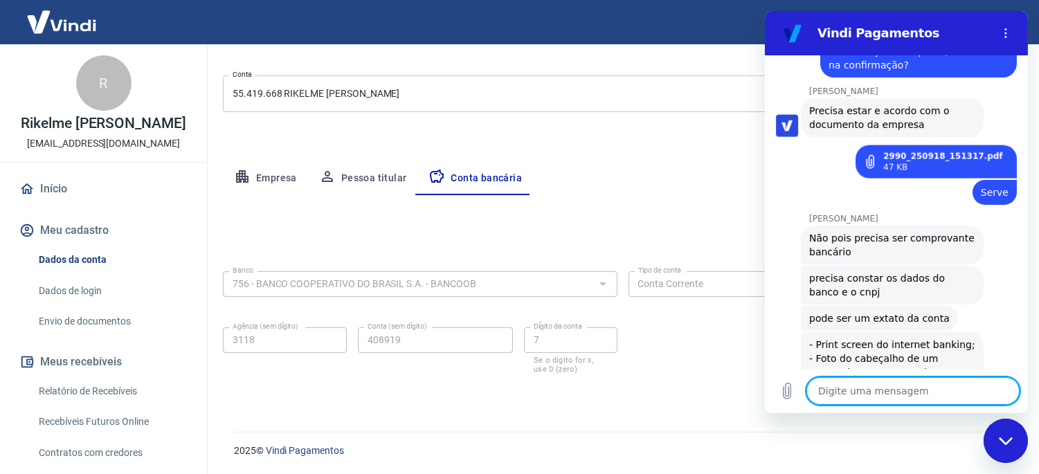
type textarea "x"
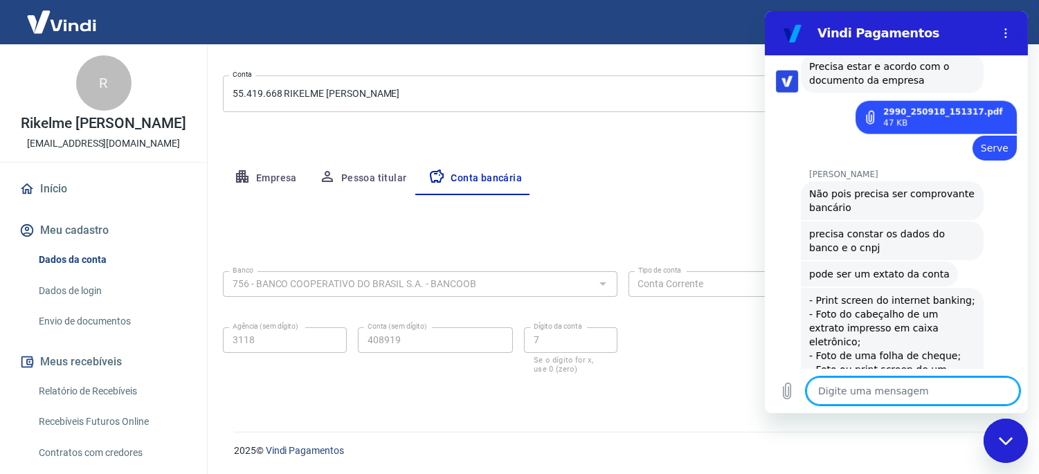
scroll to position [3869, 0]
type textarea "O"
type textarea "x"
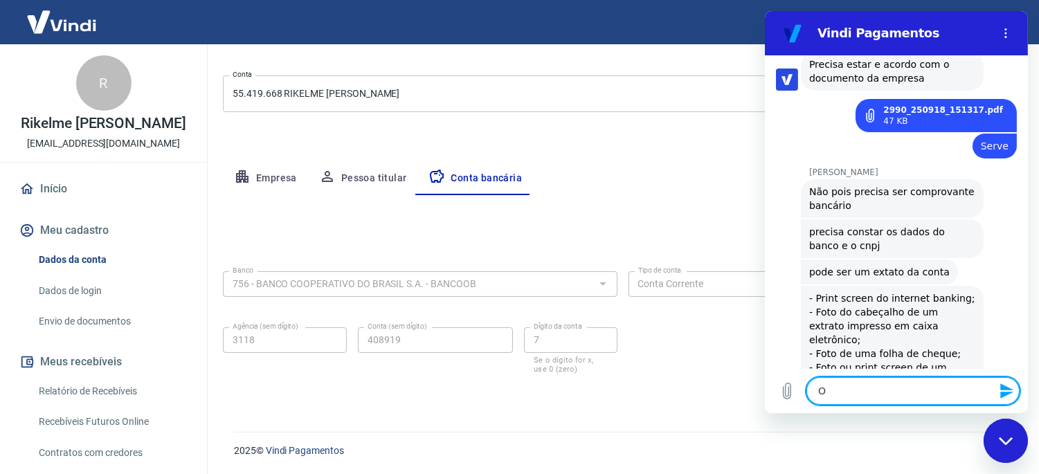
type textarea "Ok"
type textarea "x"
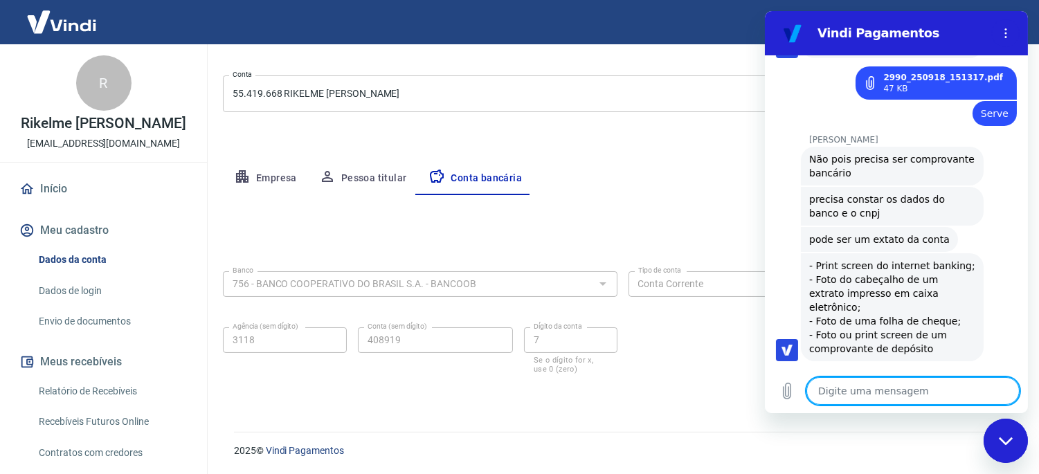
type textarea "x"
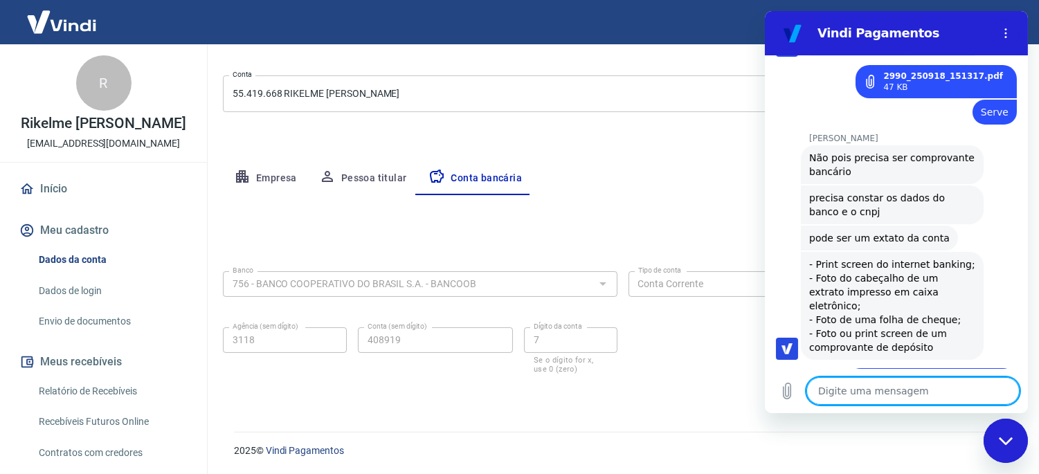
type textarea "Q"
type textarea "x"
type textarea "Qu"
type textarea "x"
type textarea "Qua"
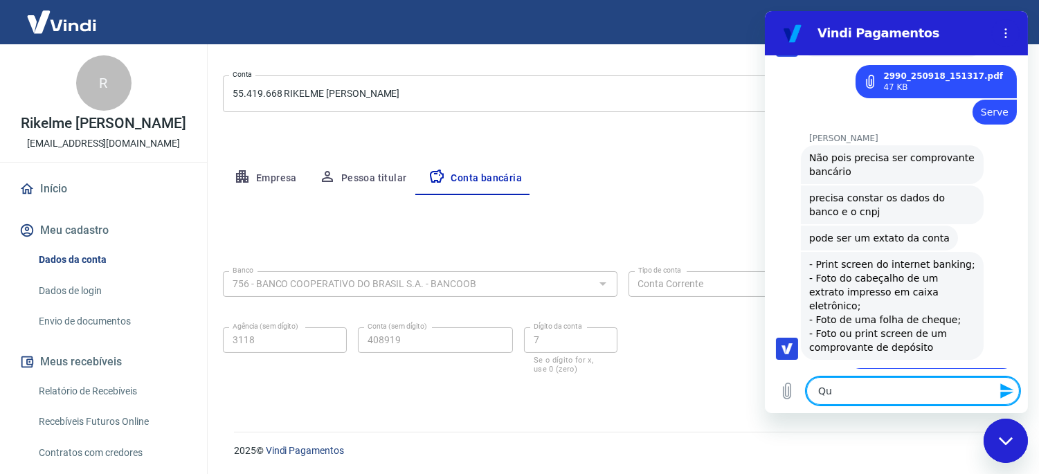
type textarea "x"
type textarea "Qual"
type textarea "x"
type textarea "Qual"
type textarea "x"
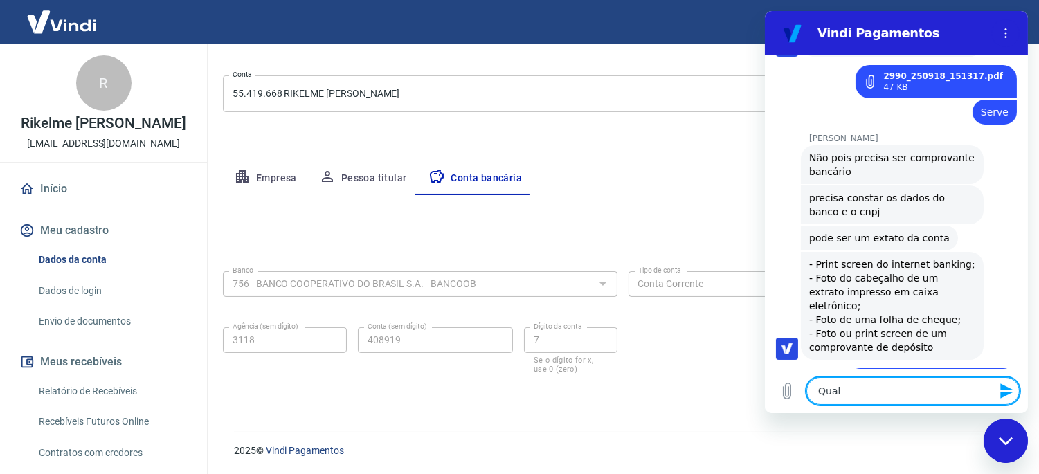
type textarea "Qual s"
type textarea "x"
type textarea "Qual se"
type textarea "x"
type textarea "Qual ser"
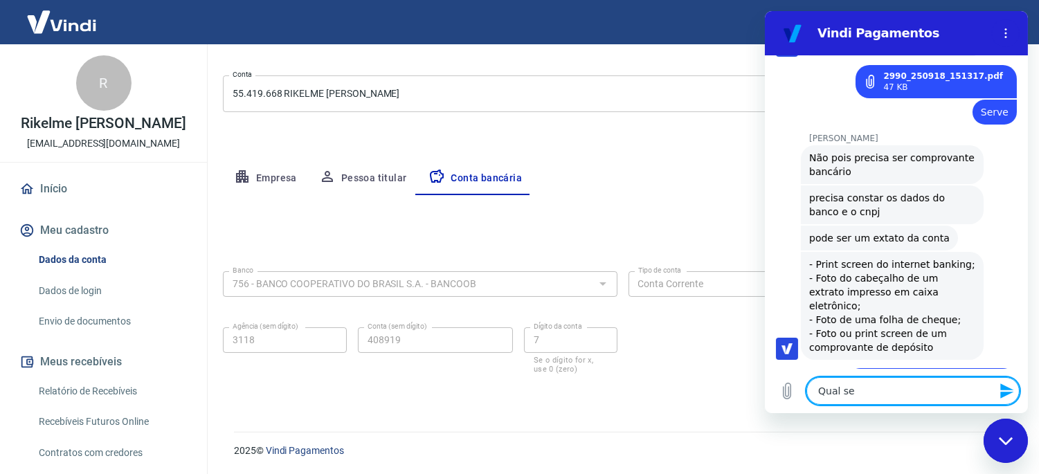
type textarea "x"
type textarea "Qual seri"
type textarea "x"
type textarea "Qual seria"
type textarea "x"
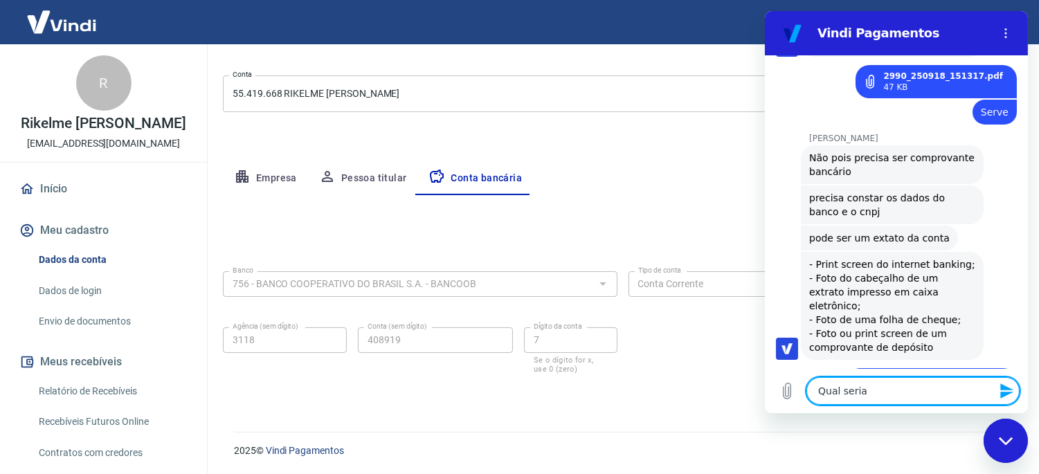
type textarea "Qual seria"
type textarea "x"
type textarea "Qual seria o"
type textarea "x"
type textarea "Qual seria o"
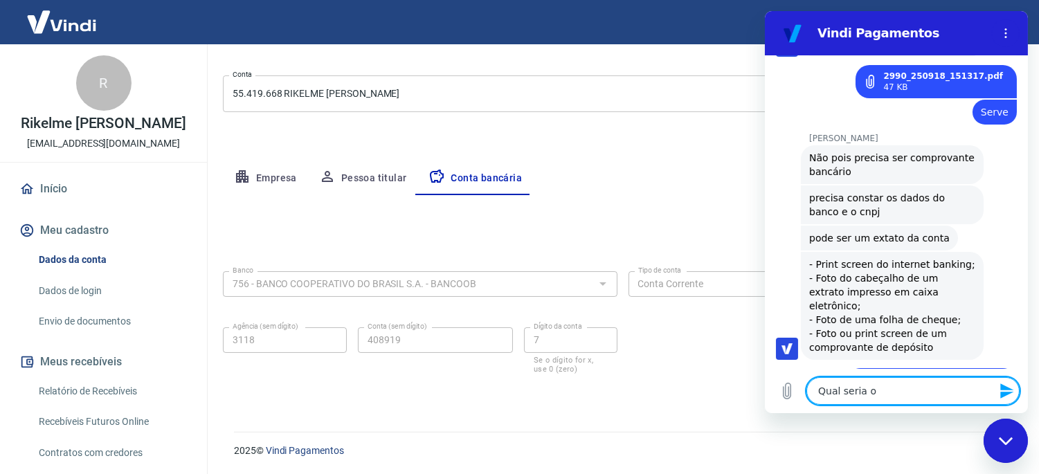
type textarea "x"
type textarea "Qual seria o p"
type textarea "x"
type textarea "Qual seria o pr"
type textarea "x"
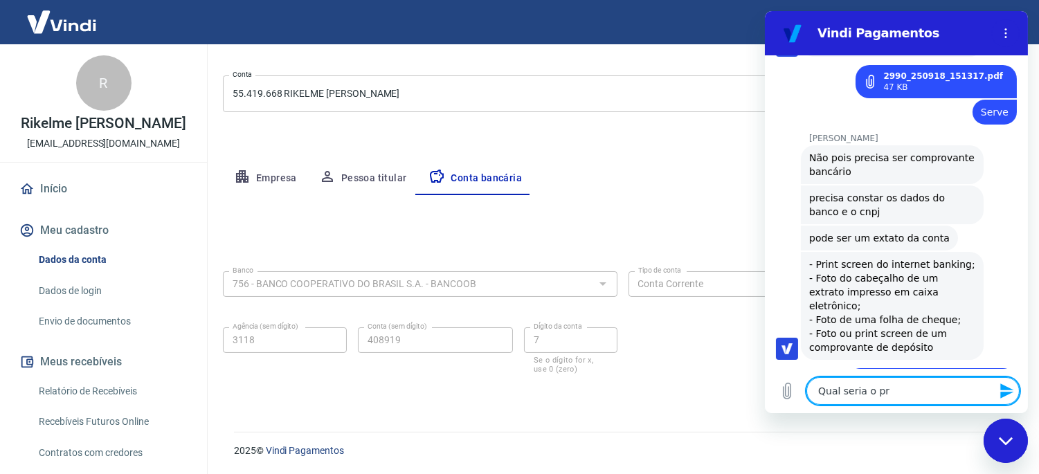
type textarea "Qual seria o pra"
type textarea "x"
type textarea "Qual seria o praz"
type textarea "x"
type textarea "Qual seria o prazo"
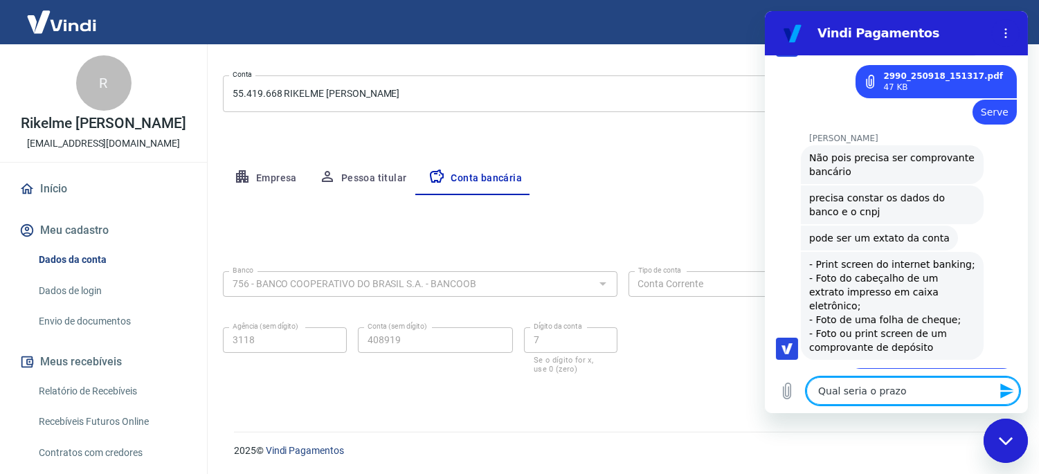
type textarea "x"
type textarea "Qual seria o prazo"
type textarea "x"
type textarea "Qual seria o prazo +"
type textarea "x"
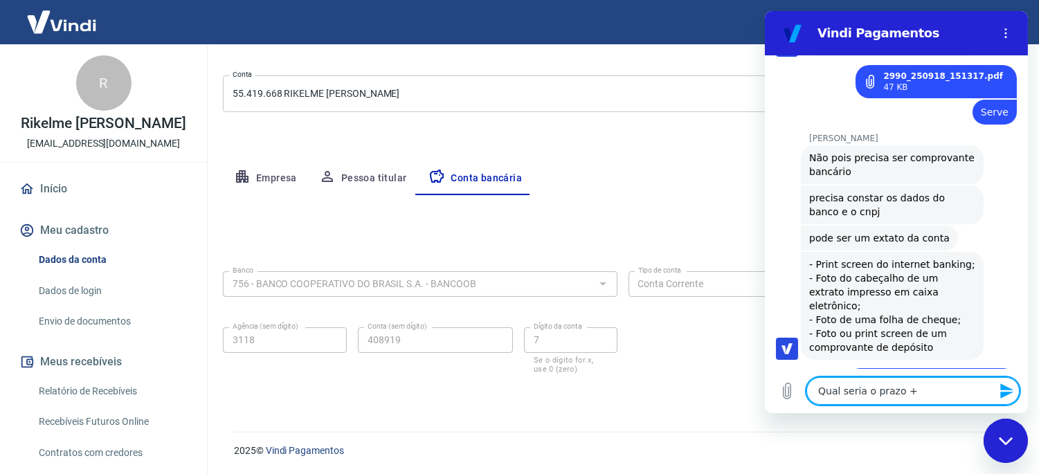
type textarea "Qual seria o prazo +/"
type textarea "x"
type textarea "Qual seria o prazo +/-"
type textarea "x"
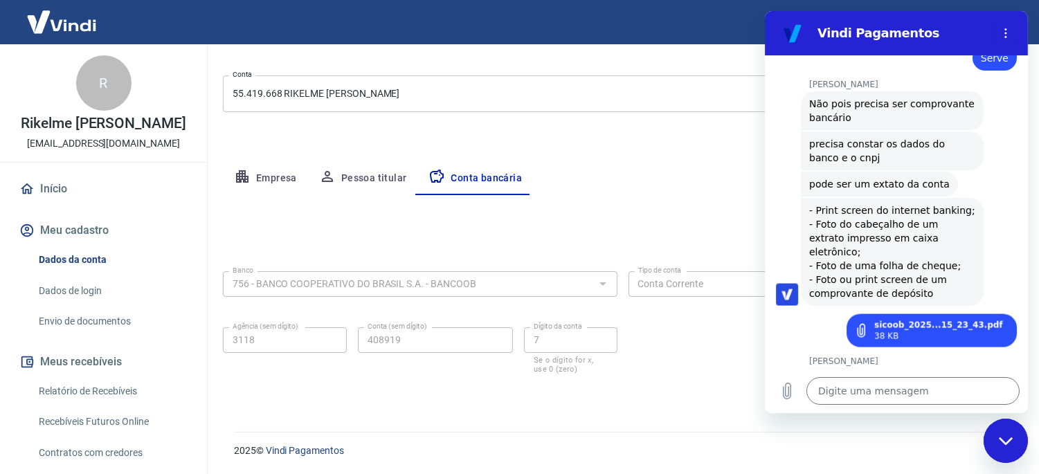
scroll to position [3955, 0]
type textarea "x"
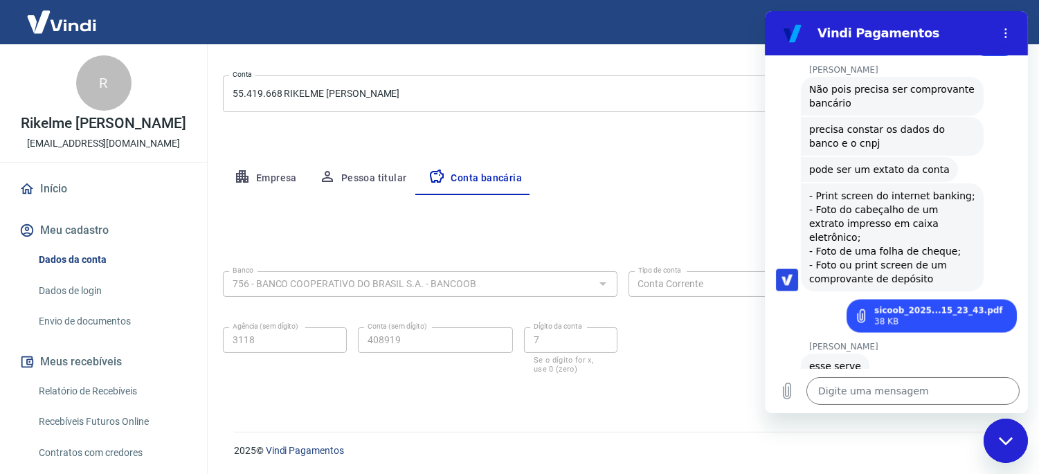
scroll to position [3975, 0]
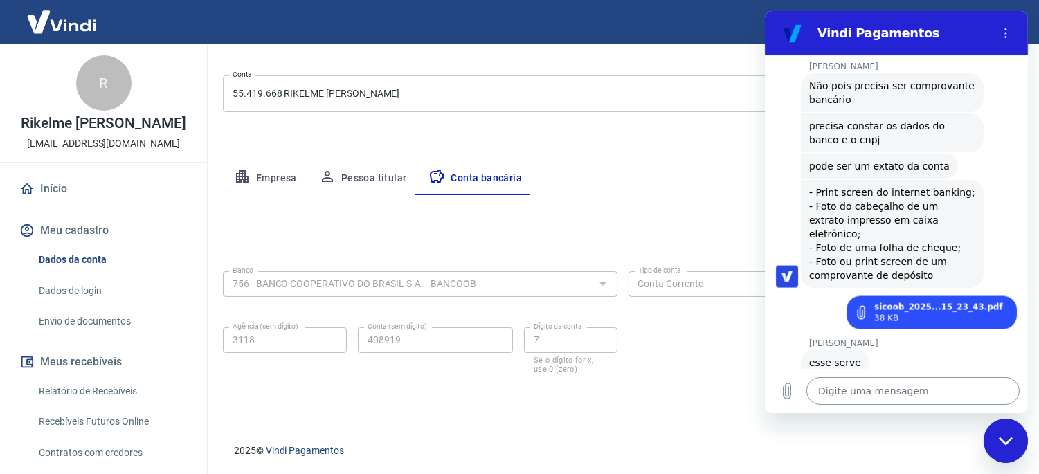
click at [897, 393] on textarea at bounding box center [912, 391] width 213 height 28
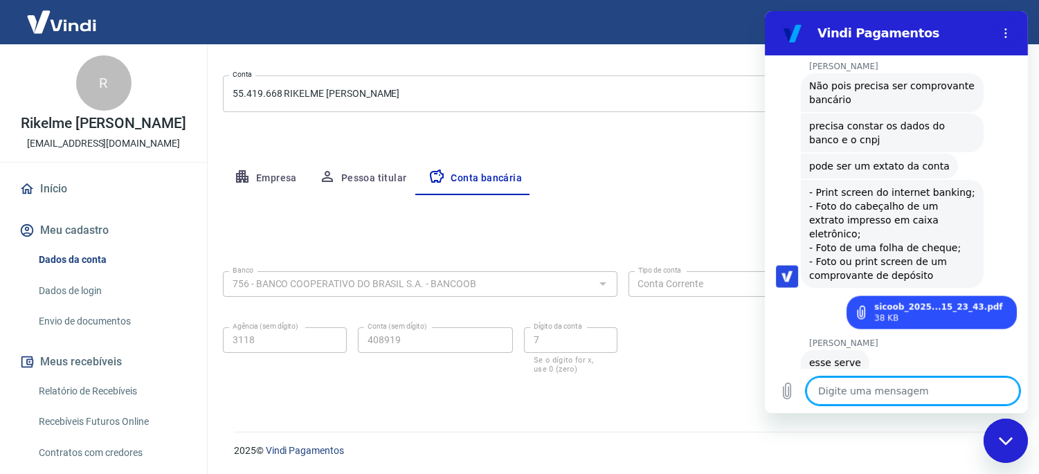
type textarea "O"
type textarea "x"
type textarea "Ok"
type textarea "x"
type textarea "Oke"
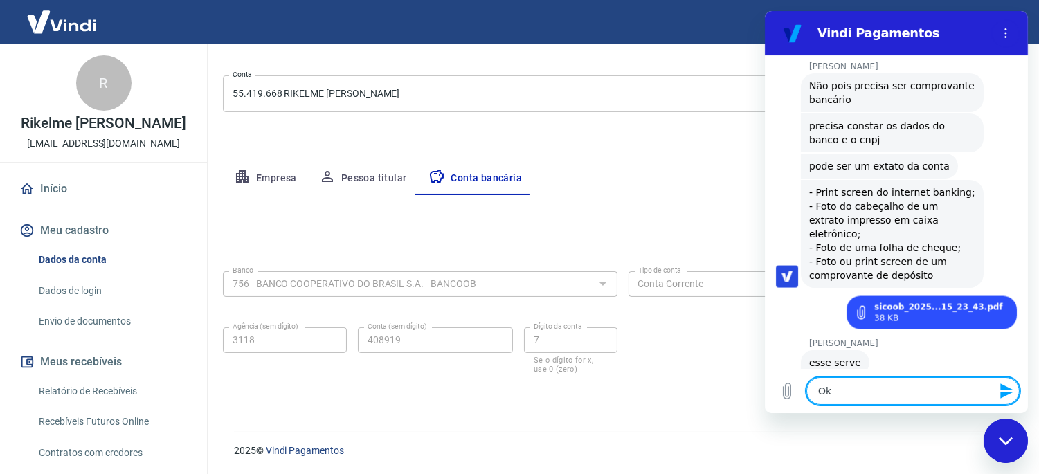
type textarea "x"
type textarea "Ok"
type textarea "x"
type textarea "Ok"
type textarea "x"
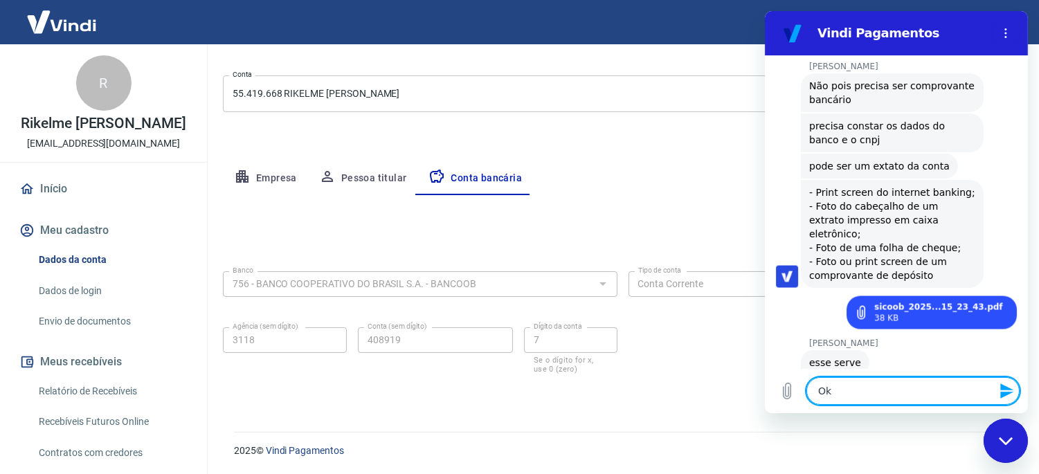
type textarea "Ok e"
type textarea "x"
type textarea "Ok en"
type textarea "x"
type textarea "Ok ent"
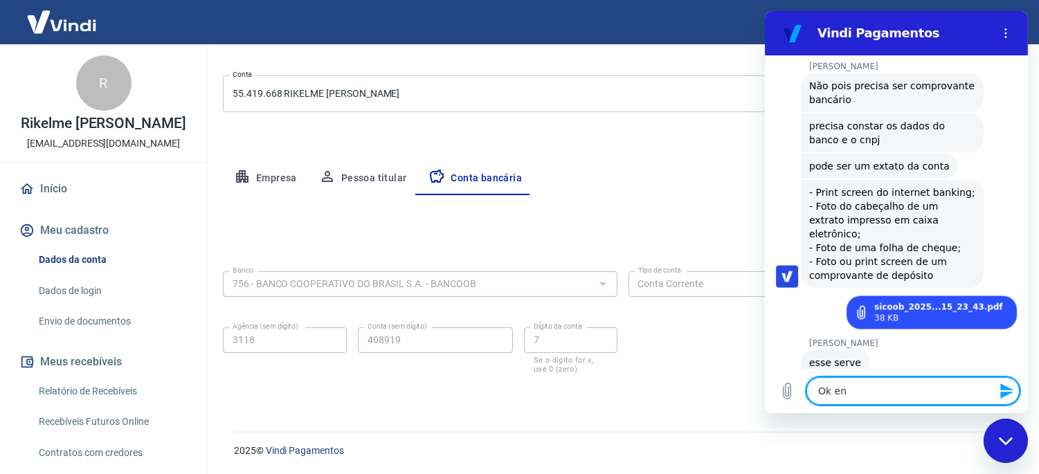
type textarea "x"
type textarea "Ok entã"
type textarea "x"
type textarea "Ok então"
type textarea "x"
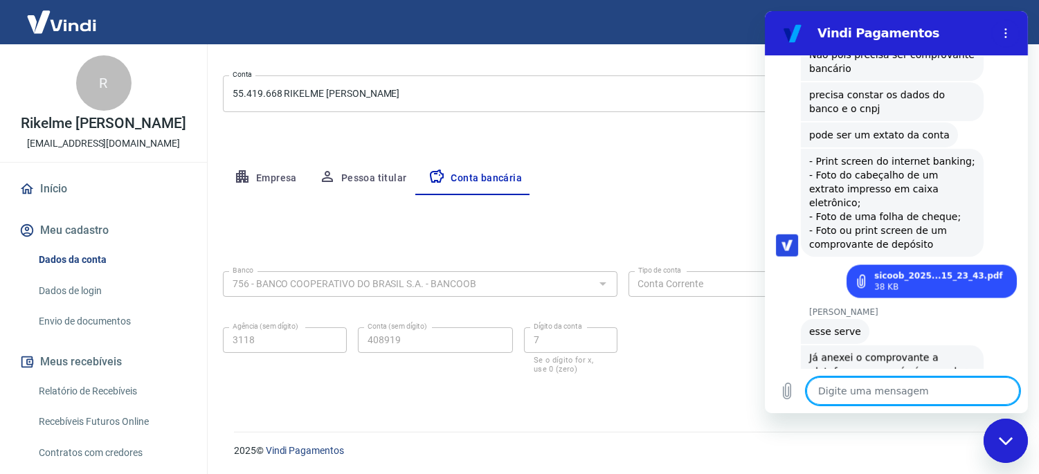
type textarea "x"
type textarea "V"
type textarea "x"
type textarea "Vo"
type textarea "x"
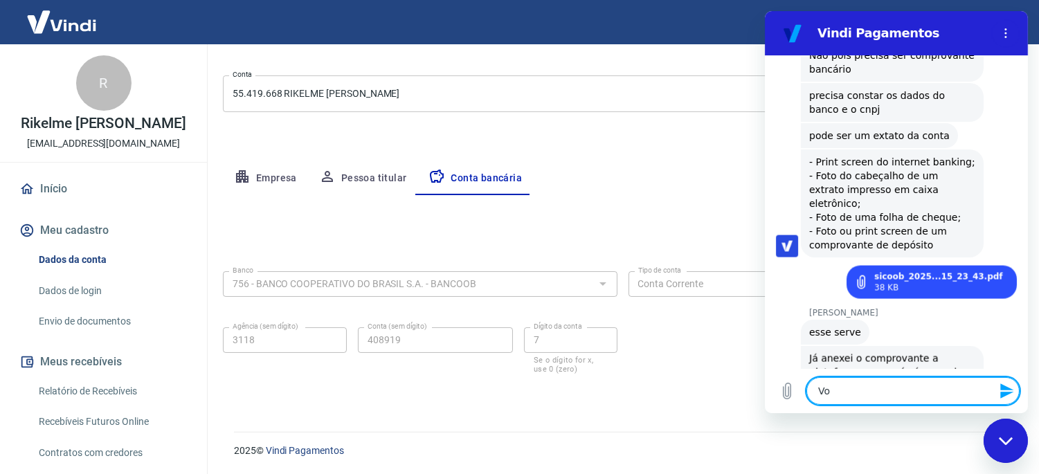
type textarea "Vou"
type textarea "x"
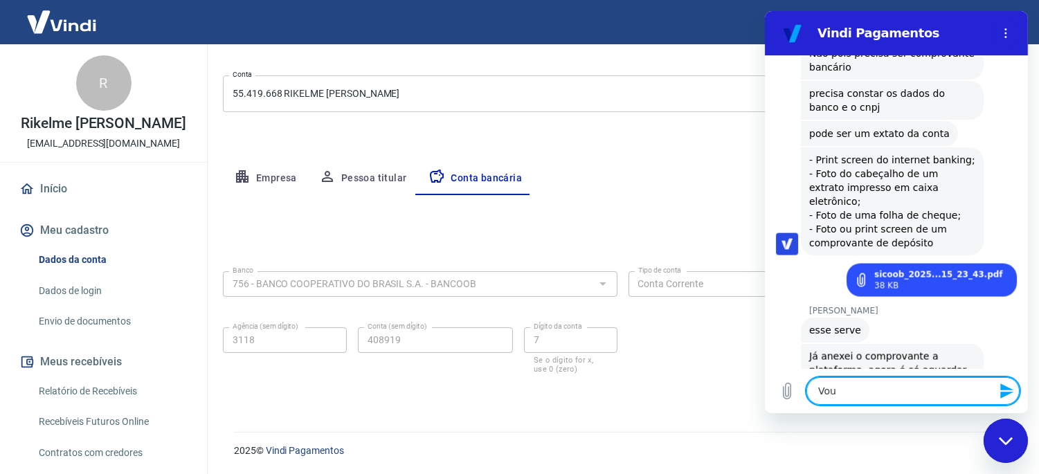
type textarea "Vou"
type textarea "x"
type textarea "Vou a"
type textarea "x"
type textarea "Vou ag"
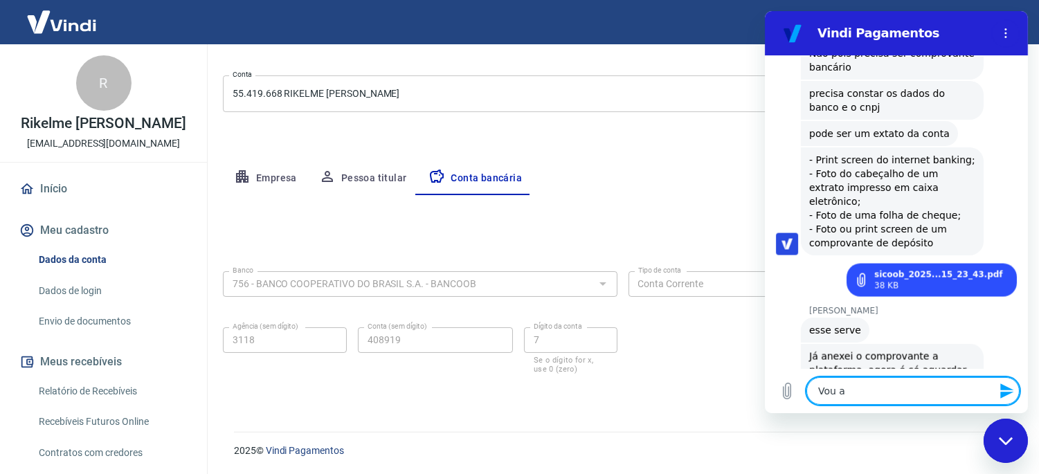
type textarea "x"
type textarea "Vou agu"
type textarea "x"
type textarea "Vou agua"
type textarea "x"
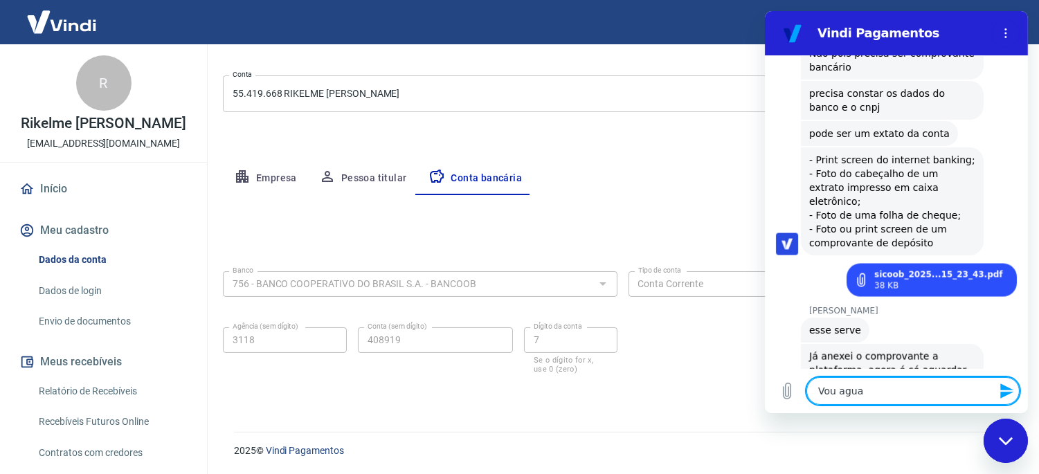
type textarea "Vou aguar"
type textarea "x"
type textarea "Vou aguard"
type textarea "x"
type textarea "Vou aguarda"
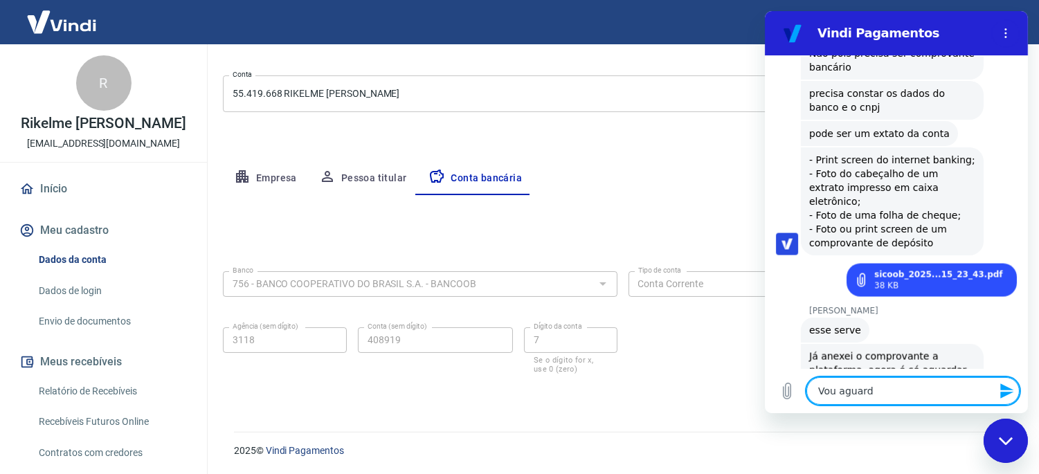
type textarea "x"
type textarea "Vou aguardar"
type textarea "x"
type textarea "Vou aguardar"
type textarea "x"
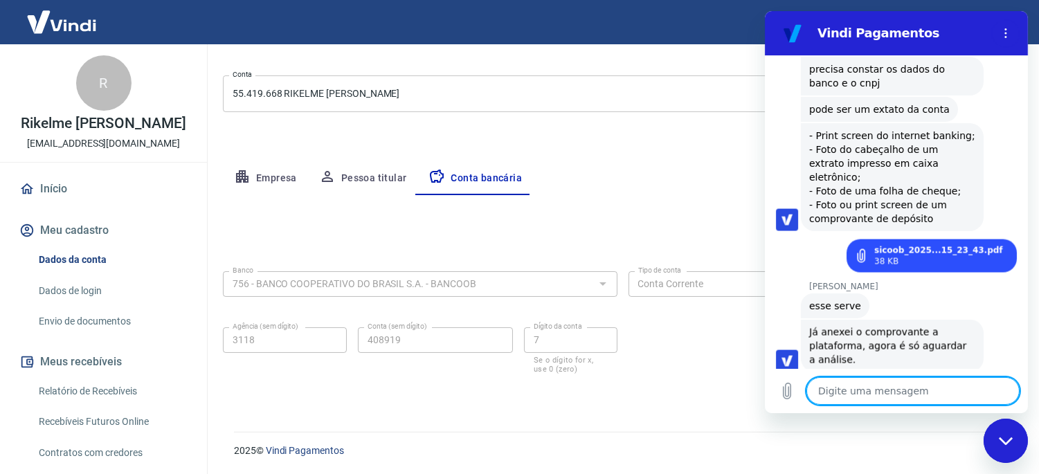
scroll to position [4034, 0]
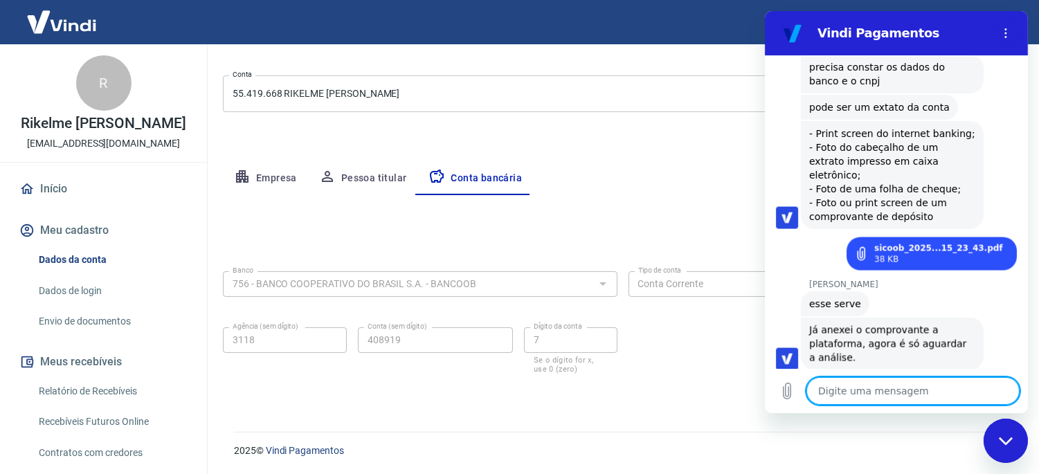
type textarea "x"
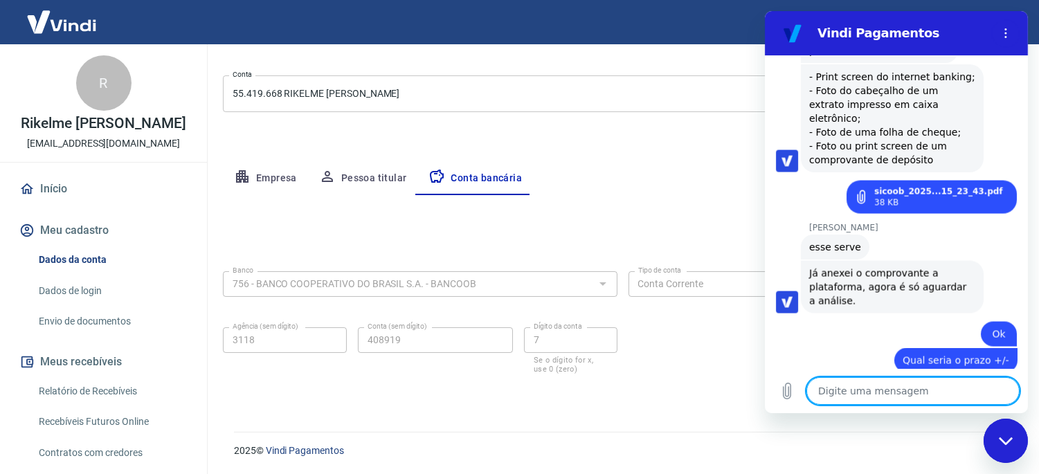
scroll to position [4094, 0]
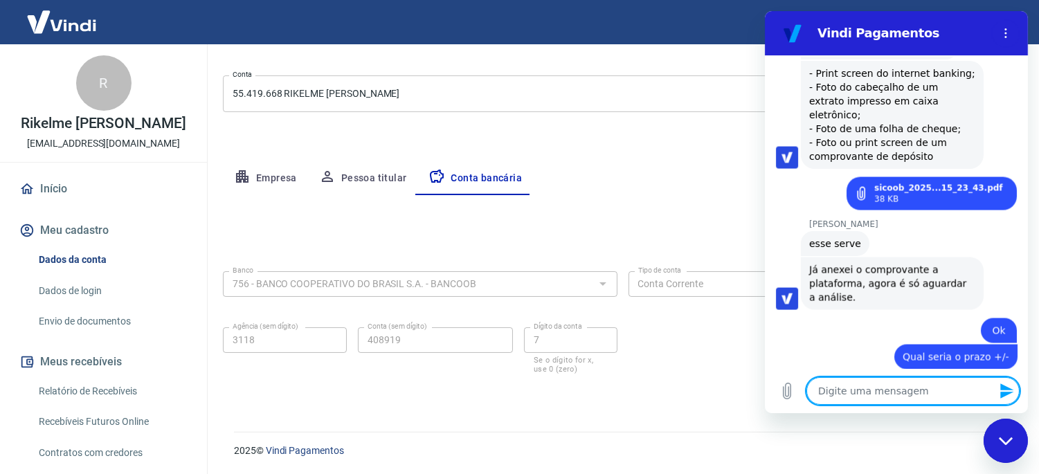
type textarea "A"
type textarea "x"
type textarea "N"
type textarea "x"
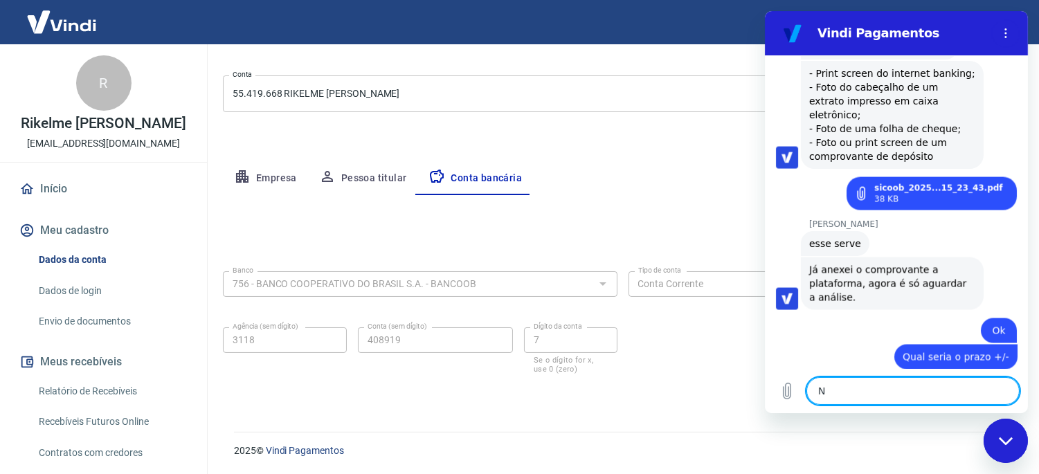
type textarea "No"
type textarea "x"
type textarea "No"
type textarea "x"
type textarea "No"
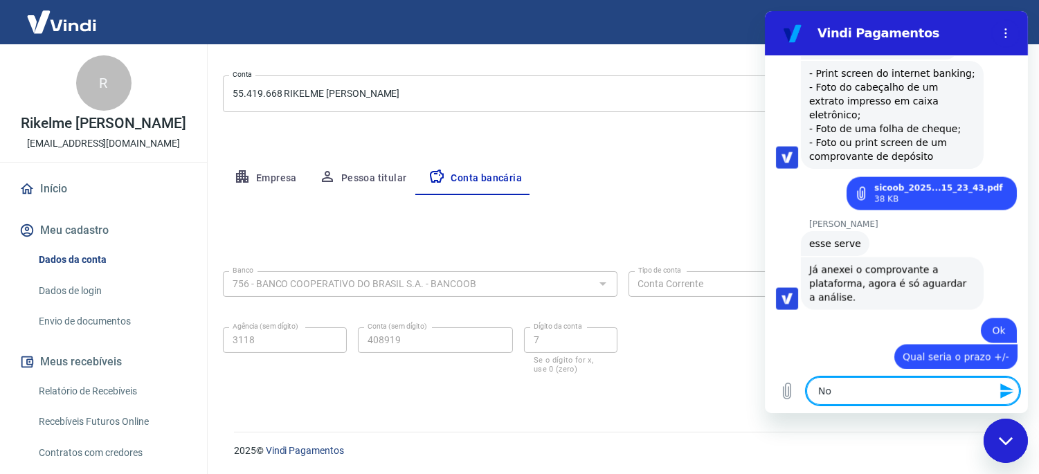
type textarea "x"
type textarea "No"
type textarea "x"
type textarea "No m"
type textarea "x"
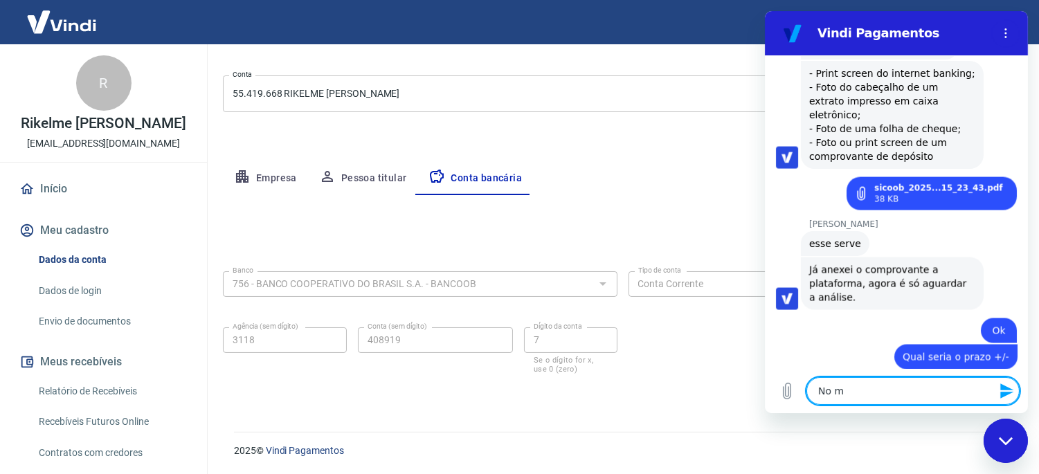
type textarea "No mo"
type textarea "x"
type textarea "No mom"
type textarea "x"
type textarea "No mome"
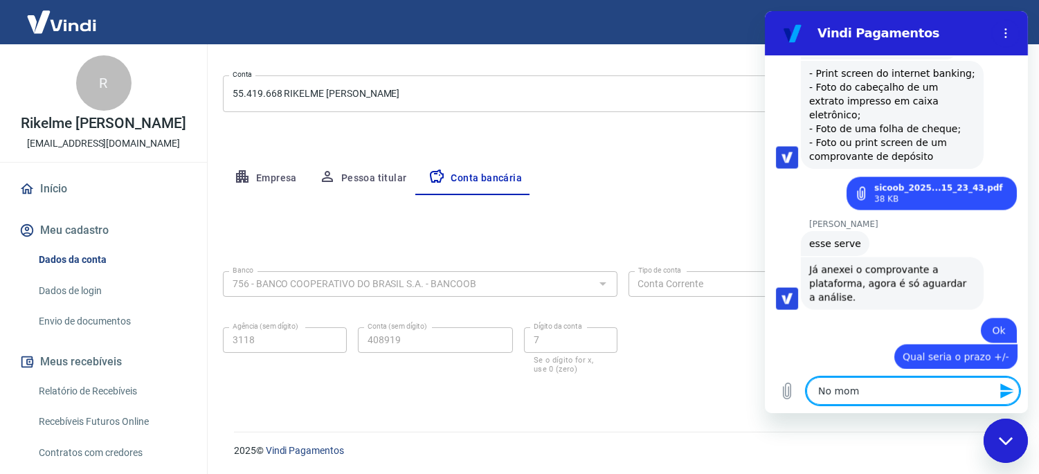
type textarea "x"
type textarea "No momen"
type textarea "x"
type textarea "No moment"
type textarea "x"
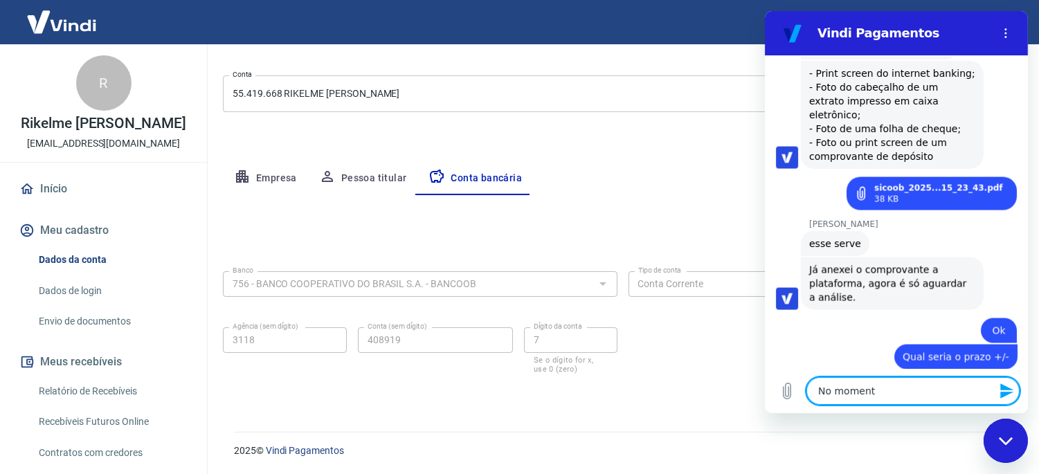
type textarea "No momento"
type textarea "x"
type textarea "No momento"
type textarea "x"
type textarea "No momento s"
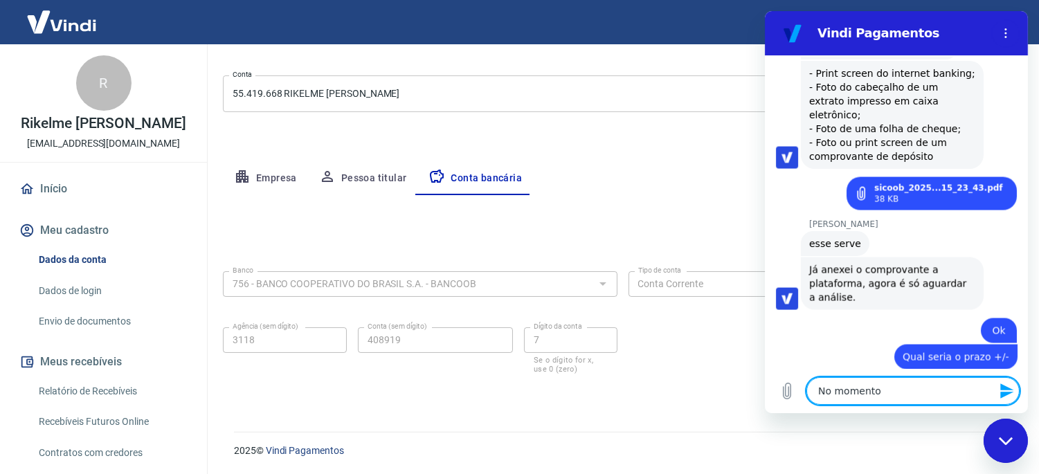
type textarea "x"
type textarea "No momento se"
type textarea "x"
type textarea "No momento ser"
type textarea "x"
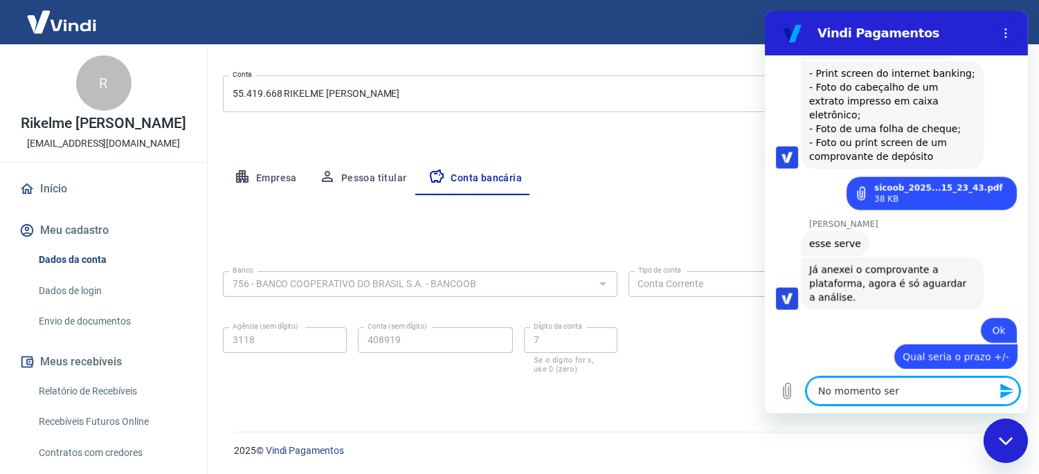
type textarea "No momento seri"
type textarea "x"
type textarea "No momento seria"
type textarea "x"
type textarea "No momento seria"
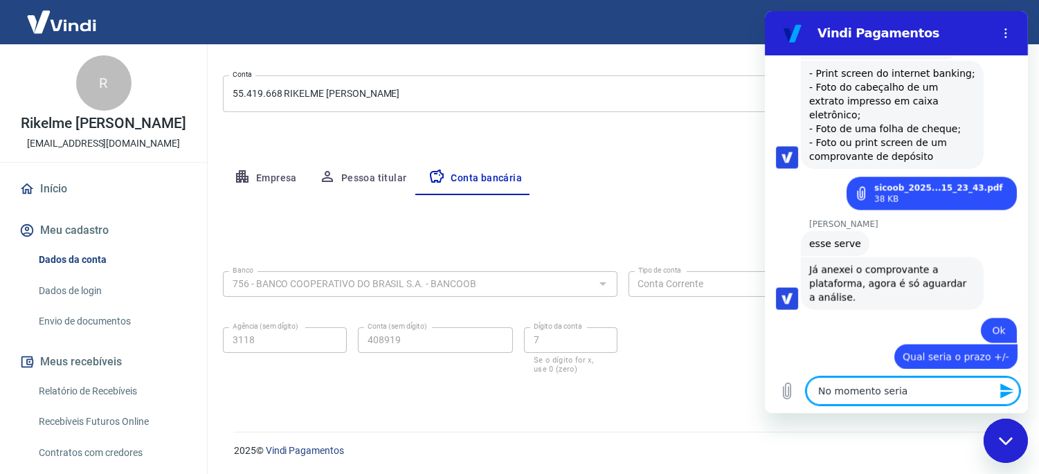
type textarea "x"
type textarea "No momento seria s"
type textarea "x"
type textarea "No momento seria so"
type textarea "x"
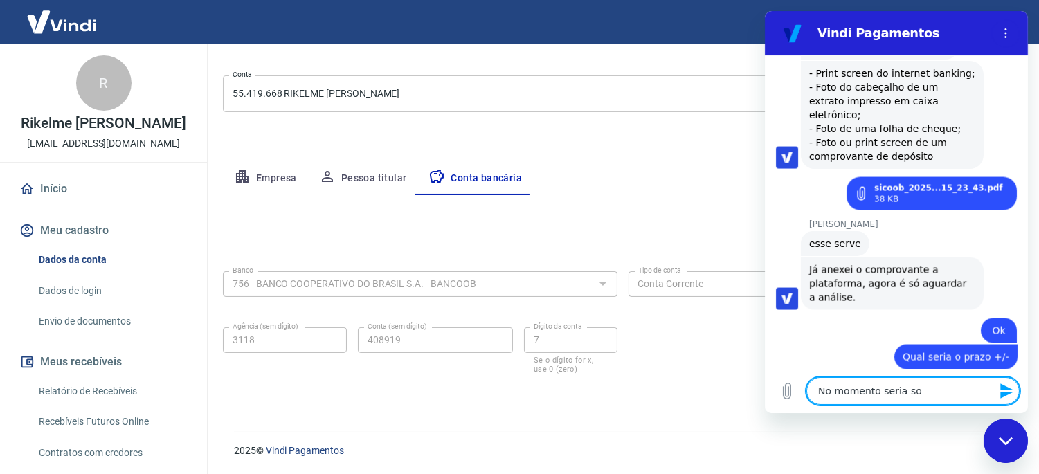
type textarea "No momento seria som"
type textarea "x"
type textarea "No momento seria some"
type textarea "x"
type textarea "No momento seria somen"
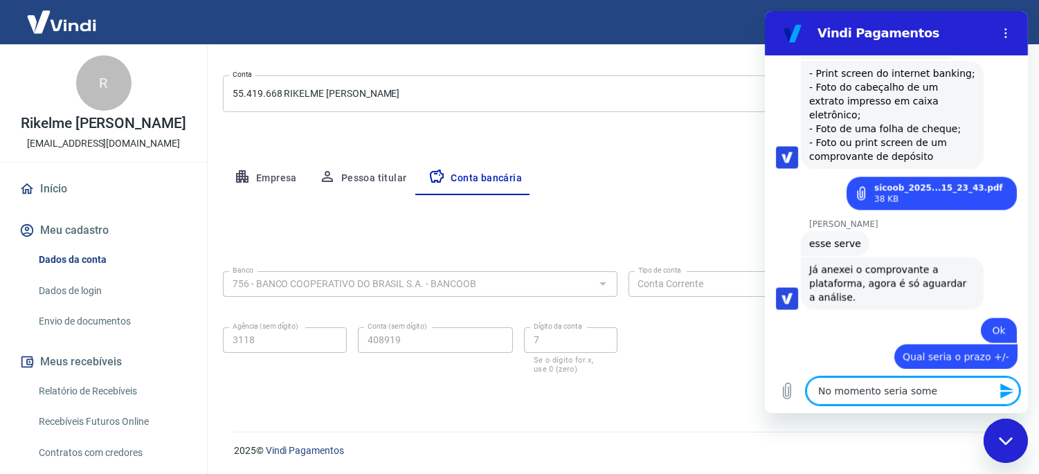
type textarea "x"
type textarea "No momento seria soment"
type textarea "x"
type textarea "No momento seria somente"
type textarea "x"
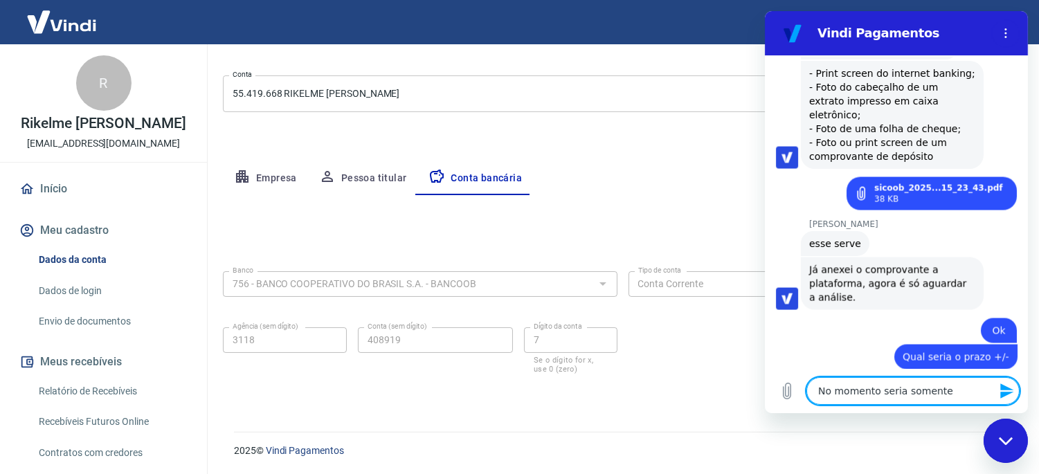
type textarea "No momento seria somente"
type textarea "x"
type textarea "No momento seria somente i"
type textarea "x"
type textarea "No momento seria somente is"
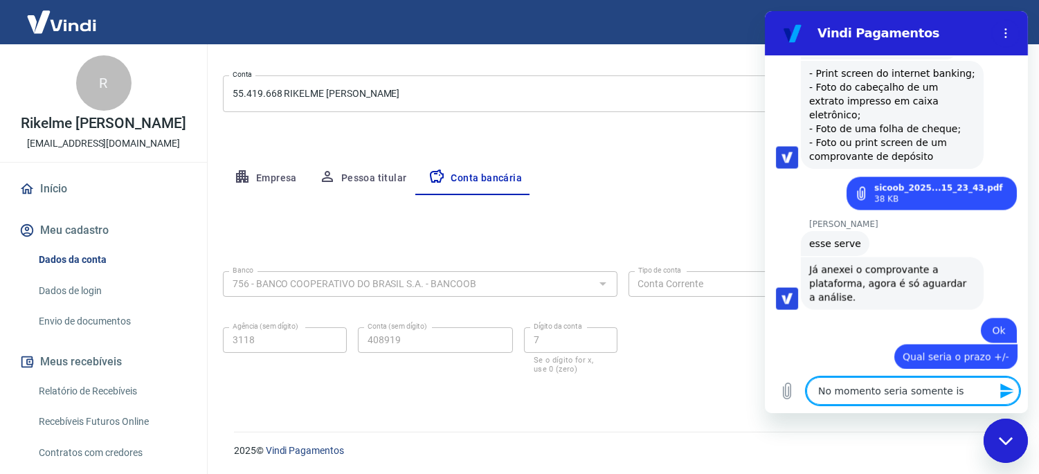
type textarea "x"
type textarea "No momento seria somente iss"
type textarea "x"
type textarea "No momento seria somente isss"
type textarea "x"
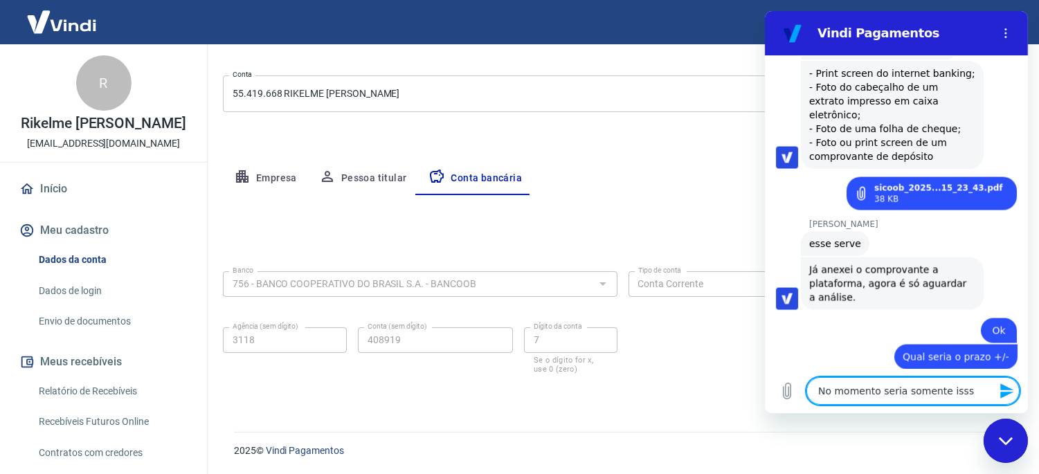
type textarea "No momento seria somente issso"
type textarea "x"
type textarea "No momento seria somente issso"
type textarea "x"
type textarea "No momento seria somente issso"
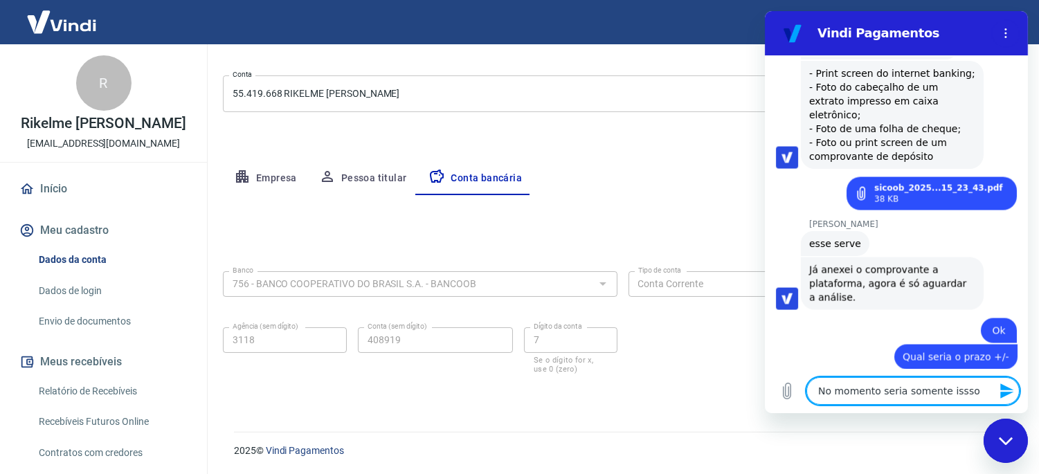
type textarea "x"
type textarea "No momento seria somente isss"
type textarea "x"
type textarea "No momento seria somente iss"
type textarea "x"
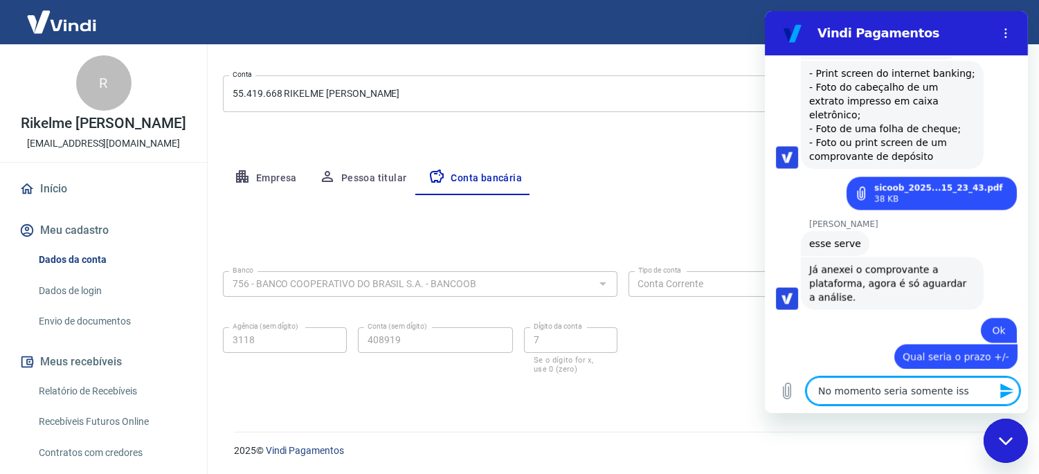
type textarea "No momento seria somente isso"
type textarea "x"
type textarea "No momento seria somente isso"
type textarea "x"
type textarea "No momento seria somente isso m"
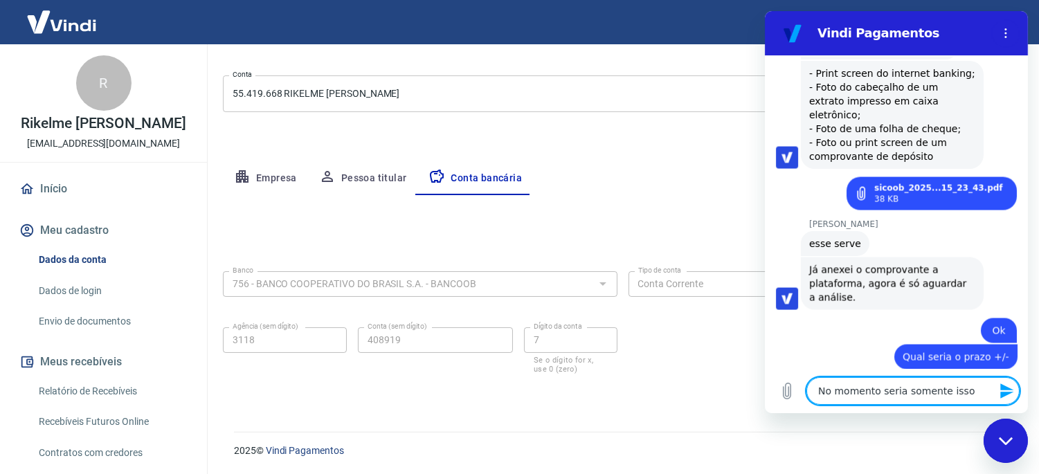
type textarea "x"
type textarea "No momento seria somente isso me"
type textarea "x"
type textarea "No momento seria somente isso mes"
type textarea "x"
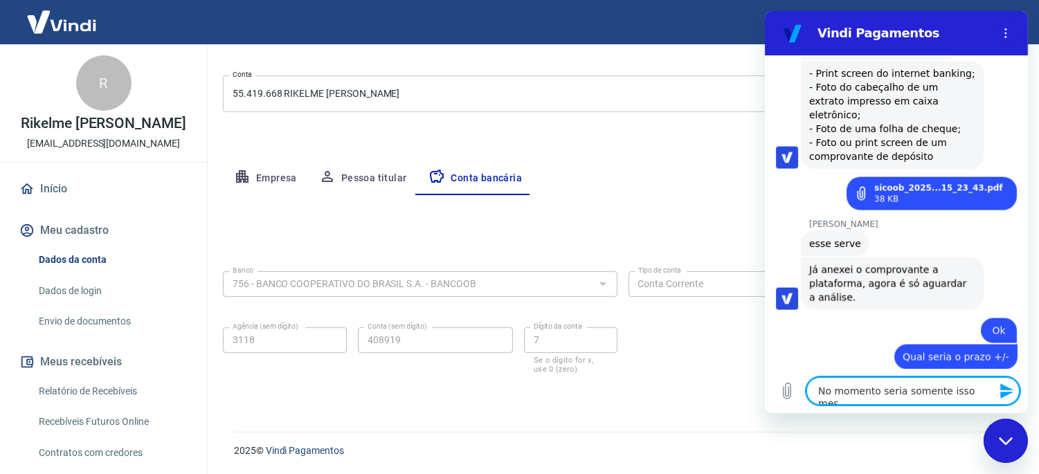
type textarea "No momento seria somente isso mesm"
type textarea "x"
type textarea "No momento seria somente isso mesmo"
type textarea "x"
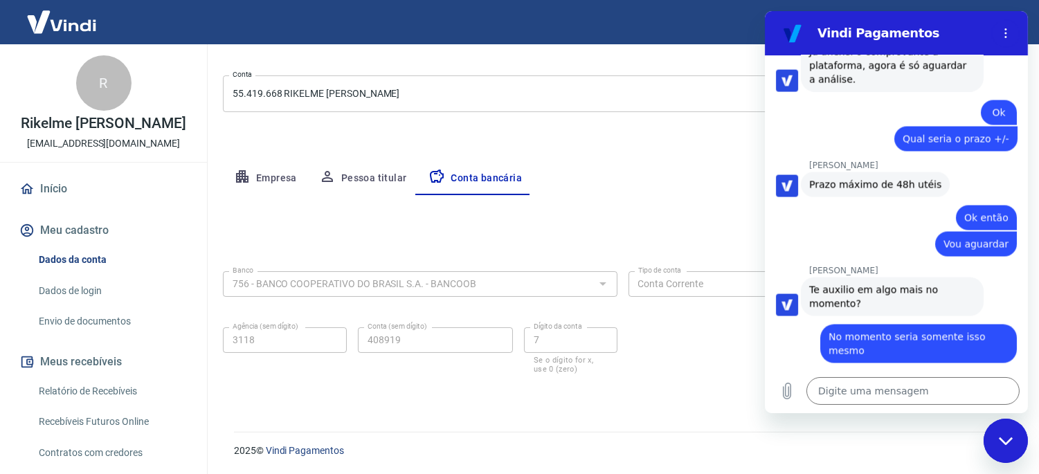
scroll to position [4347, 0]
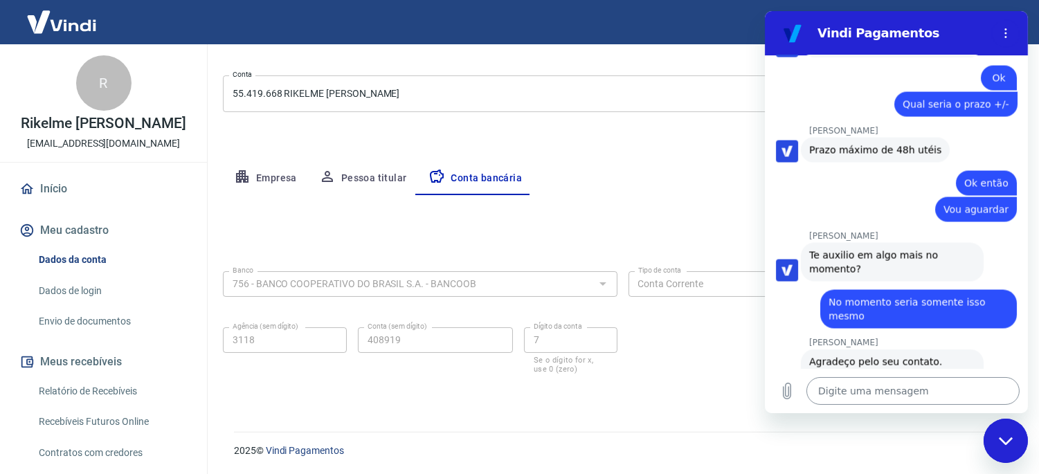
drag, startPoint x: 918, startPoint y: 352, endPoint x: 868, endPoint y: 382, distance: 58.1
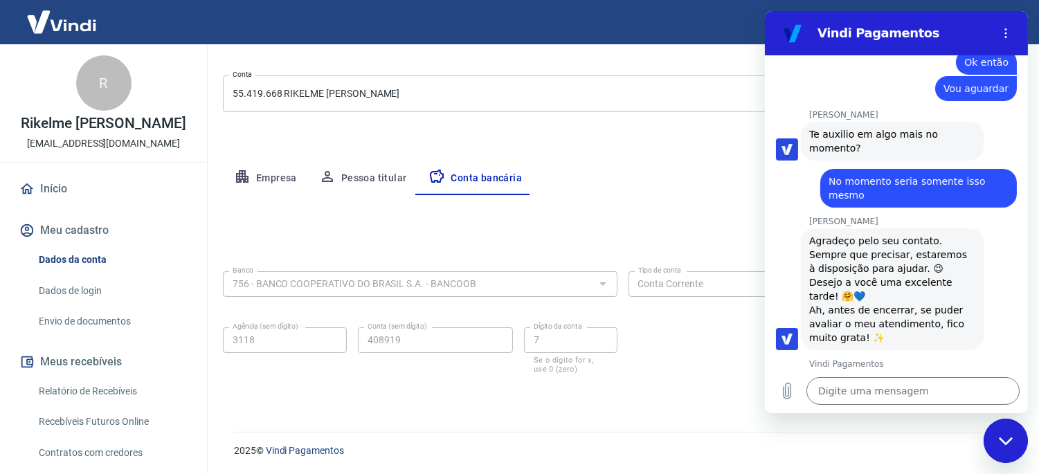
scroll to position [4466, 0]
drag, startPoint x: 1010, startPoint y: 440, endPoint x: 1740, endPoint y: 806, distance: 816.3
click at [1010, 440] on icon "Fechar janela de mensagens" at bounding box center [1006, 440] width 15 height 9
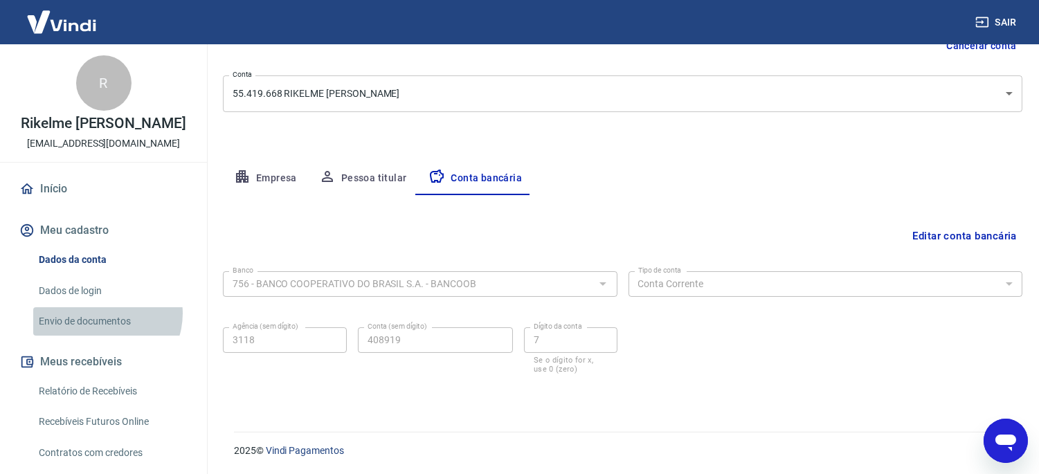
click at [105, 314] on link "Envio de documentos" at bounding box center [111, 321] width 157 height 28
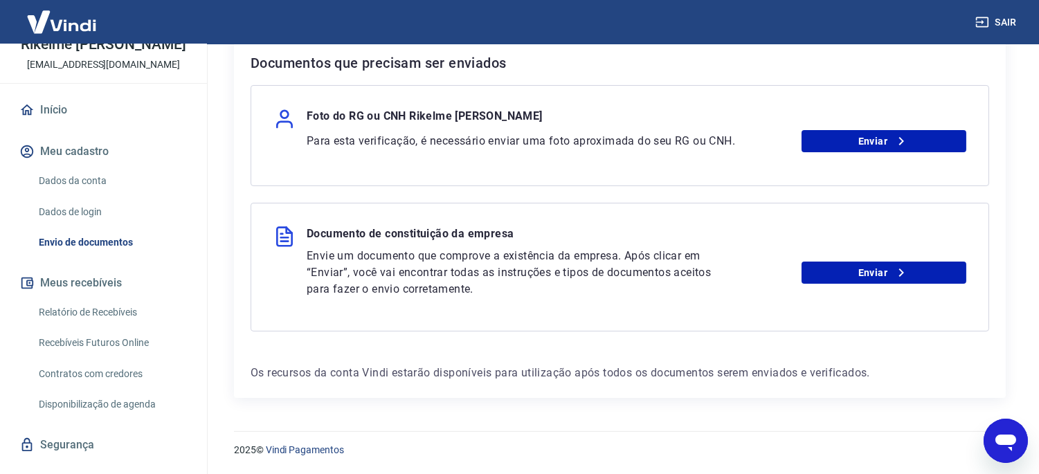
scroll to position [272, 0]
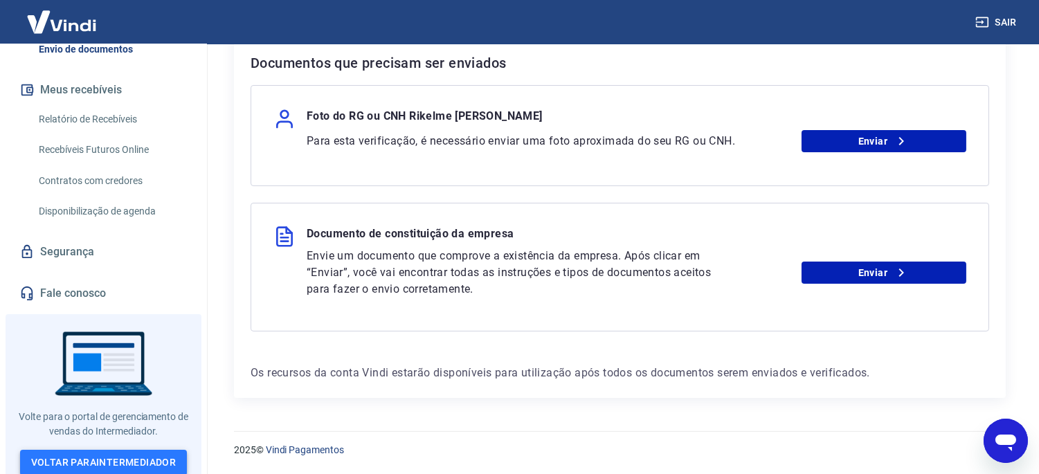
click at [113, 455] on link "Voltar para Intermediador" at bounding box center [104, 463] width 168 height 26
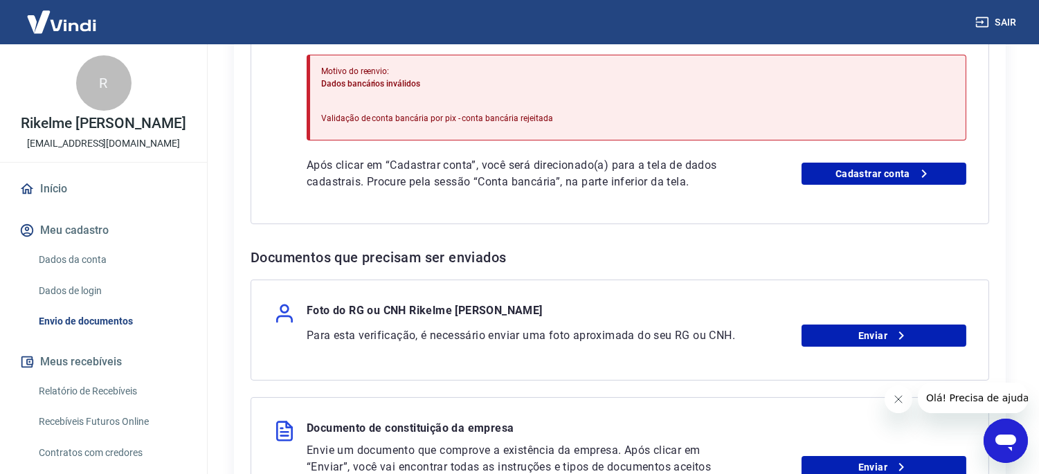
scroll to position [384, 0]
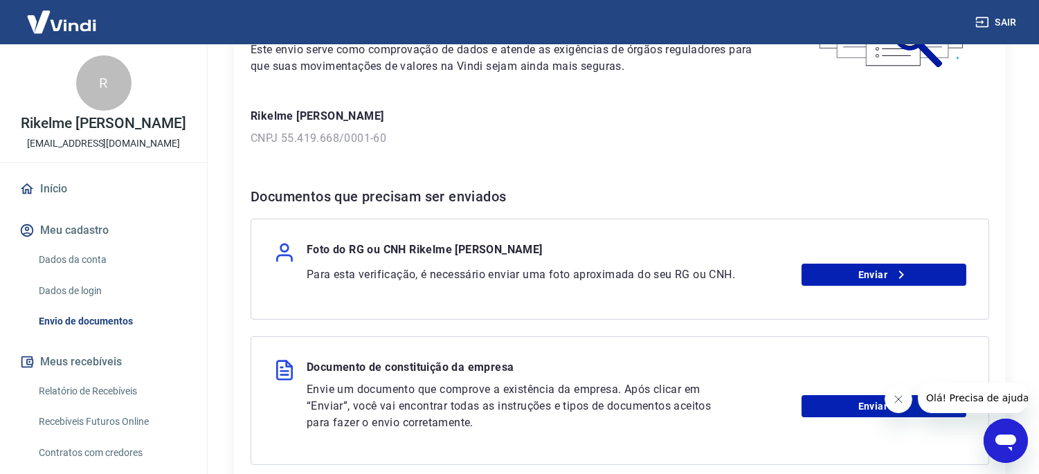
scroll to position [231, 0]
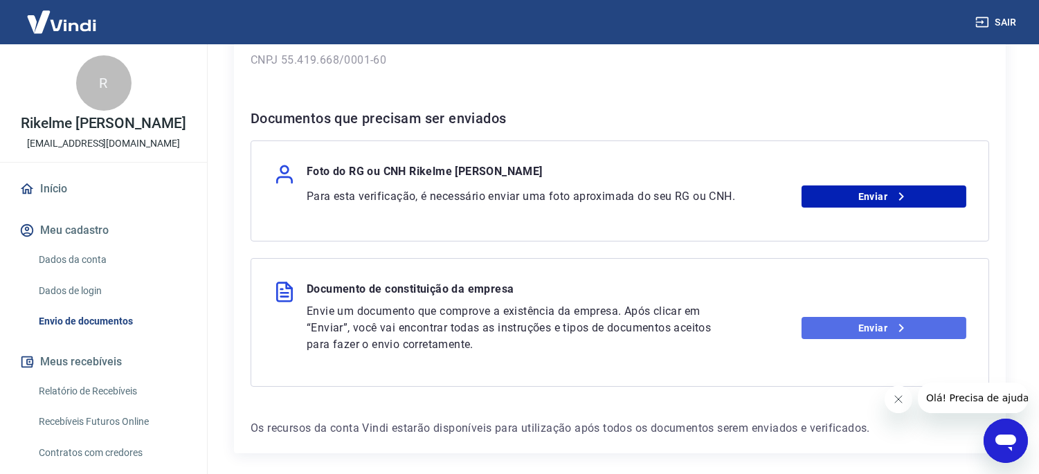
click at [868, 339] on link "Enviar" at bounding box center [884, 328] width 165 height 22
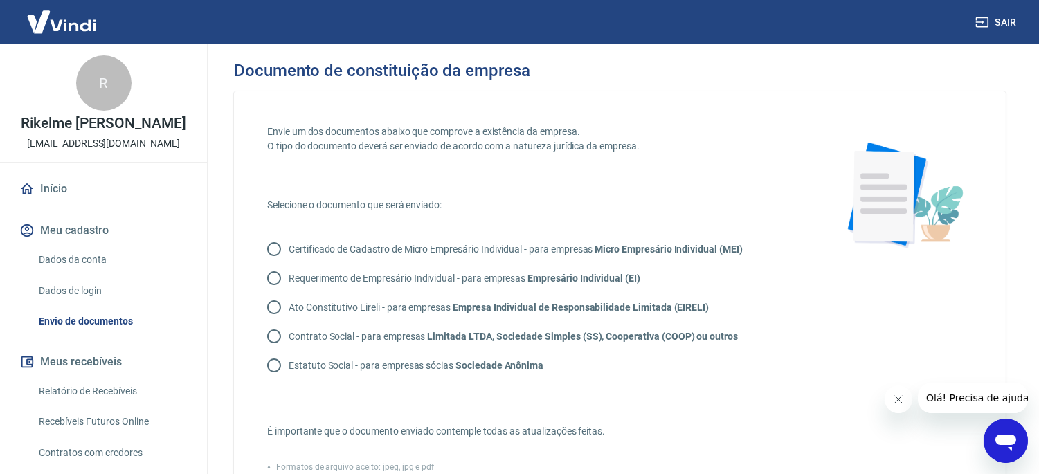
click at [129, 322] on link "Envio de documentos" at bounding box center [111, 321] width 157 height 28
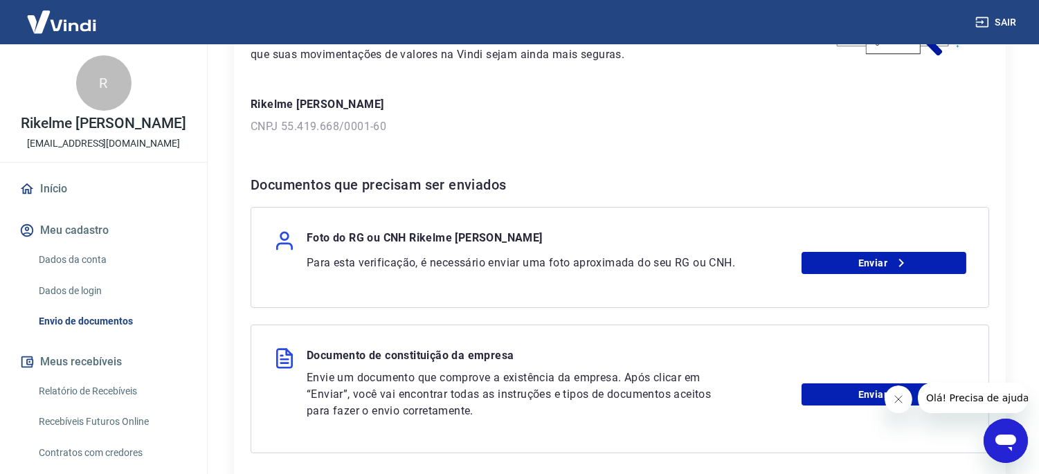
scroll to position [231, 0]
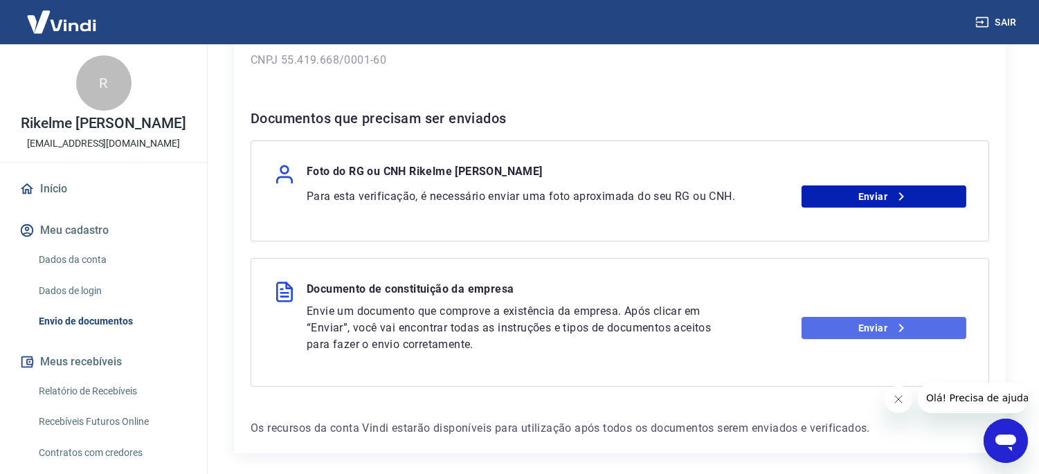
click at [828, 332] on link "Enviar" at bounding box center [884, 328] width 165 height 22
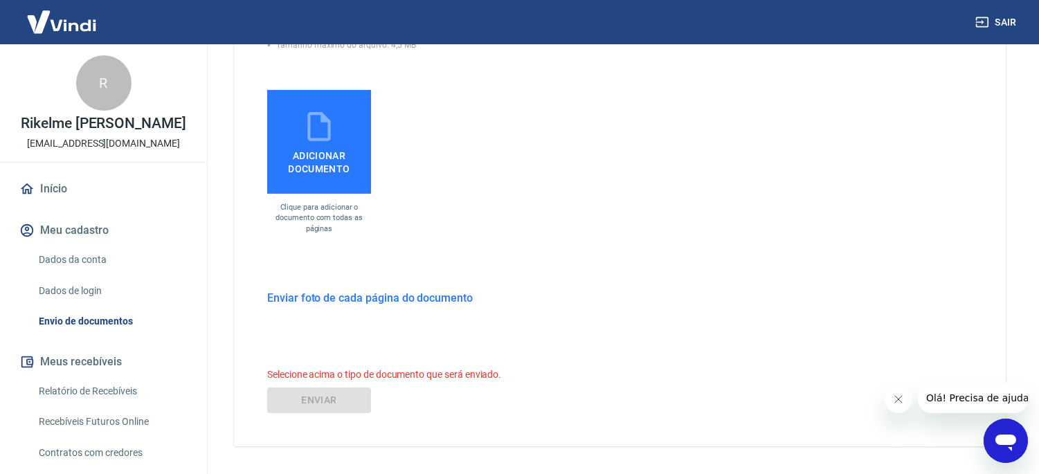
scroll to position [482, 0]
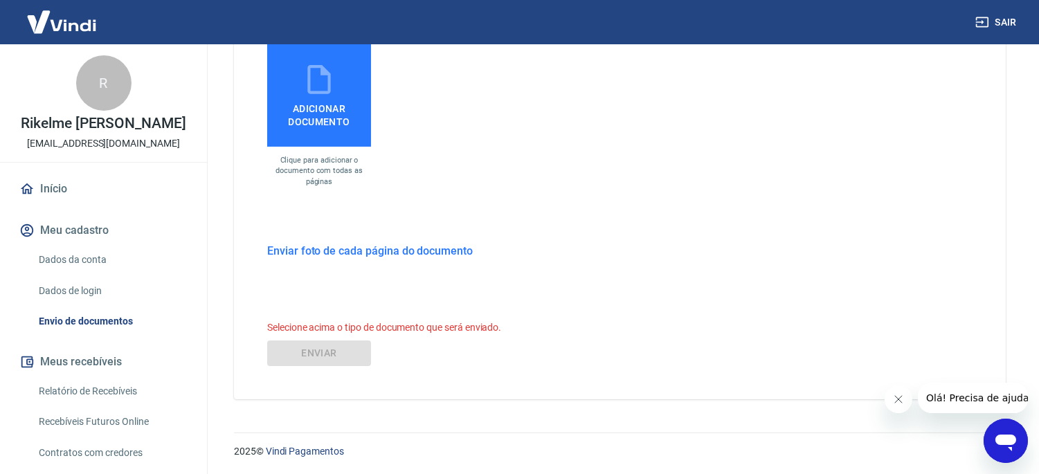
click at [91, 229] on button "Meu cadastro" at bounding box center [104, 230] width 174 height 30
click at [86, 263] on link "Dados da conta" at bounding box center [111, 260] width 157 height 28
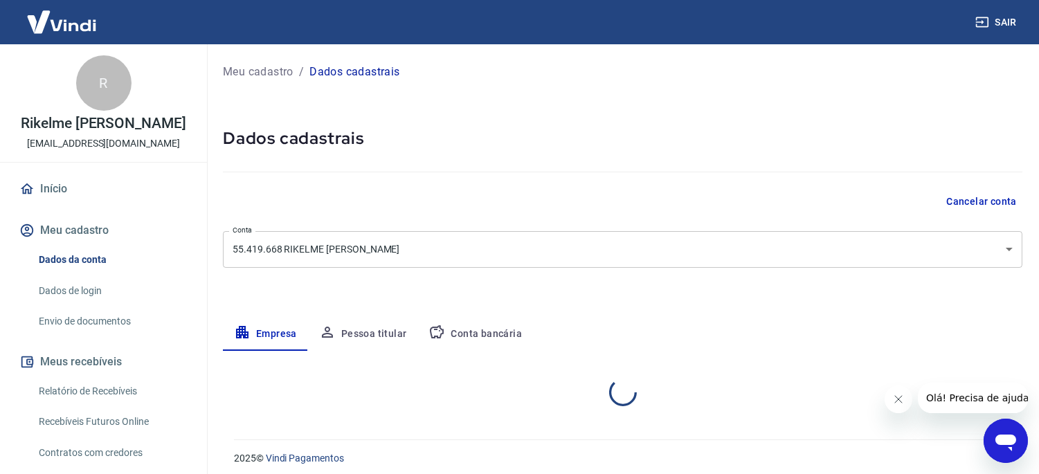
select select "MG"
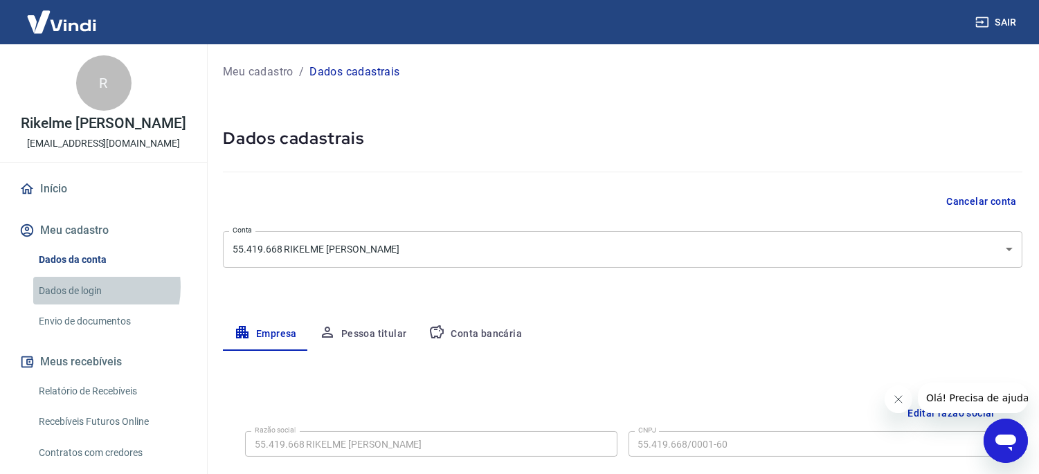
click at [85, 287] on link "Dados de login" at bounding box center [111, 291] width 157 height 28
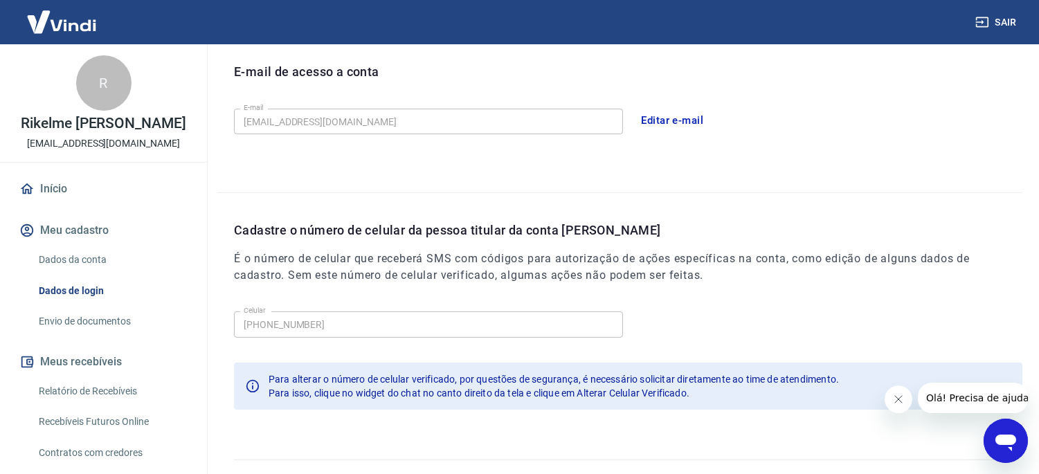
scroll to position [412, 0]
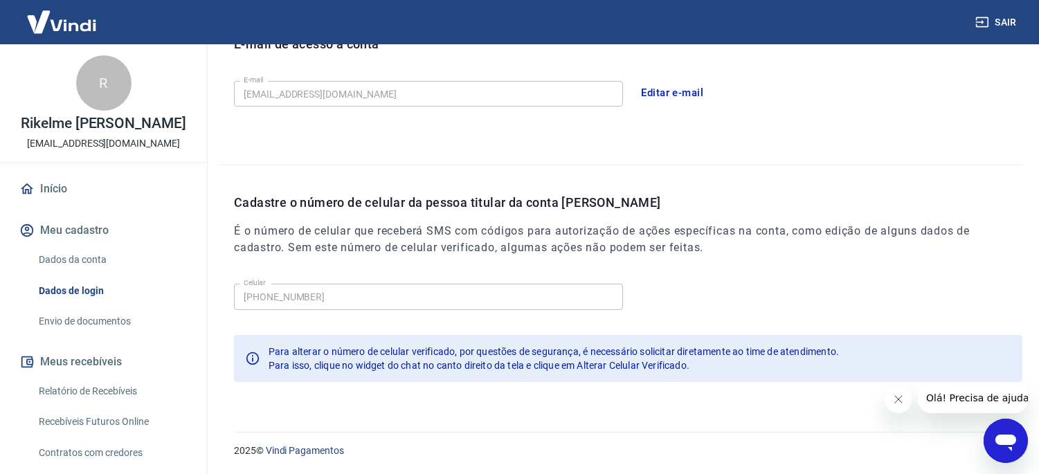
click at [80, 317] on link "Envio de documentos" at bounding box center [111, 321] width 157 height 28
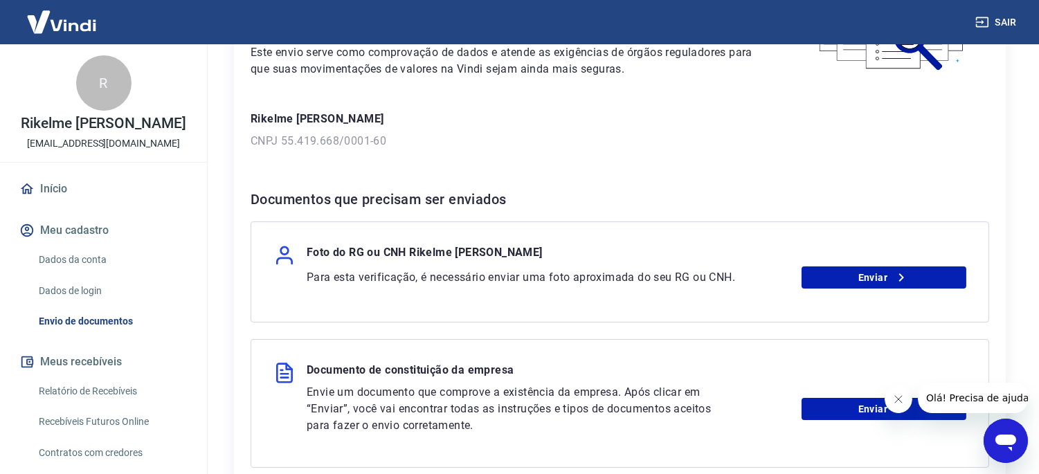
scroll to position [154, 0]
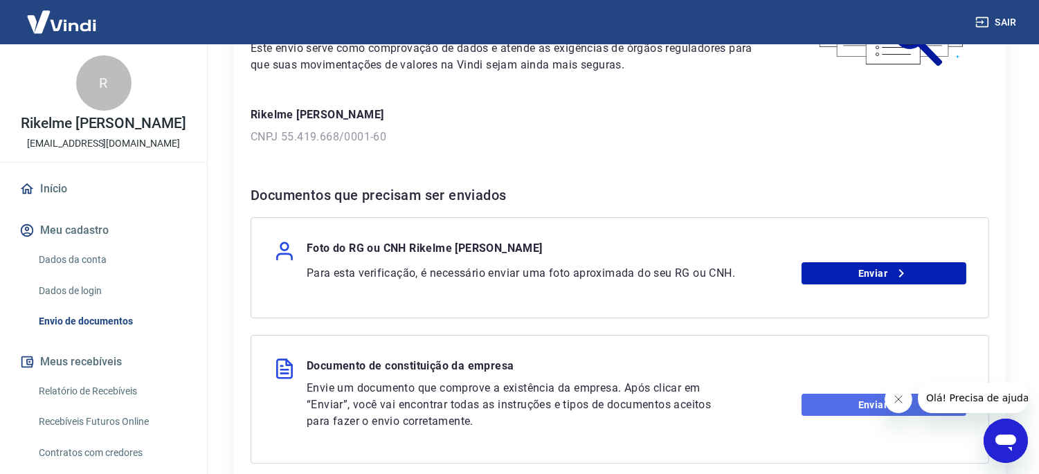
click at [841, 412] on link "Enviar" at bounding box center [884, 405] width 165 height 22
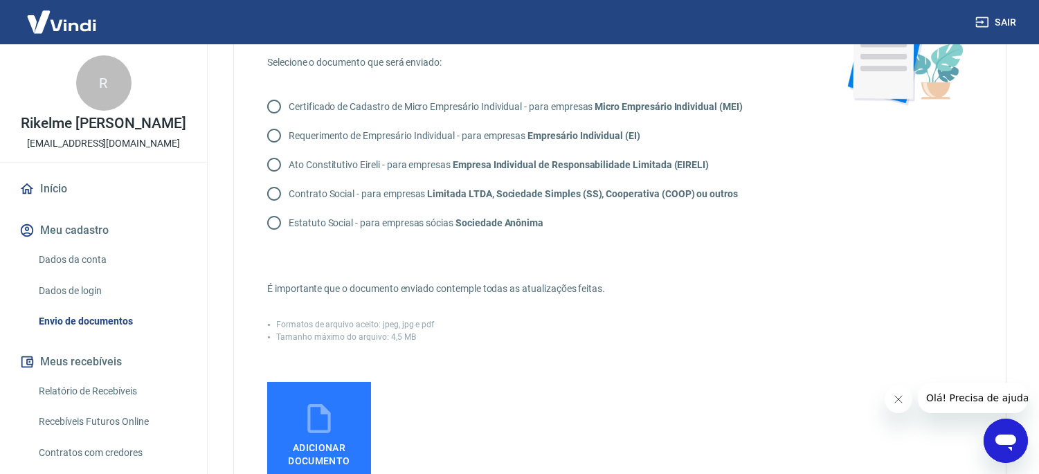
scroll to position [154, 0]
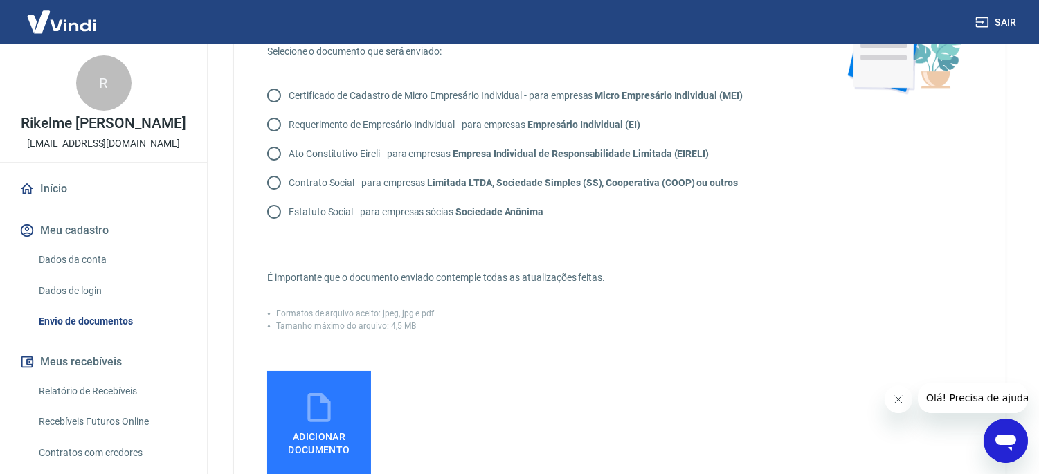
click at [279, 94] on input "Certificado de Cadastro de Micro Empresário Individual - para empresas Micro Em…" at bounding box center [274, 95] width 29 height 29
radio input "true"
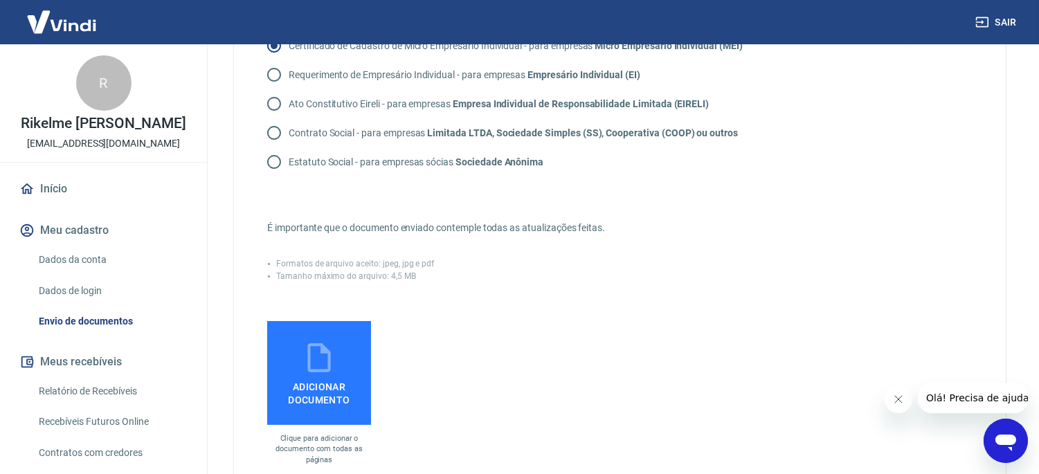
scroll to position [231, 0]
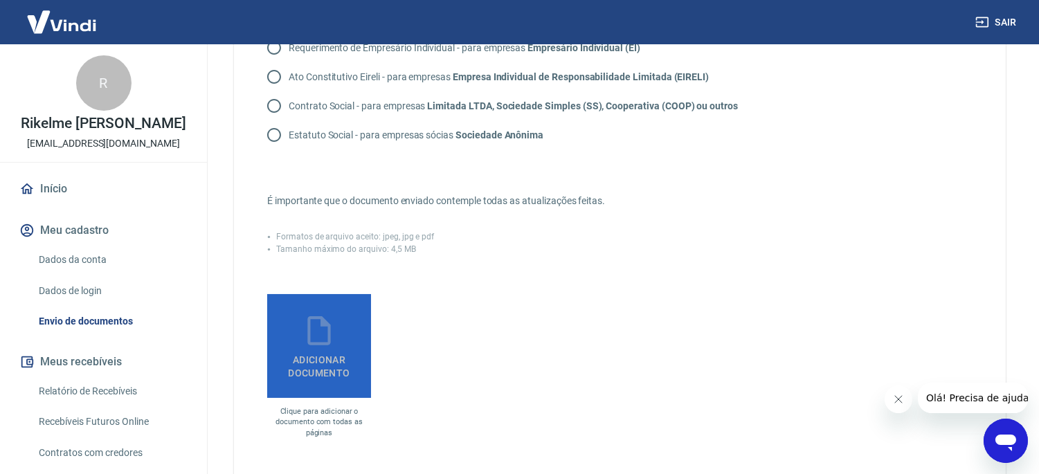
click at [320, 346] on icon at bounding box center [319, 331] width 35 height 35
click at [0, 0] on input "Adicionar documento" at bounding box center [0, 0] width 0 height 0
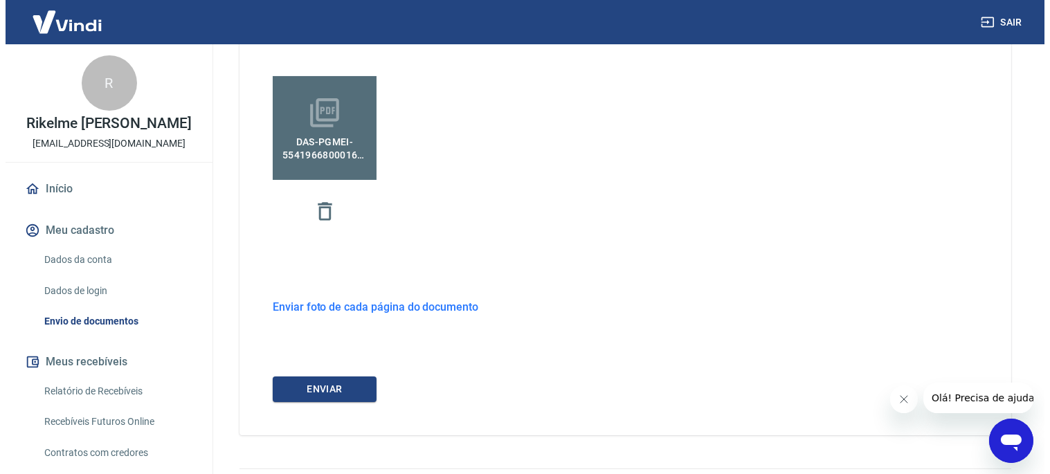
scroll to position [461, 0]
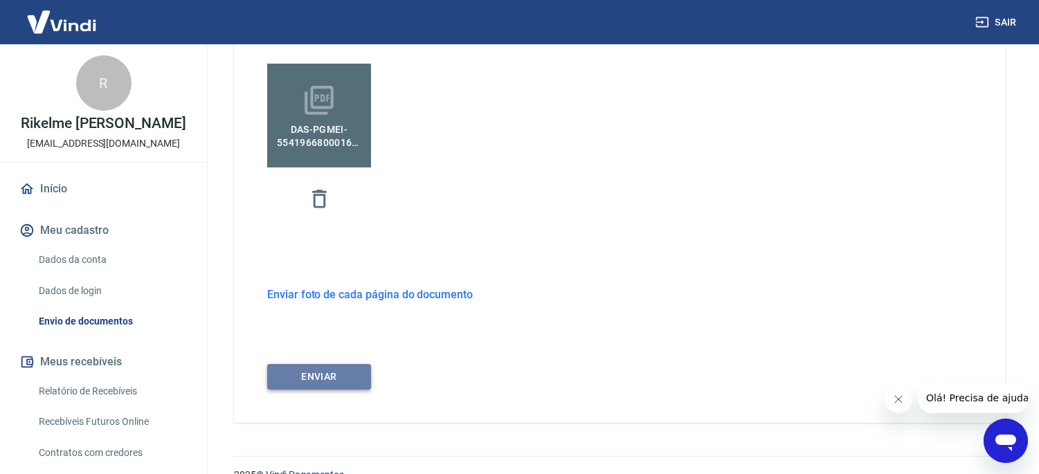
click at [316, 375] on button "ENVIAR" at bounding box center [319, 377] width 104 height 26
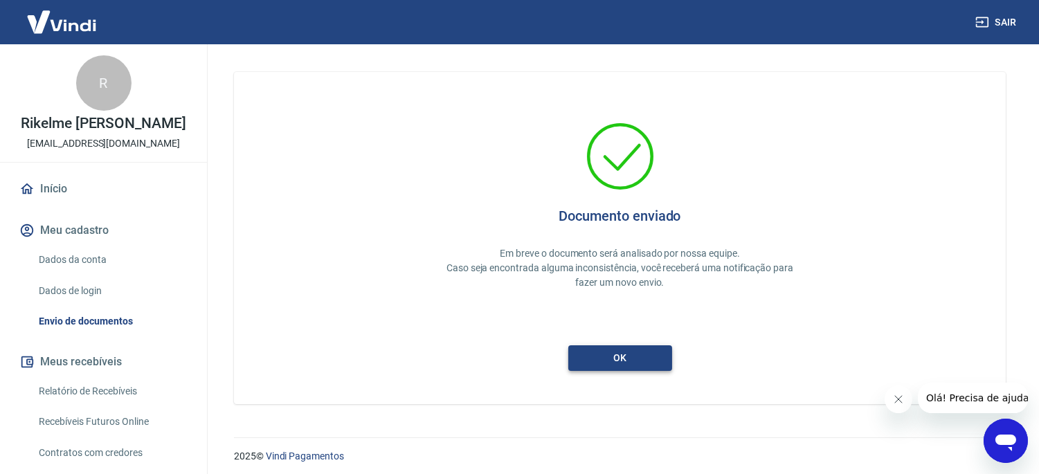
click at [605, 354] on button "ok" at bounding box center [621, 359] width 104 height 26
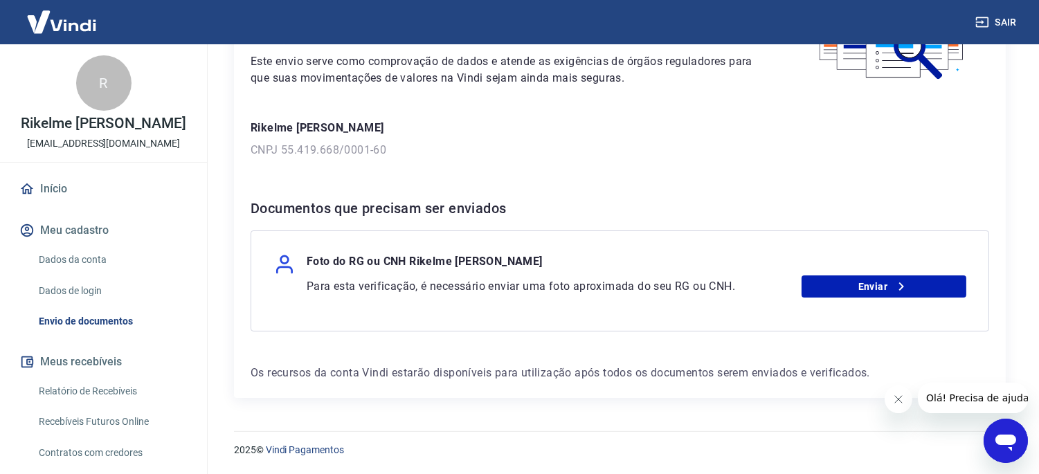
scroll to position [149, 0]
click at [883, 285] on link "Enviar" at bounding box center [884, 287] width 165 height 22
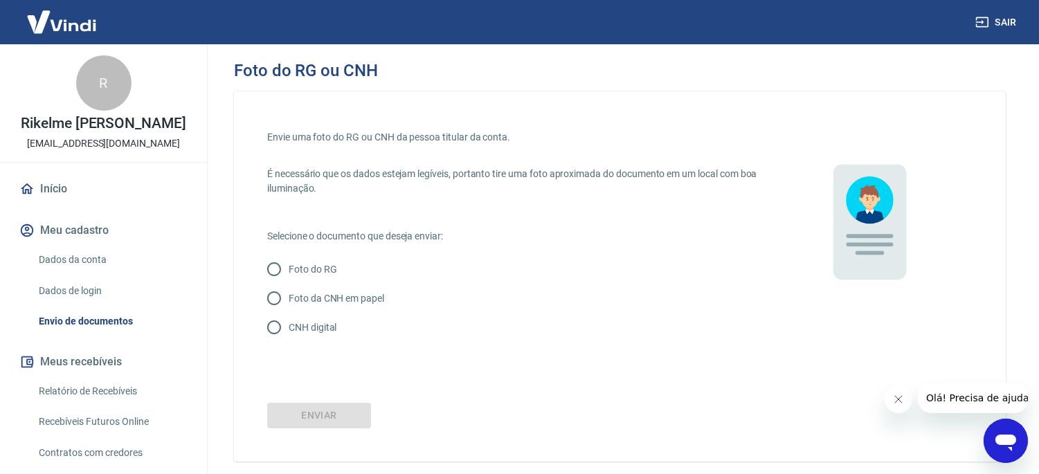
click at [274, 270] on input "Foto do RG" at bounding box center [274, 269] width 29 height 29
radio input "true"
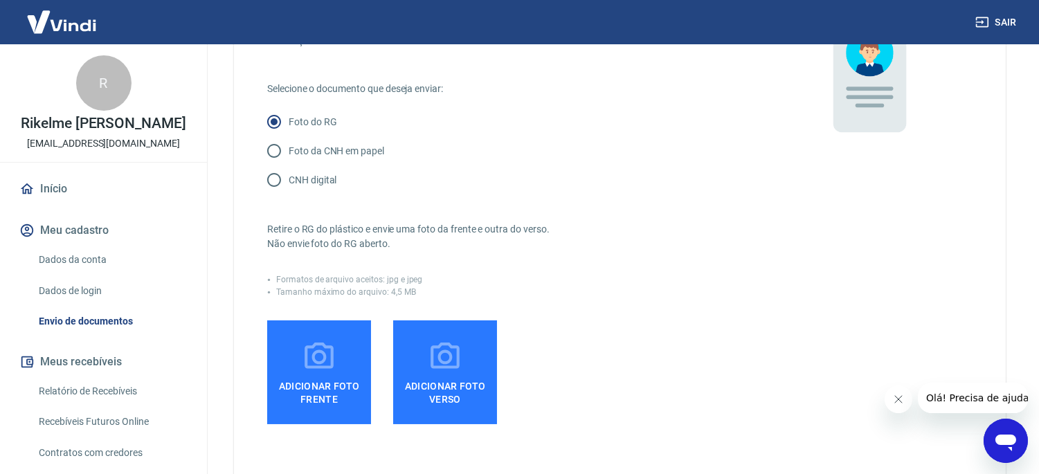
scroll to position [154, 0]
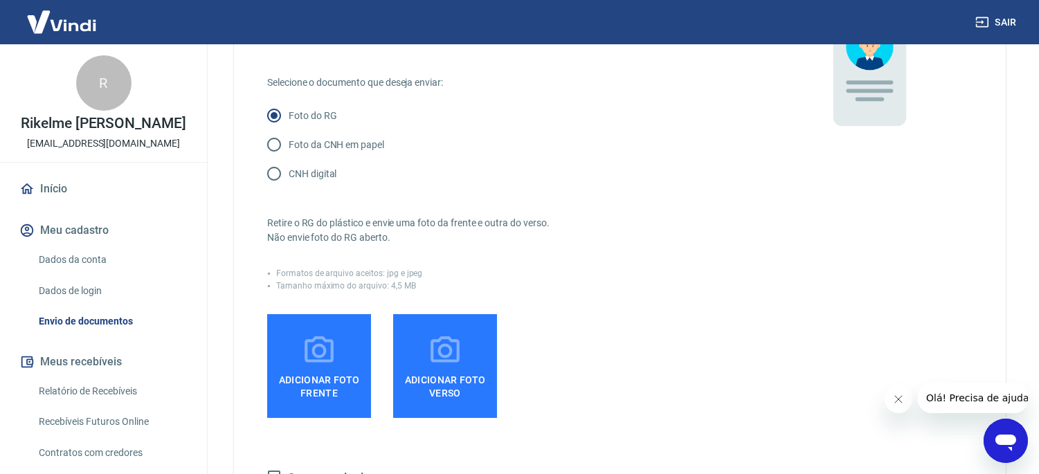
click at [430, 357] on icon at bounding box center [445, 351] width 35 height 35
click at [0, 0] on input "Adicionar foto verso" at bounding box center [0, 0] width 0 height 0
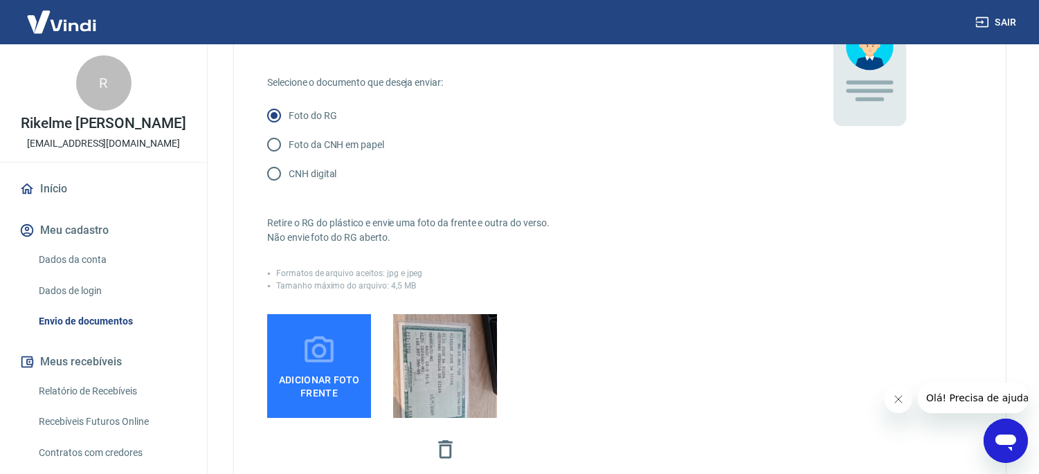
click at [325, 347] on icon at bounding box center [319, 350] width 29 height 26
click at [0, 0] on input "Adicionar foto frente" at bounding box center [0, 0] width 0 height 0
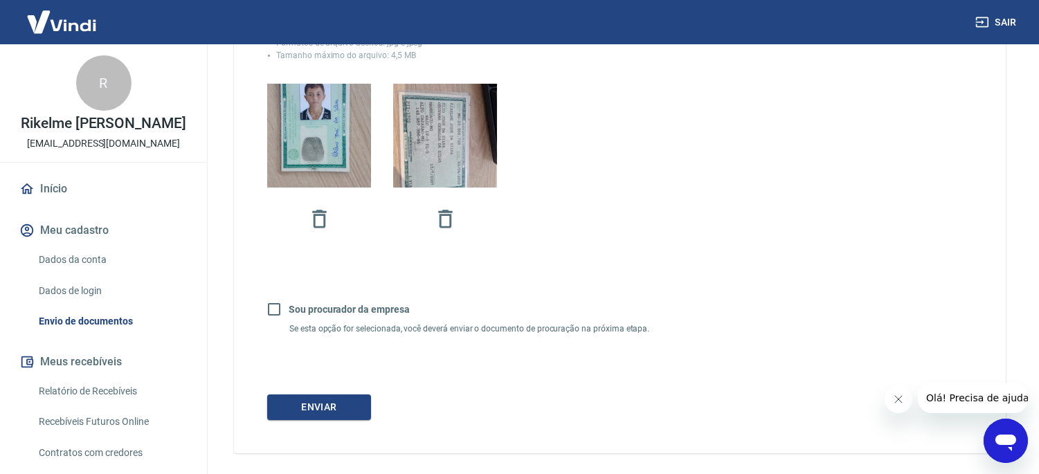
scroll to position [438, 0]
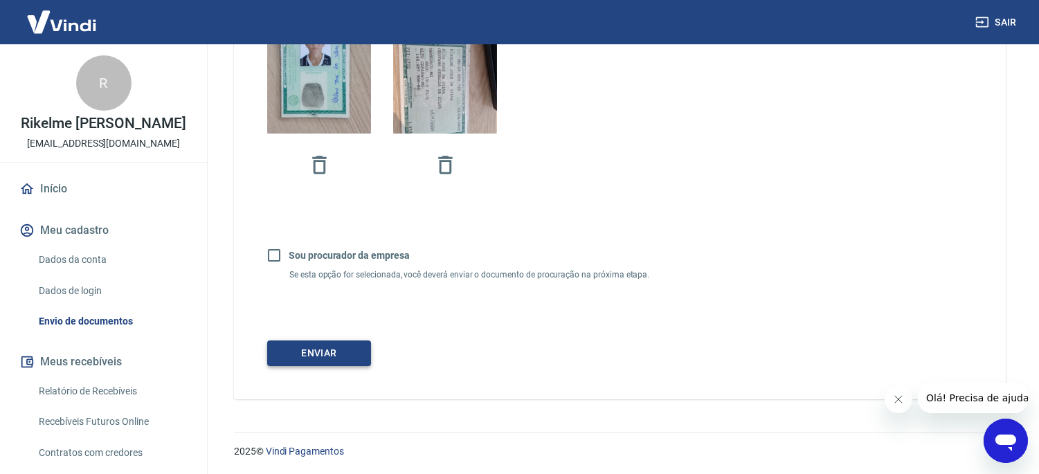
click at [310, 356] on button "Enviar" at bounding box center [319, 354] width 104 height 26
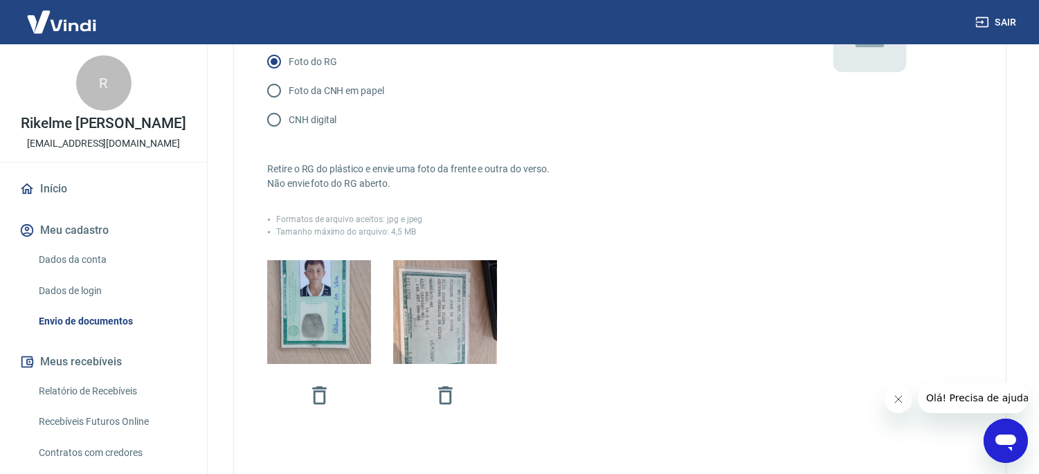
scroll to position [5, 0]
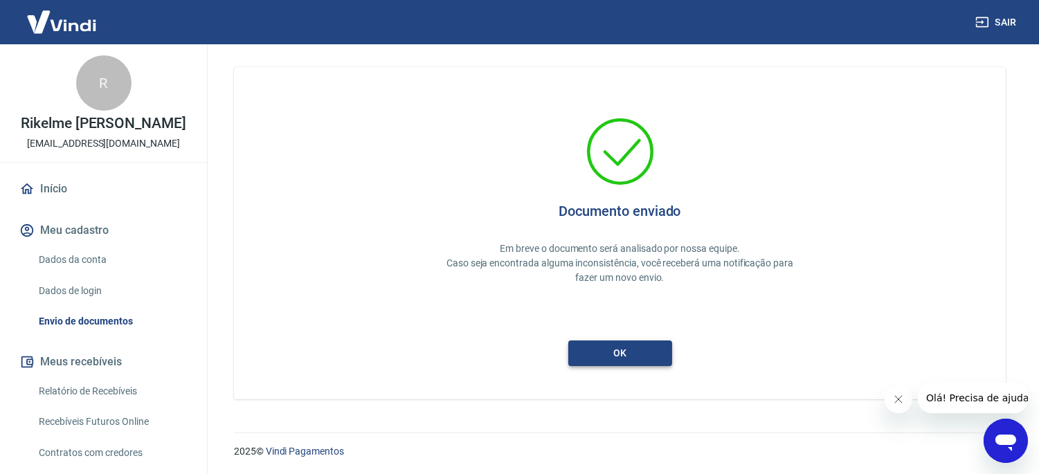
click at [603, 355] on button "ok" at bounding box center [621, 354] width 104 height 26
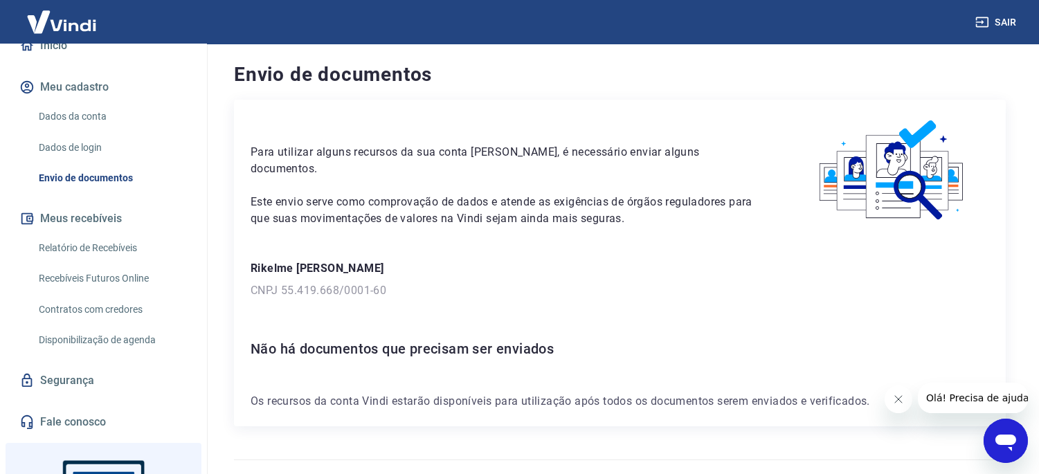
scroll to position [272, 0]
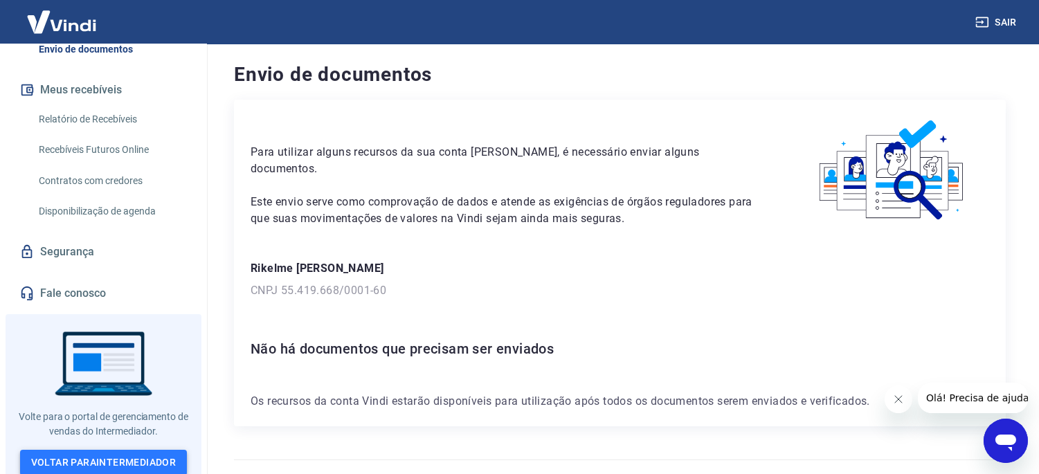
click at [123, 458] on link "Voltar para Intermediador" at bounding box center [104, 463] width 168 height 26
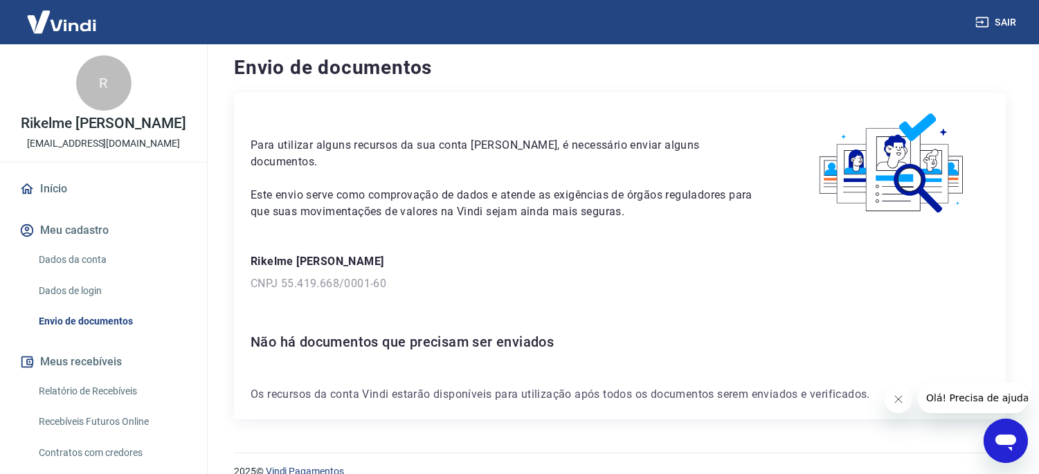
scroll to position [26, 0]
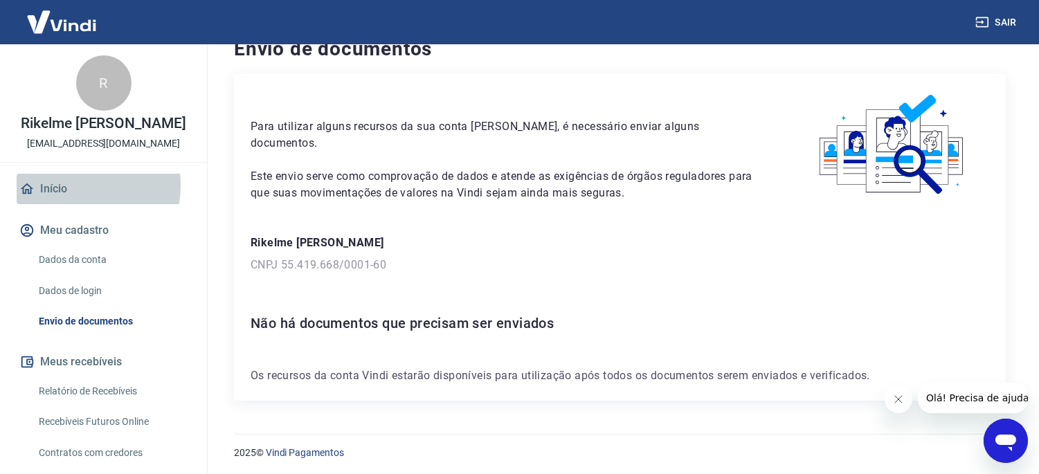
click at [62, 186] on link "Início" at bounding box center [104, 189] width 174 height 30
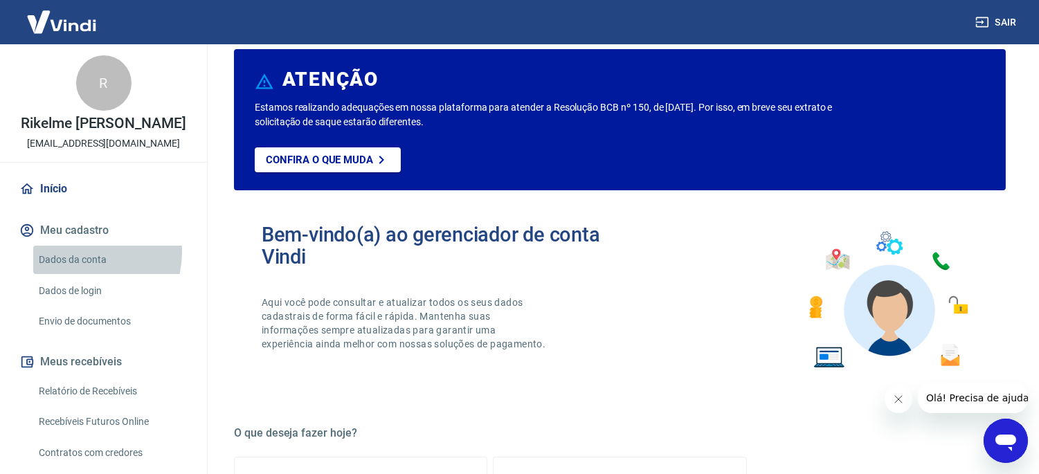
click at [82, 252] on link "Dados da conta" at bounding box center [111, 260] width 157 height 28
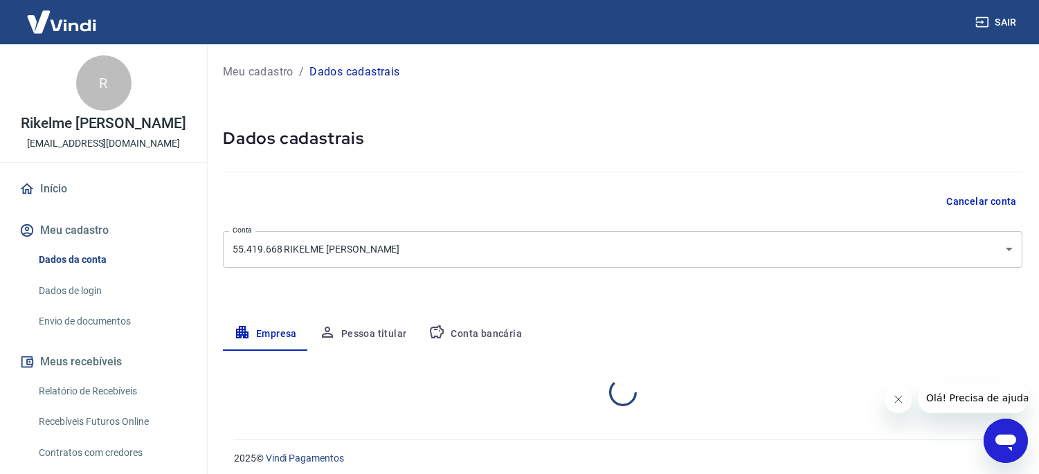
select select "MG"
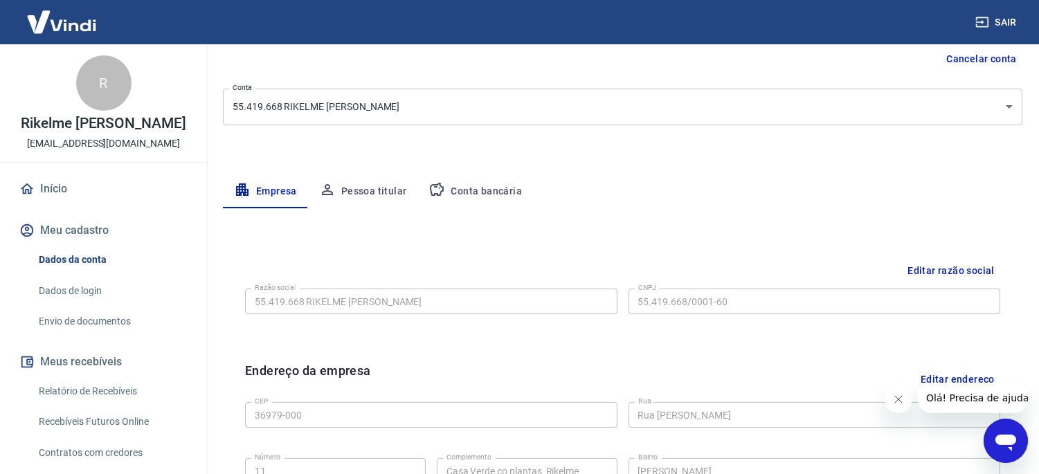
scroll to position [154, 0]
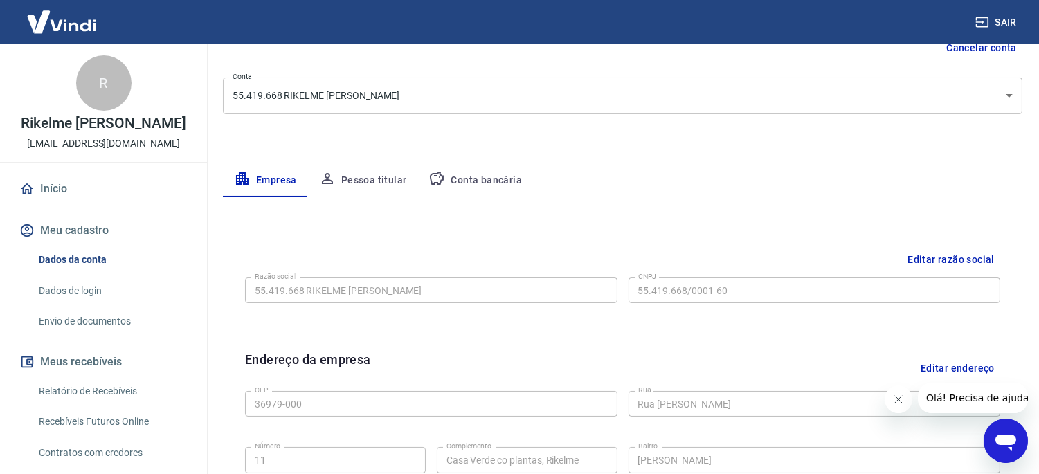
click at [91, 274] on div "Dados da conta Dados de login Envio de documentos" at bounding box center [104, 291] width 174 height 90
click at [92, 298] on link "Dados de login" at bounding box center [111, 291] width 157 height 28
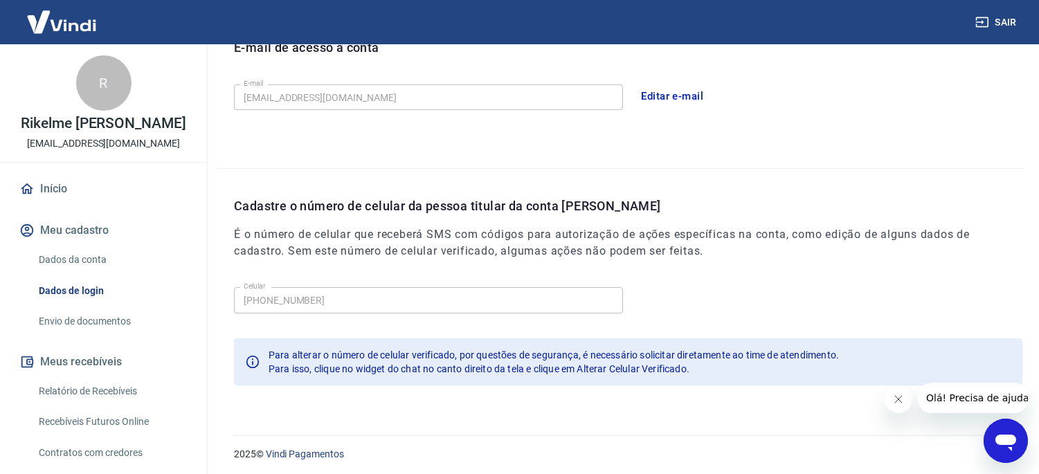
scroll to position [412, 0]
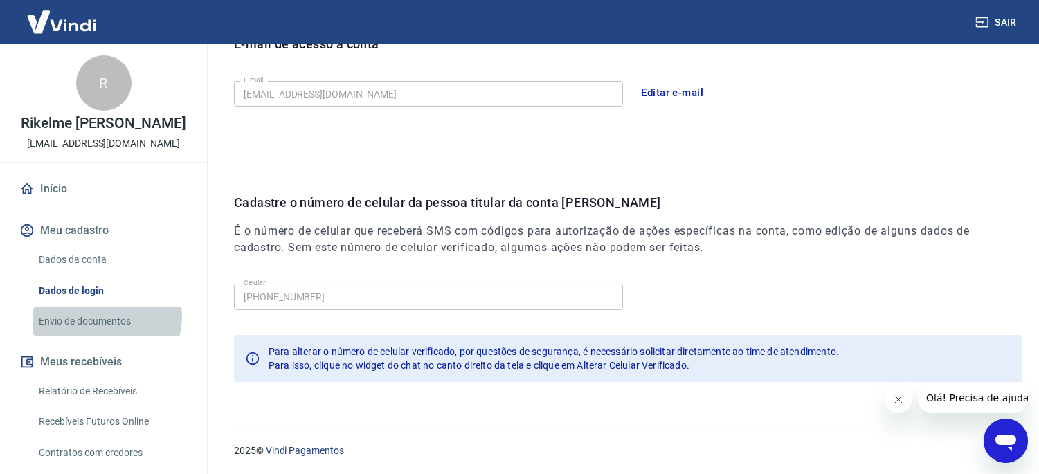
click at [106, 316] on link "Envio de documentos" at bounding box center [111, 321] width 157 height 28
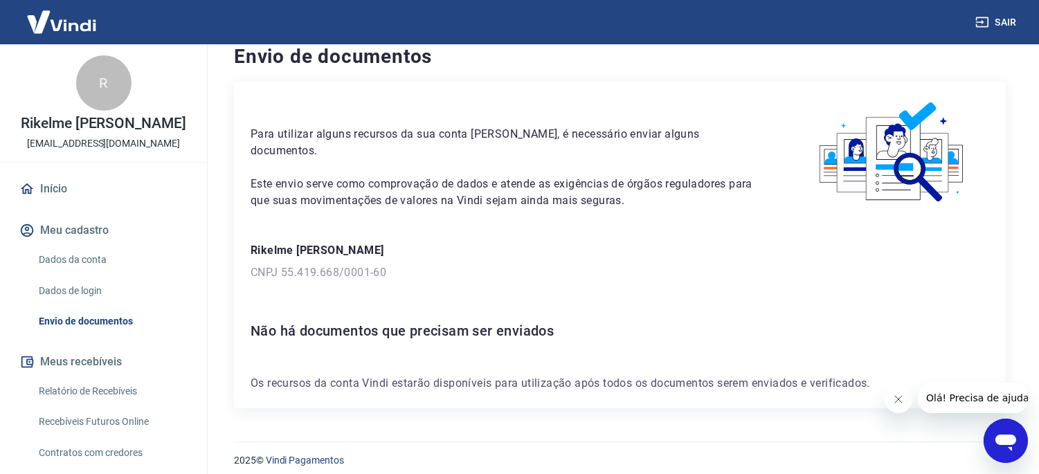
scroll to position [26, 0]
